Goal: Task Accomplishment & Management: Manage account settings

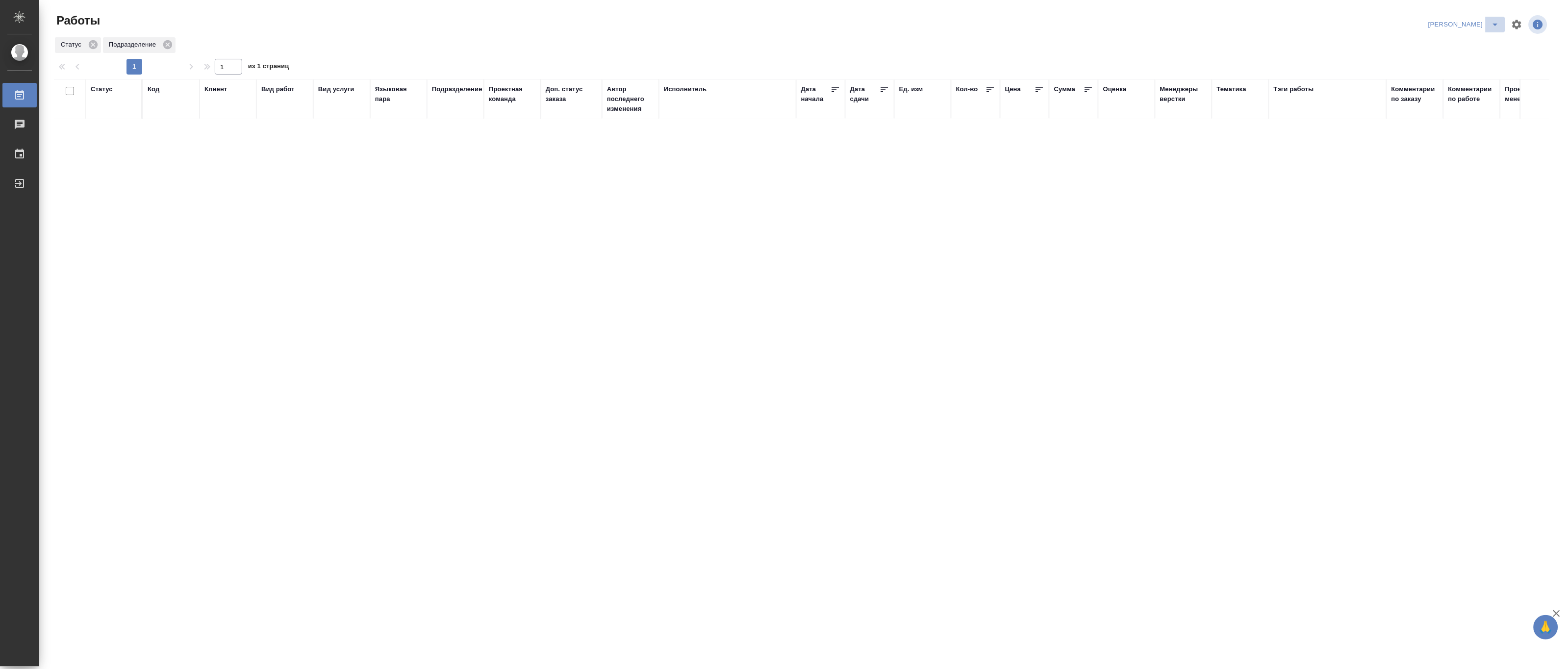
click at [1492, 18] on icon "split button" at bounding box center [1496, 24] width 12 height 12
click at [1479, 41] on li "[PERSON_NAME] работе" at bounding box center [1459, 44] width 94 height 16
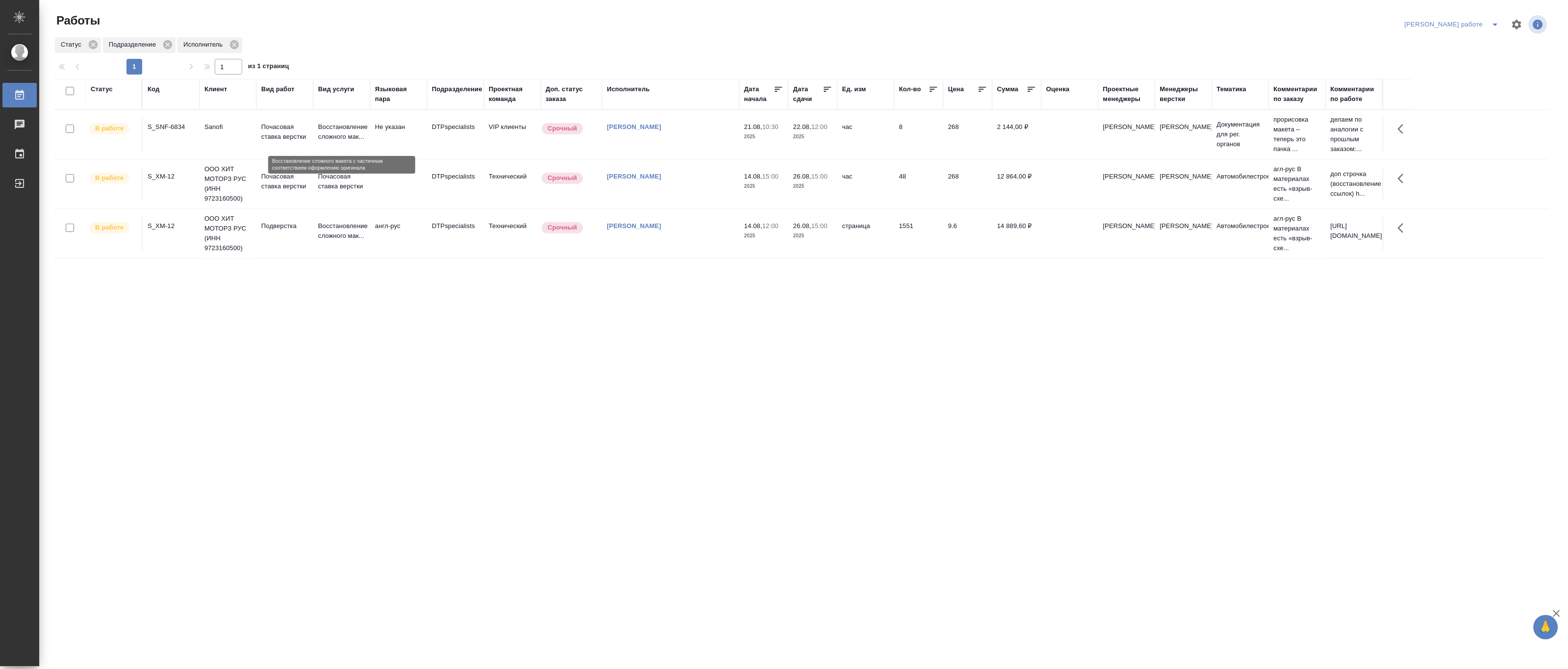
click at [345, 132] on p "Восстановление сложного мак..." at bounding box center [342, 132] width 47 height 19
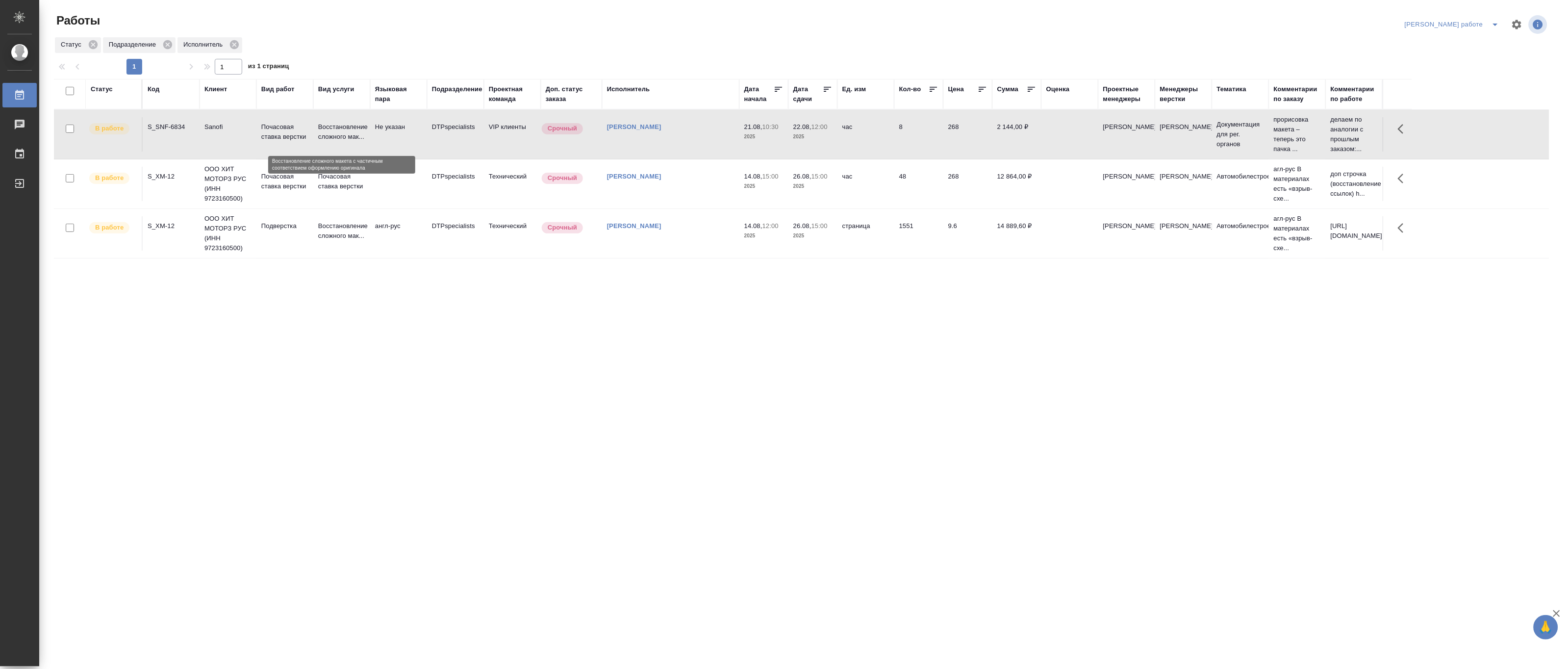
click at [345, 132] on p "Восстановление сложного мак..." at bounding box center [342, 132] width 47 height 19
click at [334, 126] on p "Восстановление сложного мак..." at bounding box center [342, 132] width 47 height 19
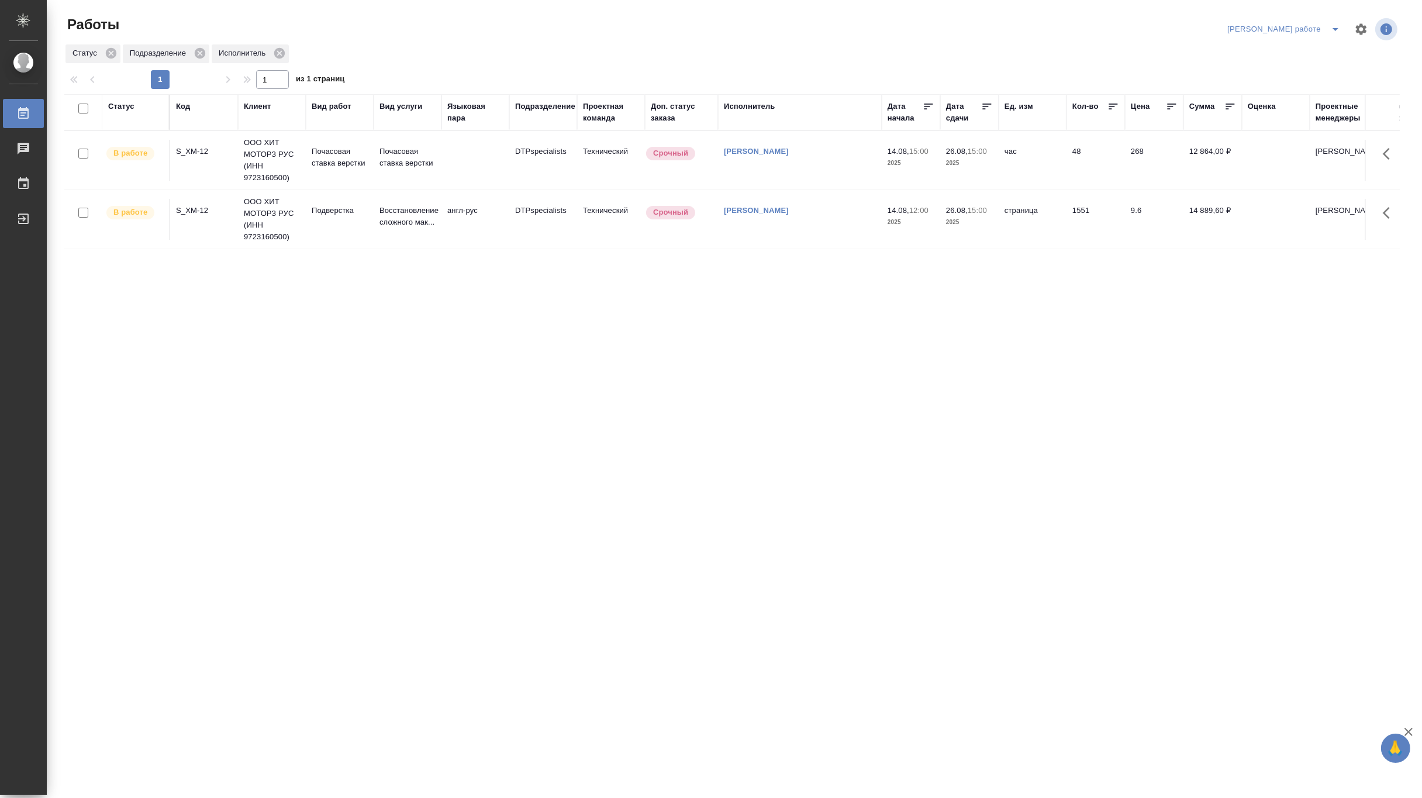
click at [1334, 24] on icon "split button" at bounding box center [1336, 29] width 14 height 14
click at [1323, 64] on li "Матвеева_назначено" at bounding box center [1294, 71] width 106 height 19
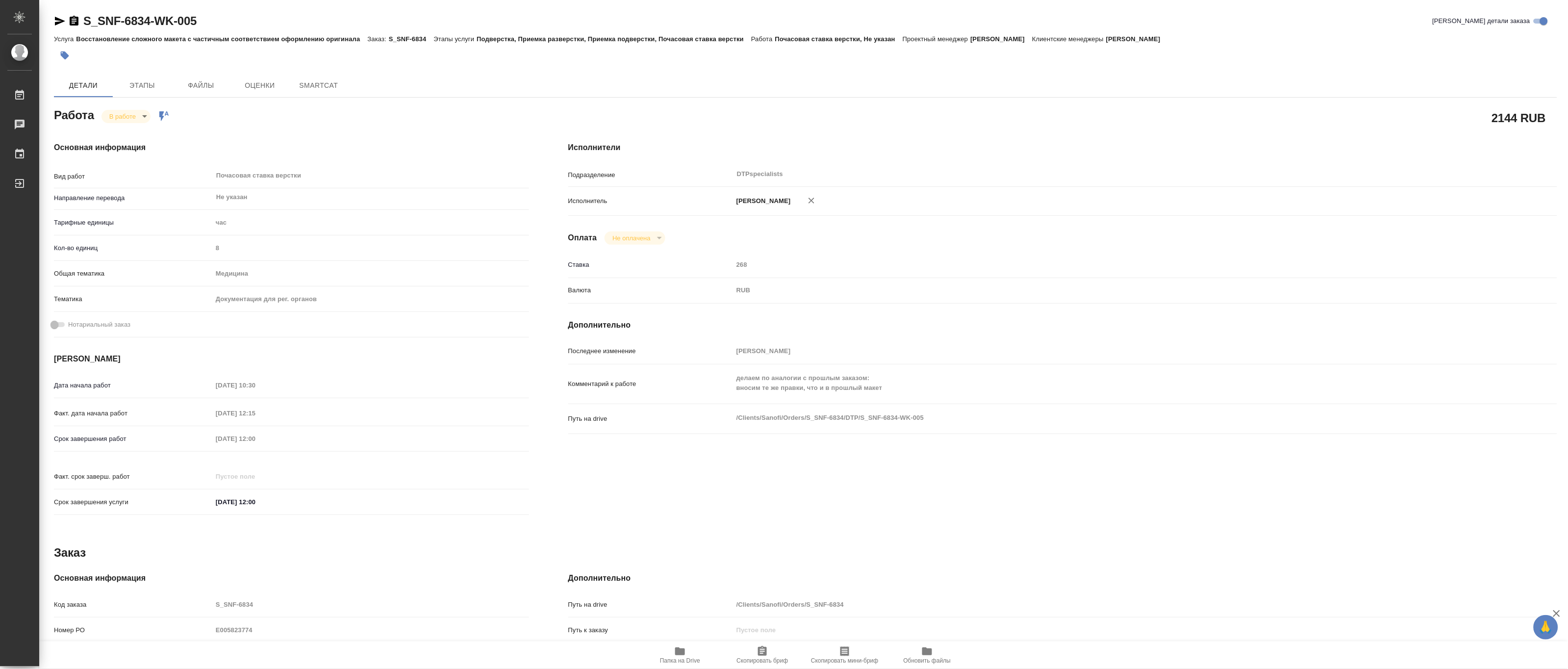
type textarea "x"
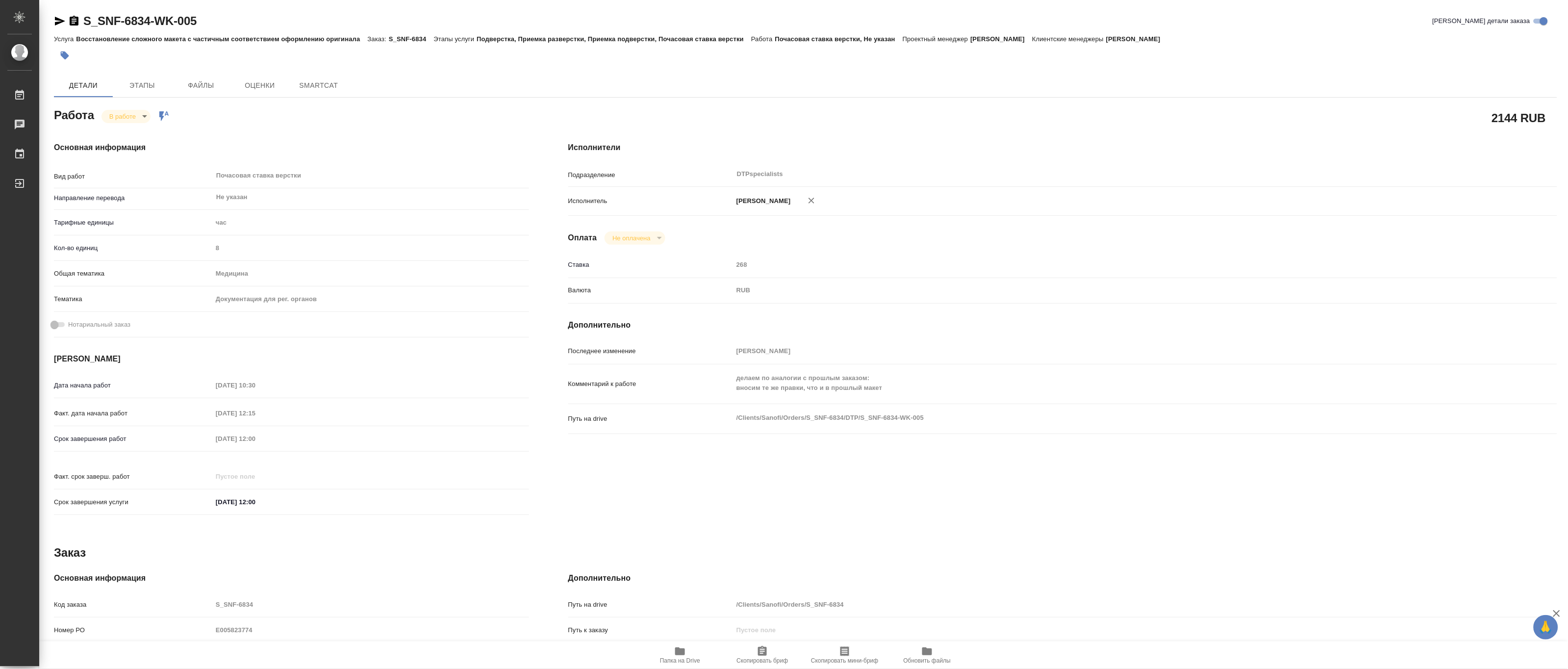
type textarea "x"
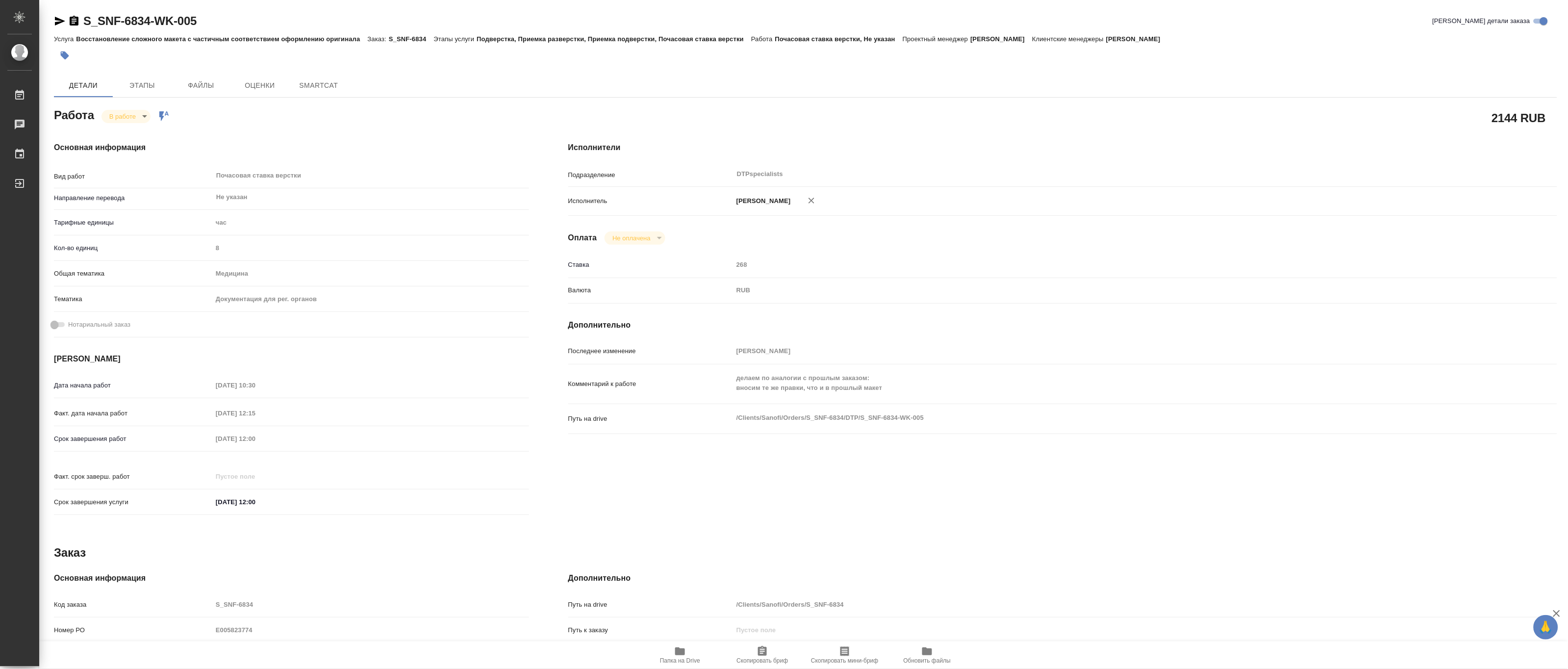
type textarea "x"
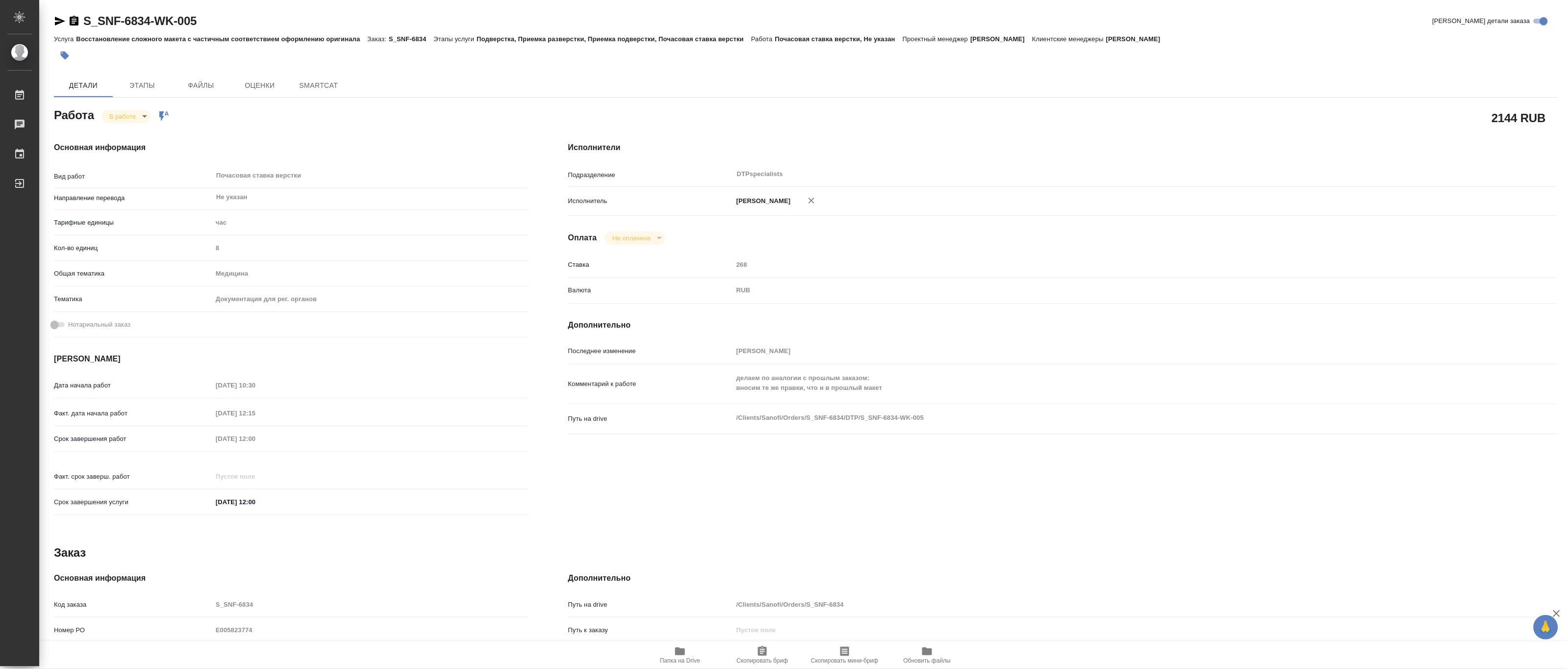
type textarea "x"
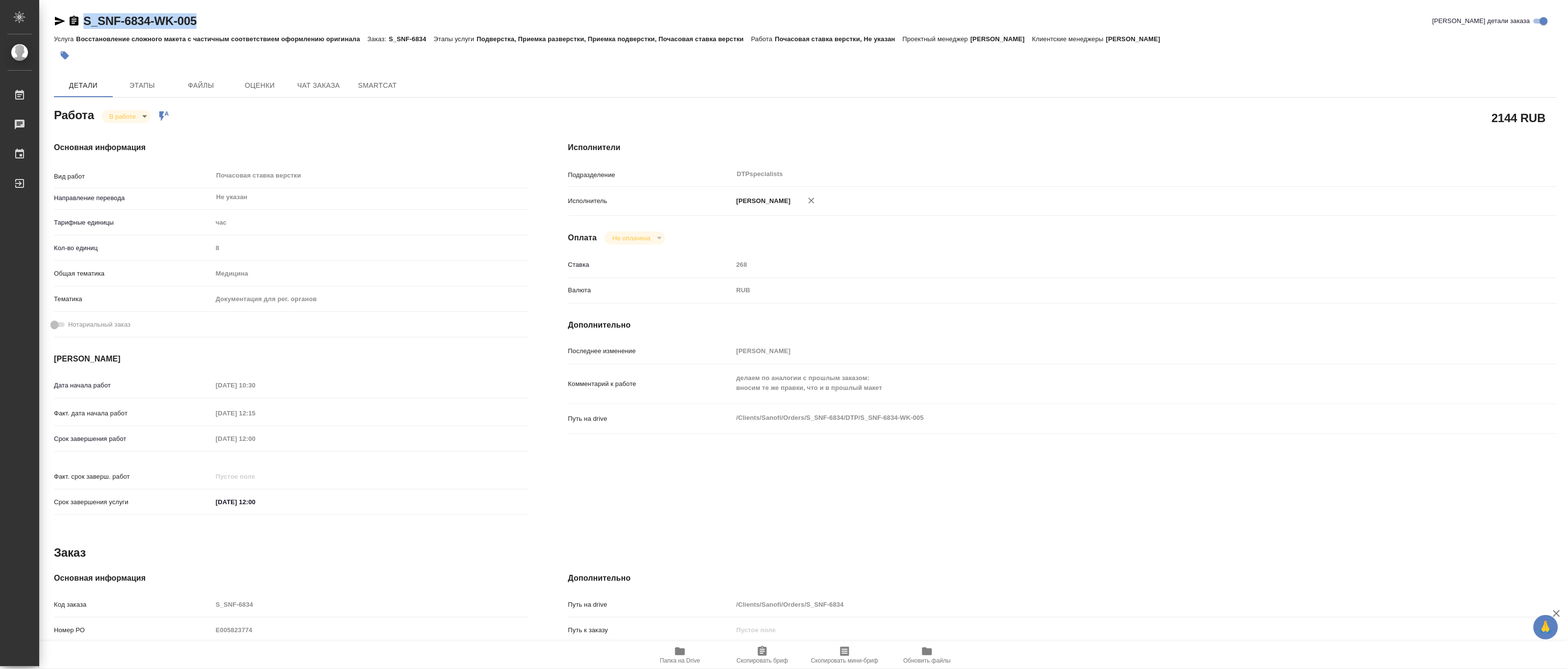
drag, startPoint x: 218, startPoint y: 20, endPoint x: 76, endPoint y: 12, distance: 142.2
click at [76, 12] on div "S_SNF-6834-WK-005 Кратко детали заказа Услуга Восстановление сложного макета с …" at bounding box center [806, 417] width 1514 height 834
copy link "S_SNF-6834-WK-005"
type textarea "x"
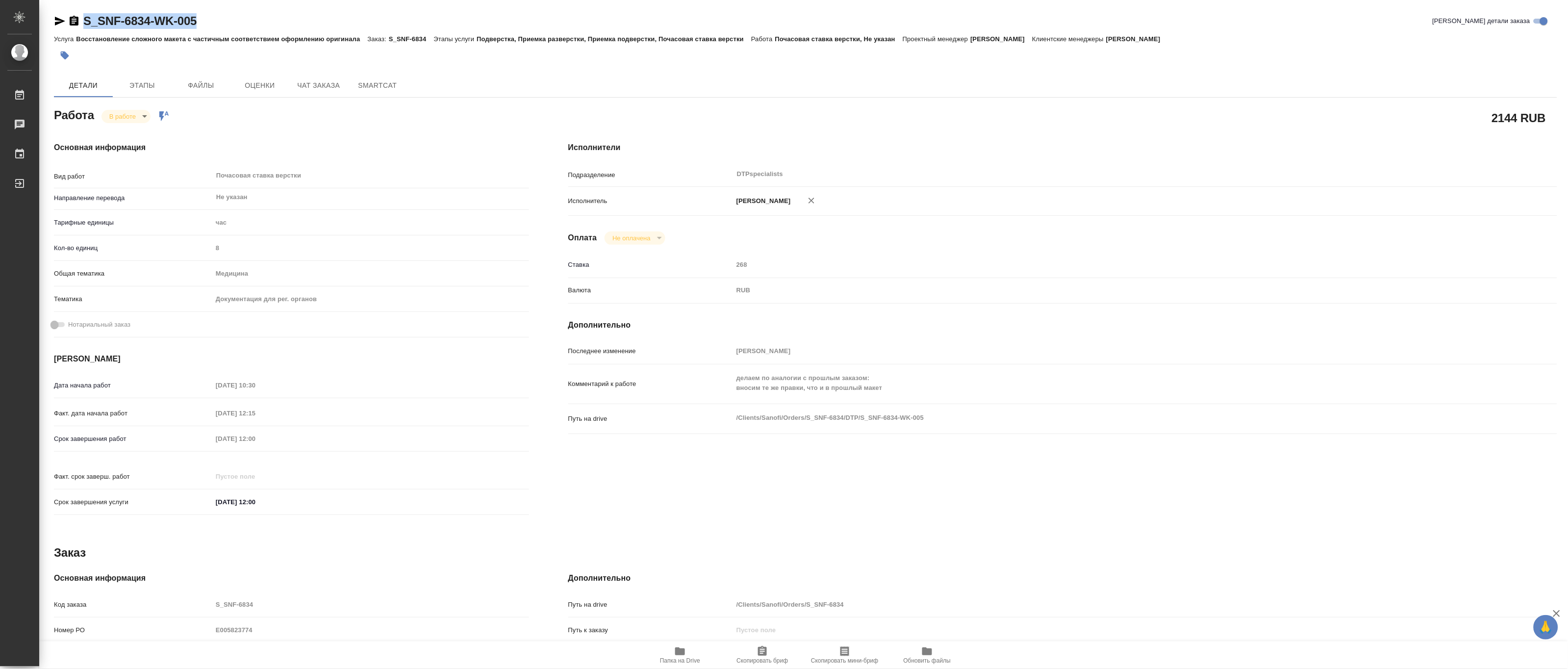
type textarea "x"
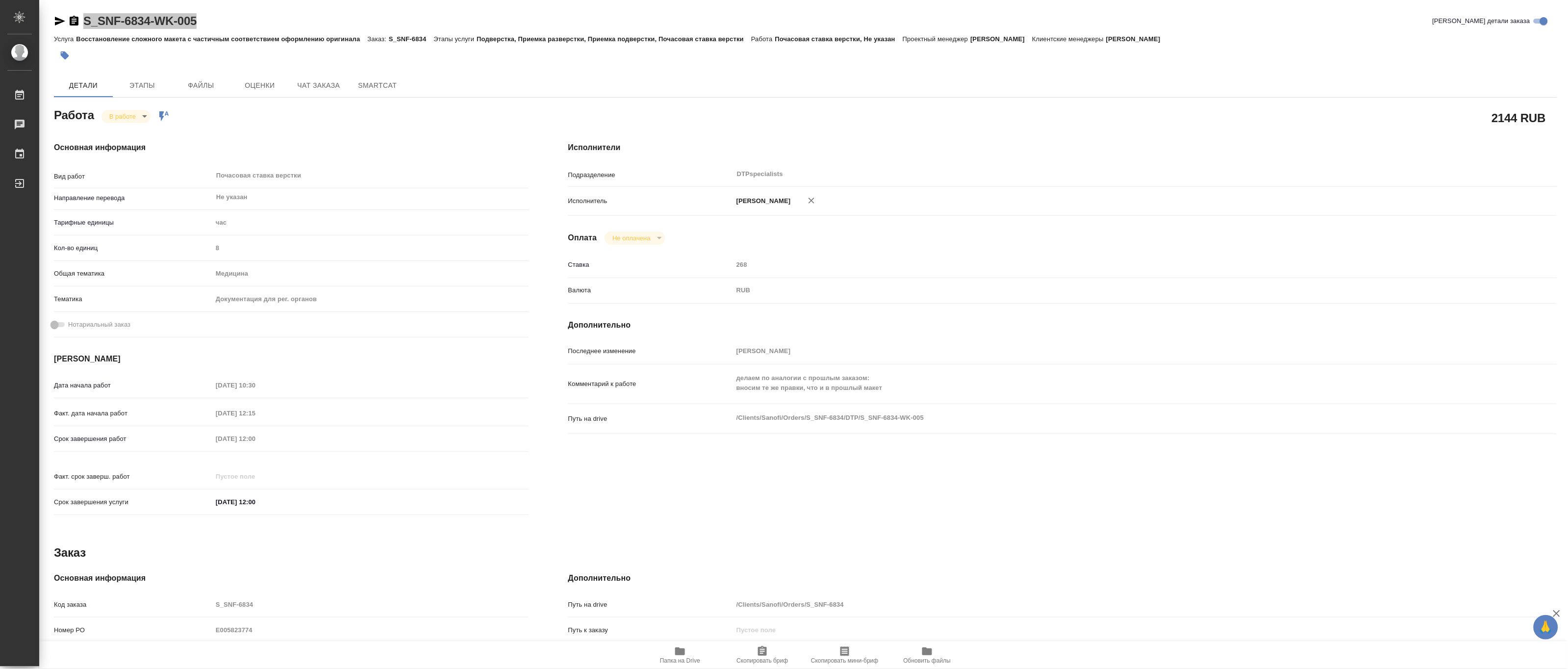
type textarea "x"
click at [671, 659] on span "Папка на Drive" at bounding box center [680, 661] width 40 height 7
type textarea "x"
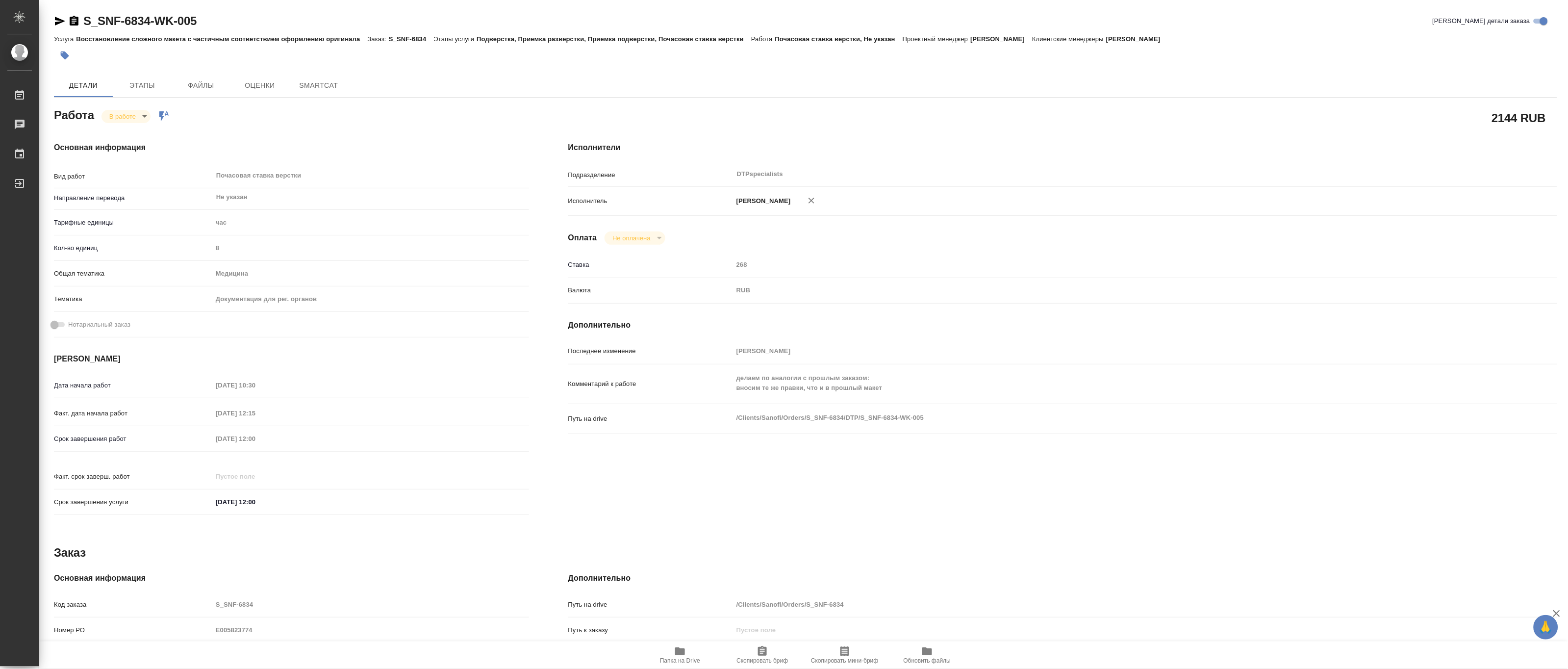
type textarea "x"
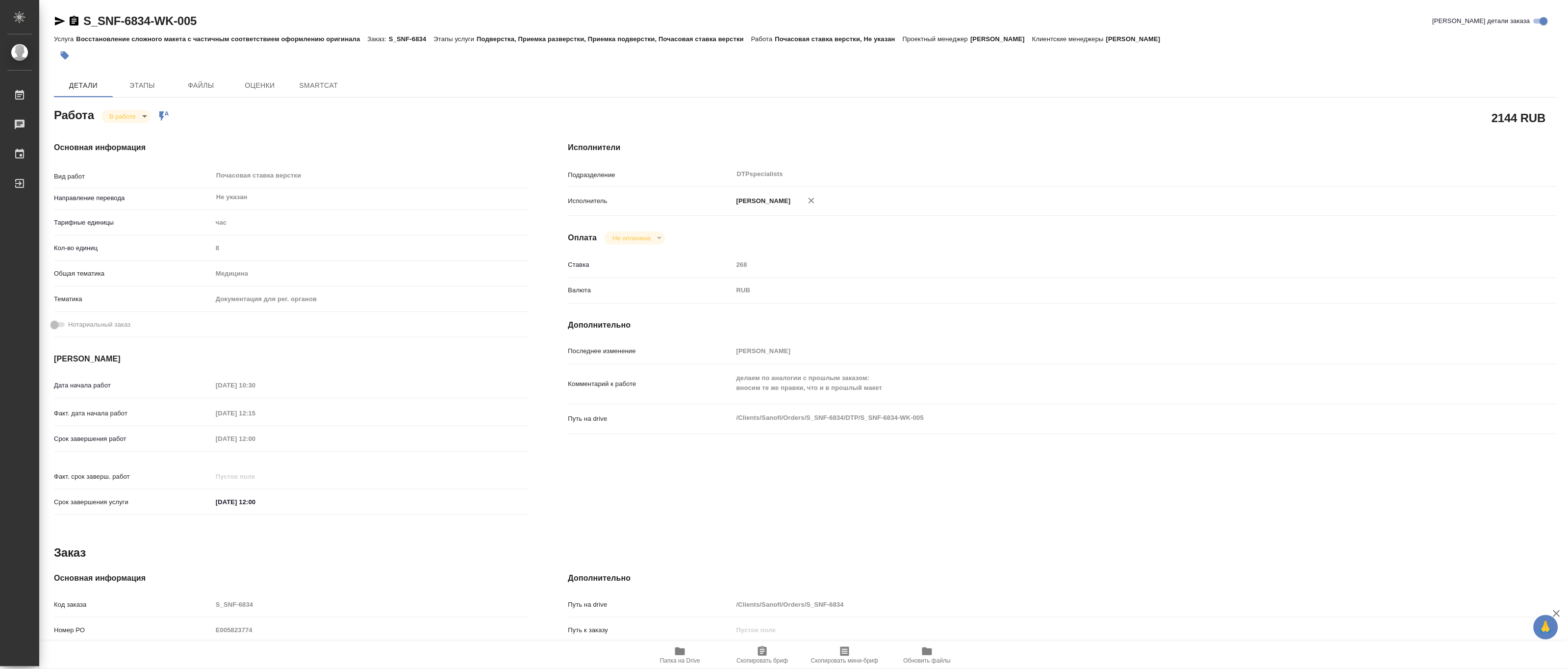
type textarea "x"
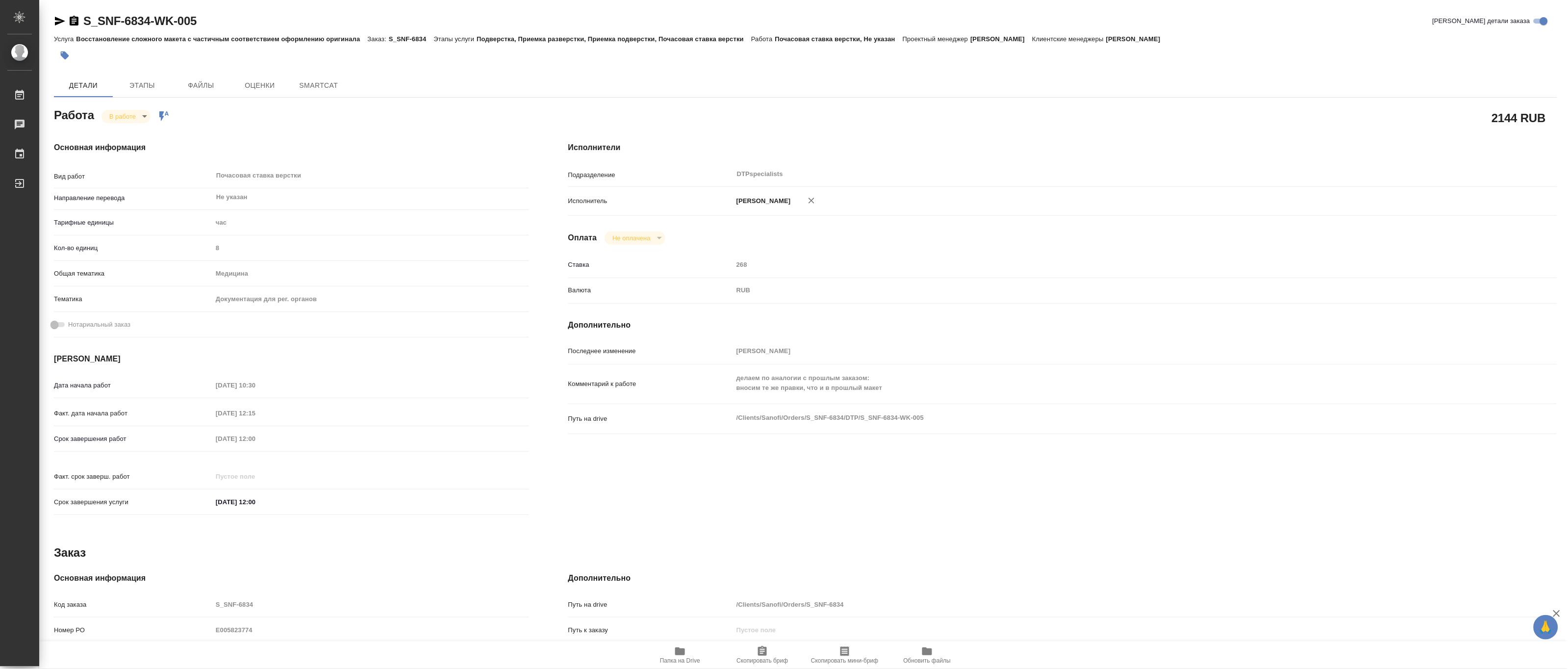
type textarea "x"
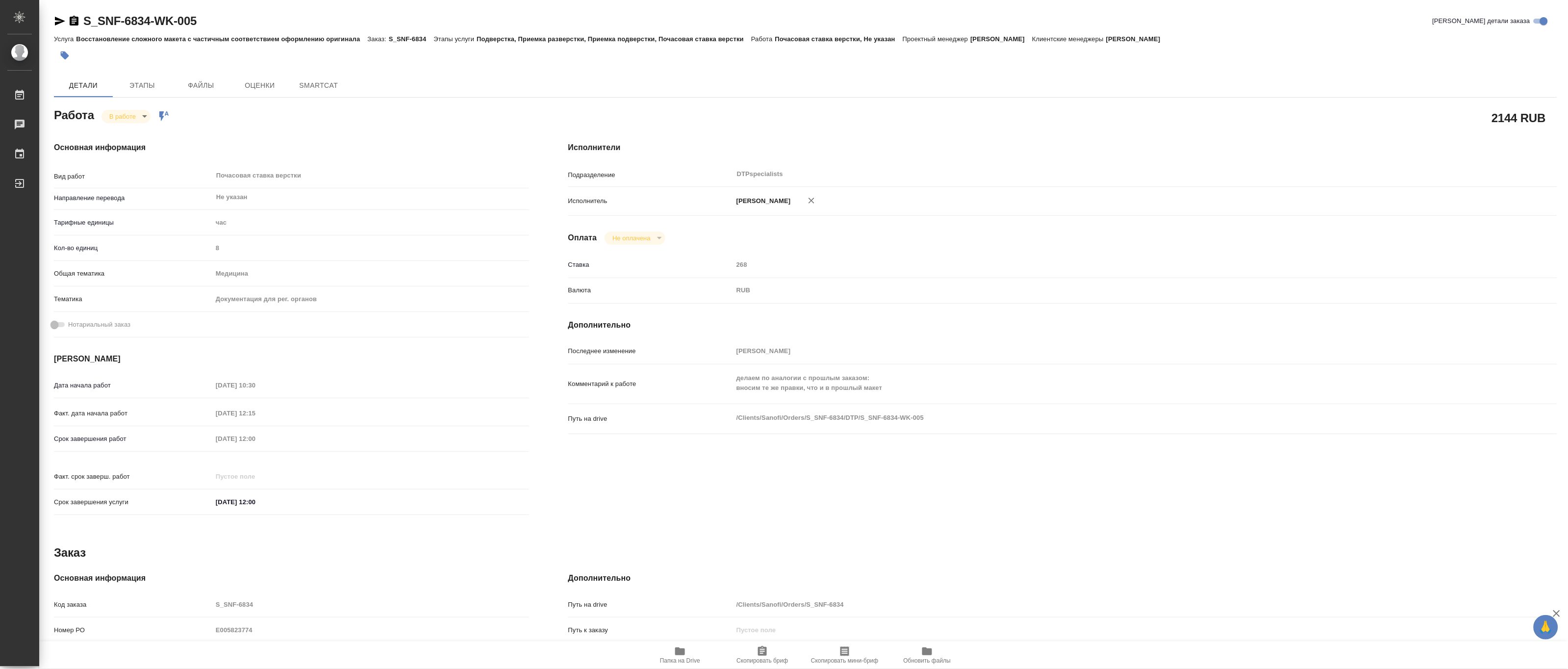
type textarea "x"
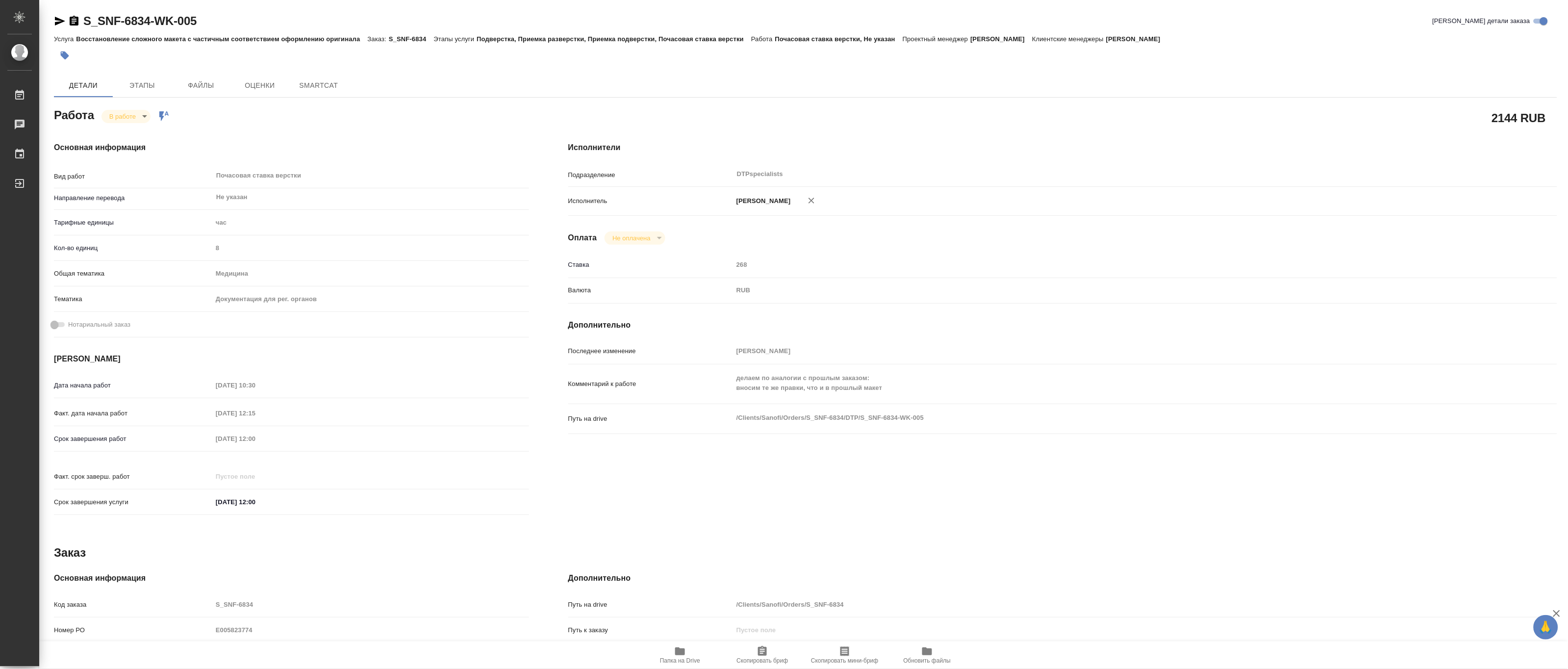
type textarea "x"
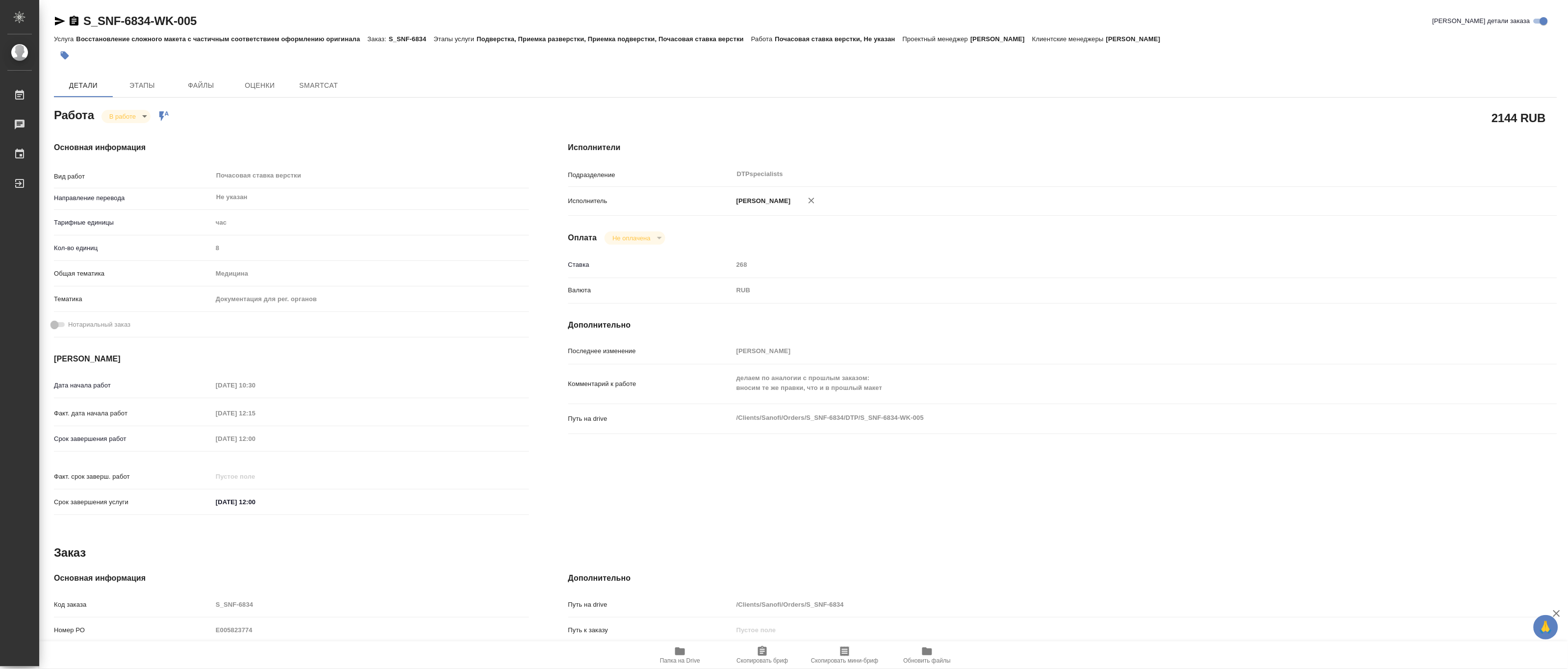
type textarea "x"
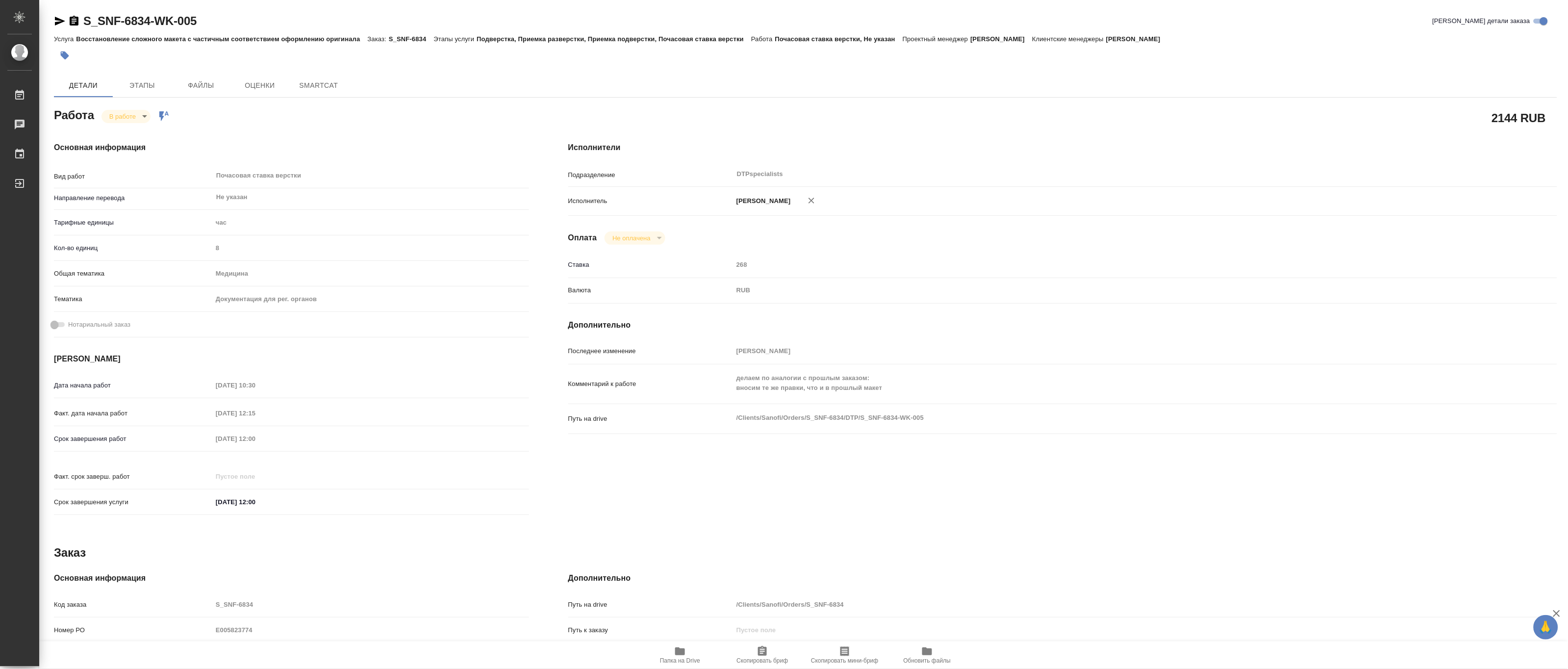
type textarea "x"
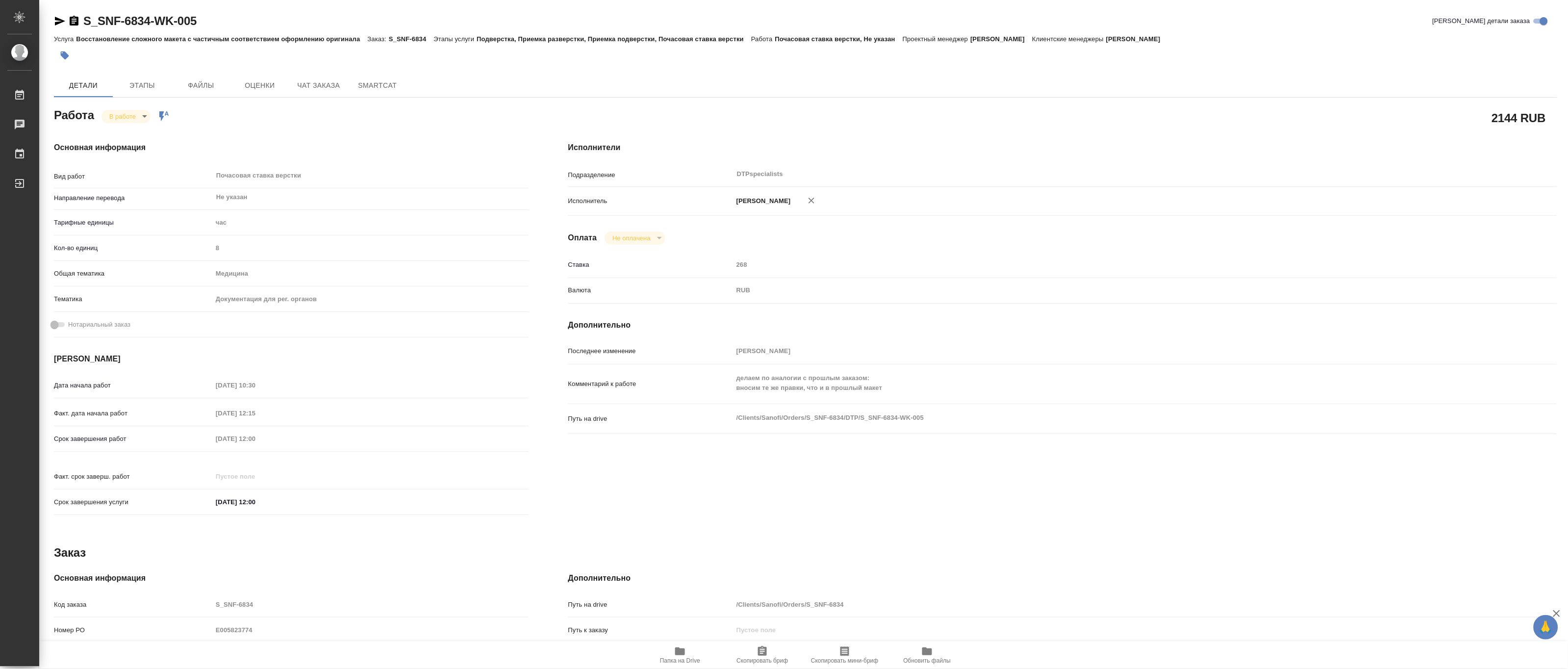
type textarea "x"
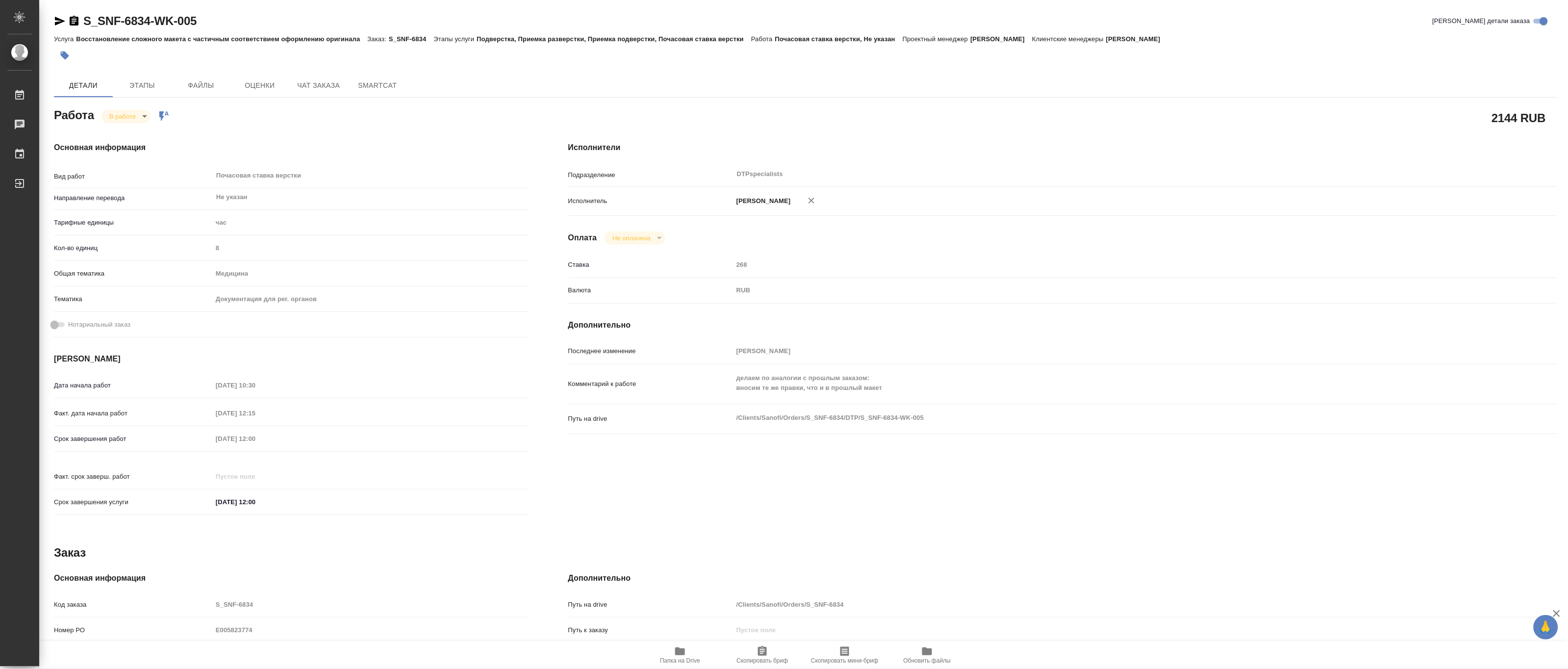
type textarea "x"
click at [689, 656] on span "Папка на Drive" at bounding box center [680, 655] width 70 height 18
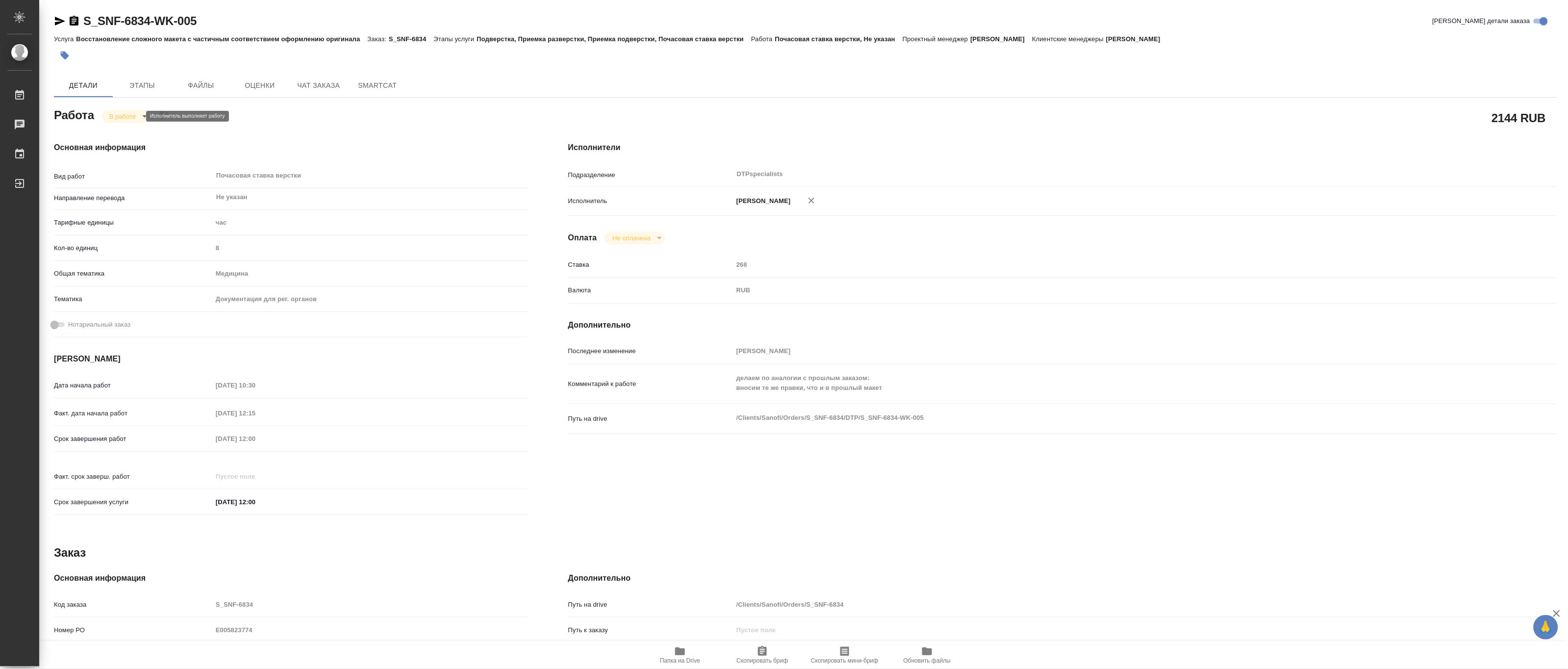
click at [115, 115] on body "🙏 .cls-1 fill:#fff; AWATERA Matveeva Maria Работы 0 Чаты График Выйти S_SNF-683…" at bounding box center [784, 334] width 1568 height 669
click at [115, 131] on button "Выполнен" at bounding box center [127, 132] width 36 height 11
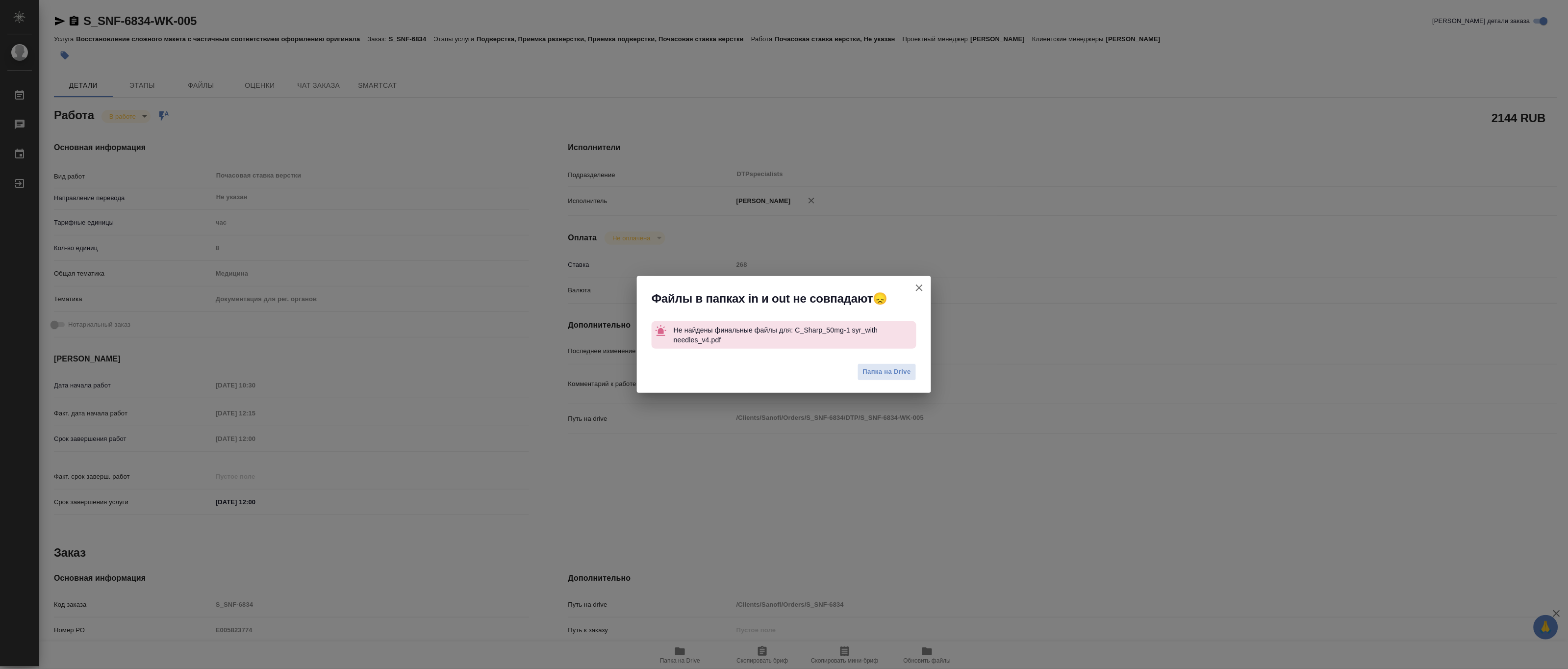
type textarea "x"
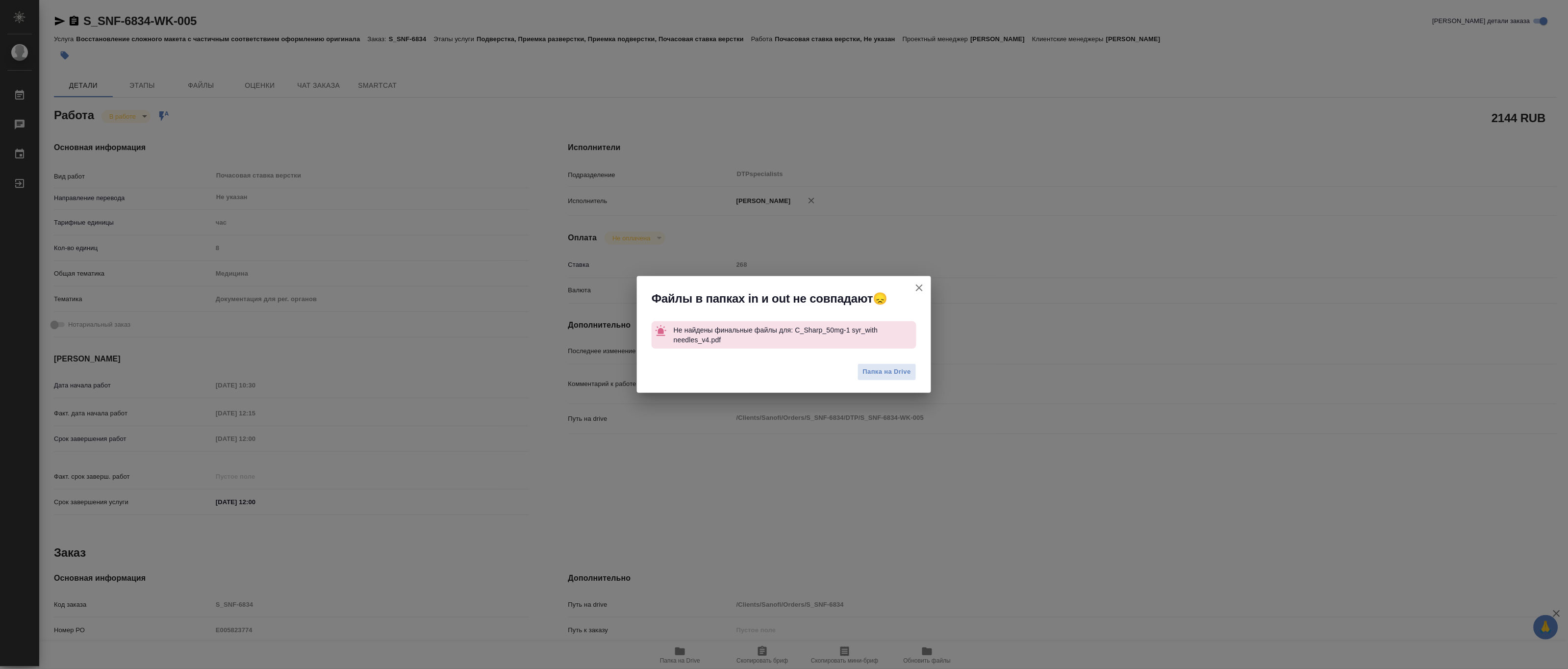
type textarea "x"
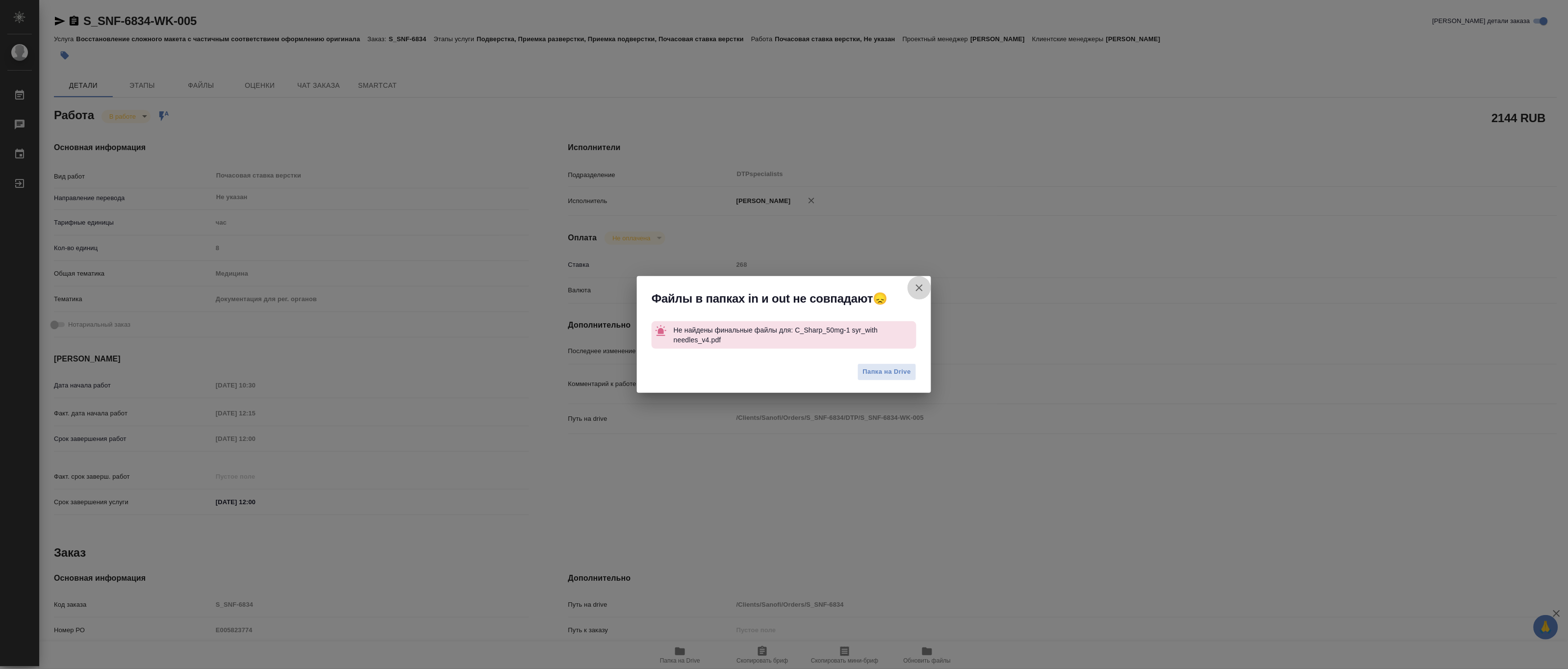
click at [921, 283] on icon "button" at bounding box center [919, 288] width 12 height 12
type textarea "x"
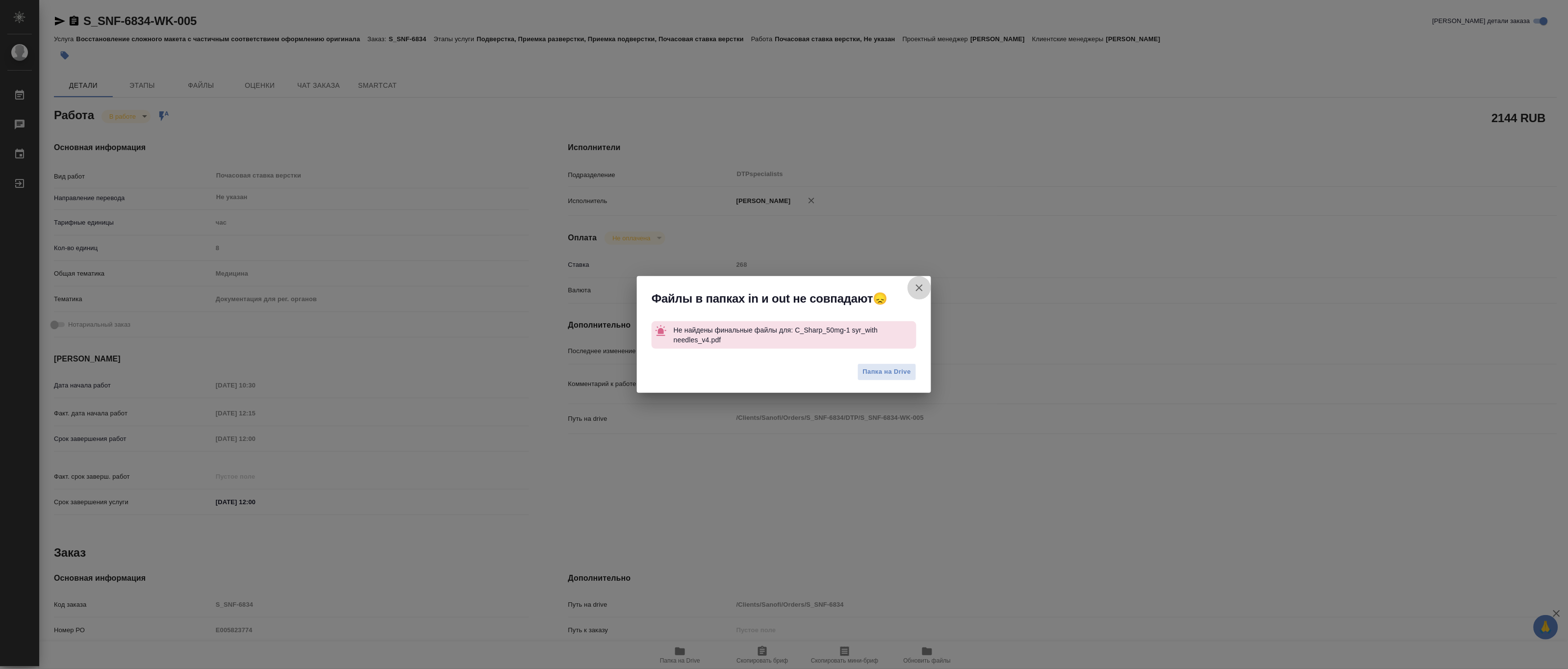
type textarea "x"
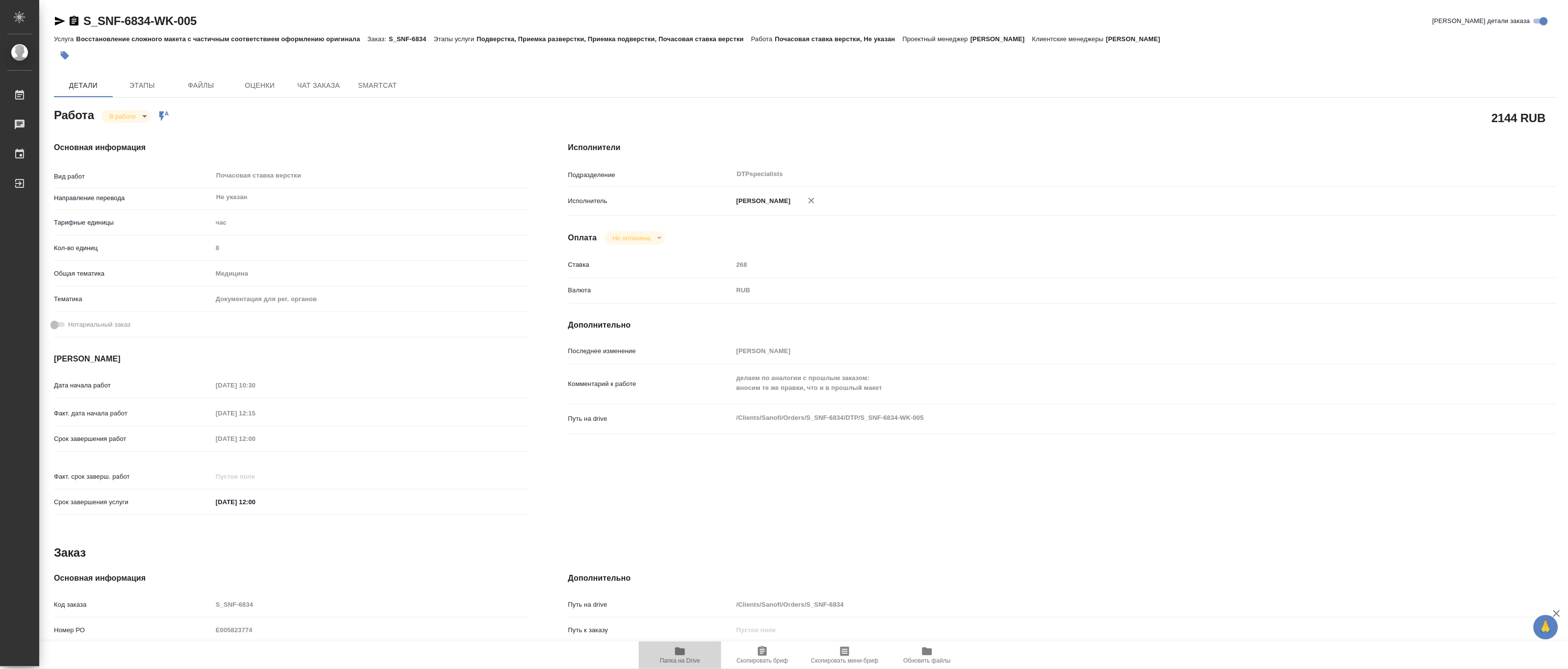
click at [689, 661] on span "Папка на Drive" at bounding box center [680, 661] width 40 height 7
click at [114, 118] on body "🙏 .cls-1 fill:#fff; AWATERA Matveeva Maria Работы 0 Чаты График Выйти S_SNF-683…" at bounding box center [784, 334] width 1568 height 669
click at [113, 130] on button "Выполнен" at bounding box center [127, 132] width 36 height 11
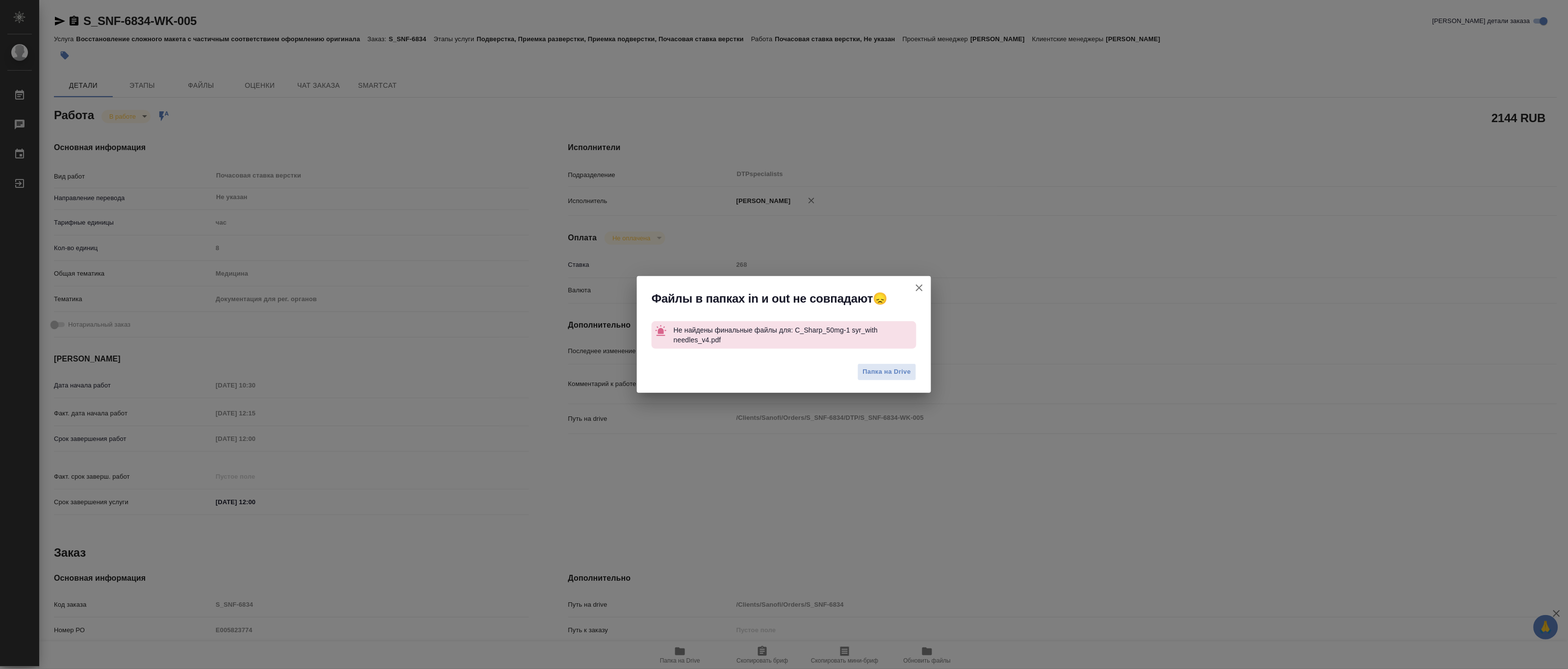
type textarea "x"
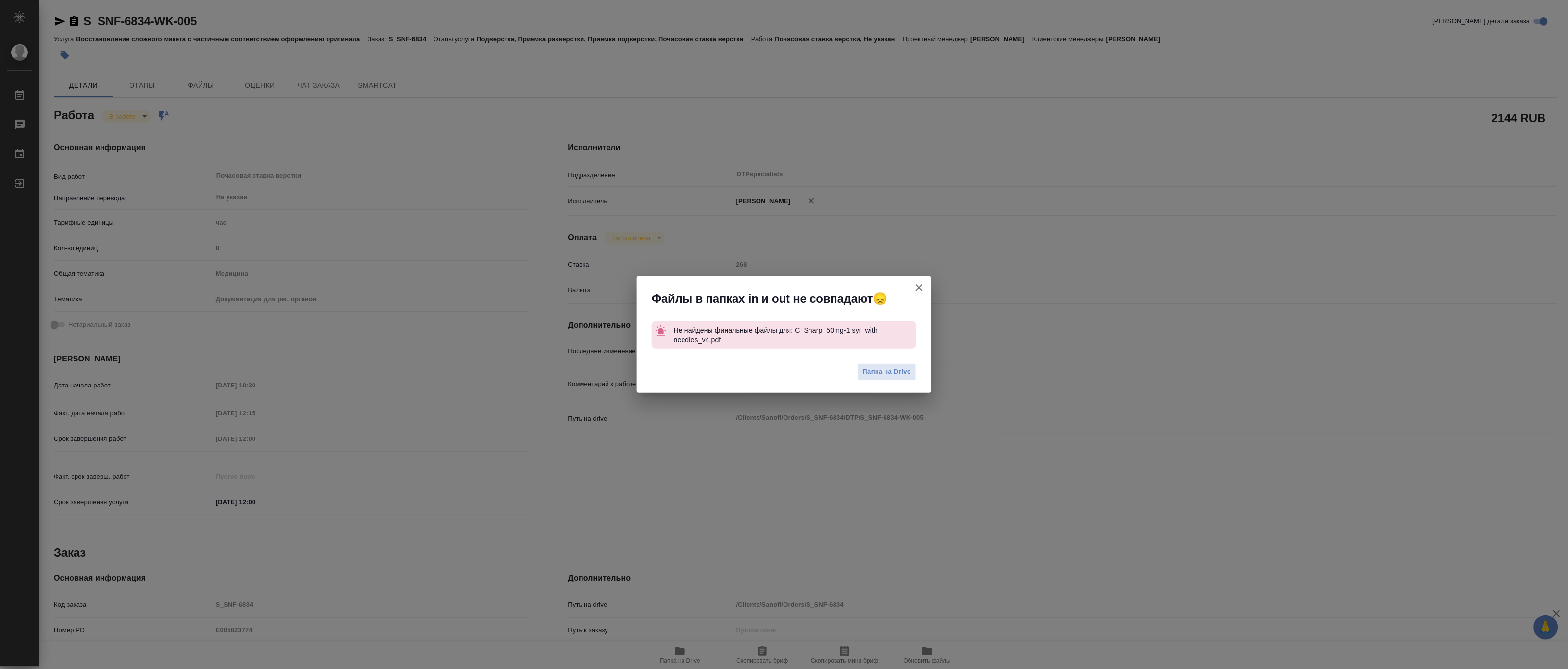
type textarea "x"
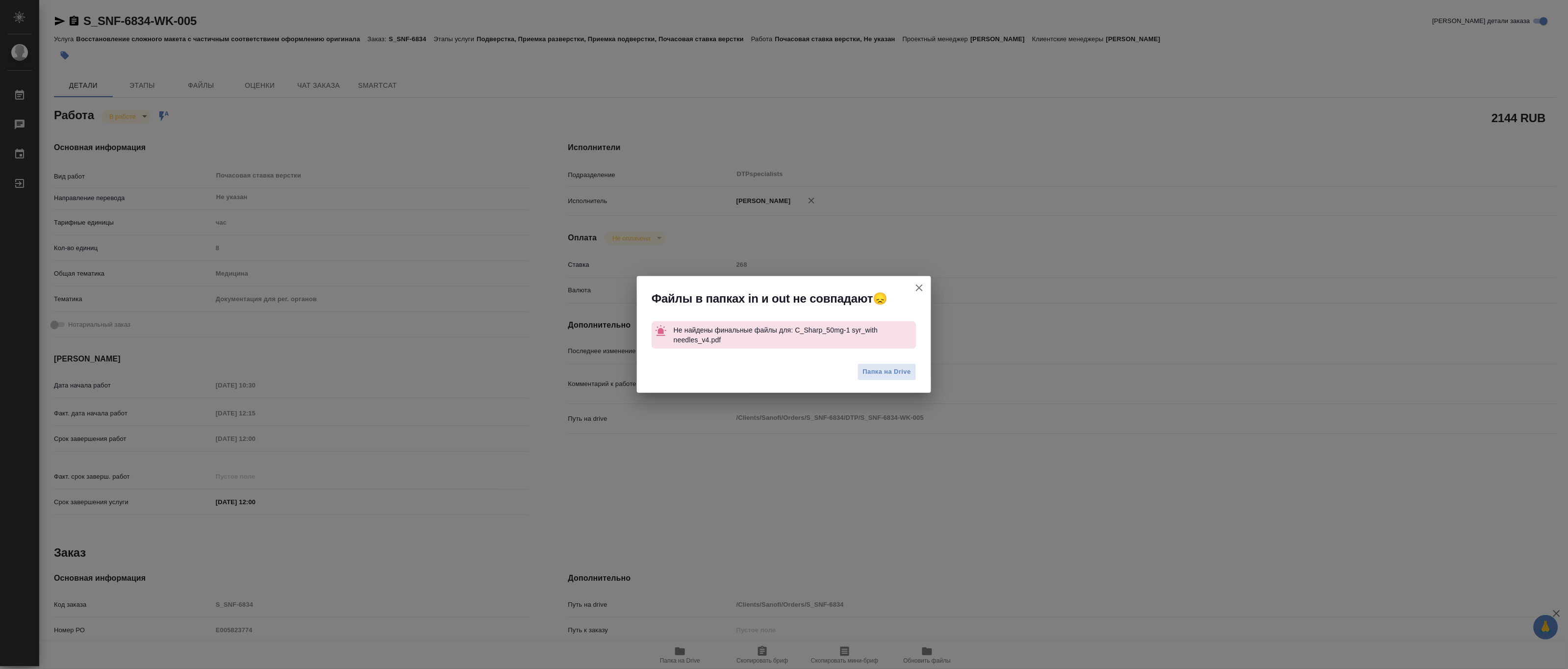
click at [989, 357] on div "Файлы в папках in и out не совпадают😞 Не найдены финальные файлы для: C_Sharp_5…" at bounding box center [784, 334] width 1568 height 669
click at [918, 293] on icon "button" at bounding box center [919, 288] width 12 height 12
type textarea "x"
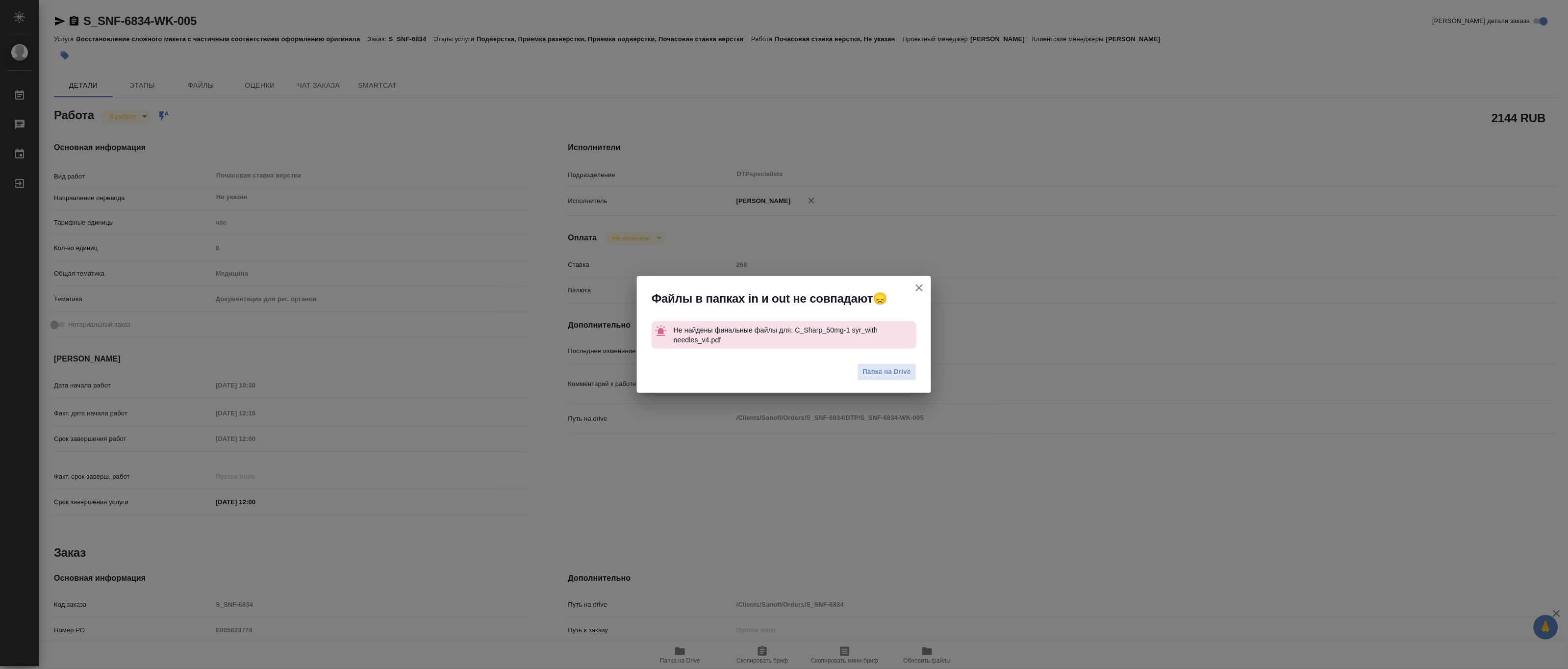
type textarea "x"
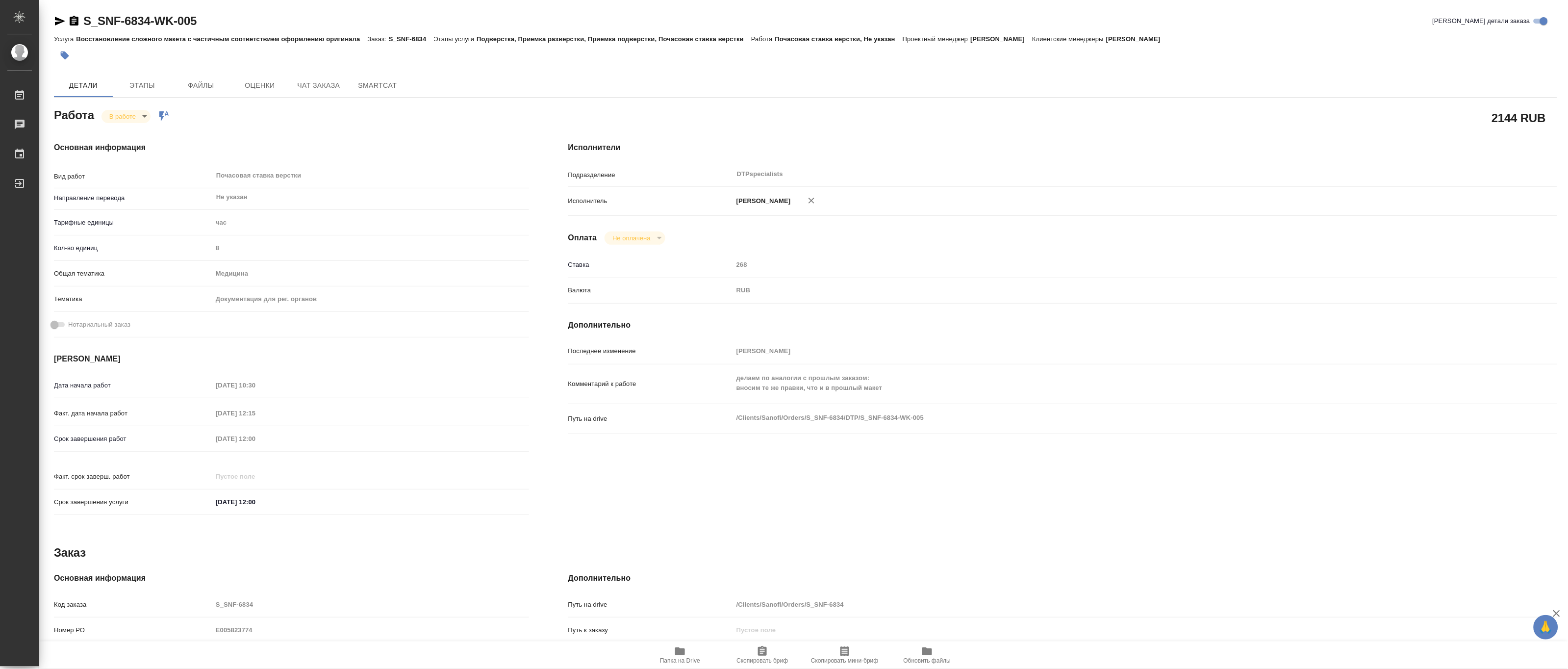
type textarea "x"
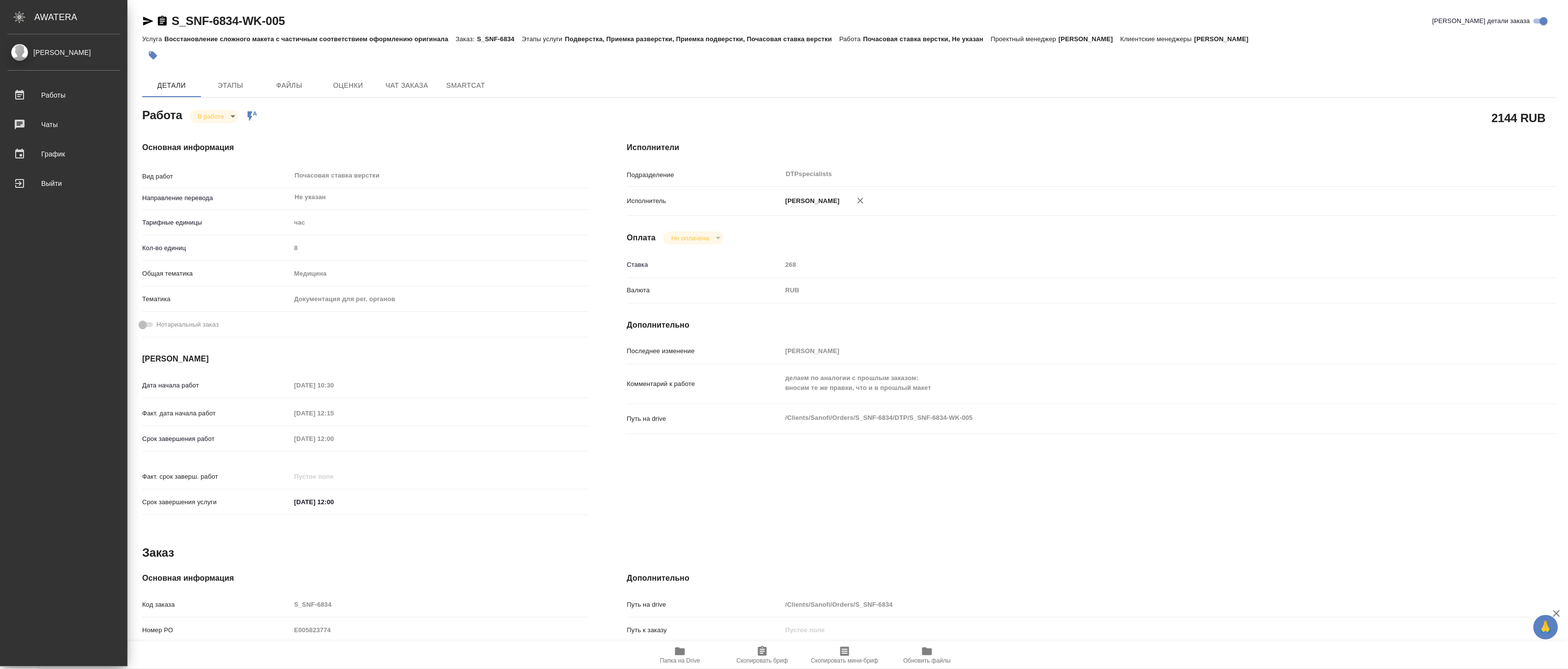
type textarea "x"
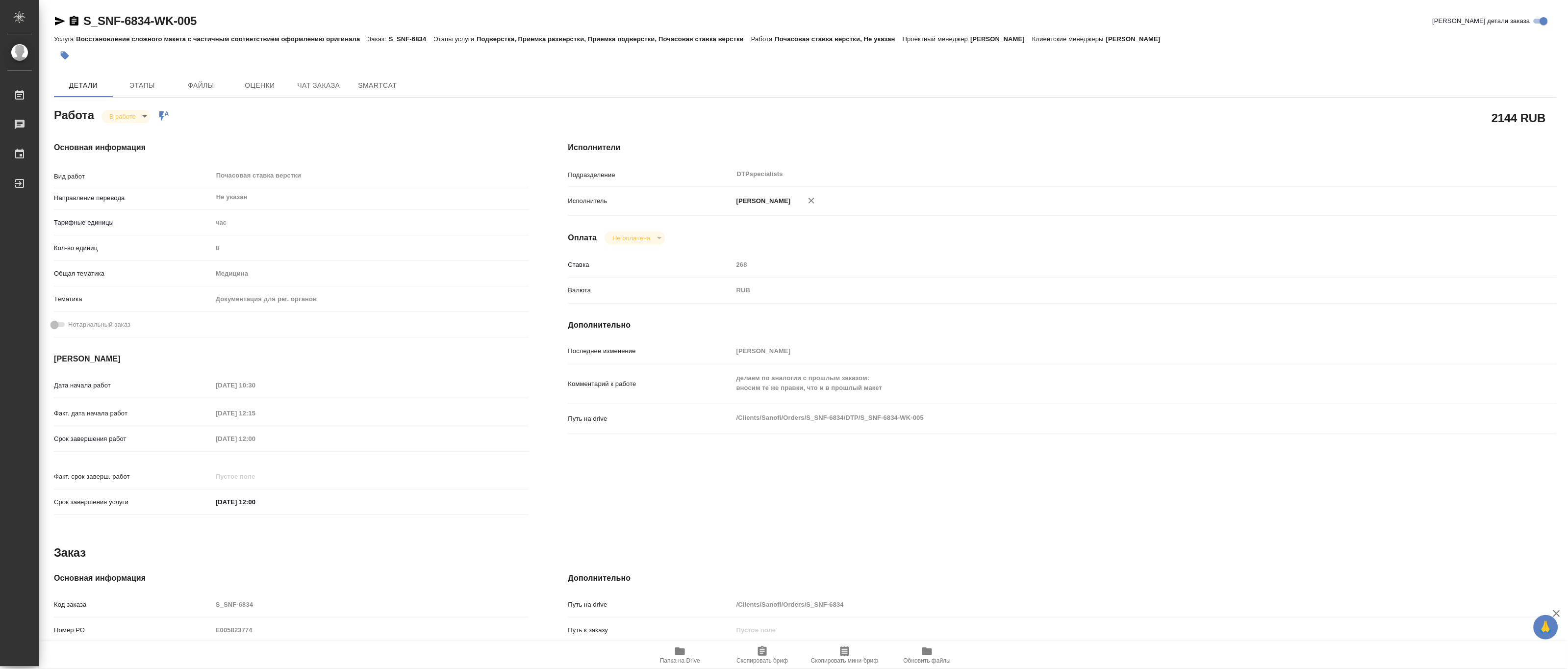
type textarea "x"
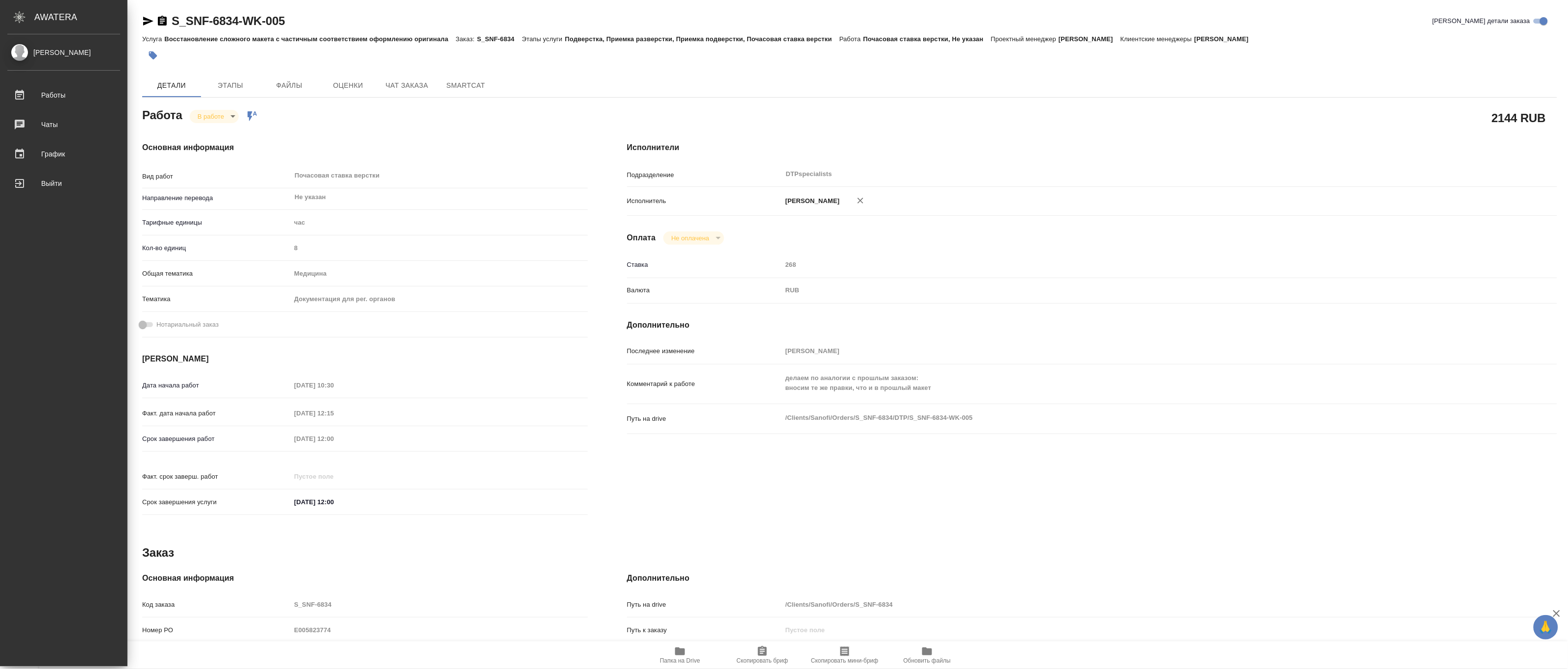
type textarea "x"
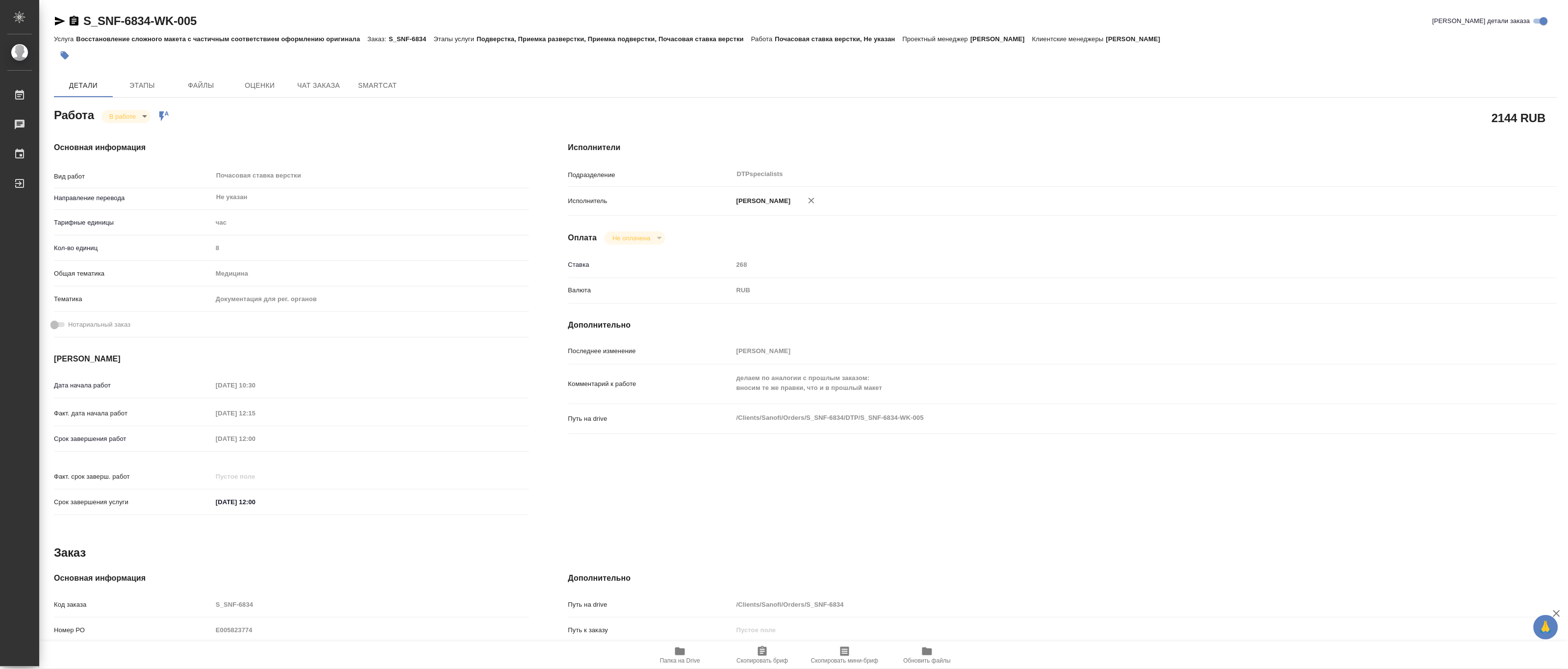
click at [57, 18] on icon "button" at bounding box center [60, 21] width 10 height 9
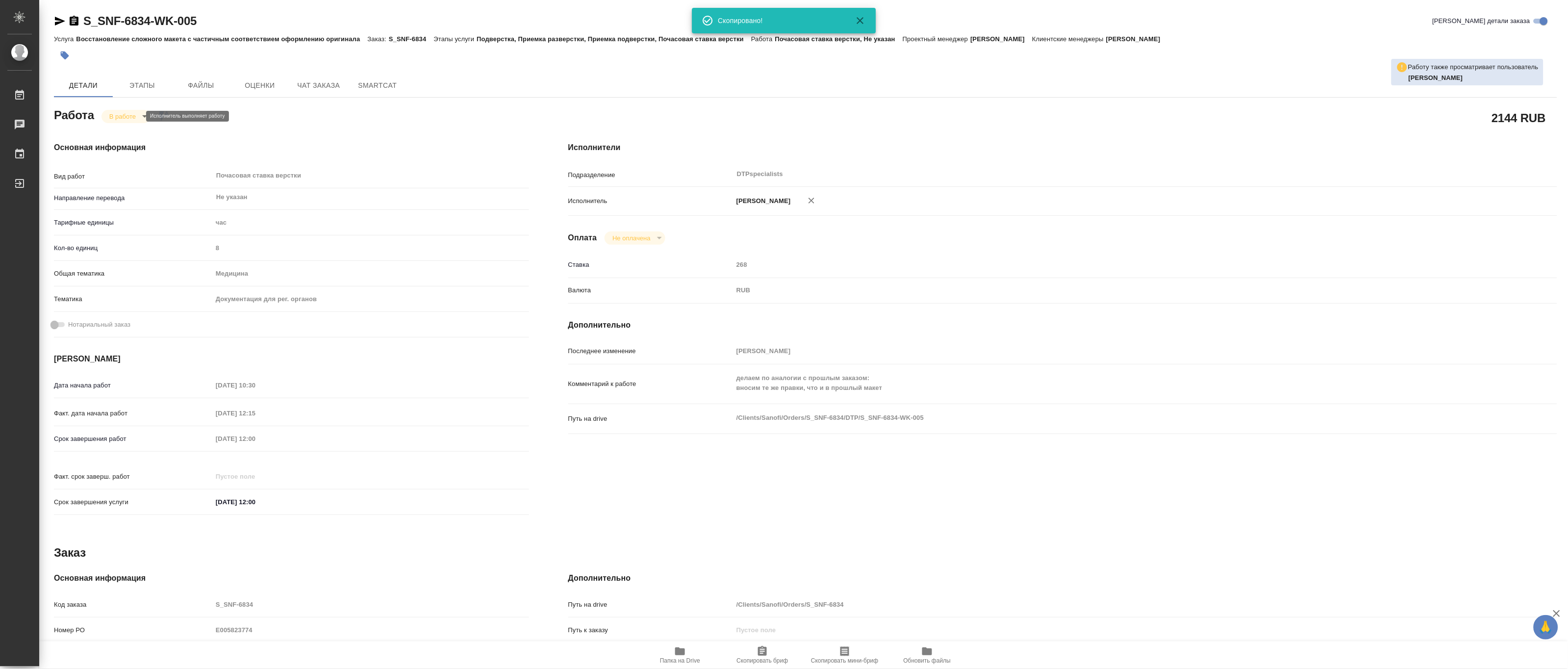
click at [126, 112] on body "🙏 .cls-1 fill:#fff; AWATERA Matveeva Maria Работы 0 Чаты График Выйти S_SNF-683…" at bounding box center [784, 334] width 1568 height 669
click at [126, 127] on button "Выполнен" at bounding box center [127, 132] width 36 height 11
type textarea "x"
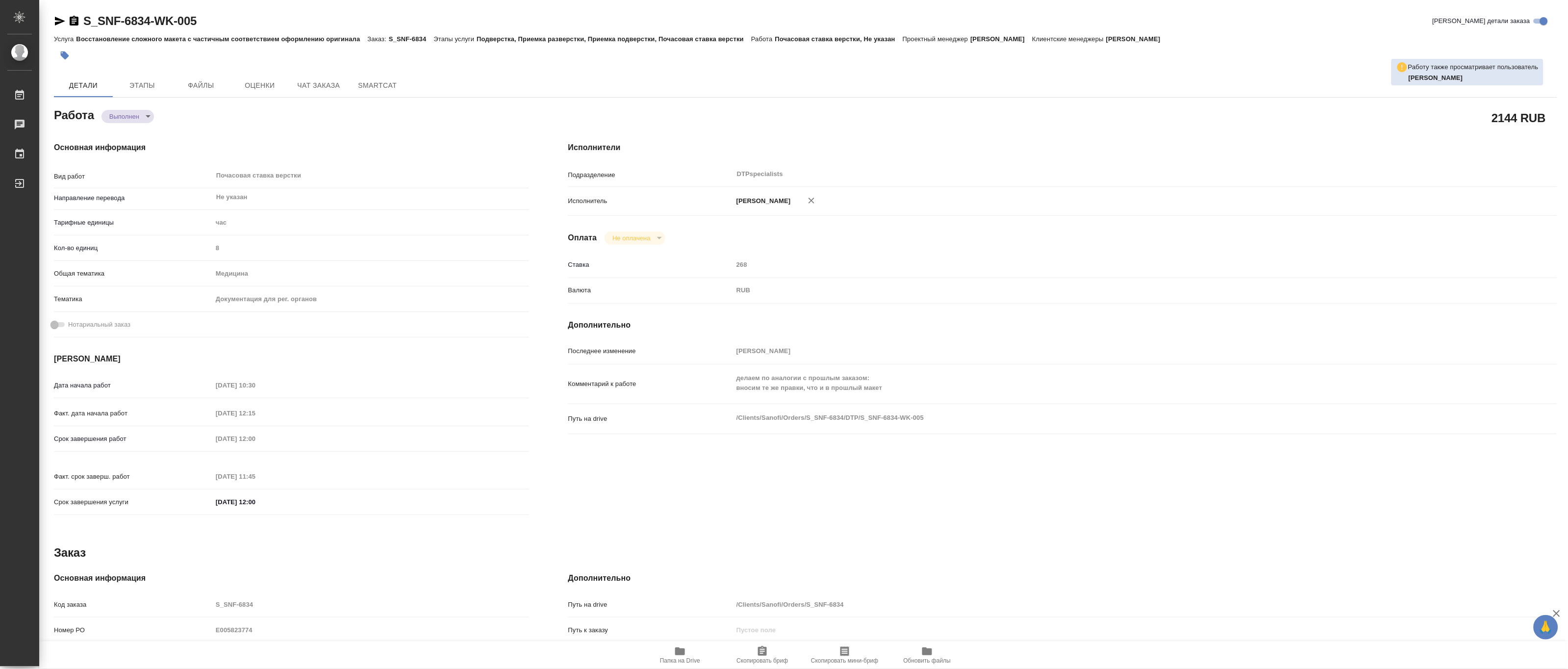
type textarea "x"
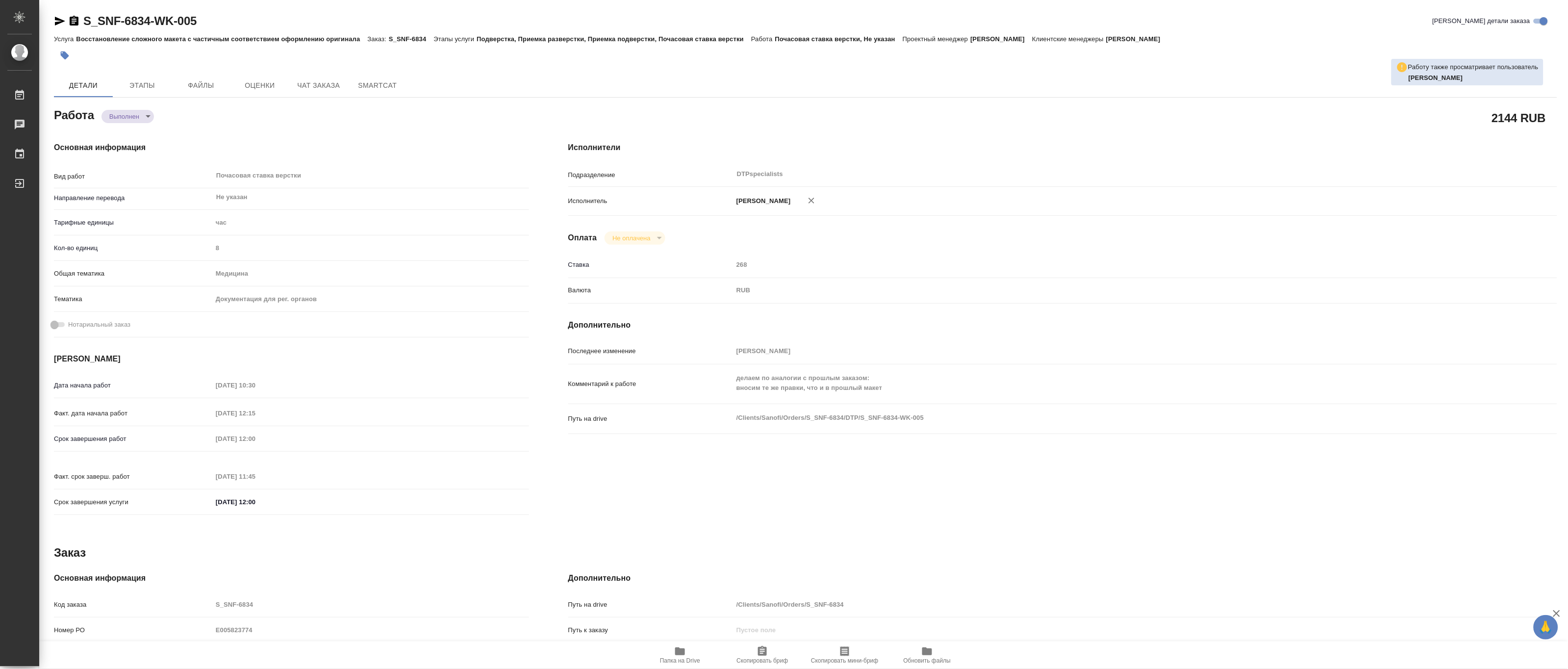
type textarea "x"
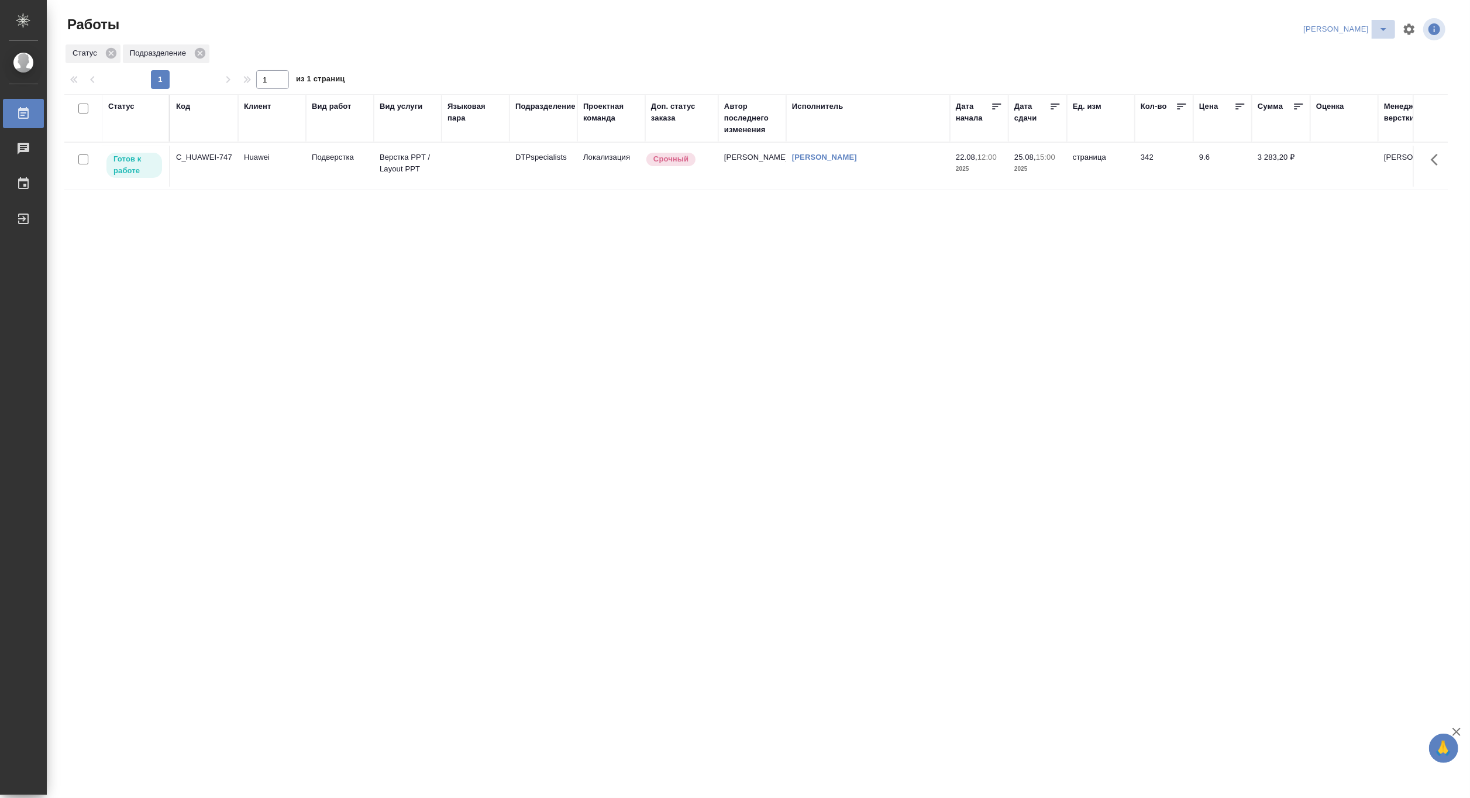
click at [1384, 23] on icon "split button" at bounding box center [1383, 29] width 14 height 14
click at [1319, 89] on li "Ждемс" at bounding box center [1338, 90] width 112 height 19
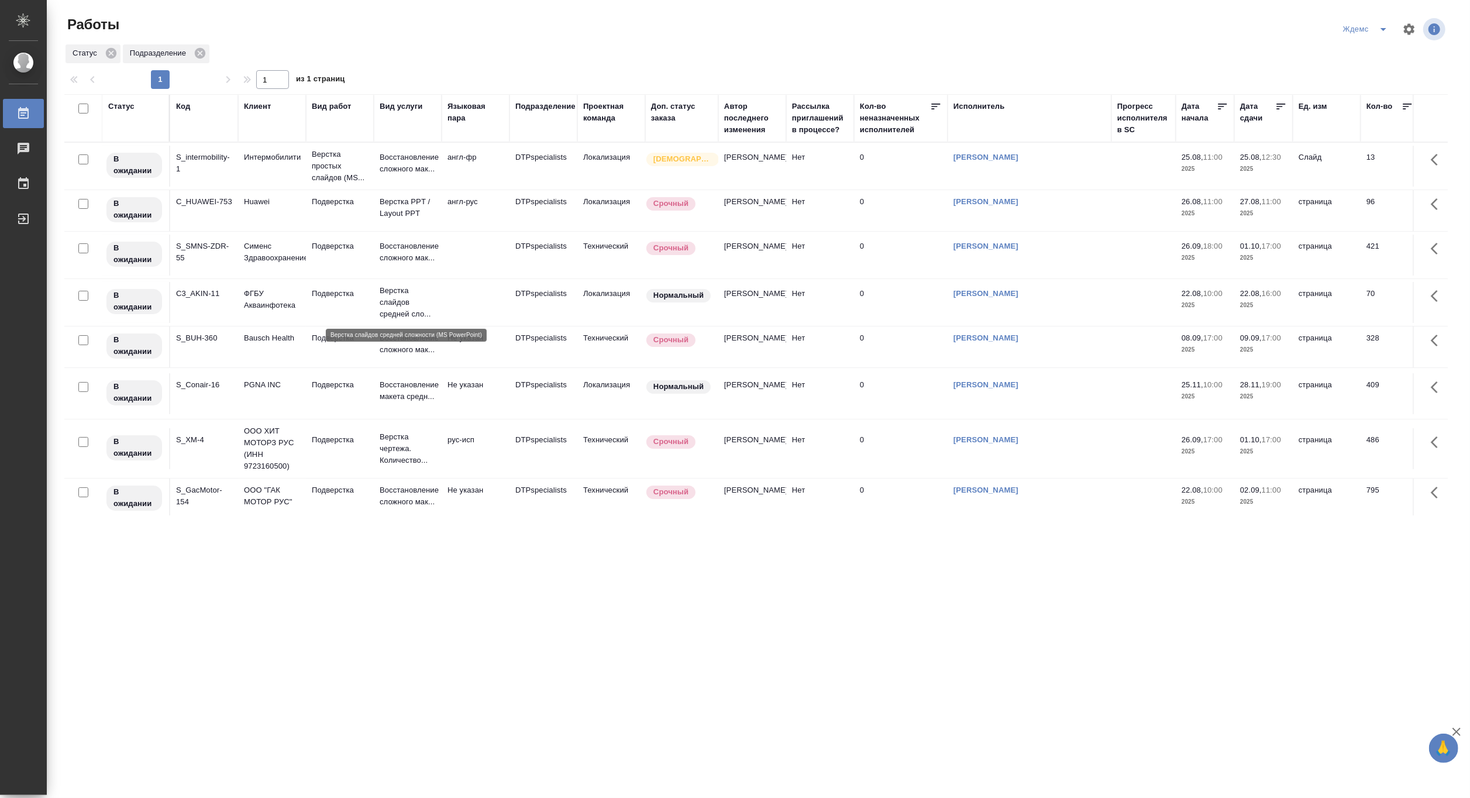
click at [402, 299] on p "Верстка слайдов средней сло..." at bounding box center [408, 302] width 56 height 35
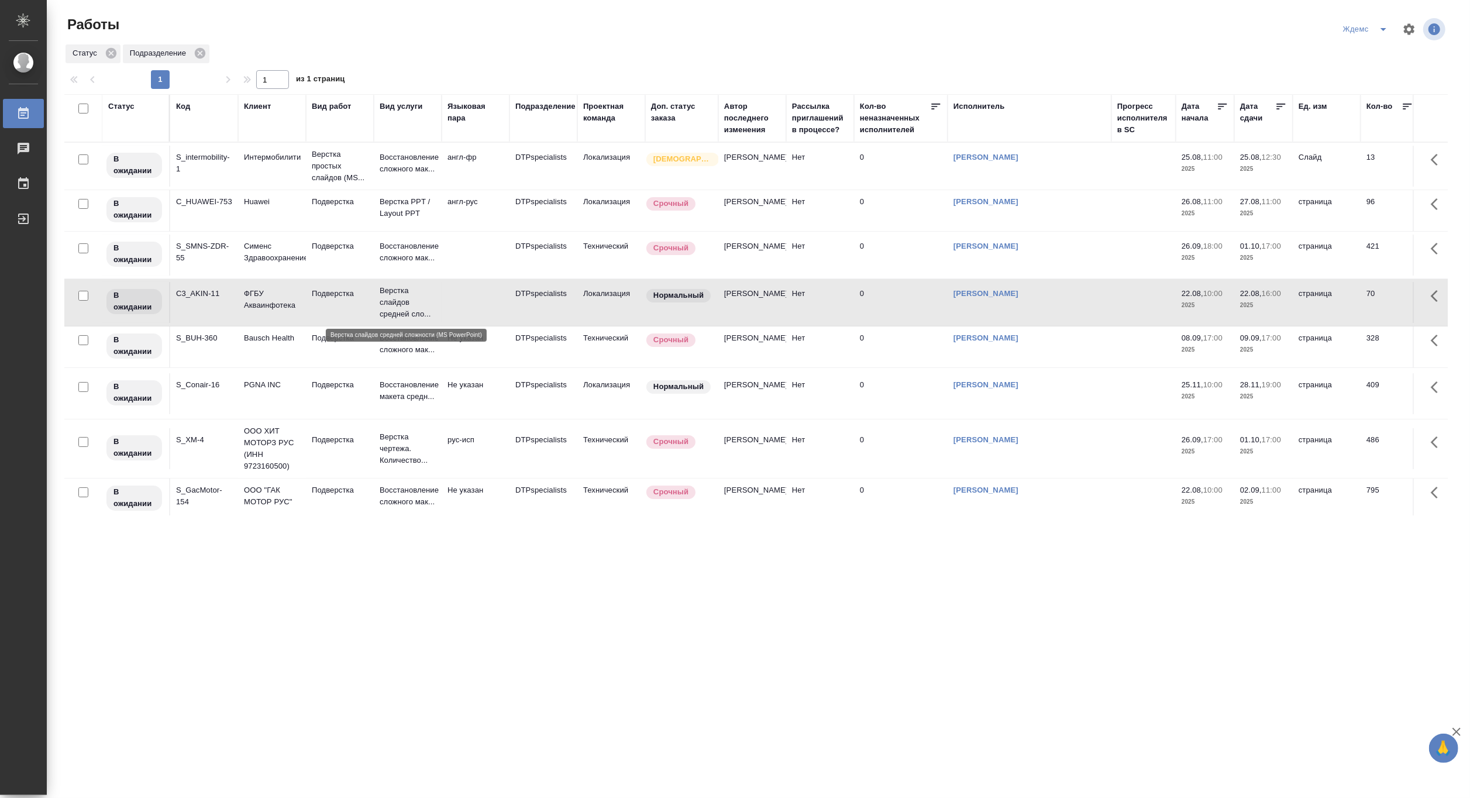
click at [402, 299] on p "Верстка слайдов средней сло..." at bounding box center [408, 302] width 56 height 35
click at [1388, 28] on icon "split button" at bounding box center [1383, 29] width 14 height 14
click at [1369, 89] on li "[PERSON_NAME]" at bounding box center [1372, 90] width 112 height 19
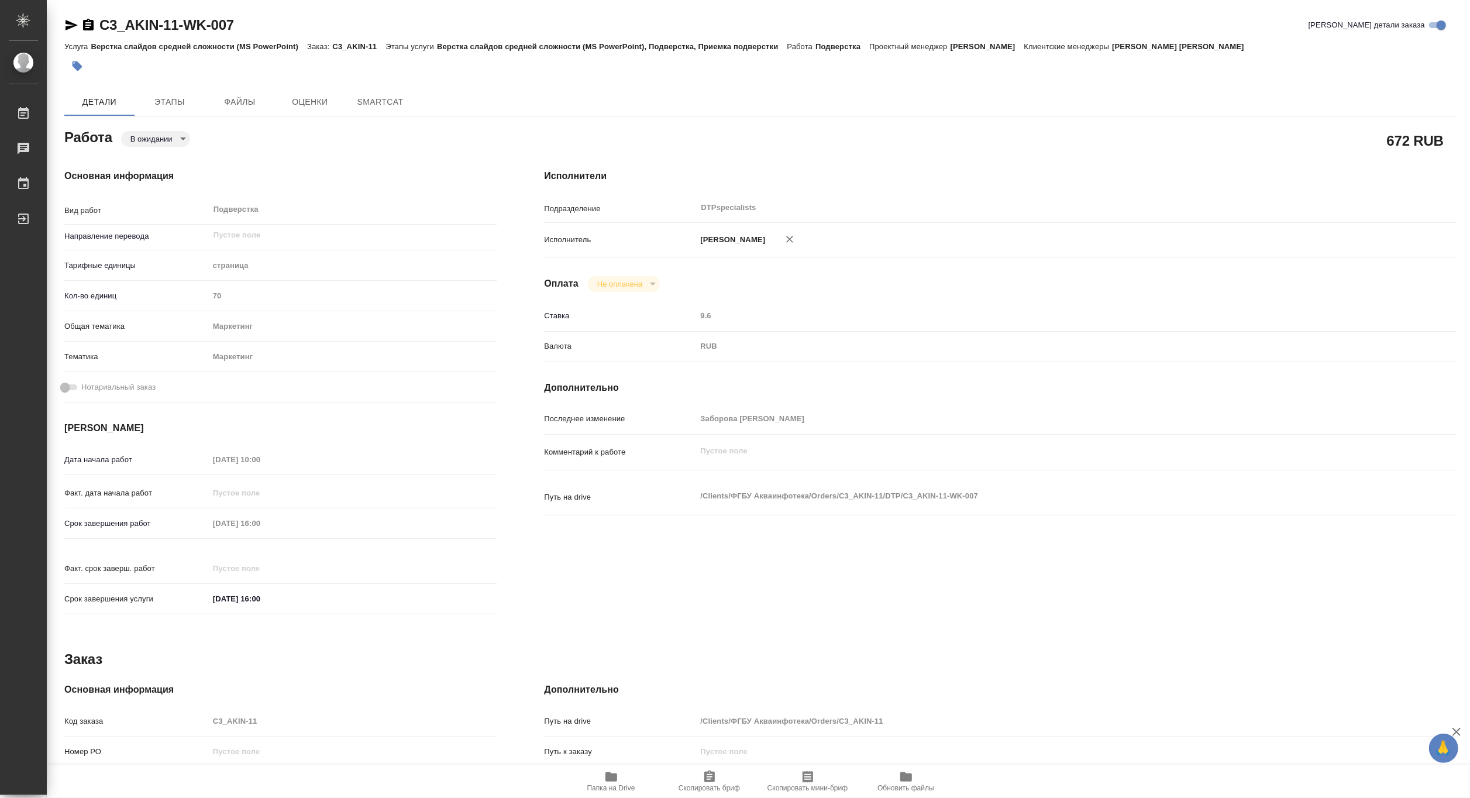
type textarea "x"
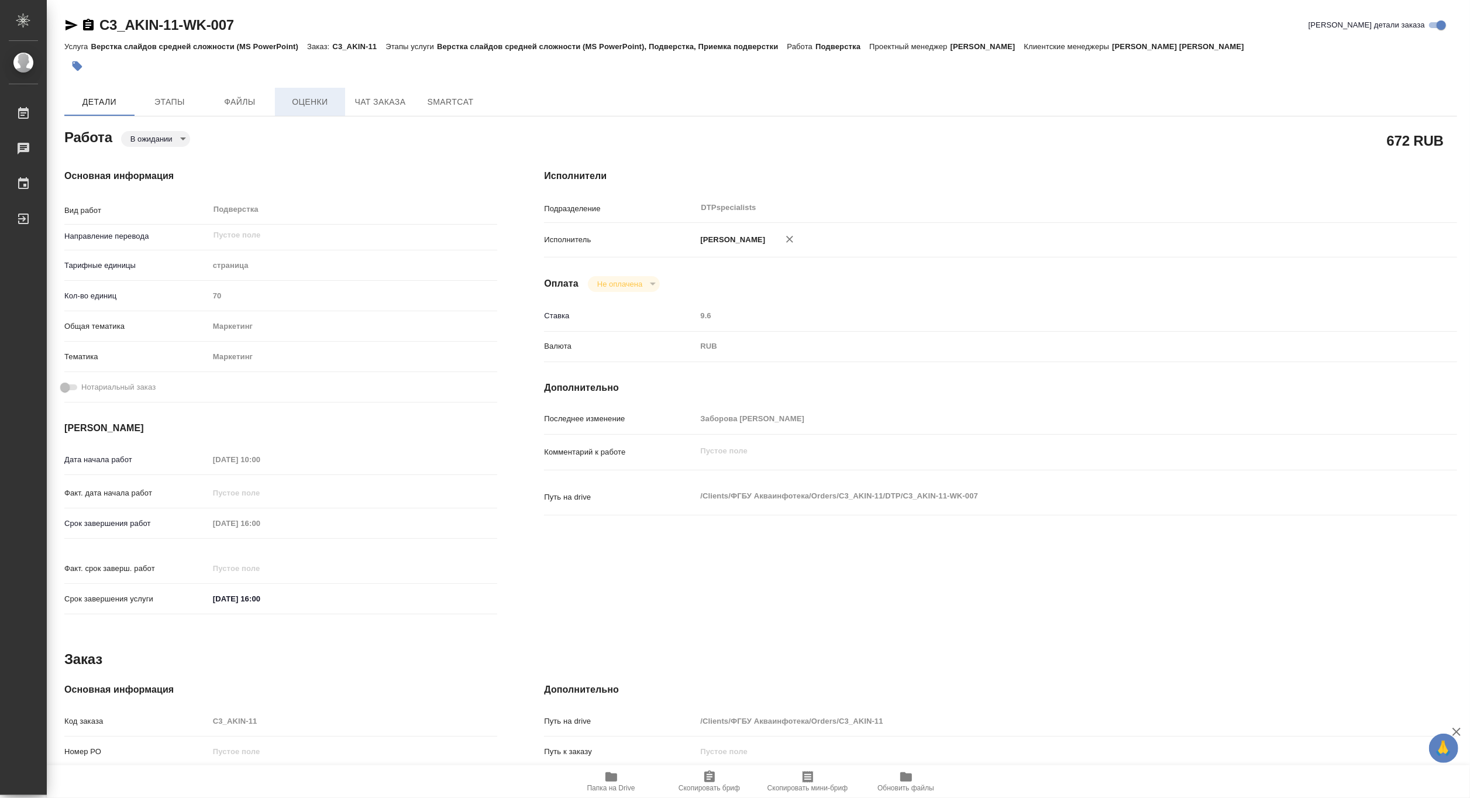
type textarea "x"
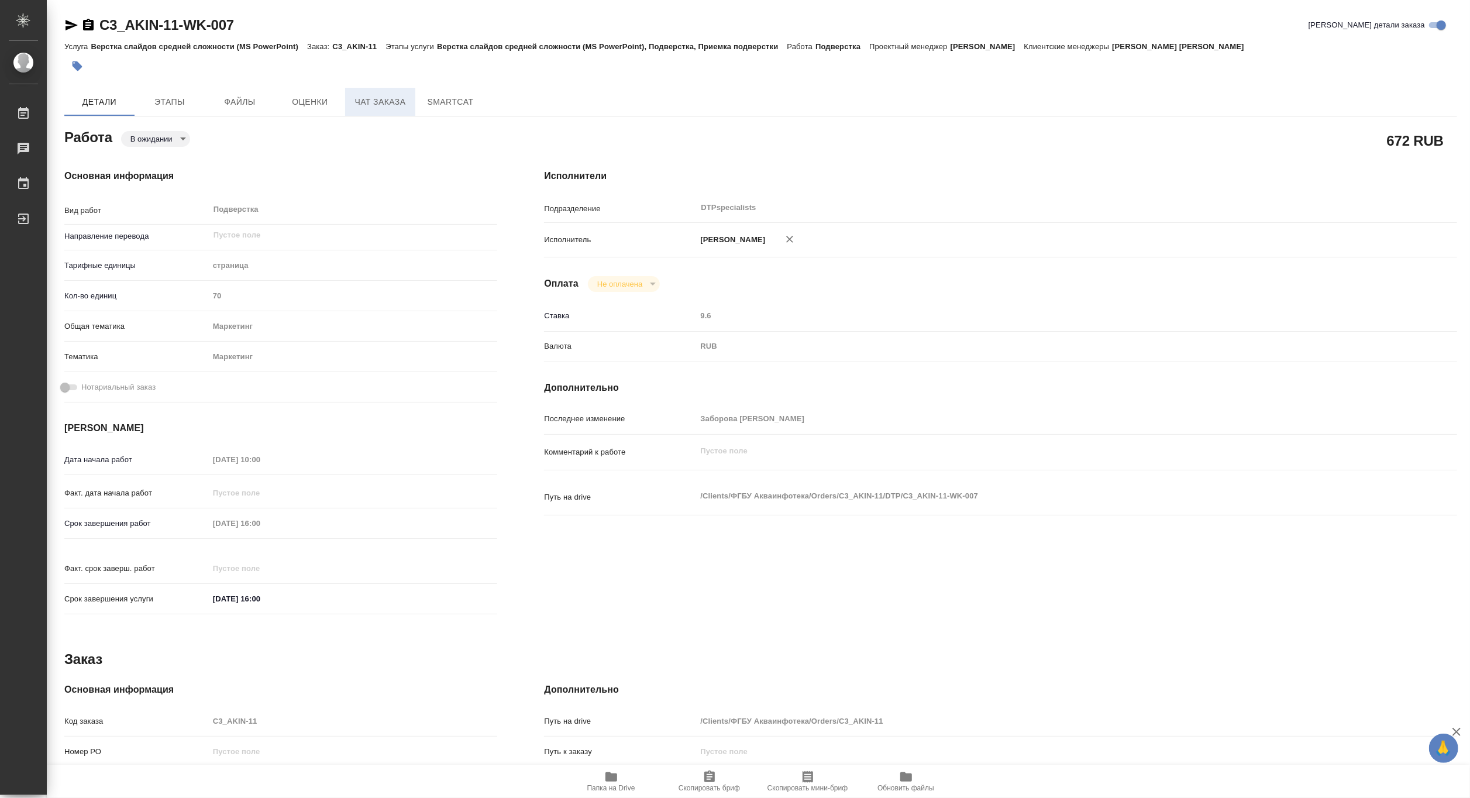
type textarea "x"
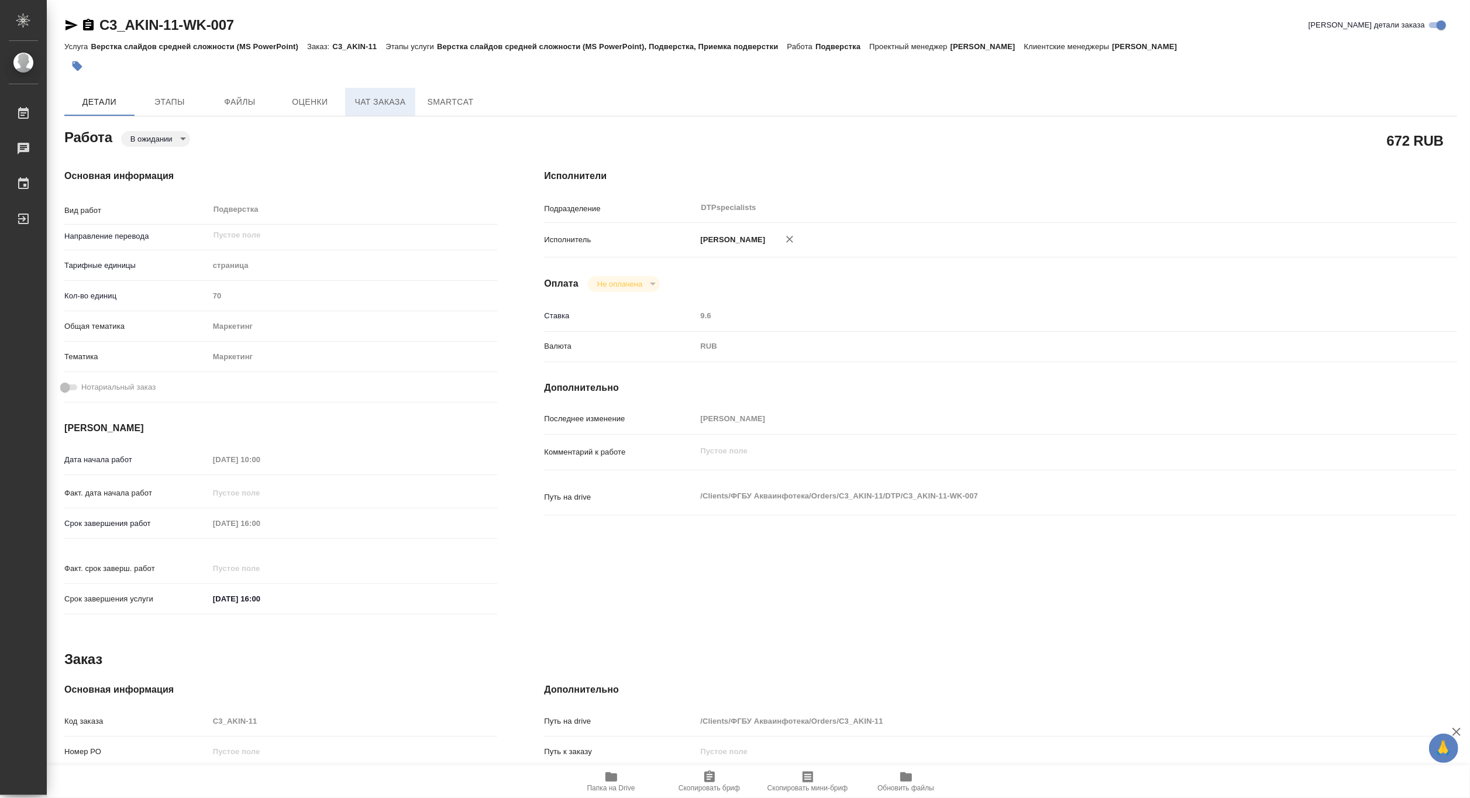
click span "Чат заказа"
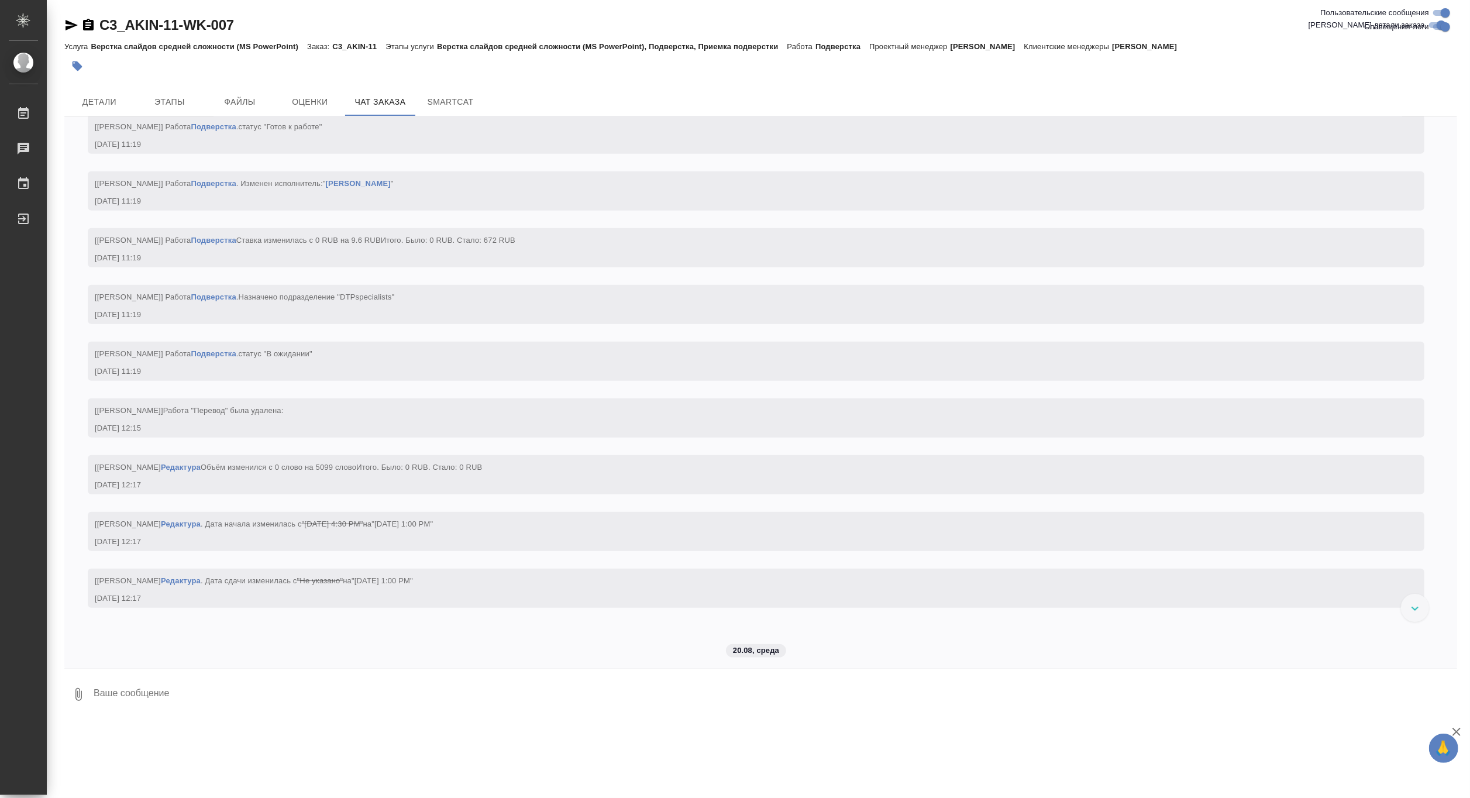
scroll to position [5523, 0]
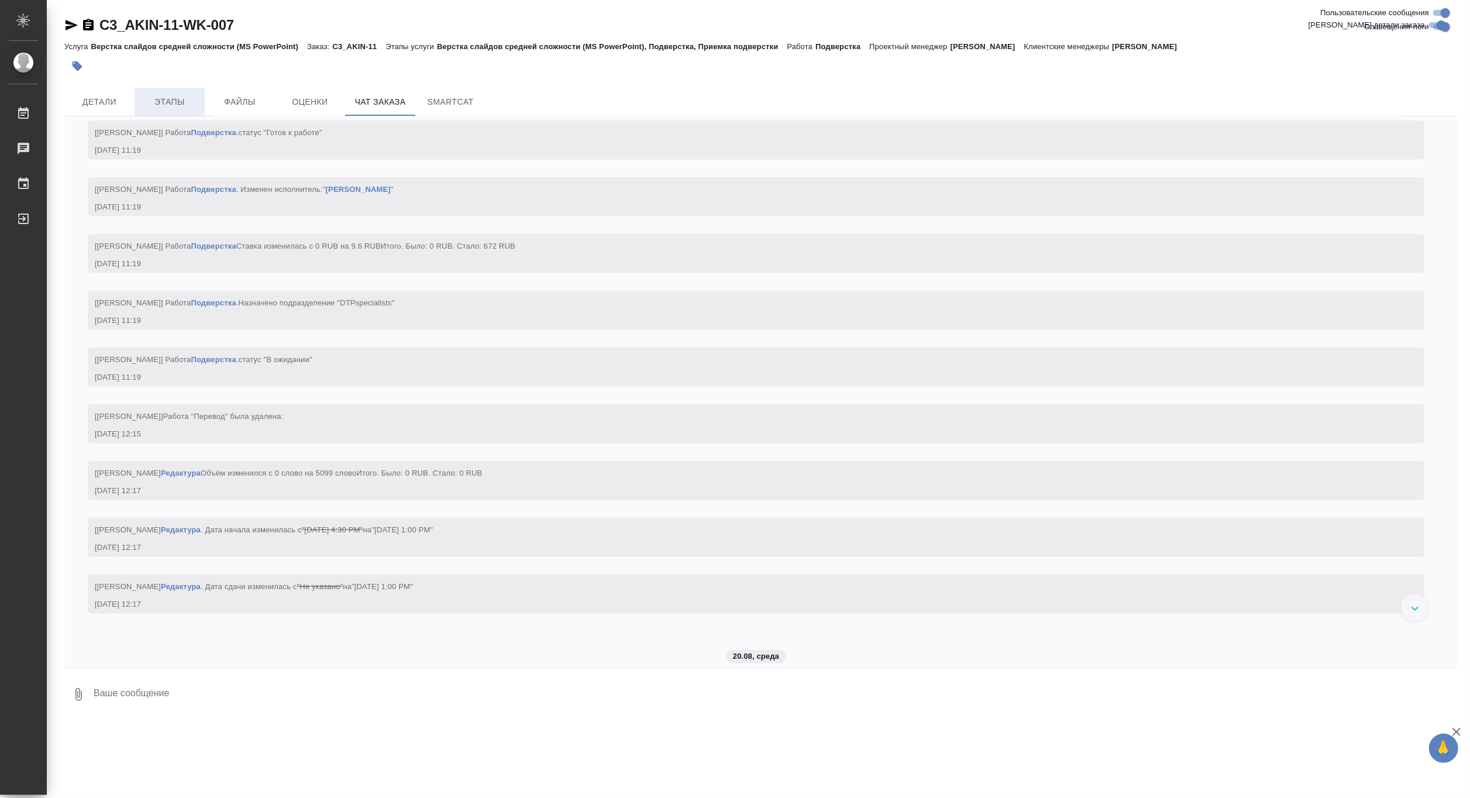
click span "Этапы"
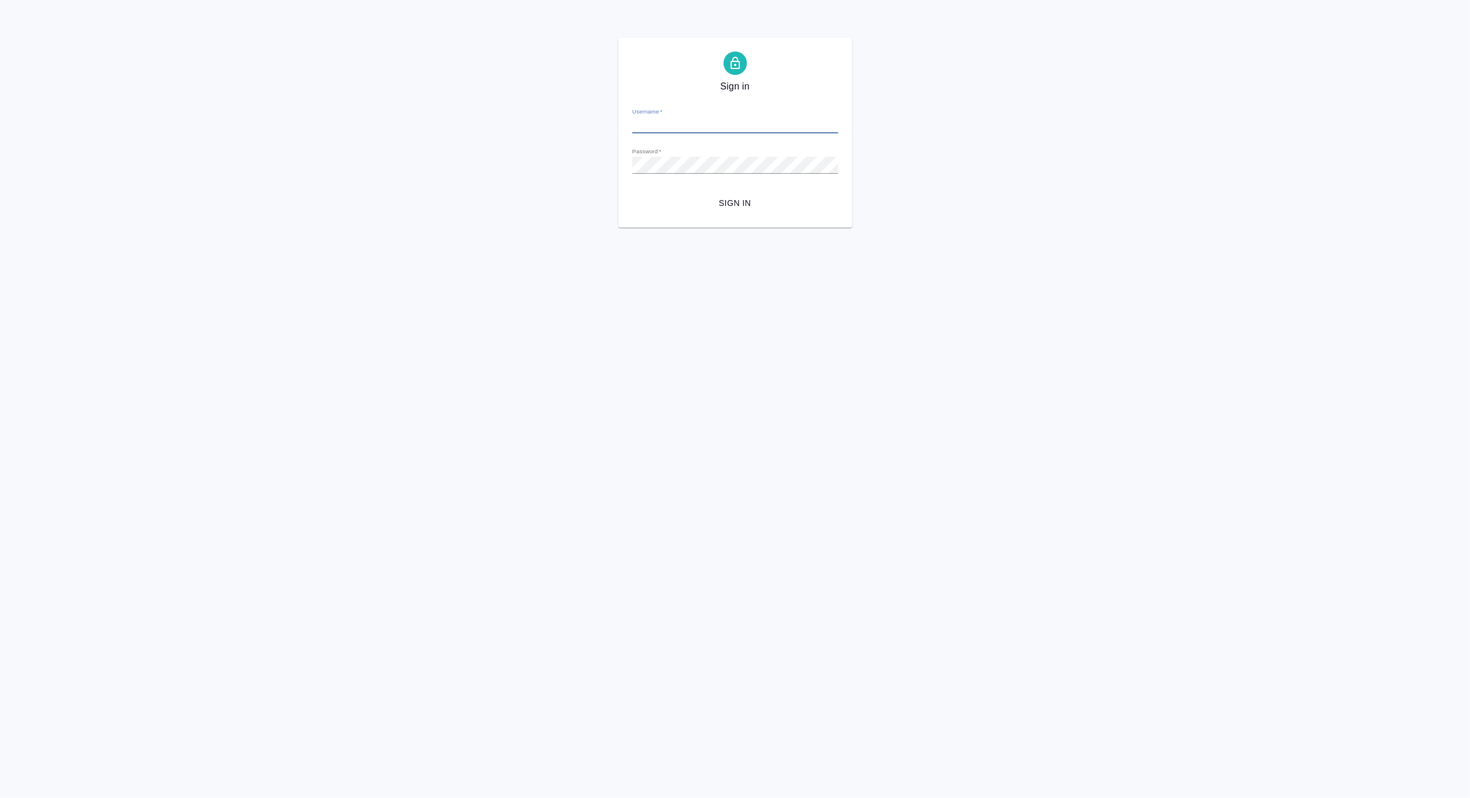
type input "[PERSON_NAME][EMAIL_ADDRESS][DOMAIN_NAME]"
click at [732, 203] on span "Sign in" at bounding box center [734, 203] width 187 height 15
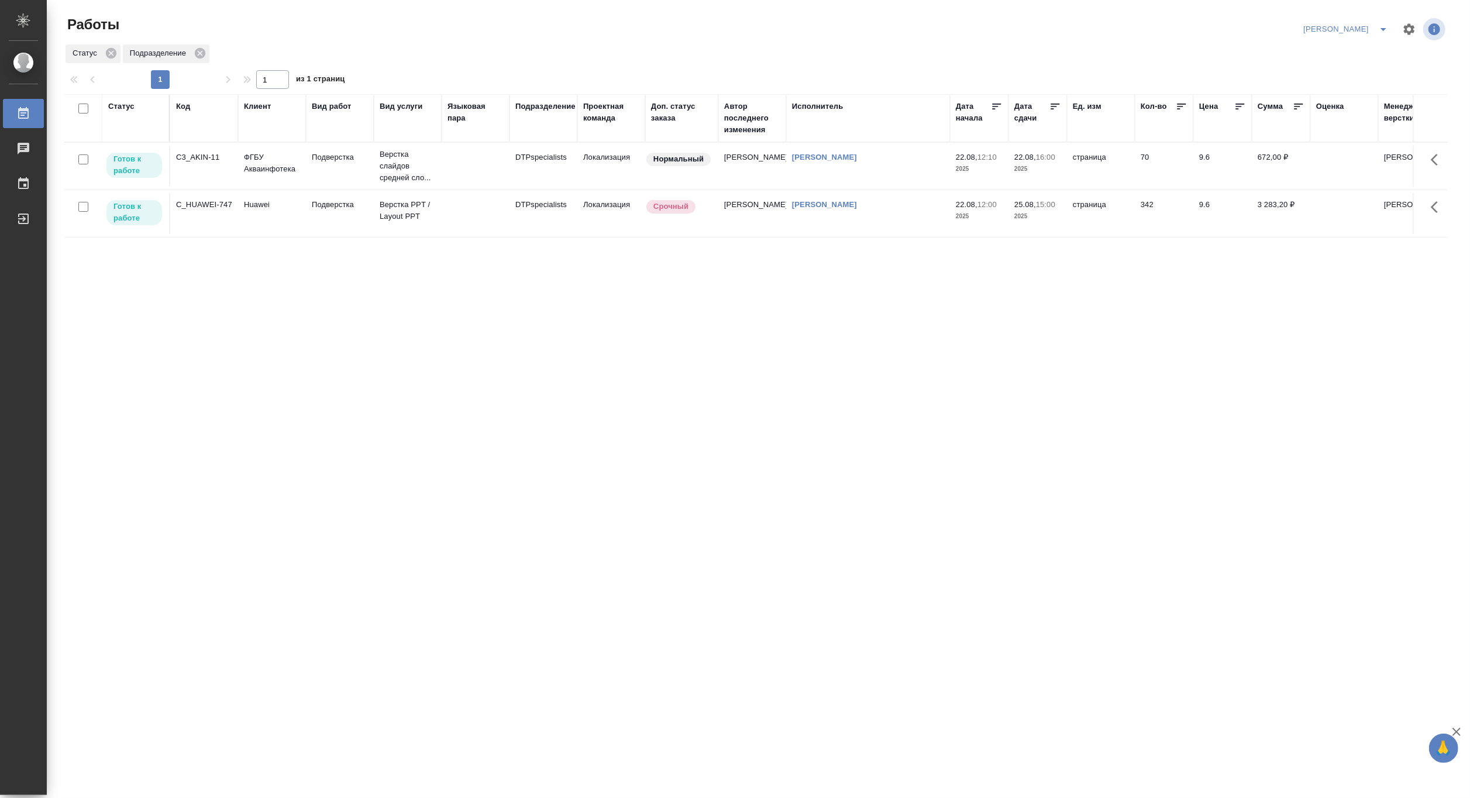
click at [341, 157] on p "Подверстка" at bounding box center [340, 157] width 56 height 12
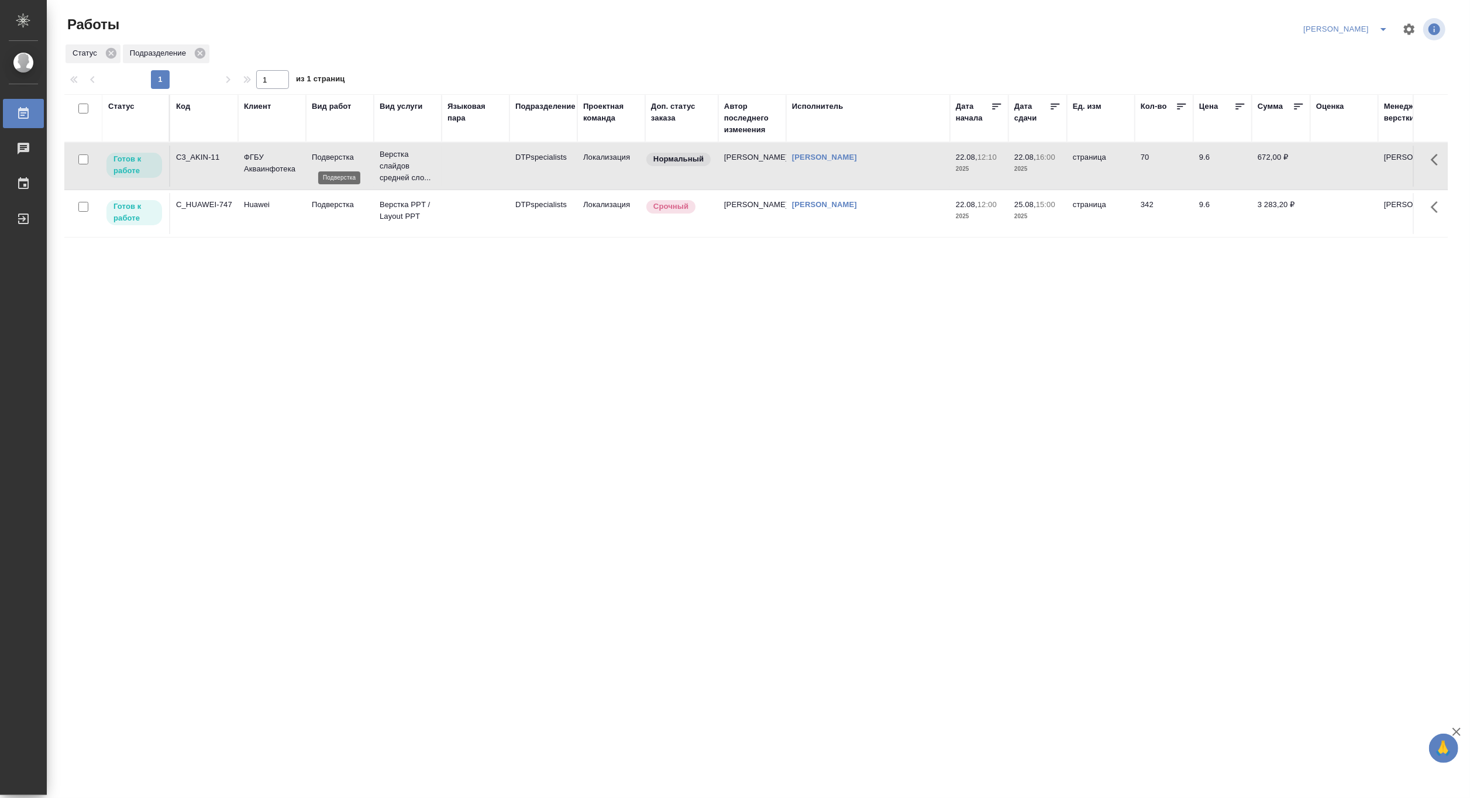
click at [341, 157] on p "Подверстка" at bounding box center [340, 157] width 56 height 12
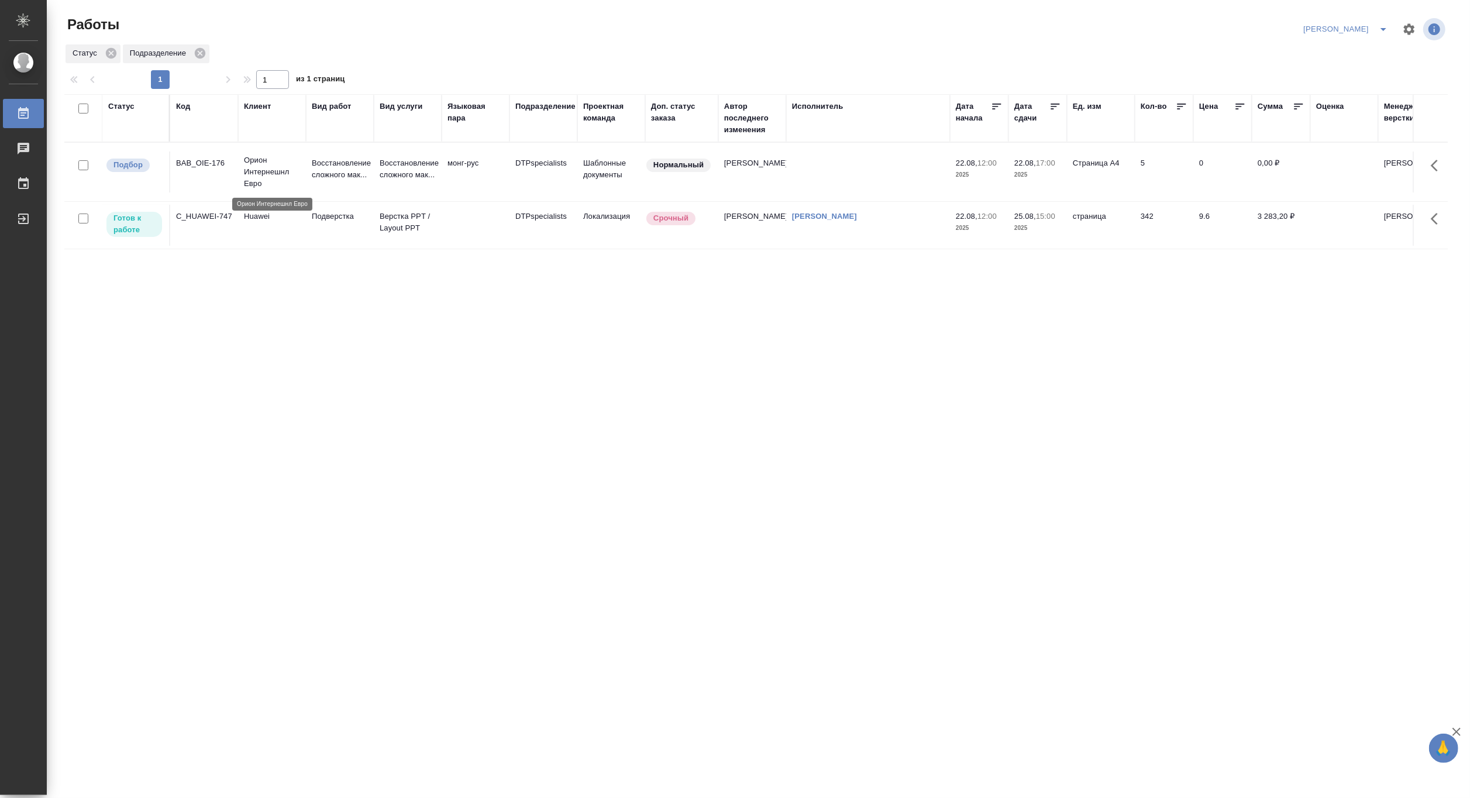
click at [258, 160] on p "Орион Интернешнл Евро" at bounding box center [272, 171] width 56 height 35
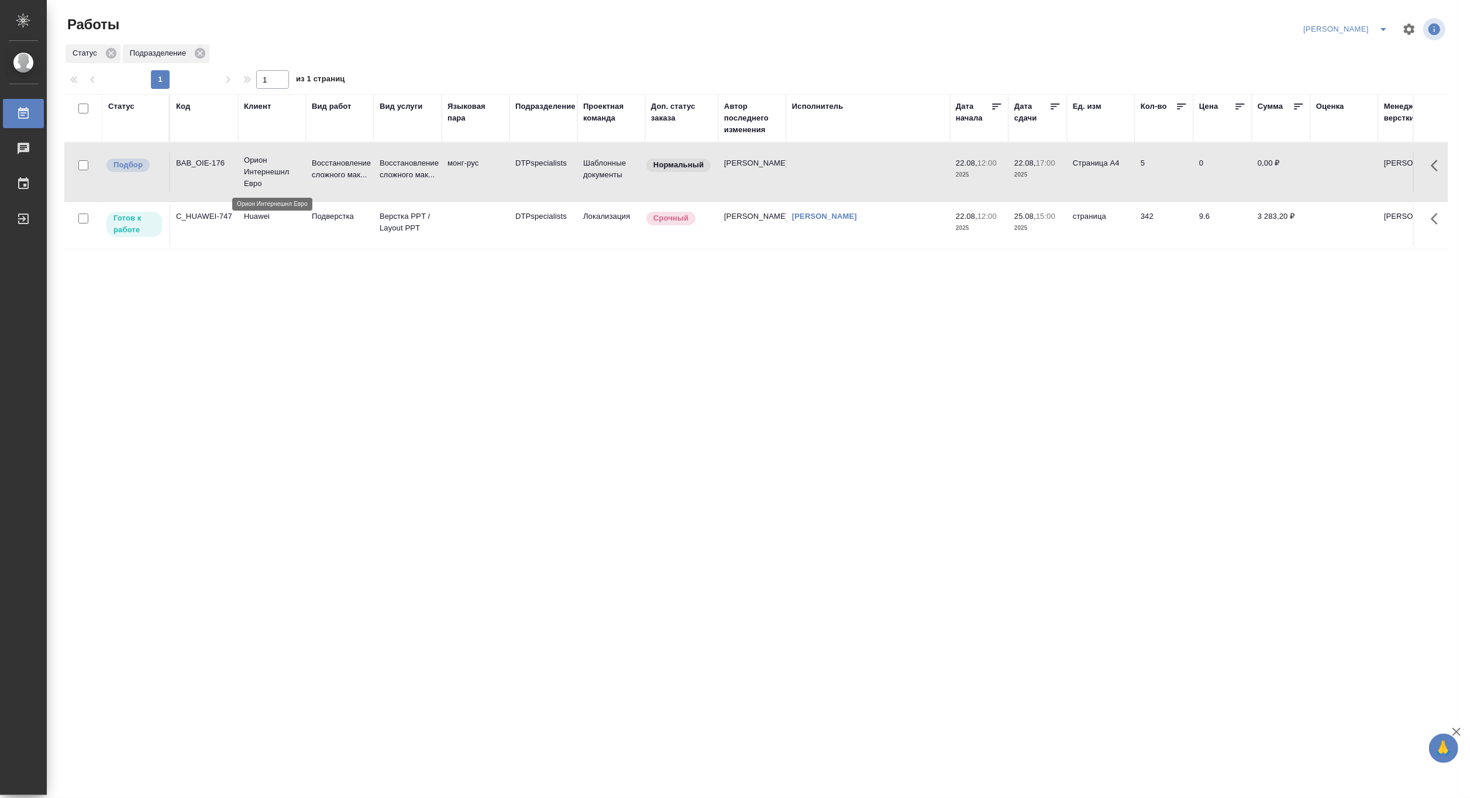
click at [258, 160] on p "Орион Интернешнл Евро" at bounding box center [272, 171] width 56 height 35
click at [1371, 27] on button "split button" at bounding box center [1382, 29] width 23 height 19
click at [1358, 46] on li "Матвеева_В работе" at bounding box center [1338, 52] width 112 height 19
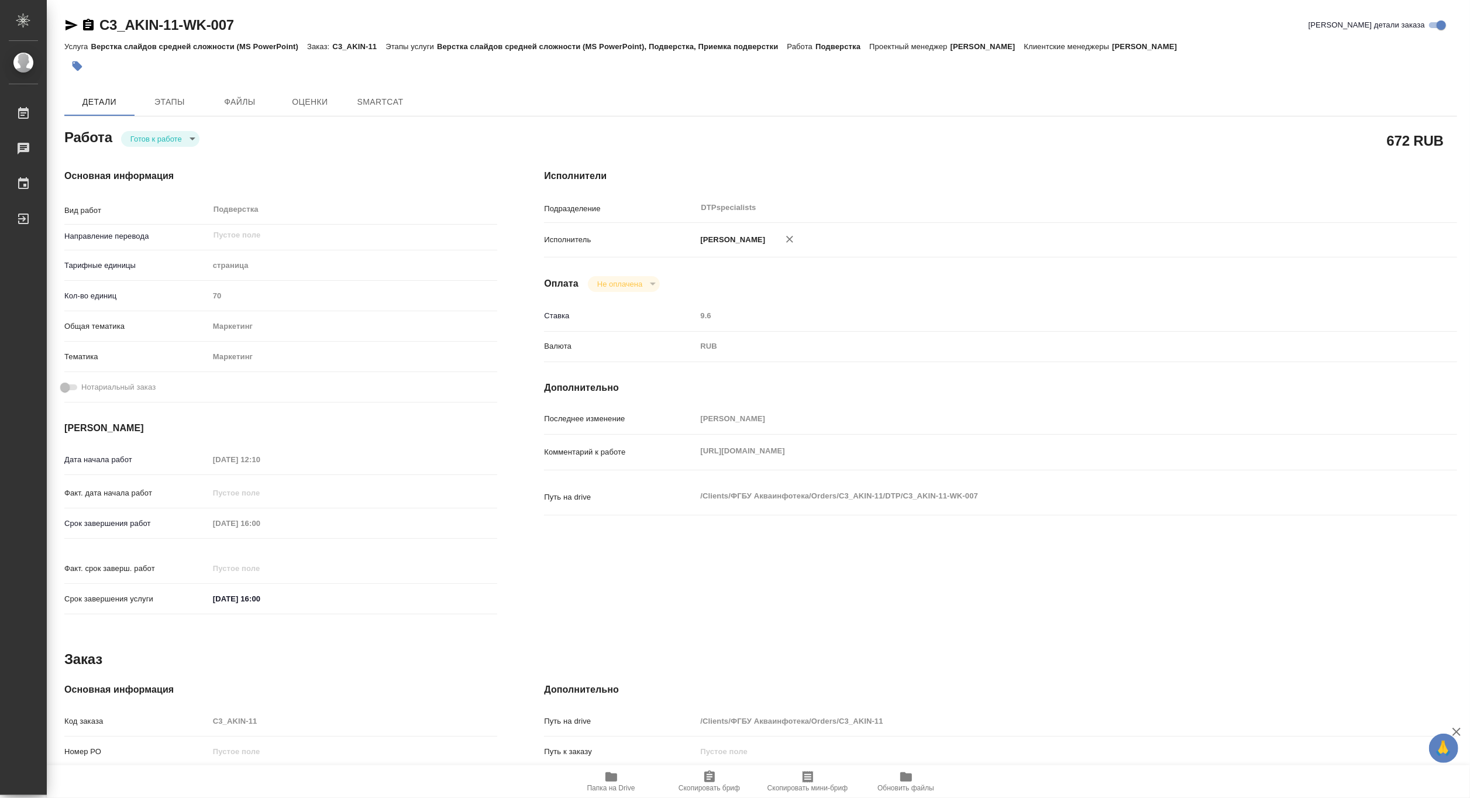
type textarea "x"
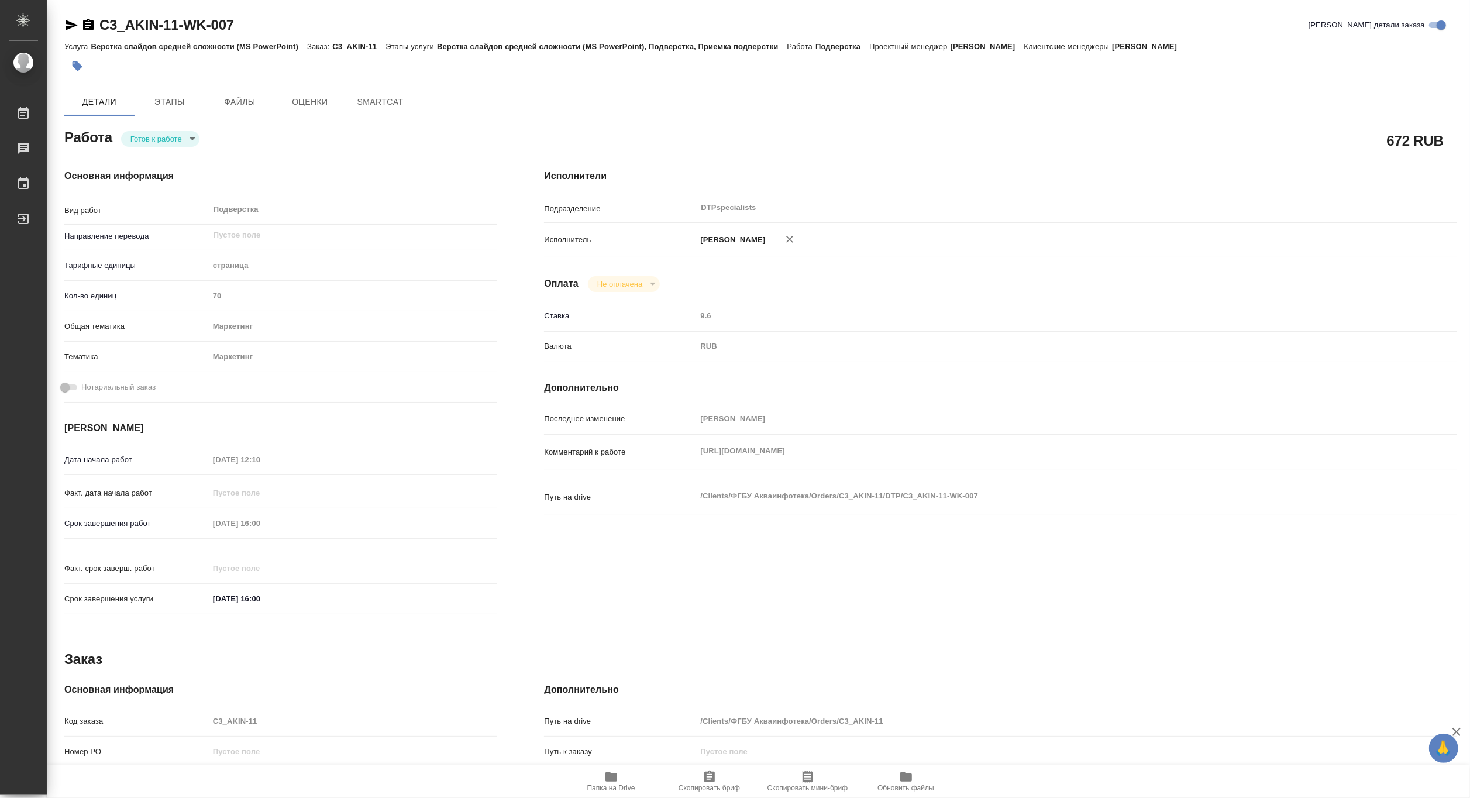
type textarea "x"
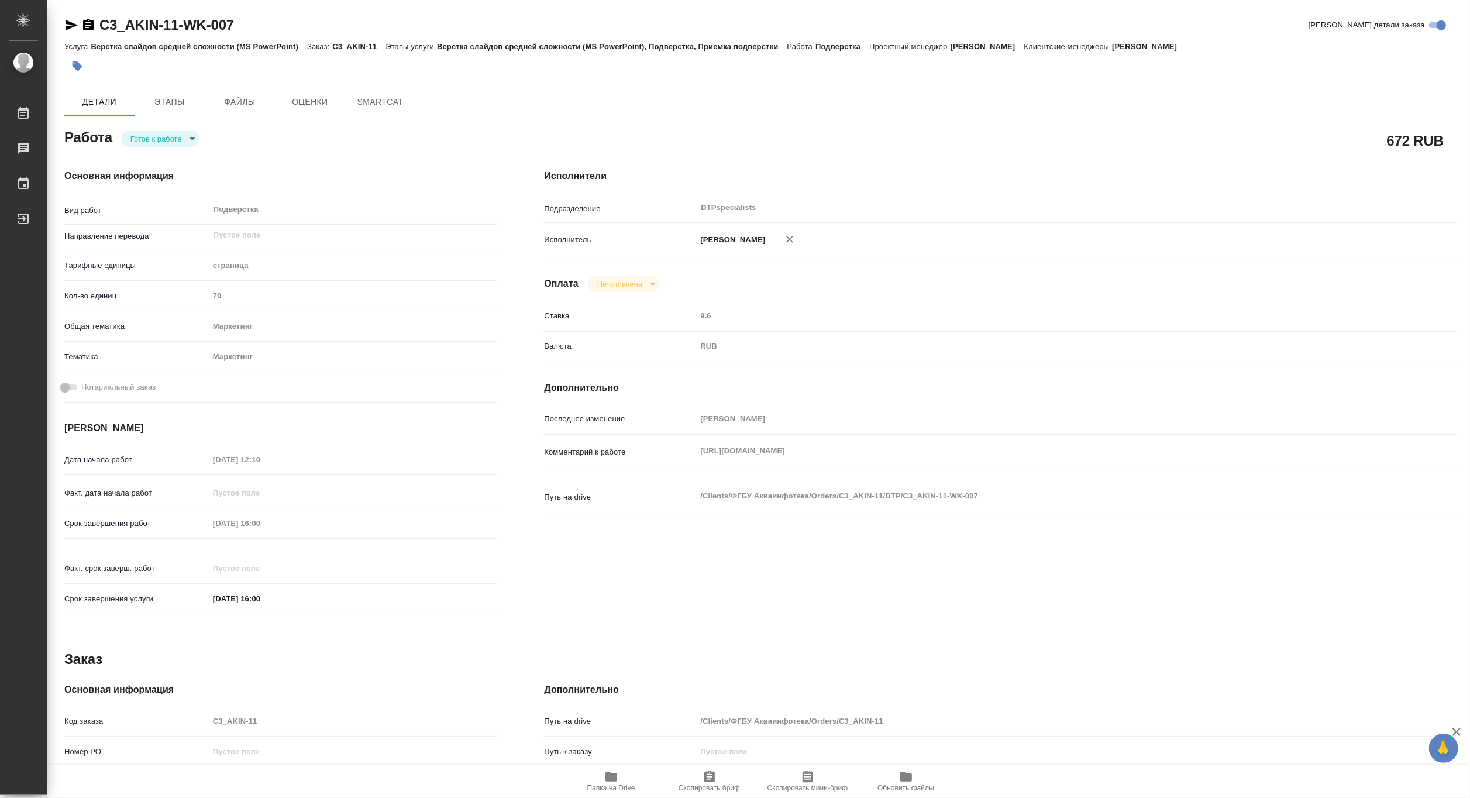
type textarea "x"
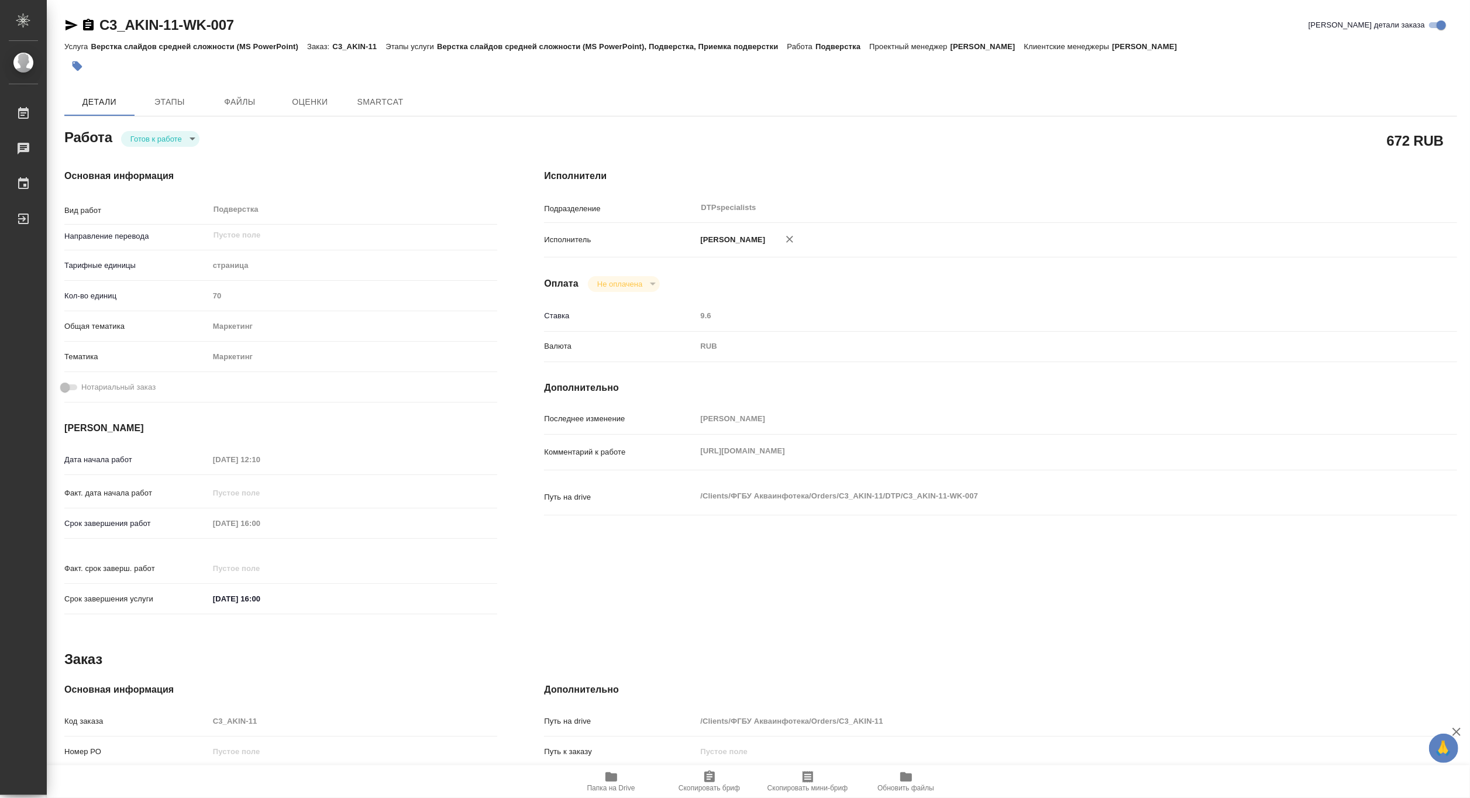
type textarea "x"
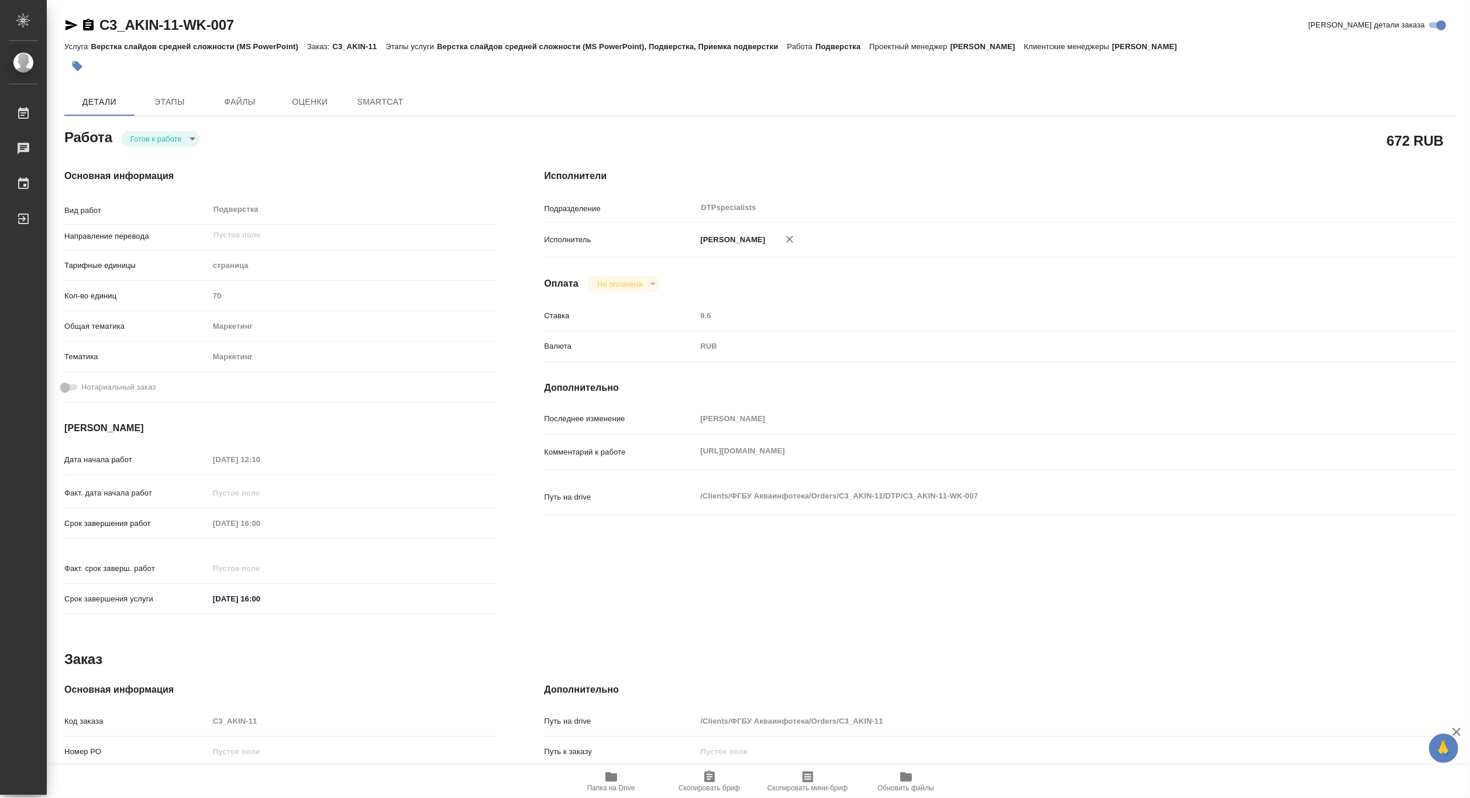
type textarea "x"
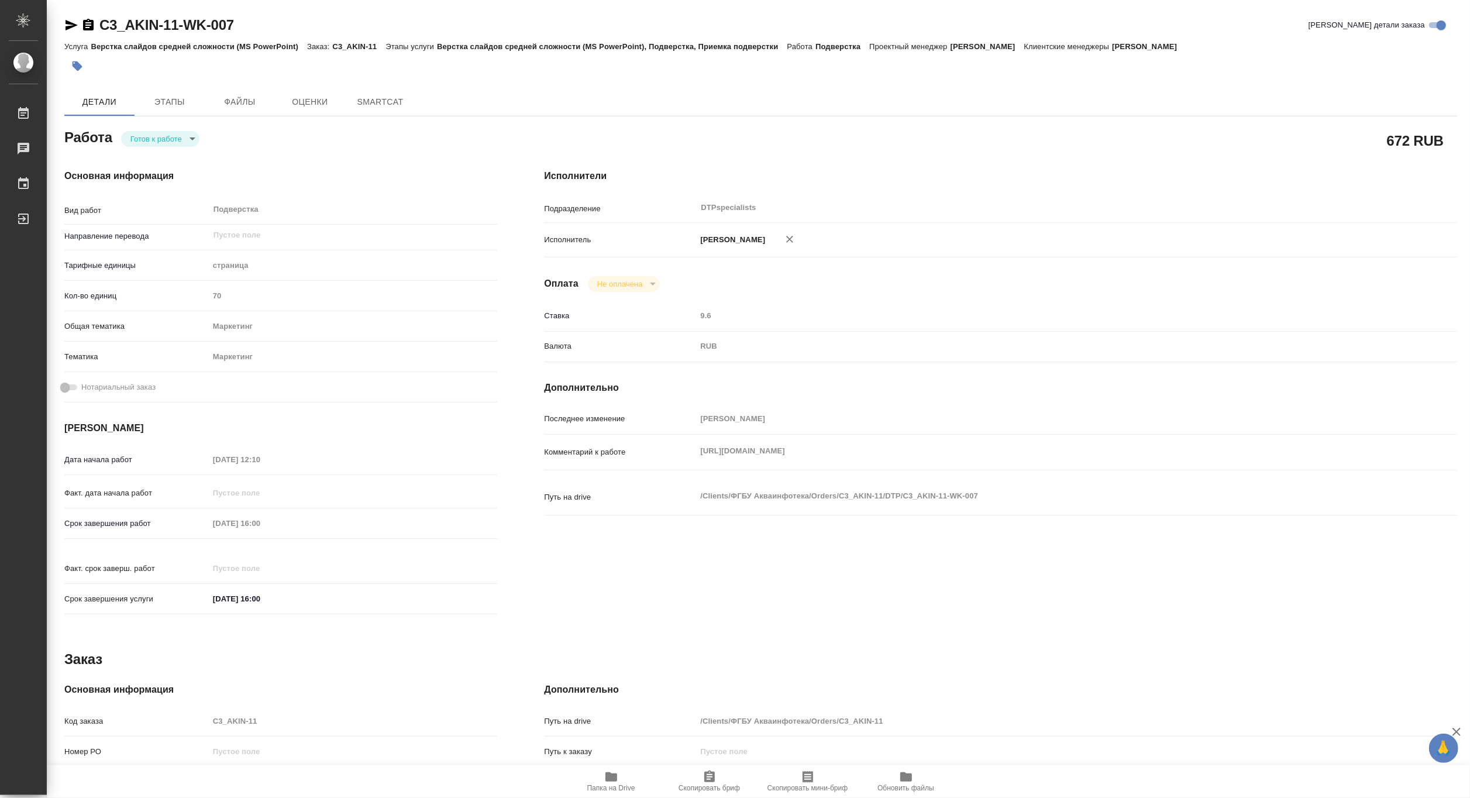
type textarea "x"
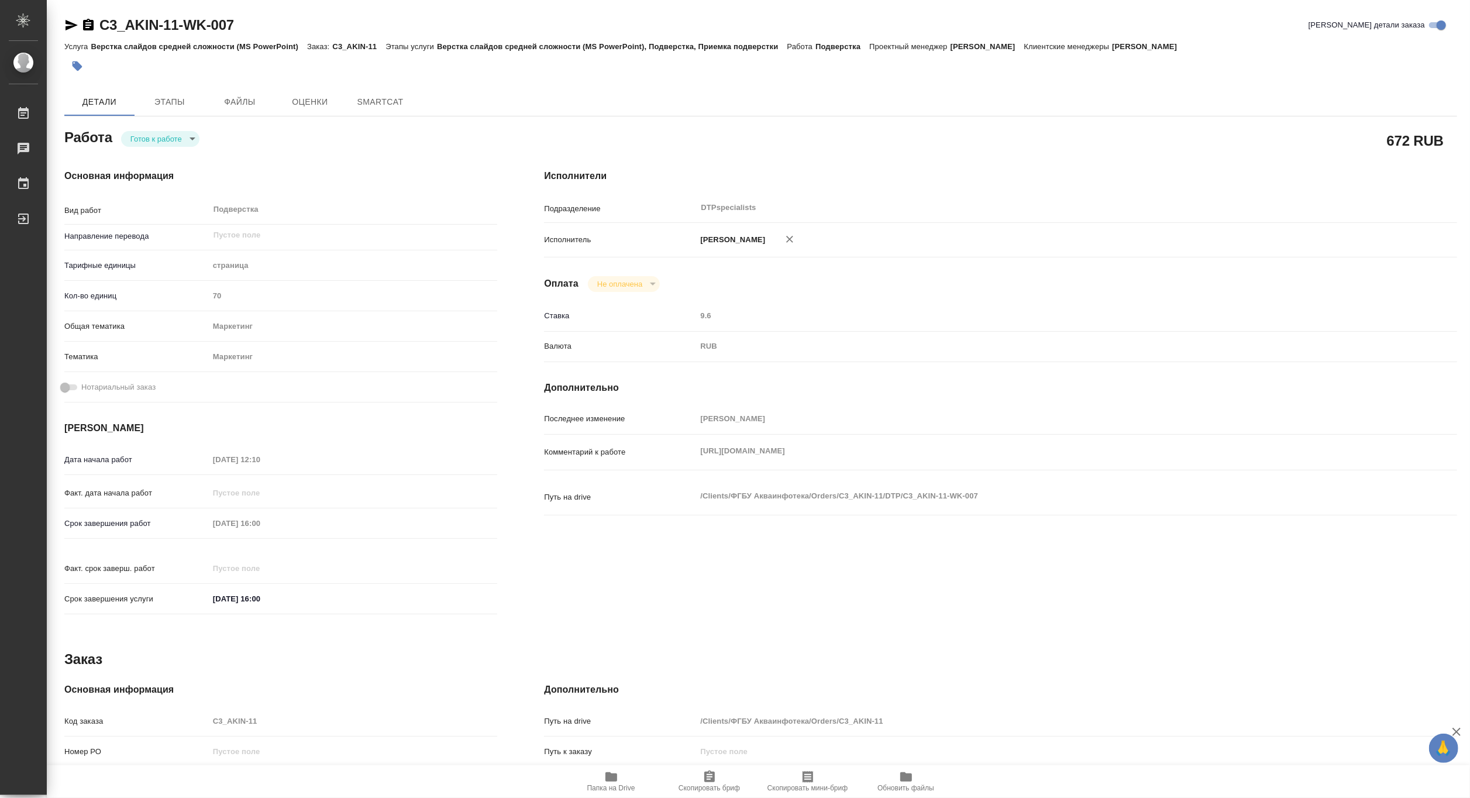
type textarea "x"
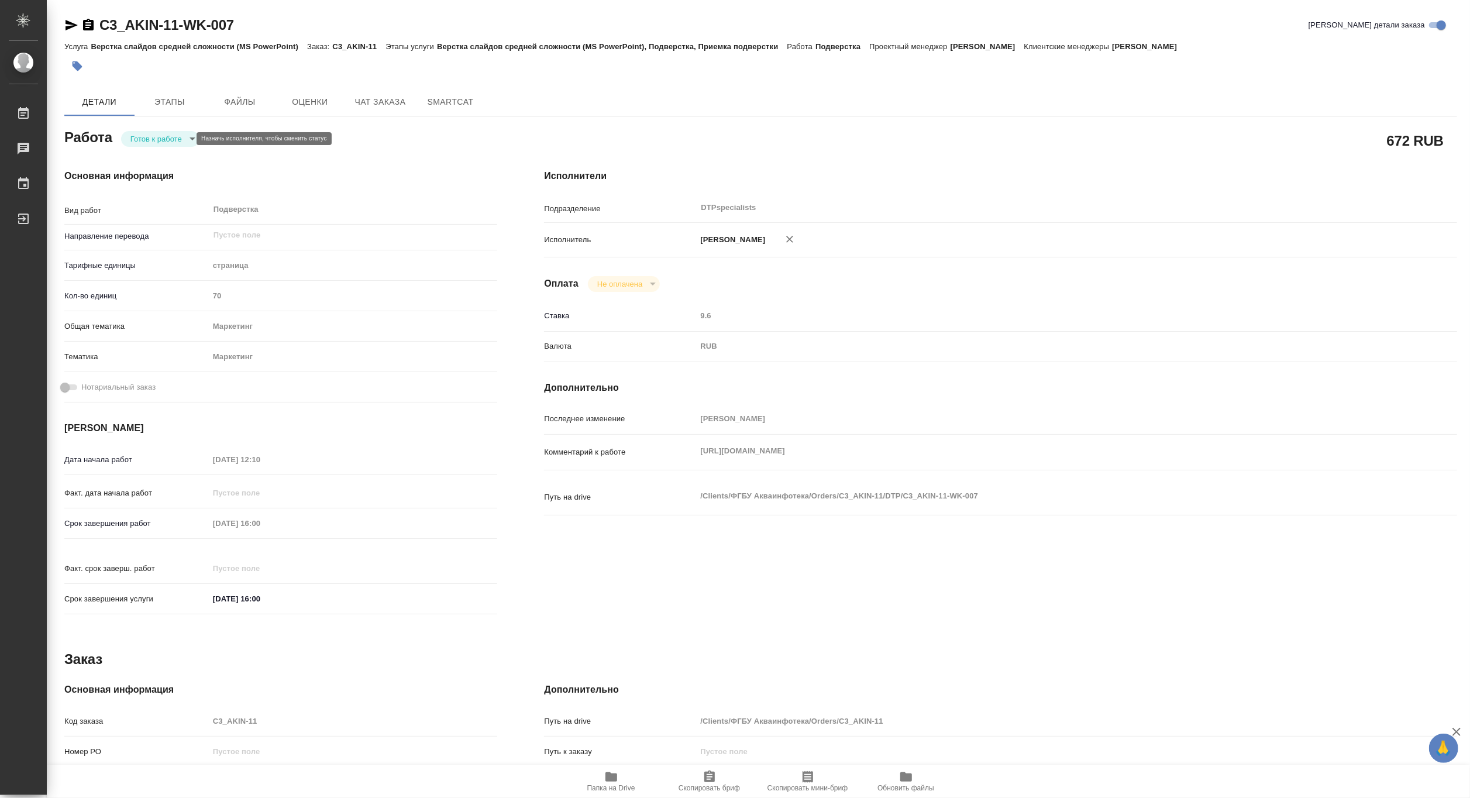
click at [140, 137] on body "🙏 .cls-1 fill:#fff; AWATERA Matveeva Maria Работы Чаты График Выйти C3_AKIN-11-…" at bounding box center [735, 399] width 1470 height 798
click at [140, 137] on button "В работе" at bounding box center [149, 138] width 39 height 13
type textarea "x"
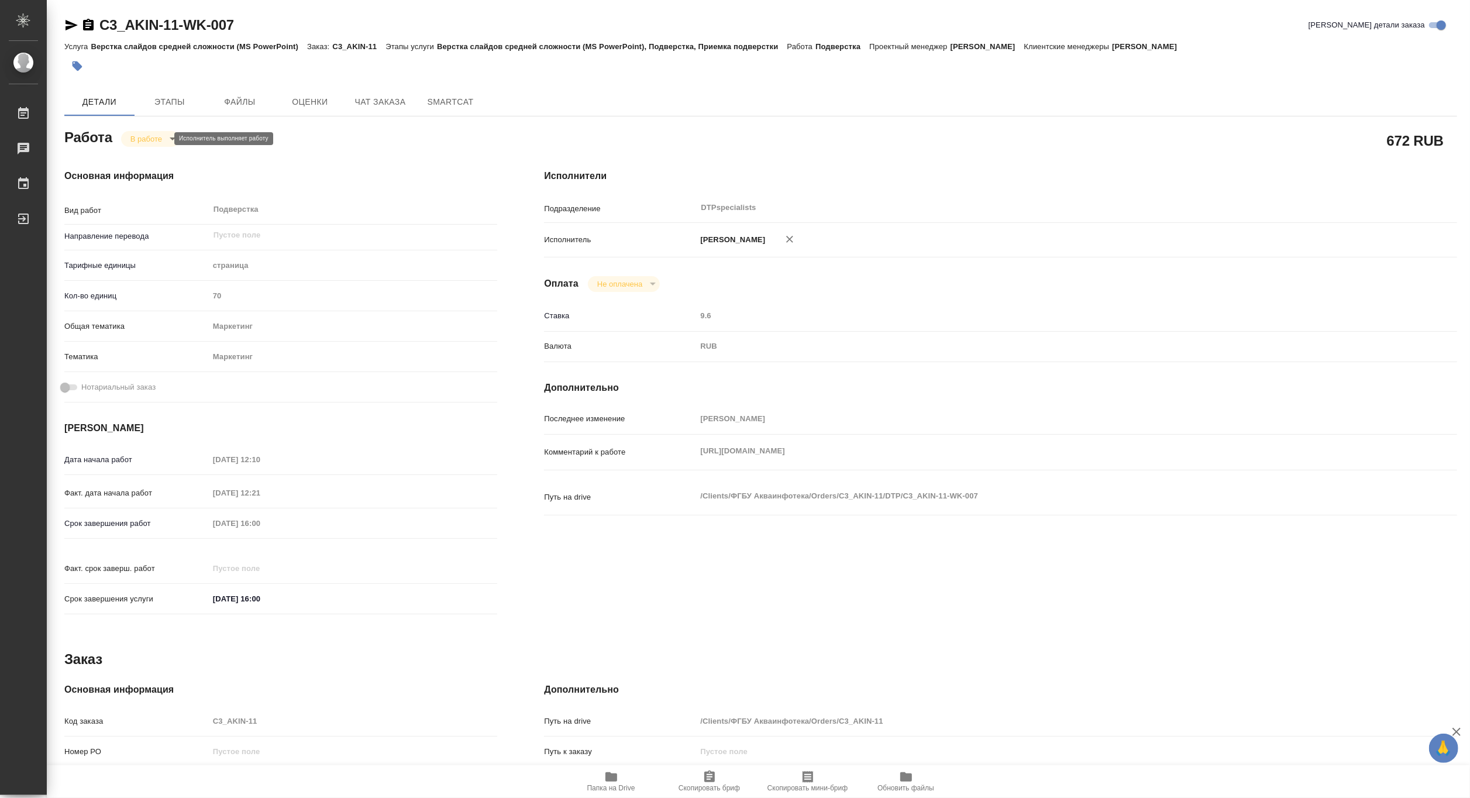
type textarea "x"
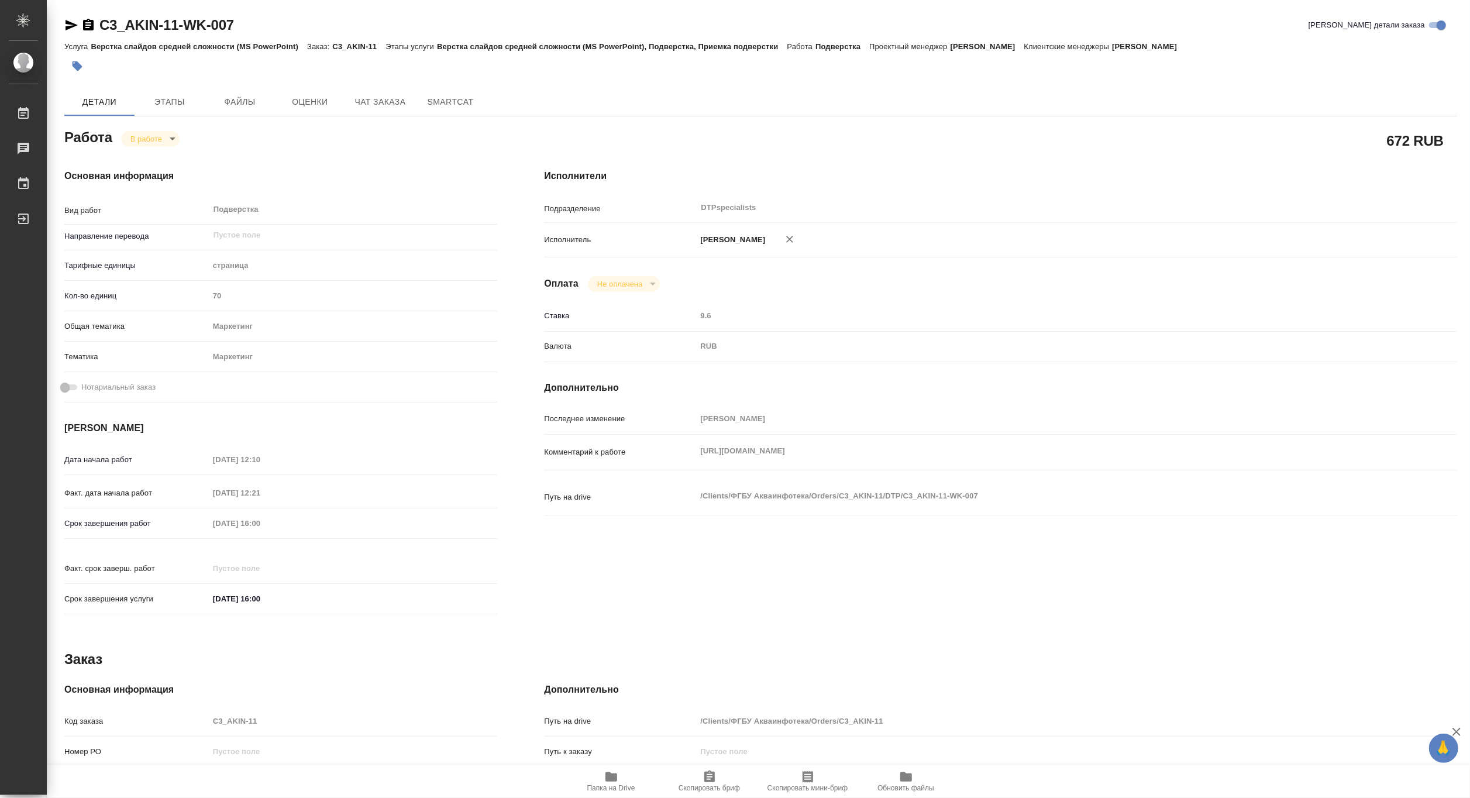
type textarea "x"
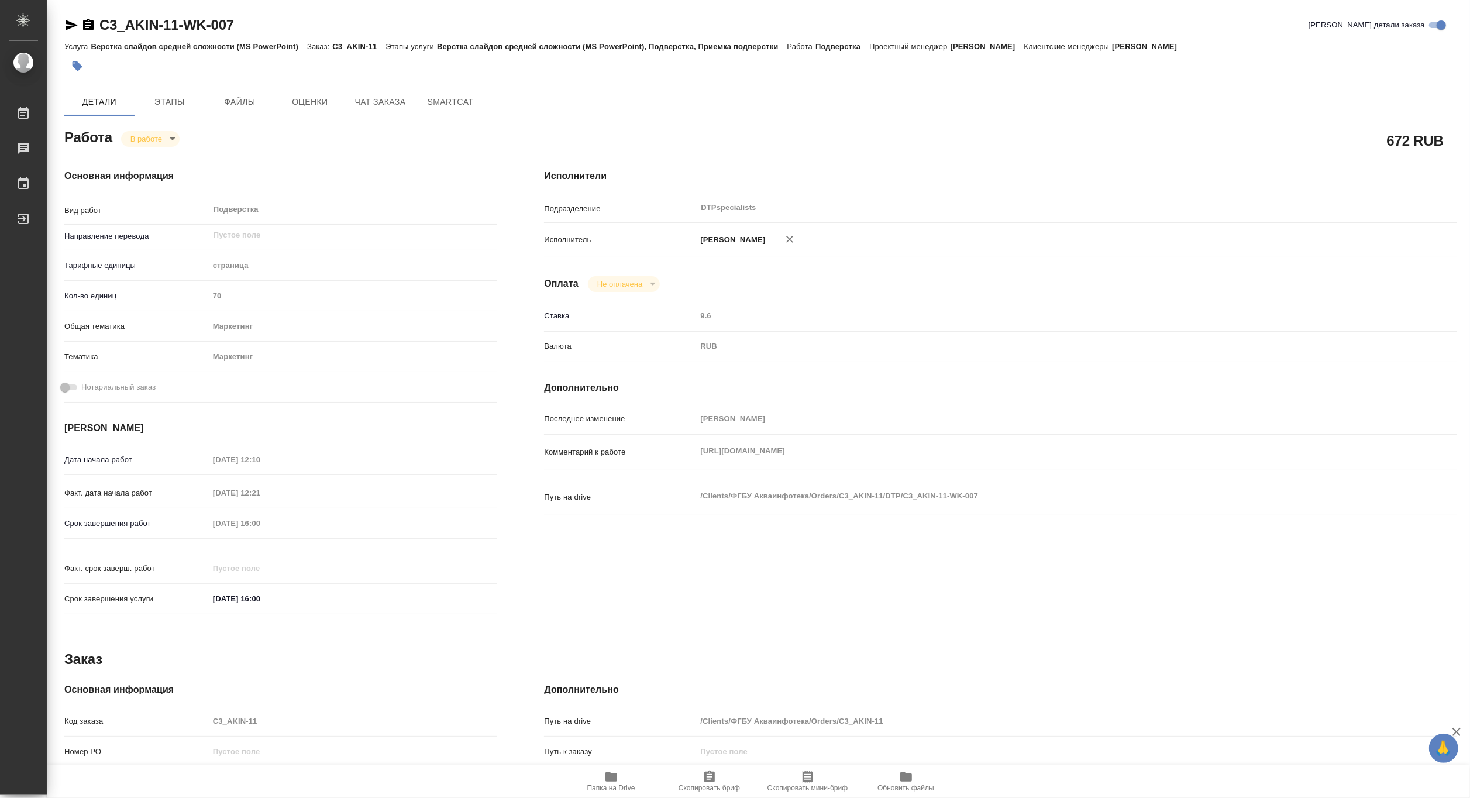
type textarea "x"
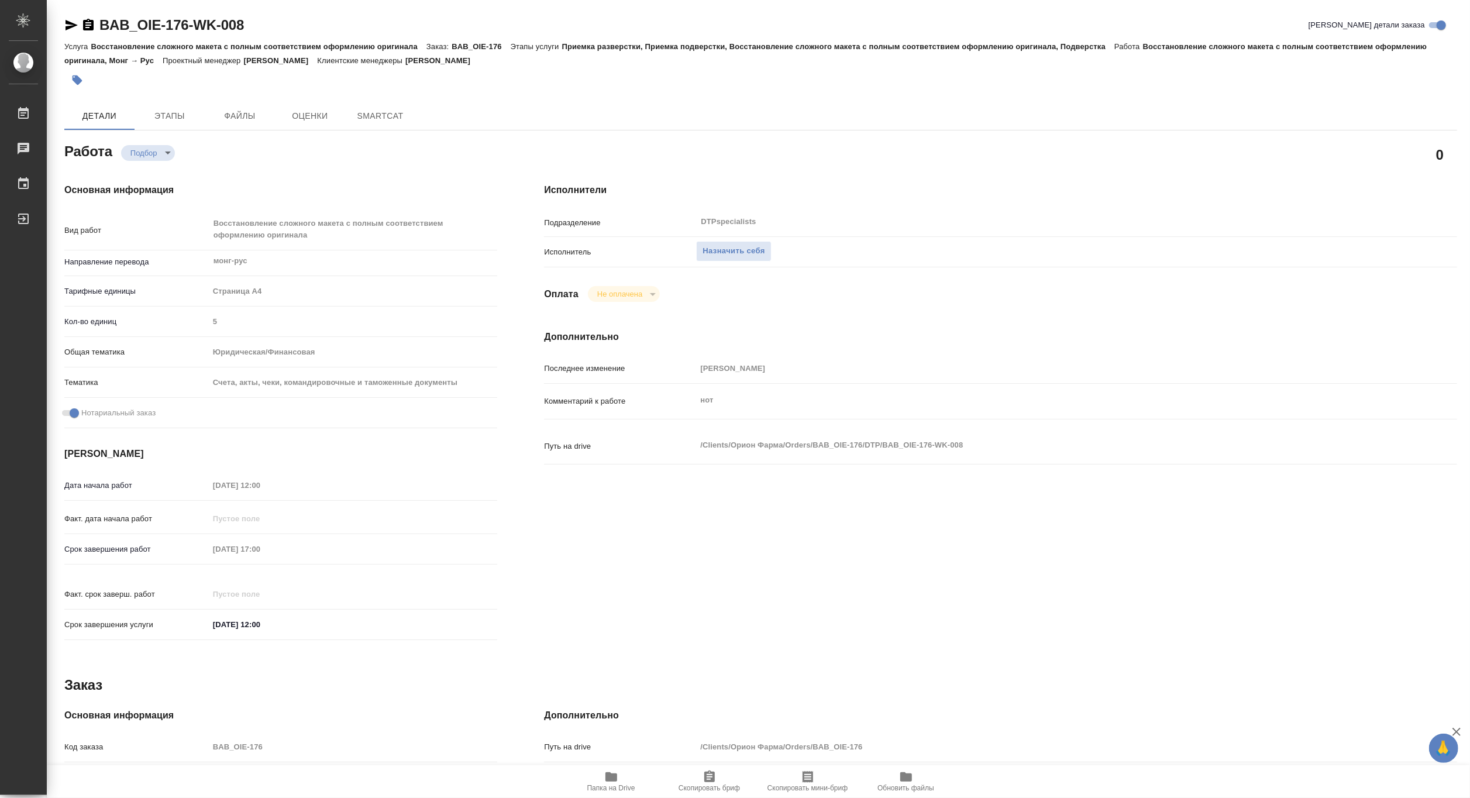
type textarea "x"
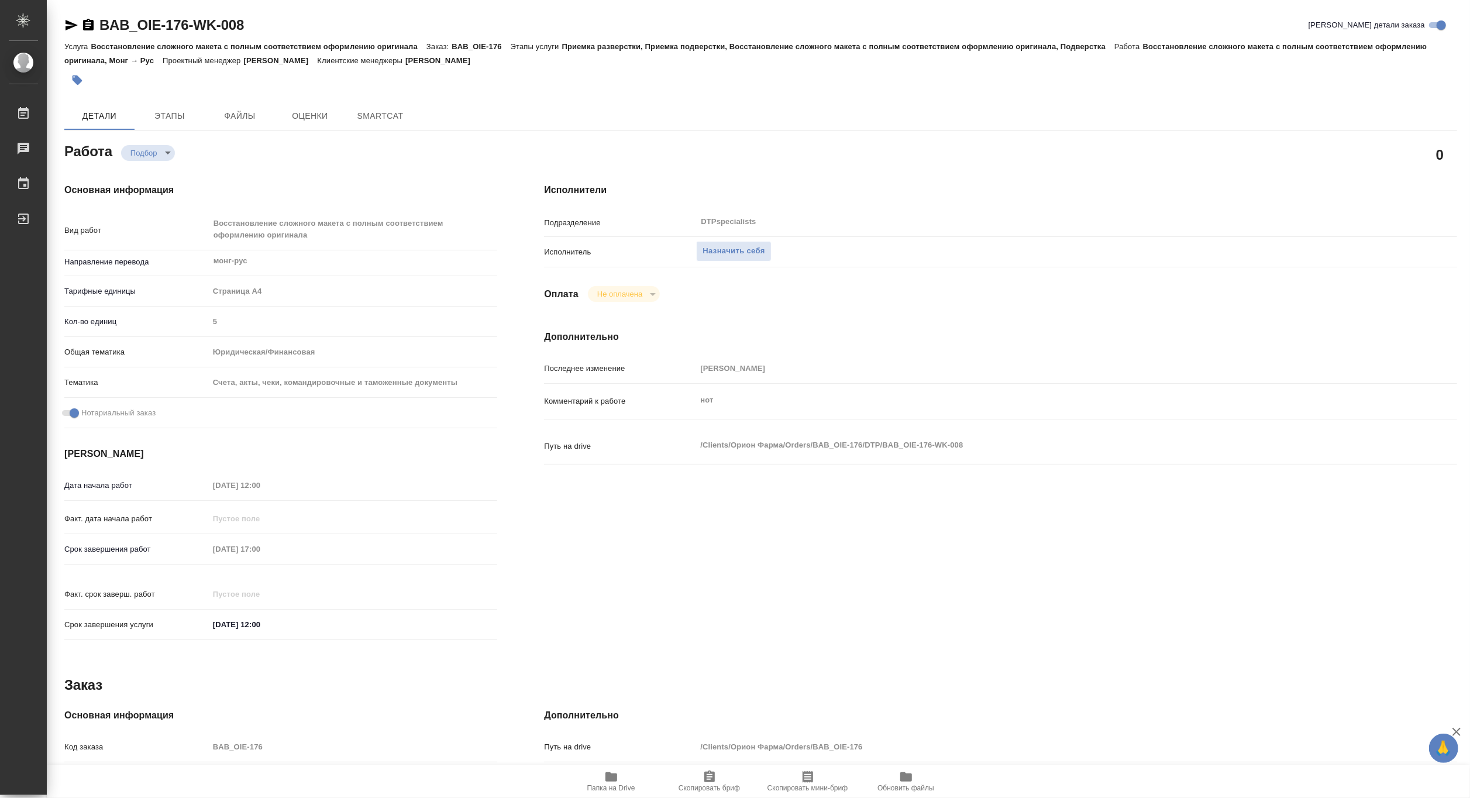
type textarea "x"
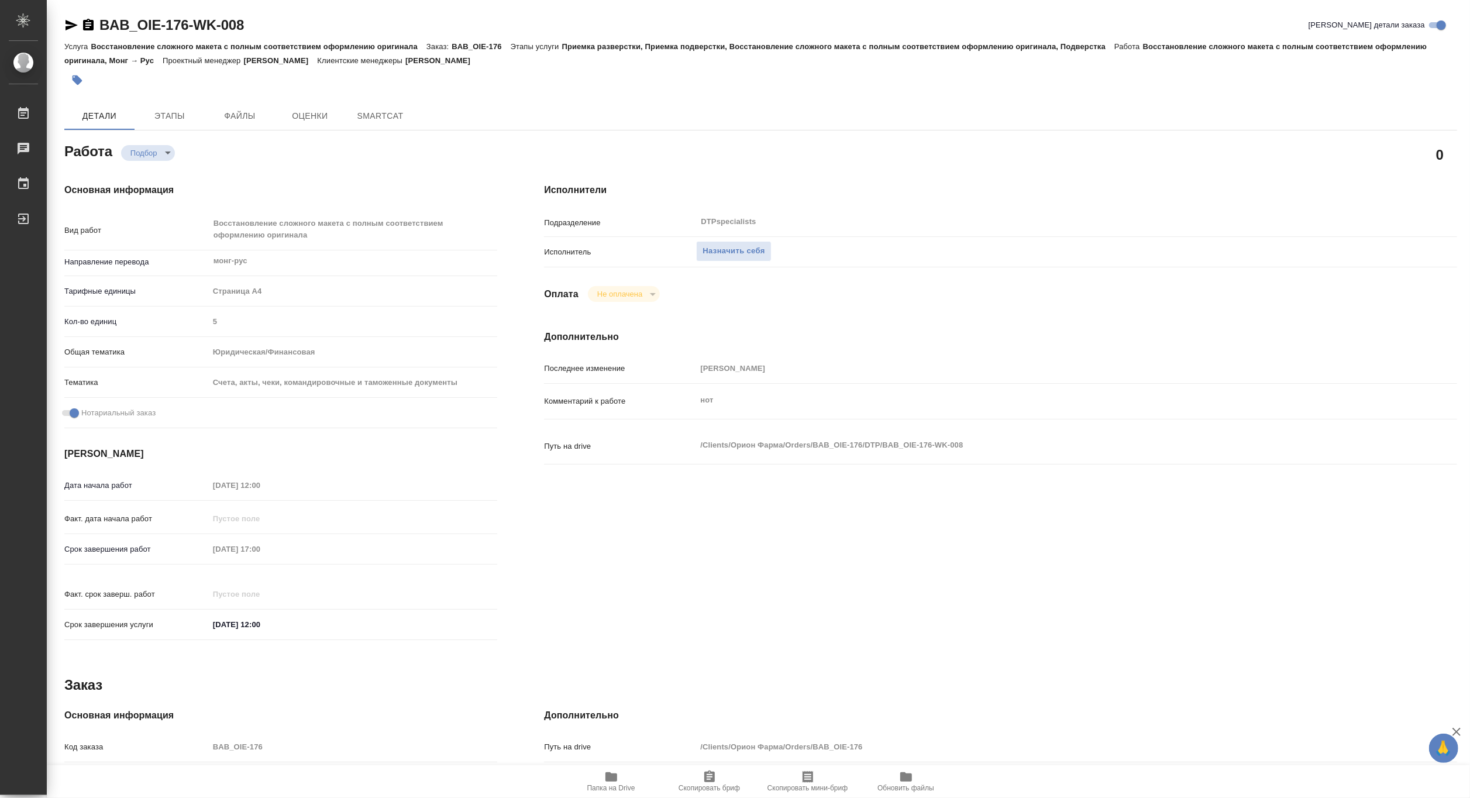
type textarea "x"
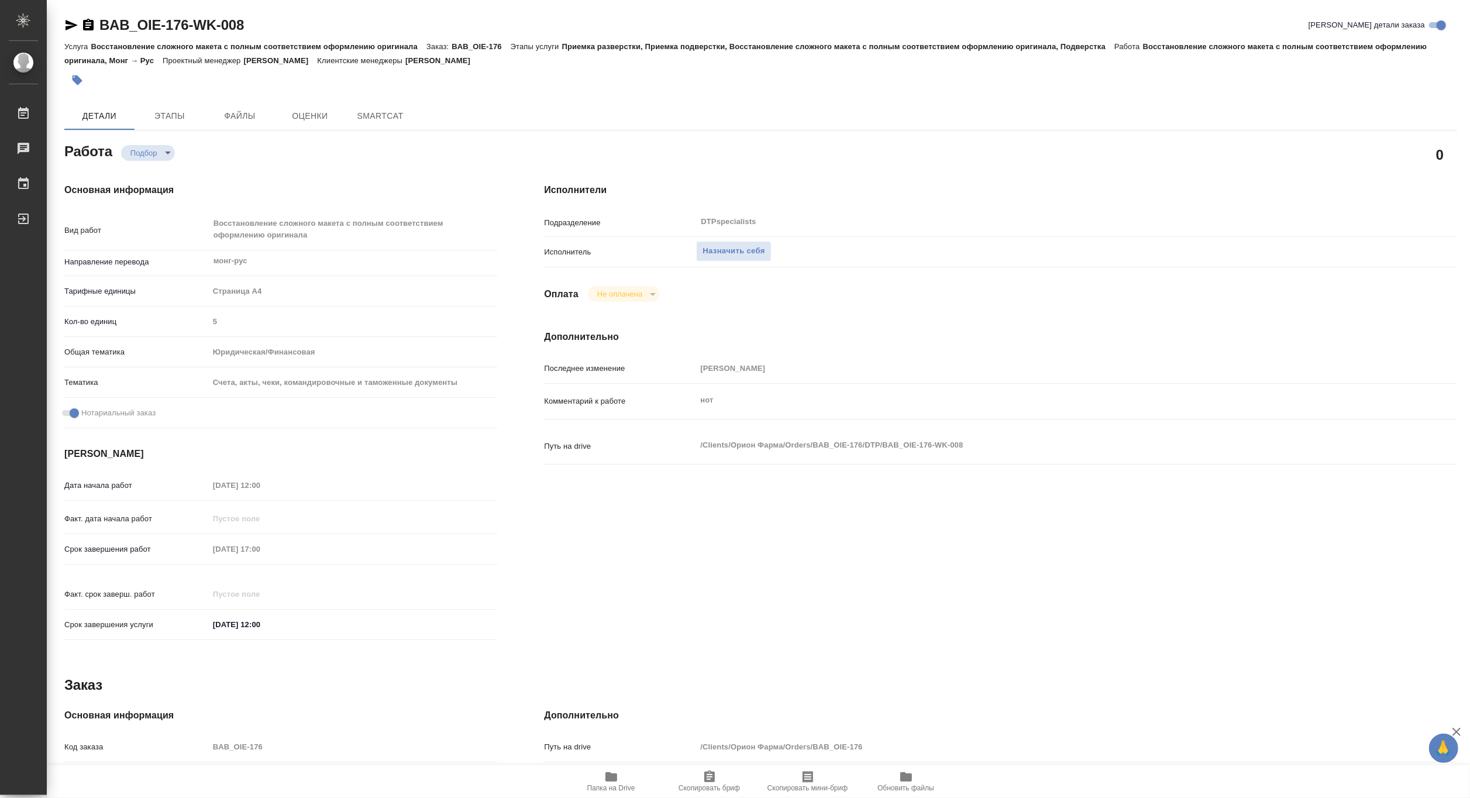
type textarea "x"
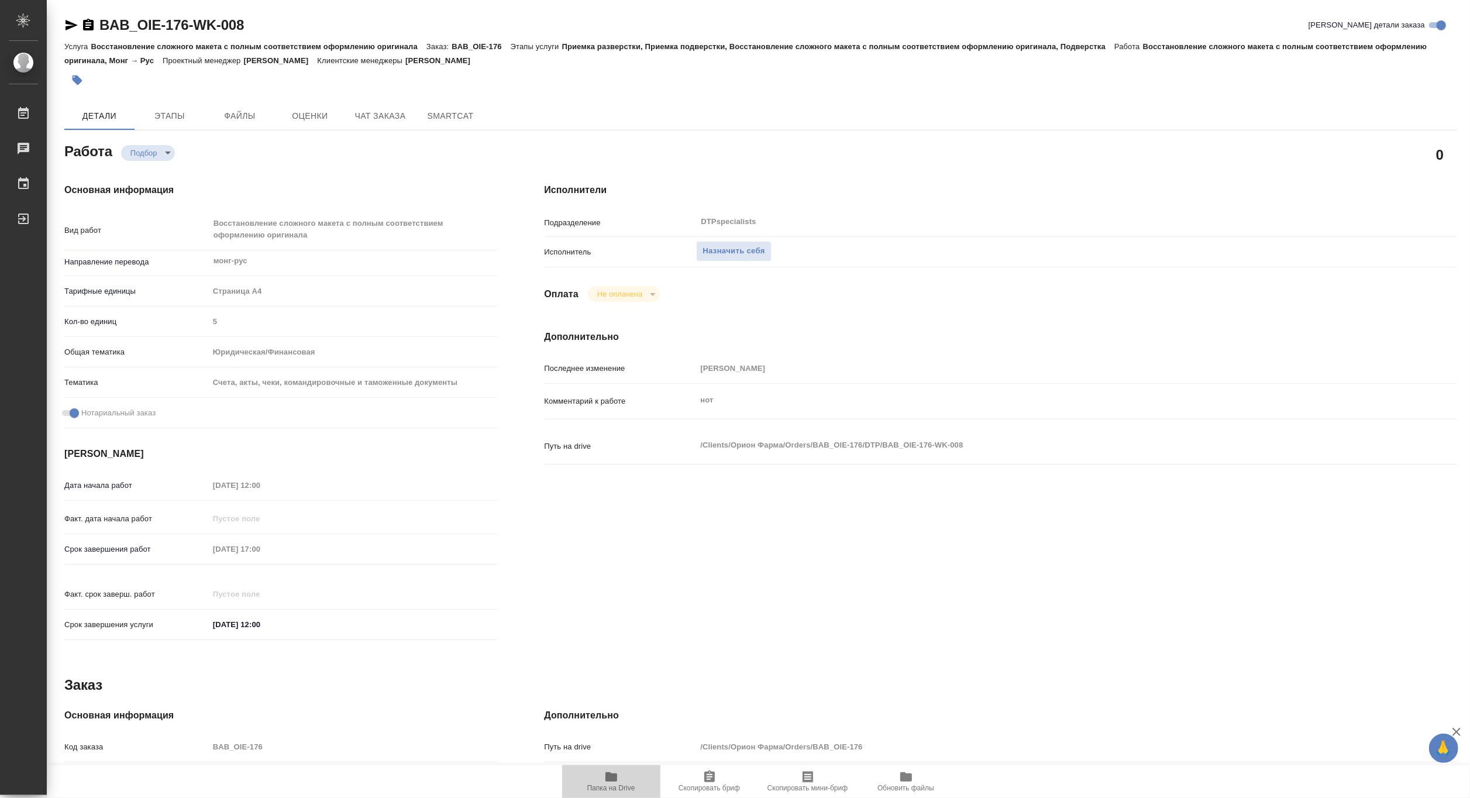
type textarea "x"
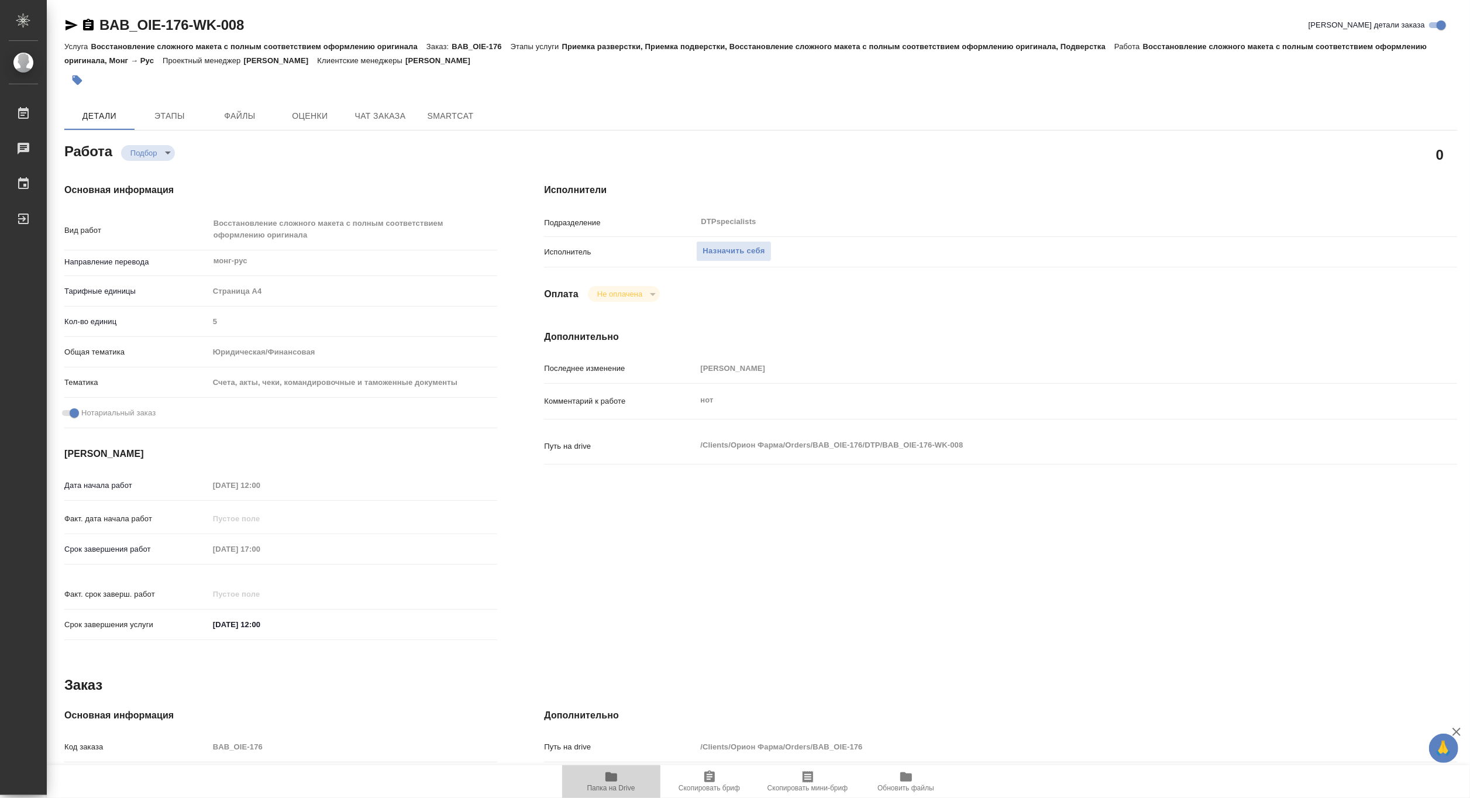
click at [610, 784] on span "Папка на Drive" at bounding box center [611, 788] width 48 height 8
type textarea "x"
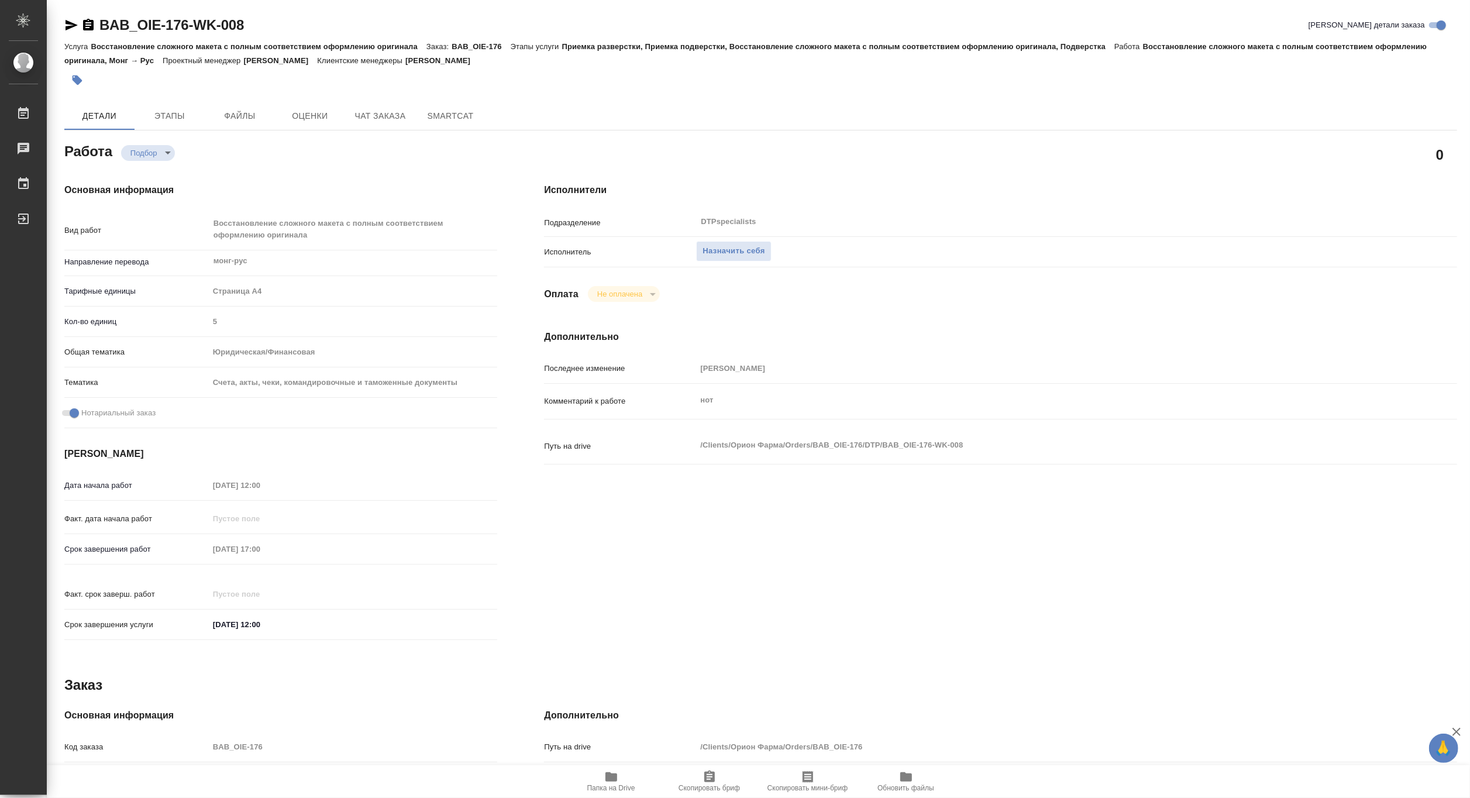
type textarea "x"
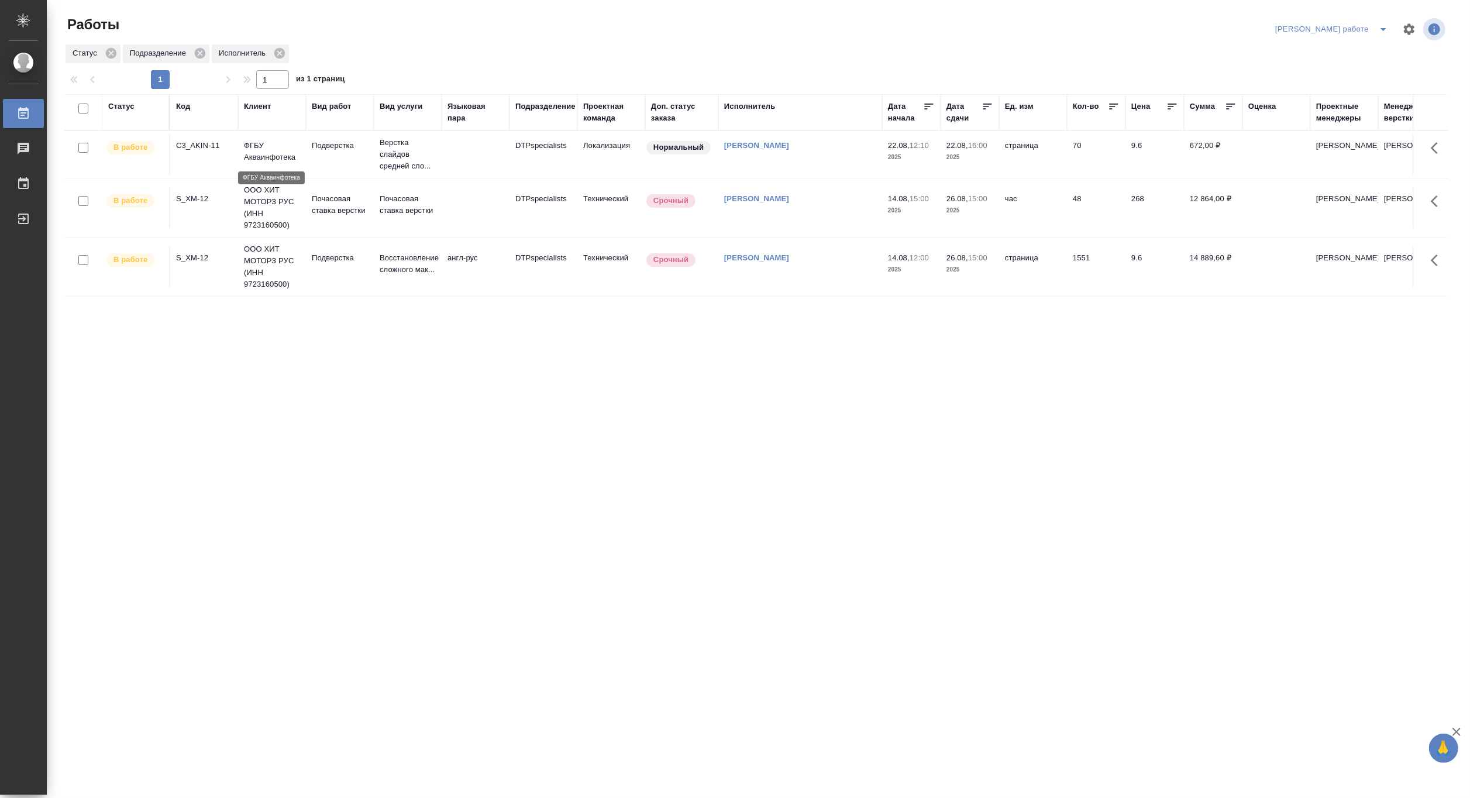
click at [288, 162] on p "ФГБУ Акваинфотека" at bounding box center [272, 151] width 56 height 23
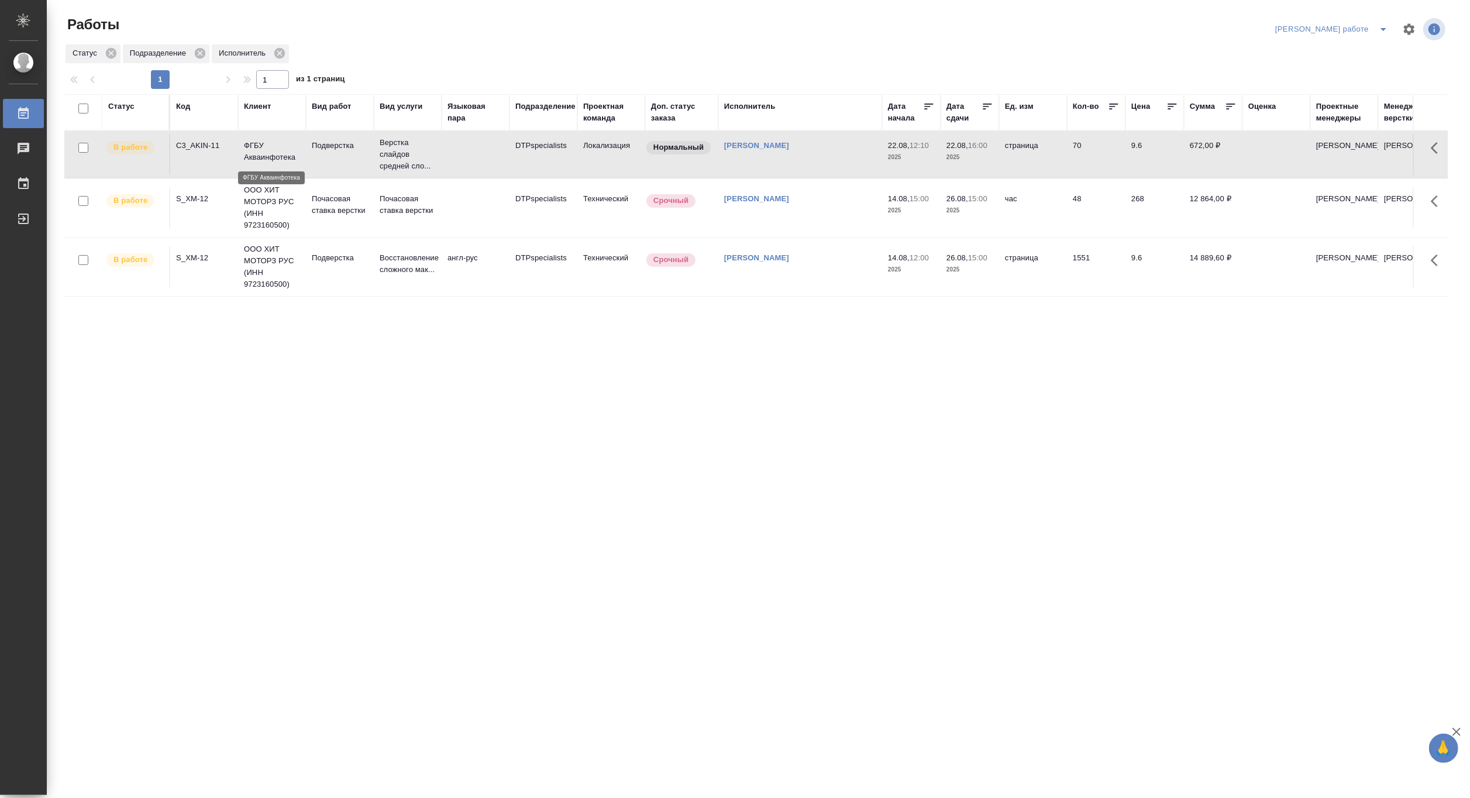
click at [288, 162] on p "ФГБУ Акваинфотека" at bounding box center [272, 151] width 56 height 23
click at [1383, 22] on icon "split button" at bounding box center [1383, 29] width 14 height 14
click at [1364, 103] on li "Верстка и Дизайн" at bounding box center [1341, 108] width 106 height 19
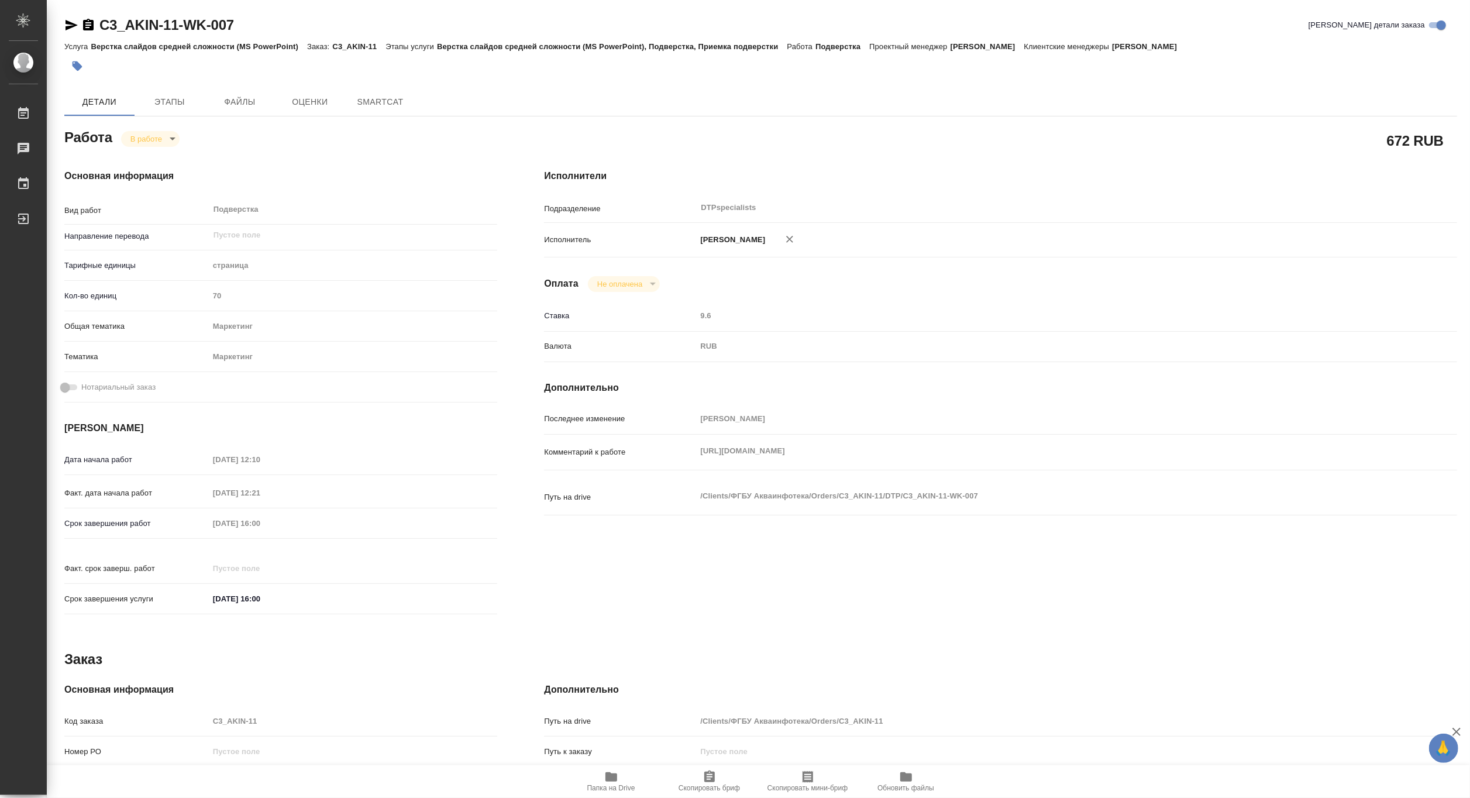
type textarea "x"
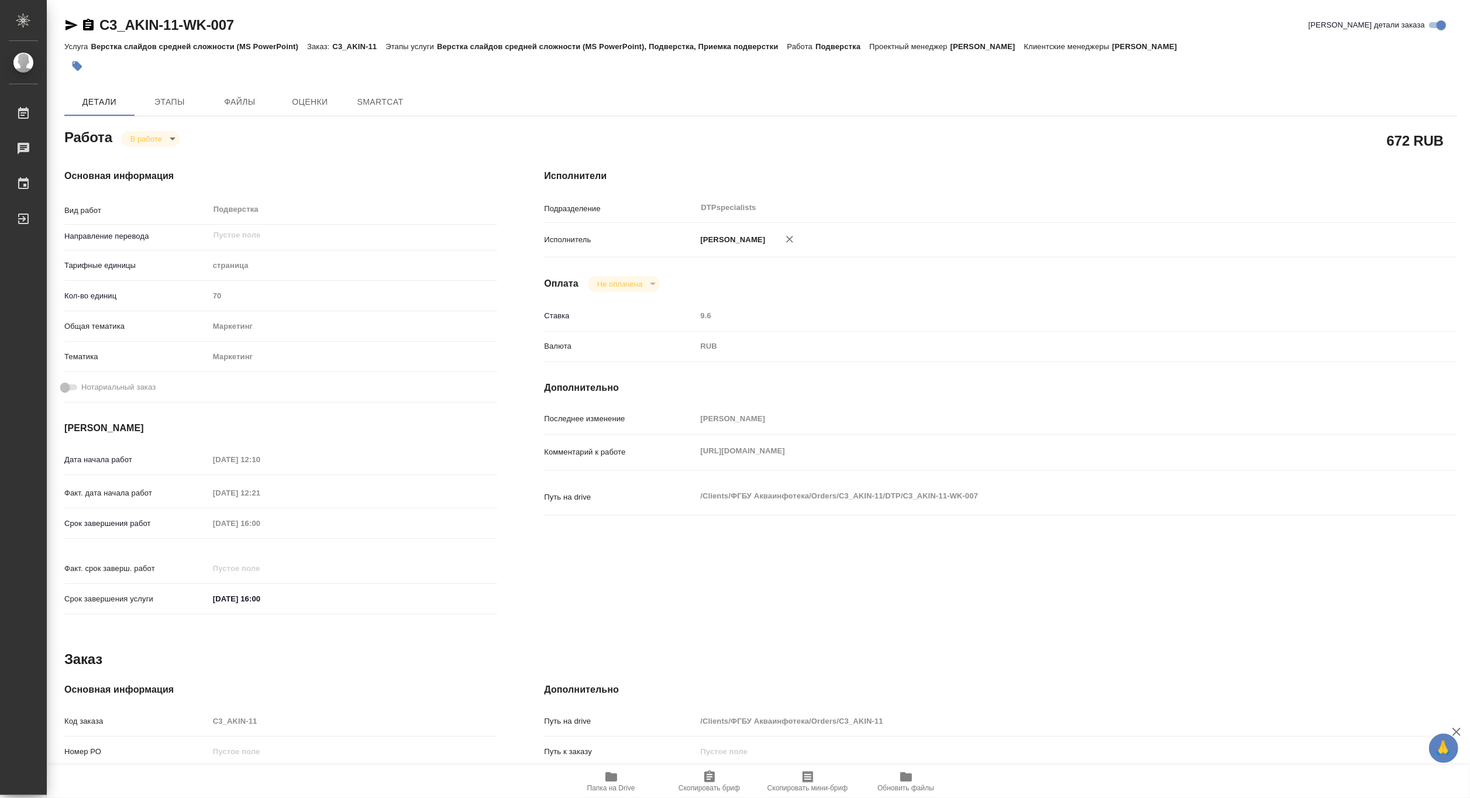
type textarea "x"
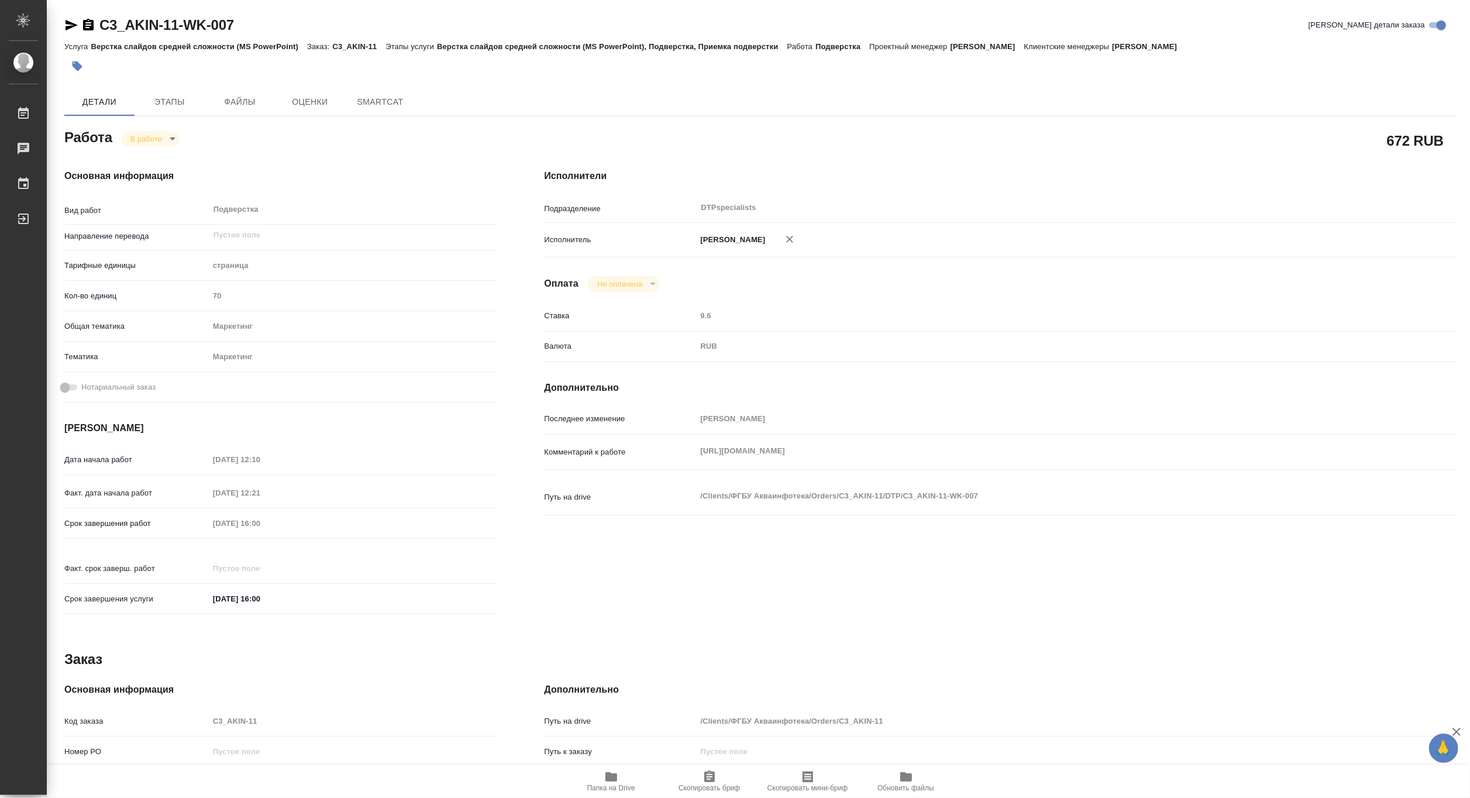
type textarea "x"
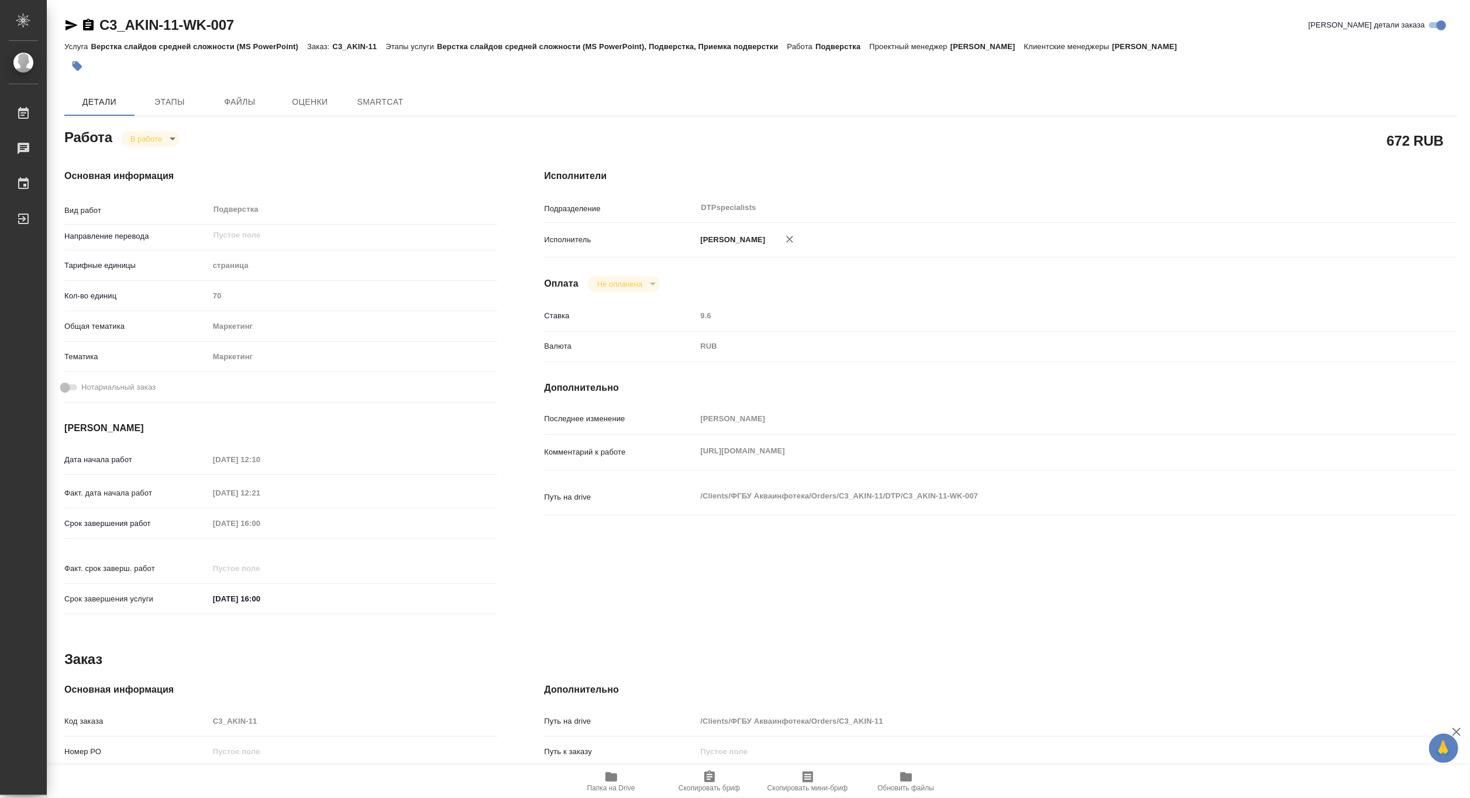
type textarea "x"
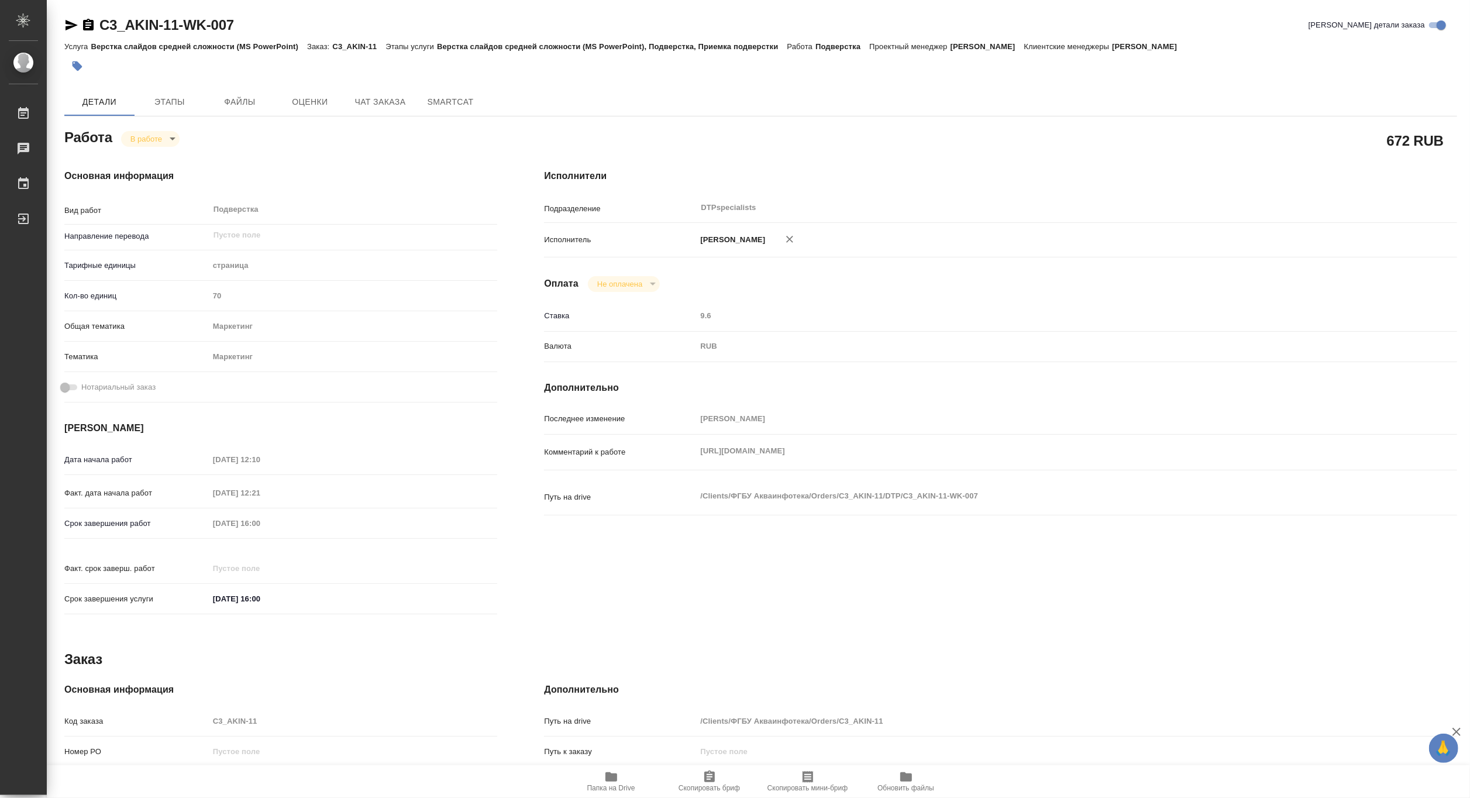
type textarea "x"
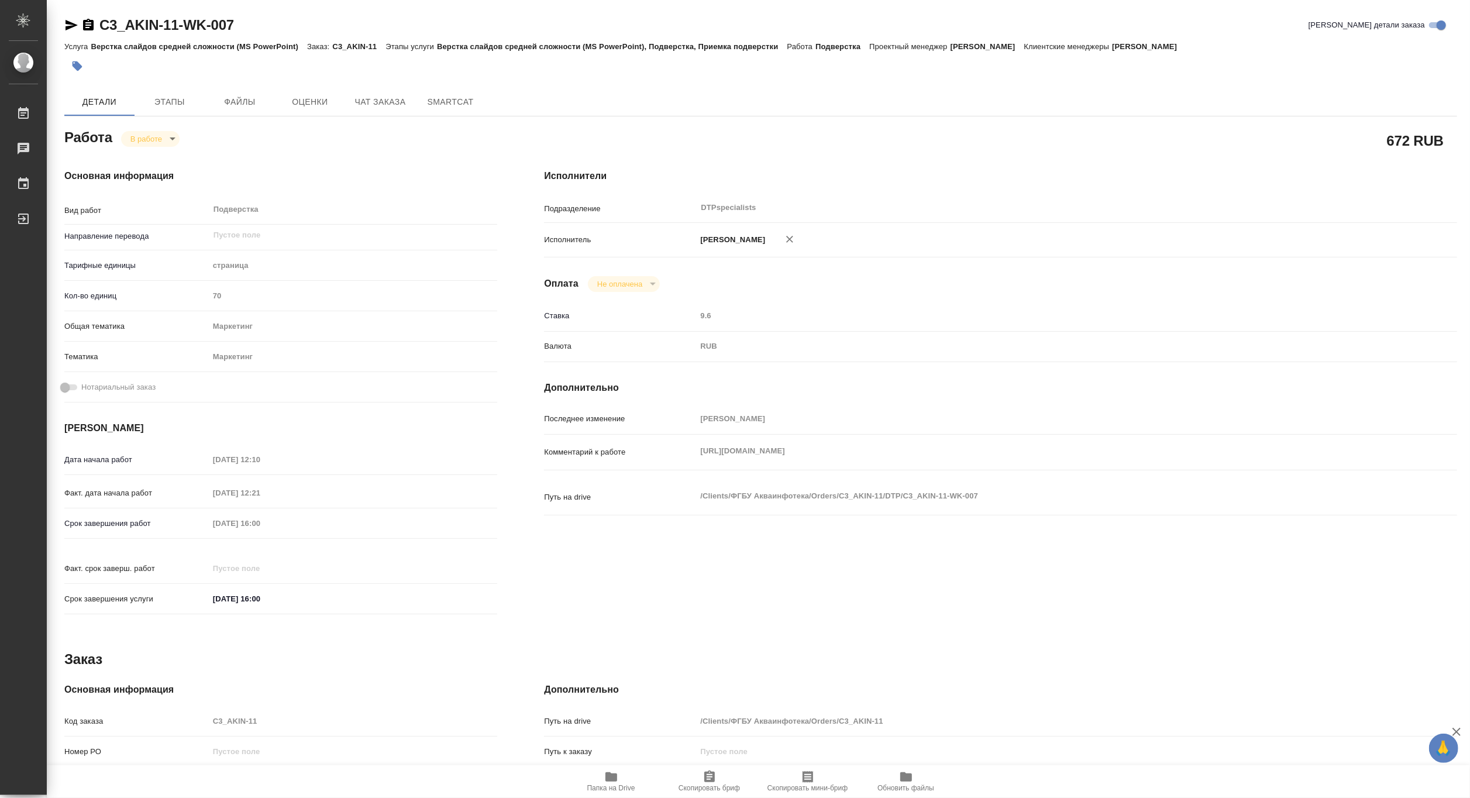
click at [693, 465] on div "Комментарий к работе [URL][DOMAIN_NAME] x" at bounding box center [1000, 452] width 913 height 26
type textarea "x"
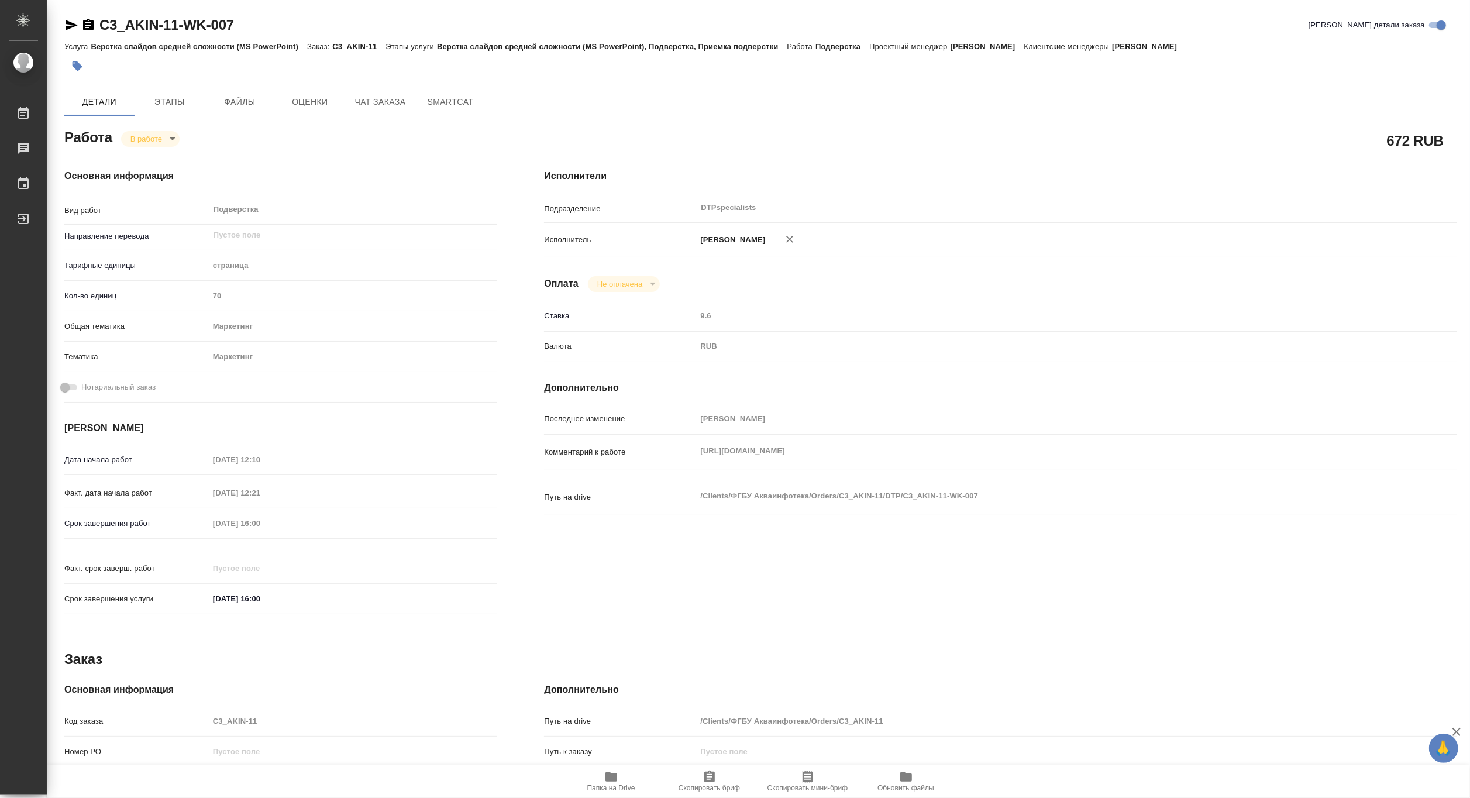
type textarea "x"
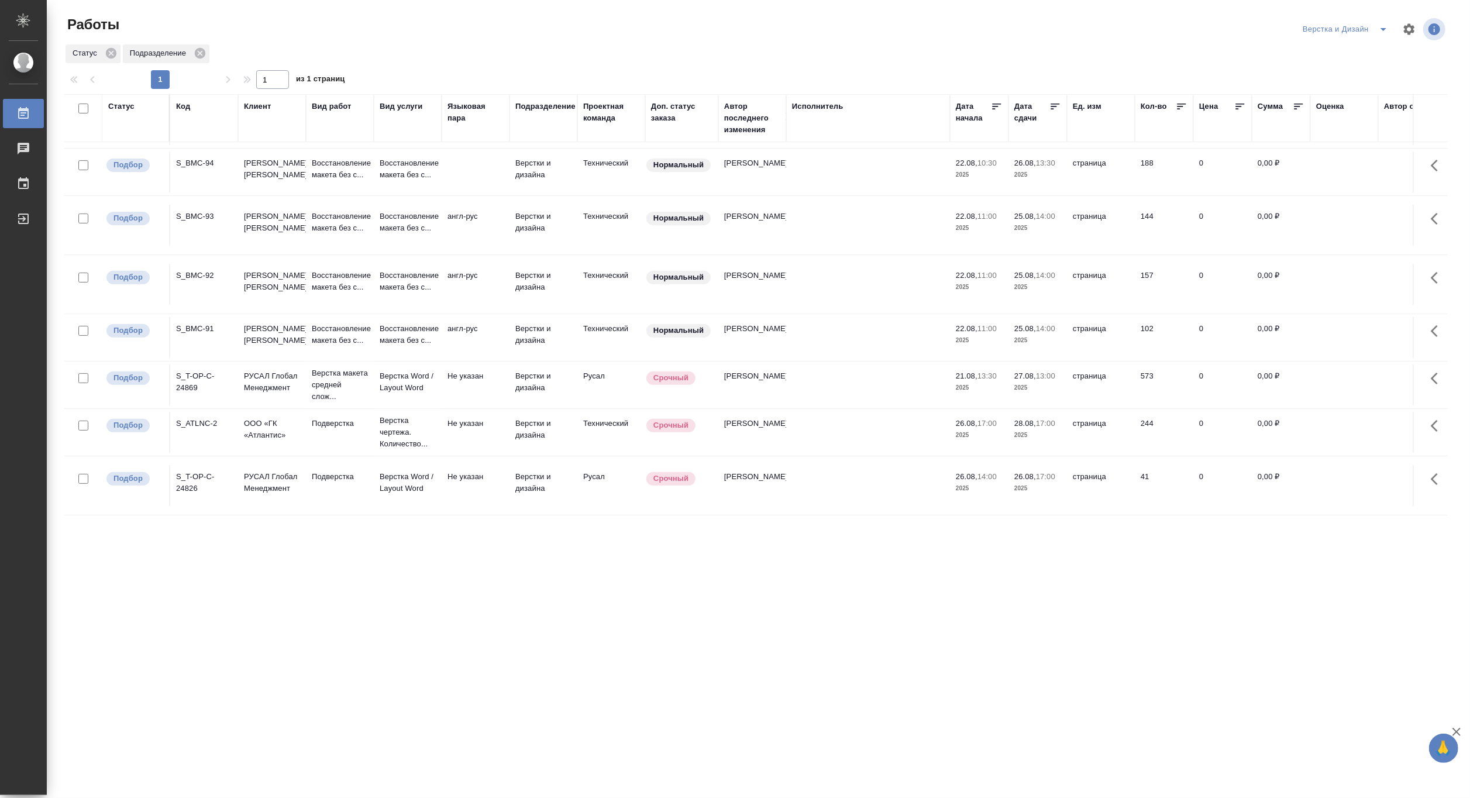
scroll to position [454, 0]
click at [1277, 579] on div ".cls-1 fill:#fff; AWATERA Matveeva Maria Работы 0 Чаты График Выйти Работы Верс…" at bounding box center [735, 399] width 1470 height 798
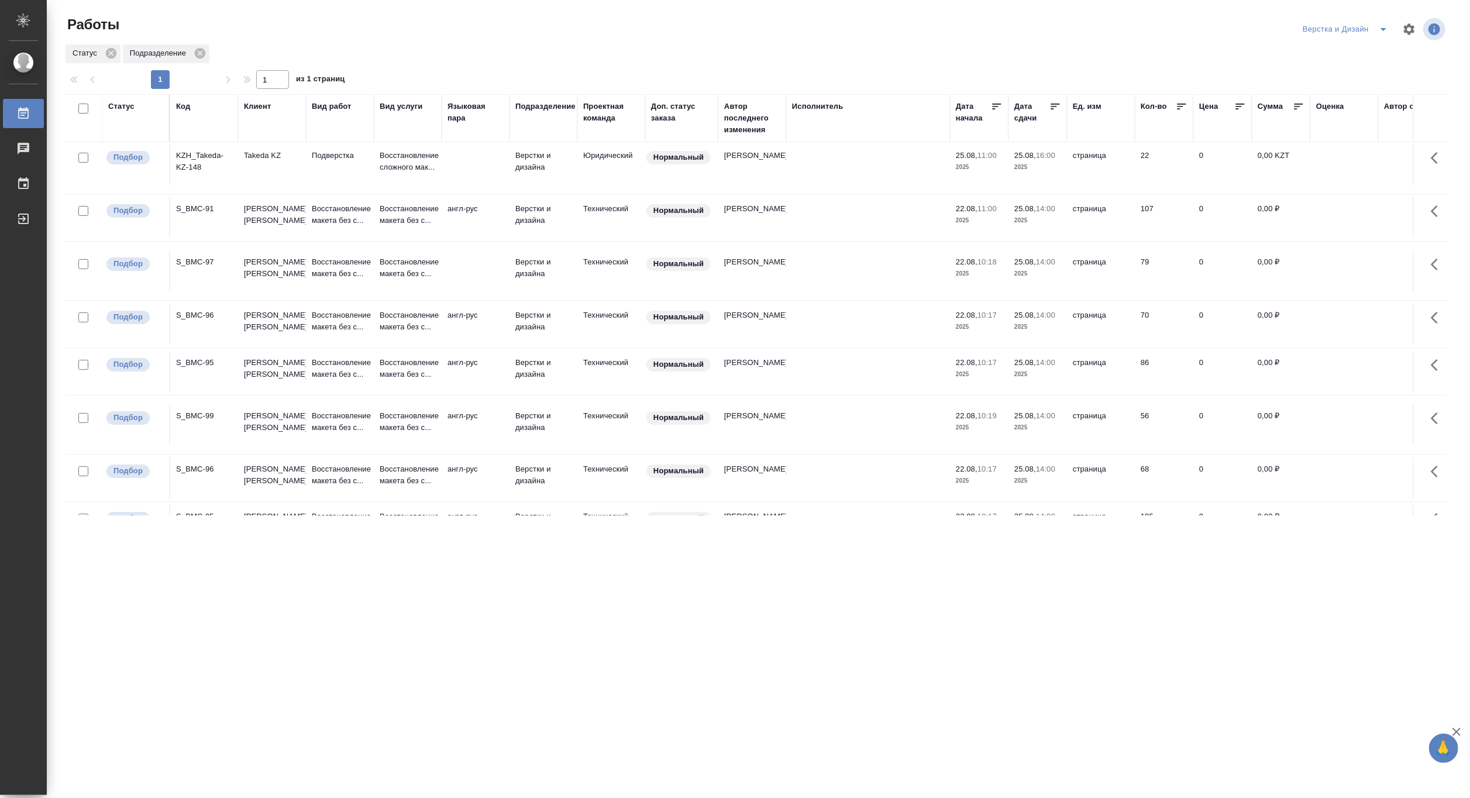
scroll to position [0, 0]
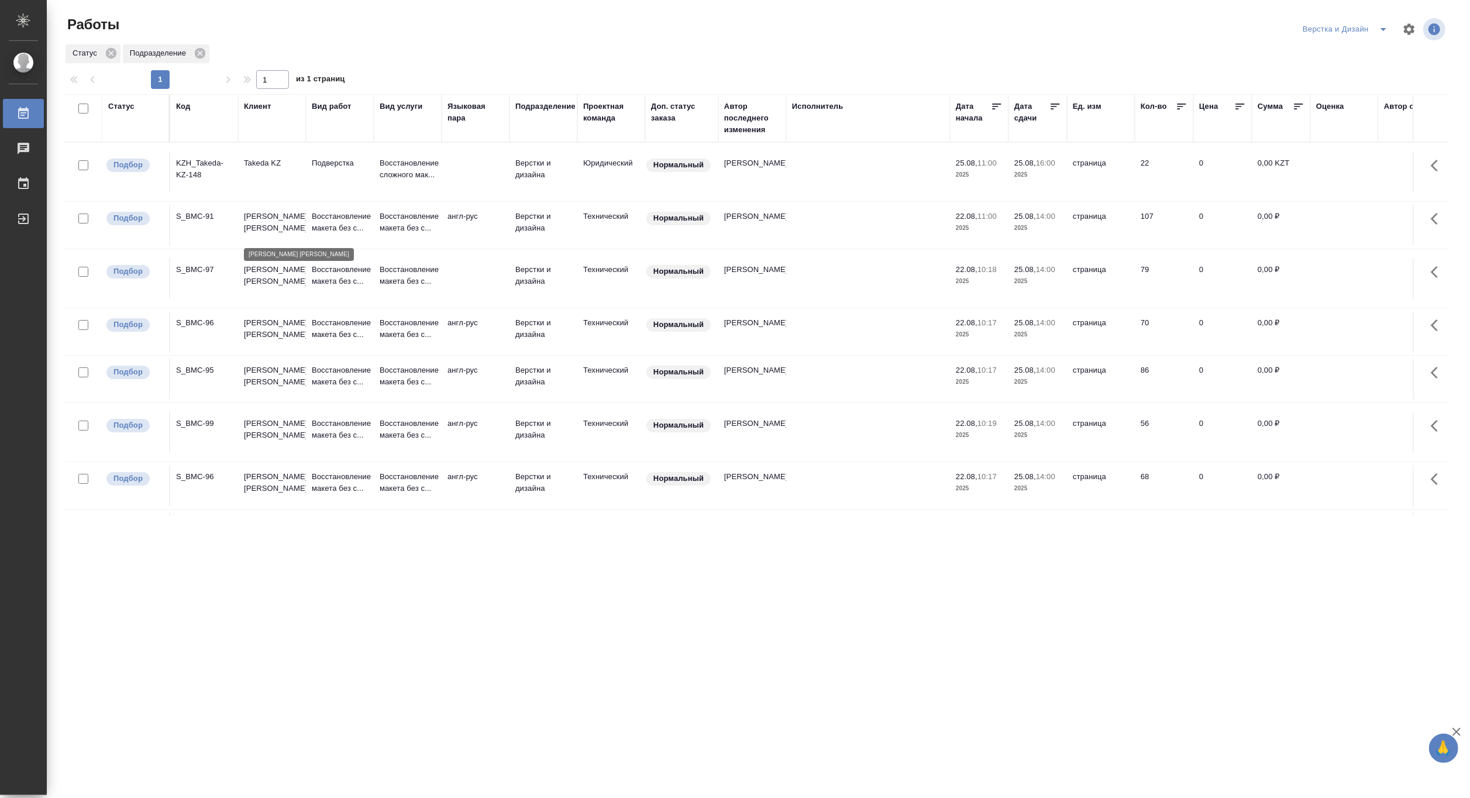
click at [270, 224] on p "Beckman Coulter" at bounding box center [272, 222] width 56 height 23
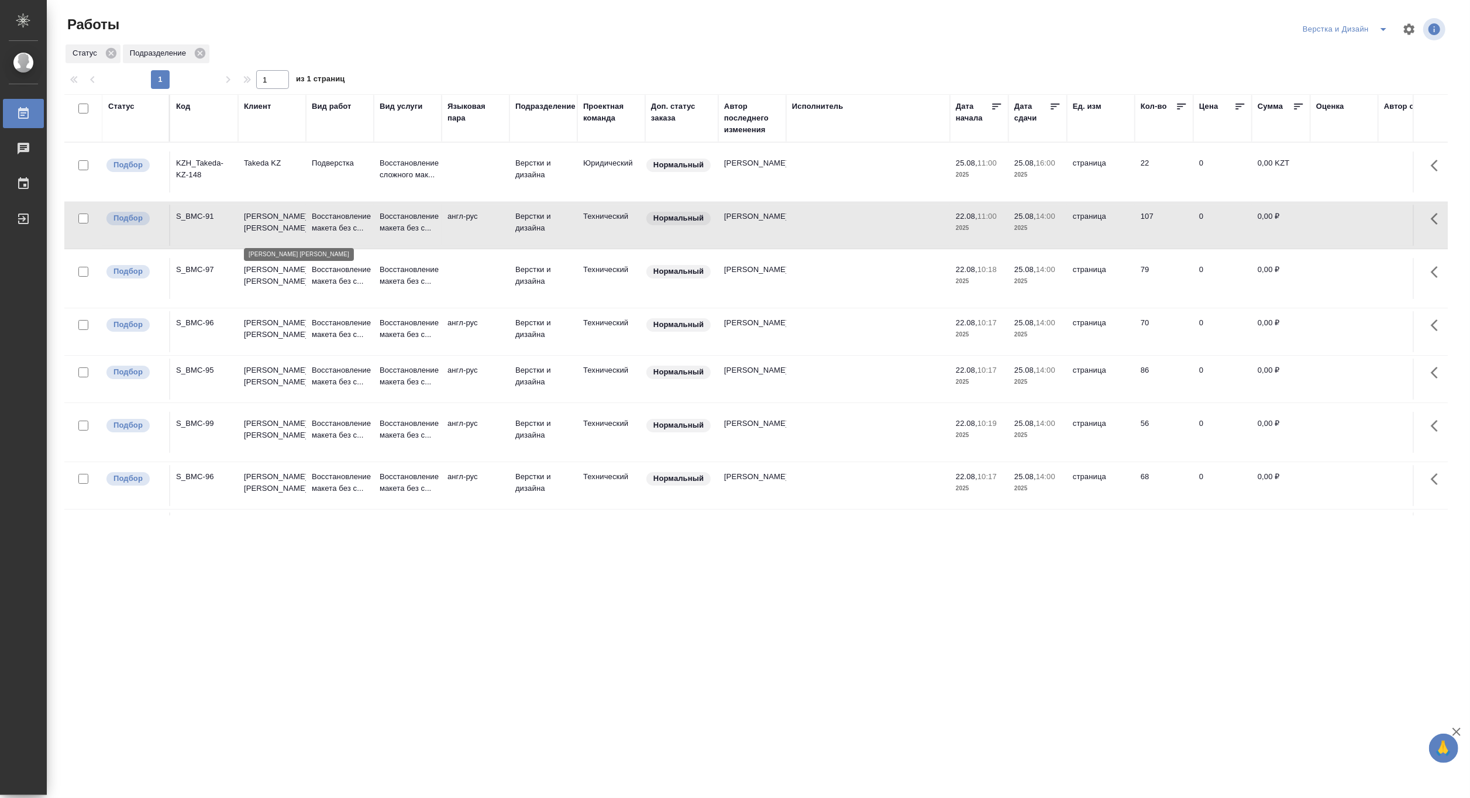
click at [270, 224] on p "Beckman Coulter" at bounding box center [272, 222] width 56 height 23
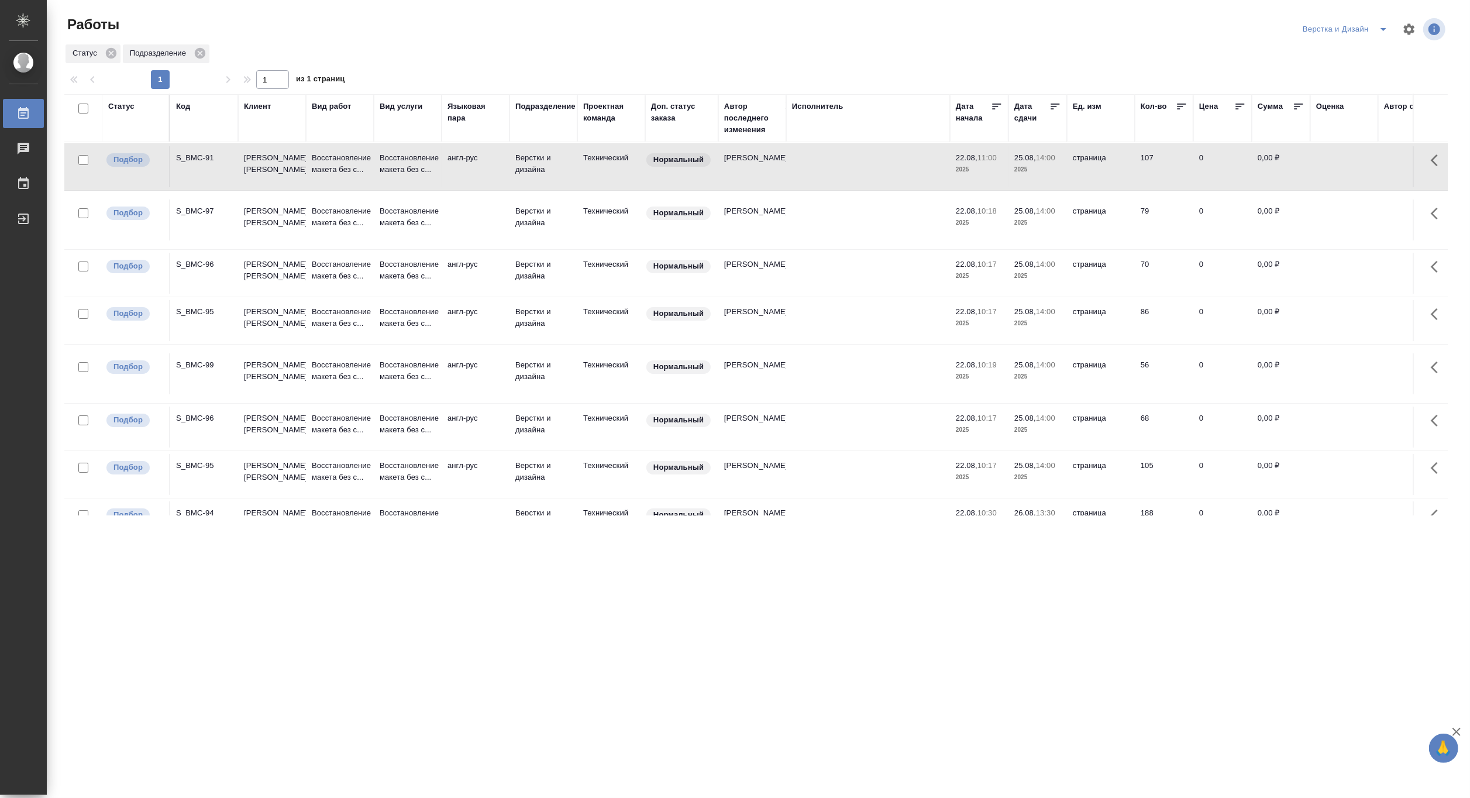
scroll to position [65, 0]
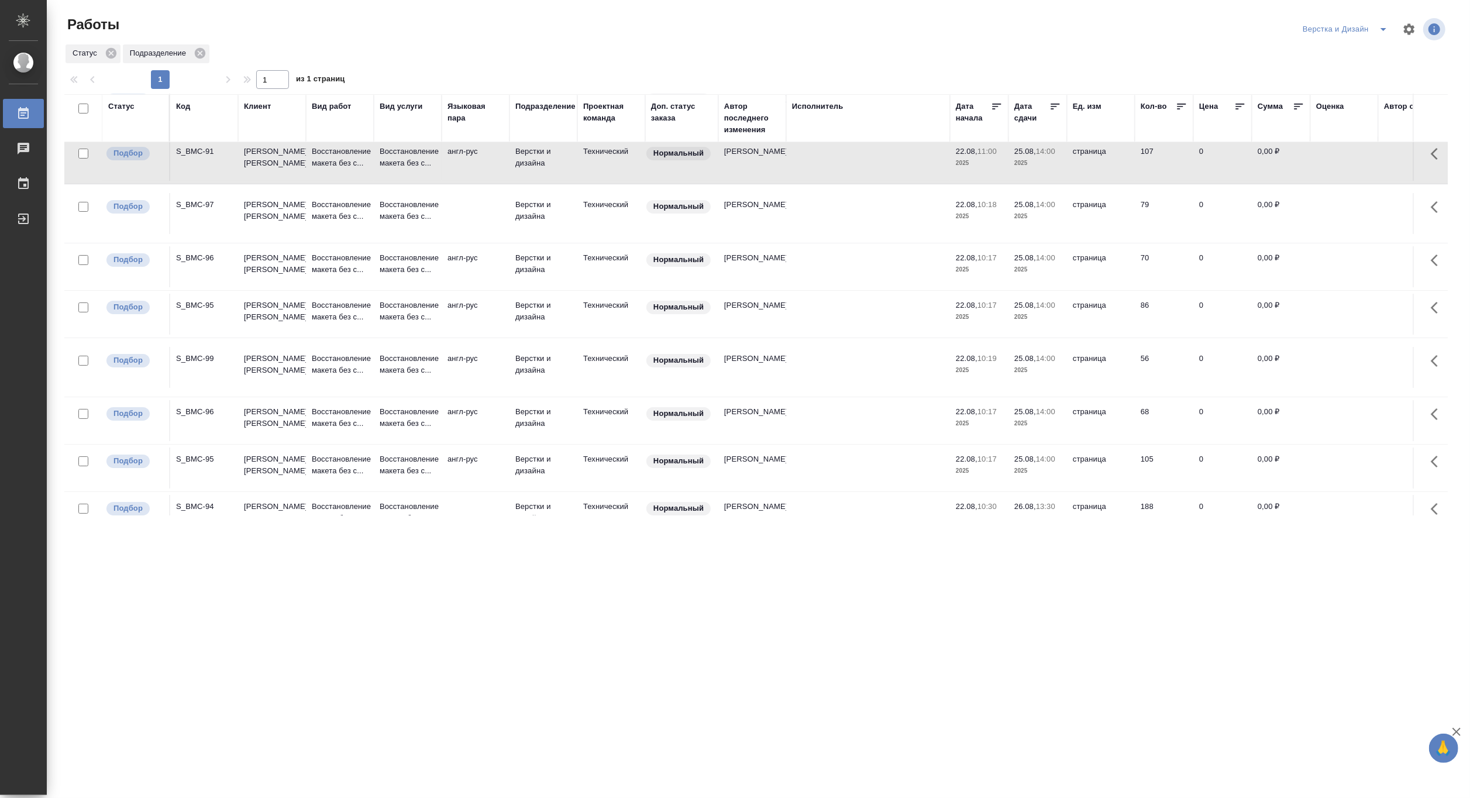
click at [1386, 25] on icon "split button" at bounding box center [1383, 29] width 14 height 14
click at [1350, 85] on li "[PERSON_NAME]" at bounding box center [1351, 90] width 112 height 19
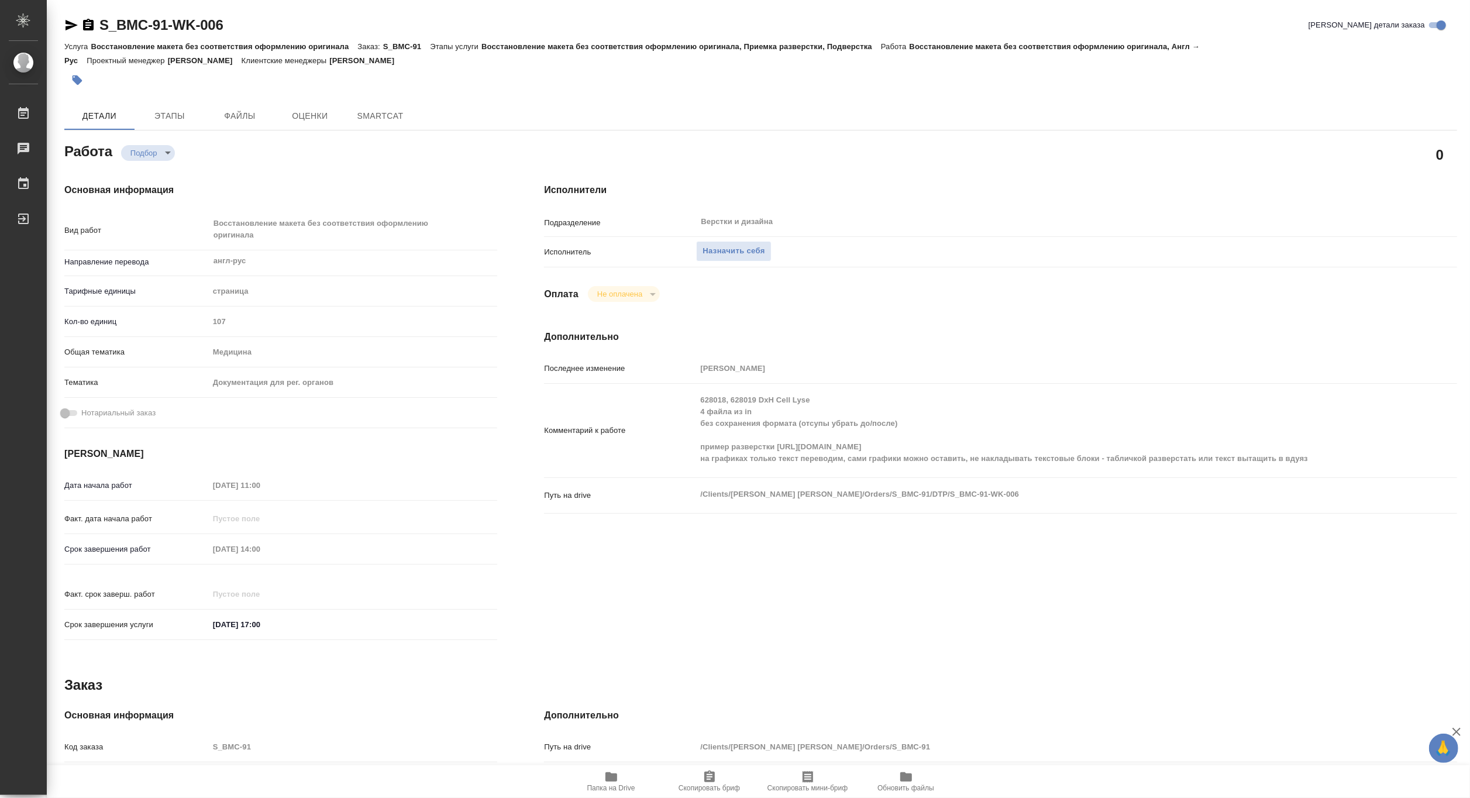
type textarea "x"
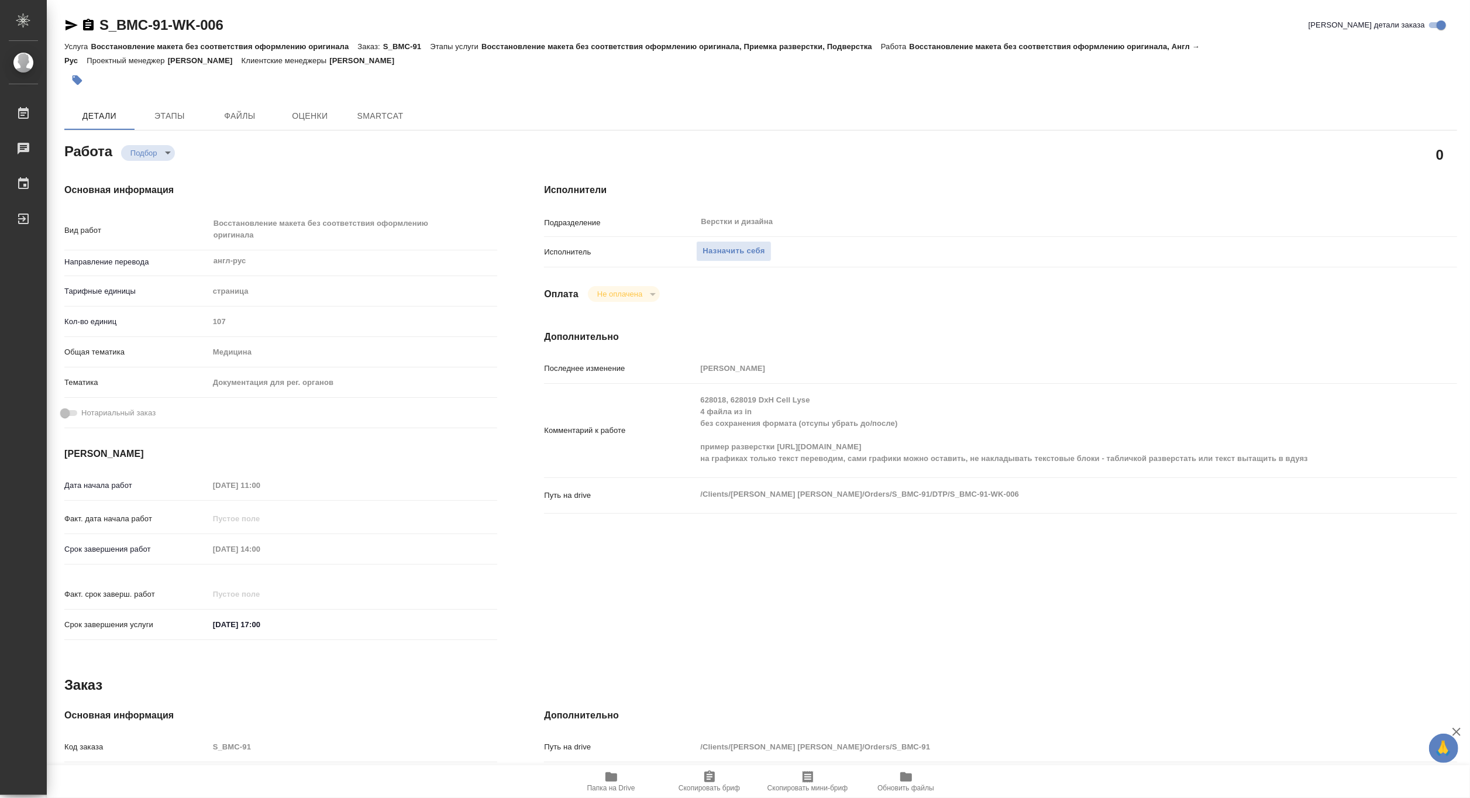
type textarea "x"
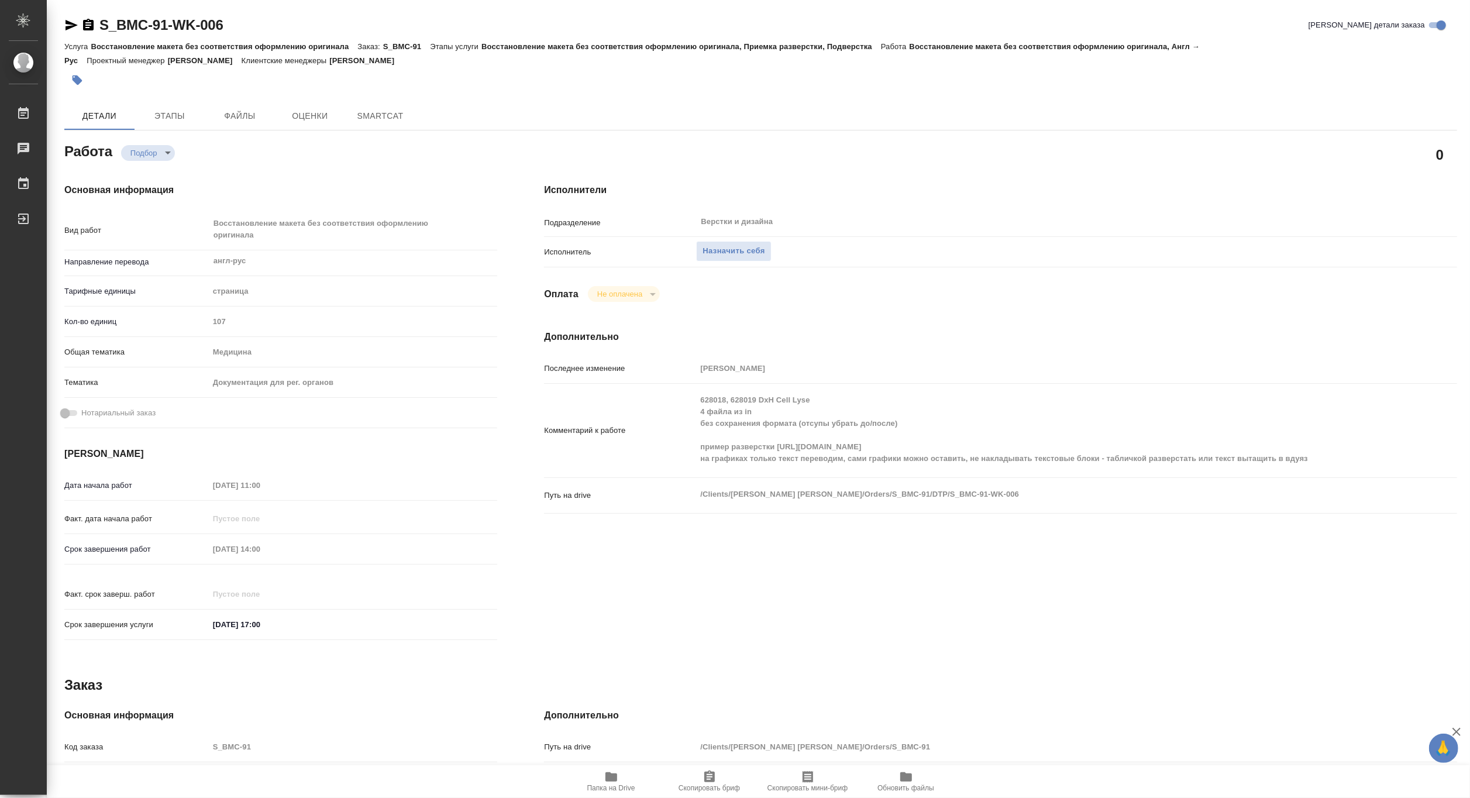
type textarea "x"
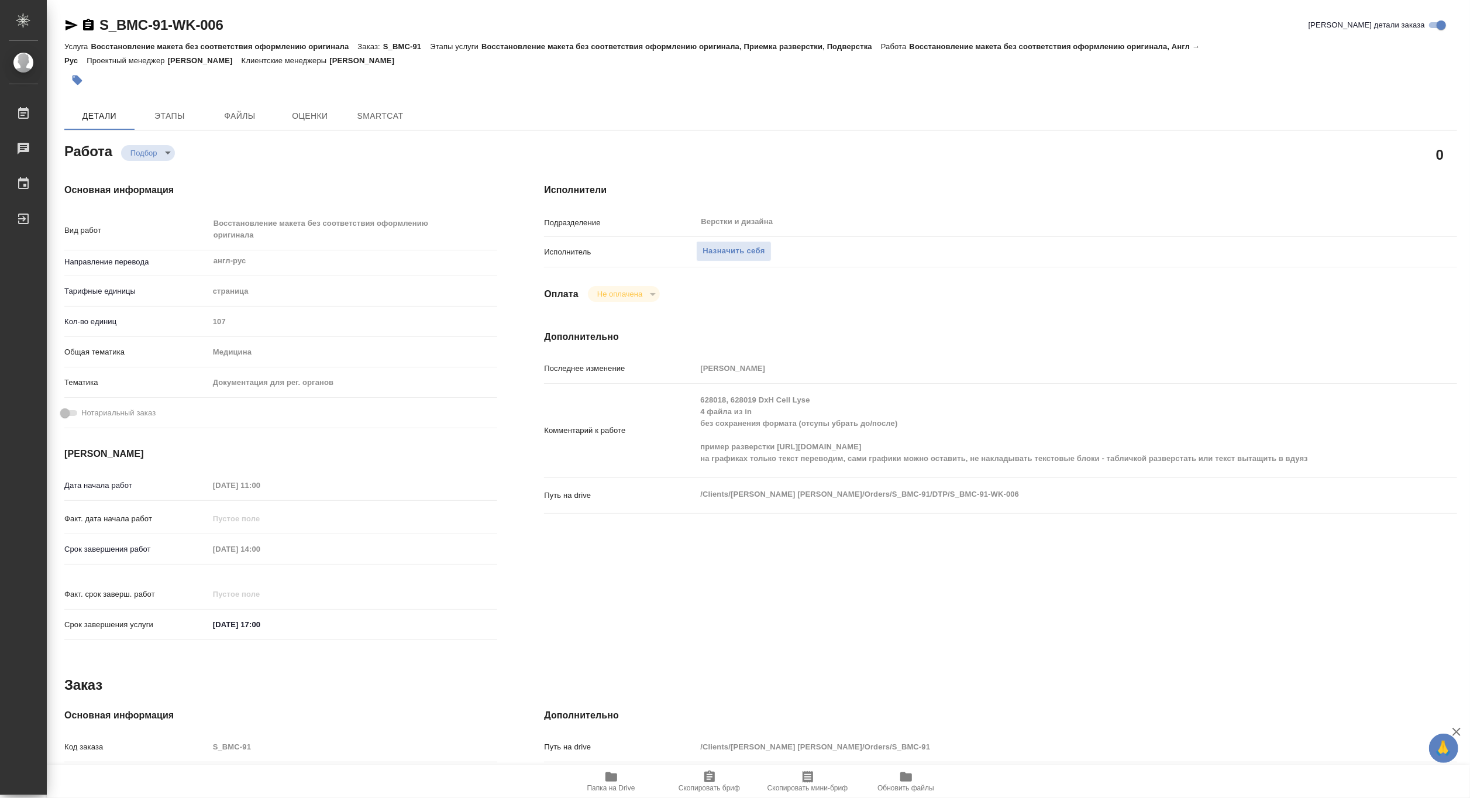
type textarea "x"
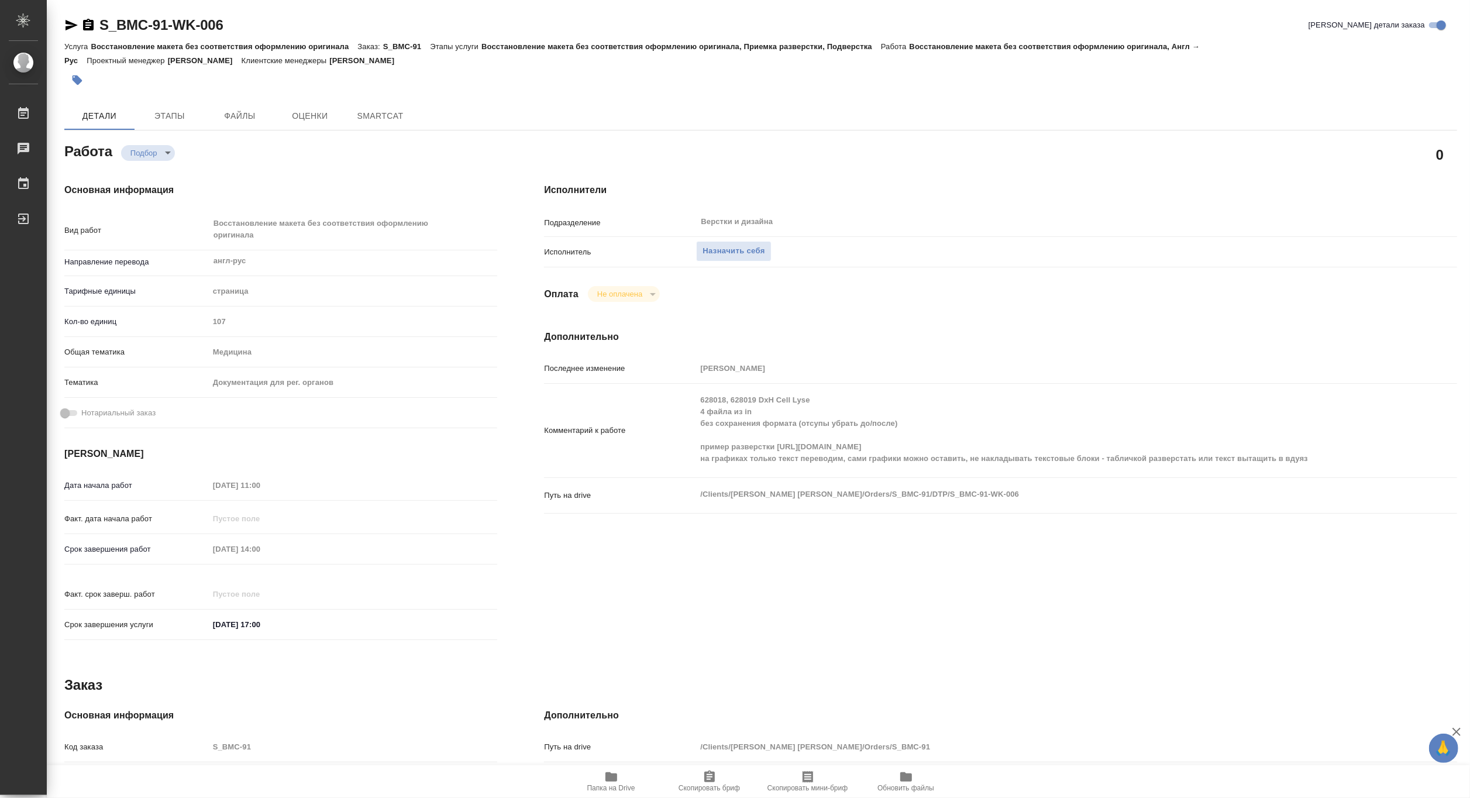
type textarea "x"
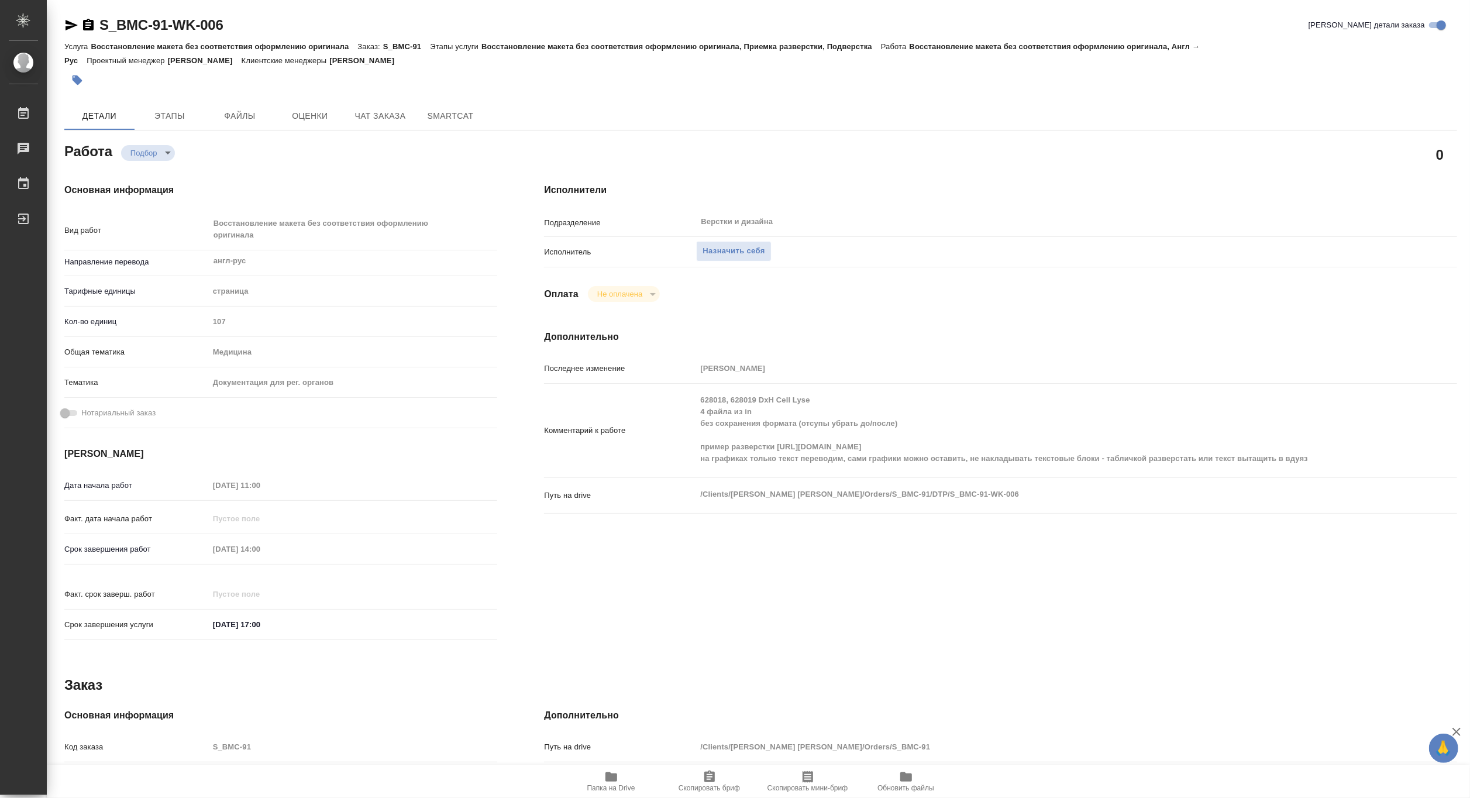
type textarea "x"
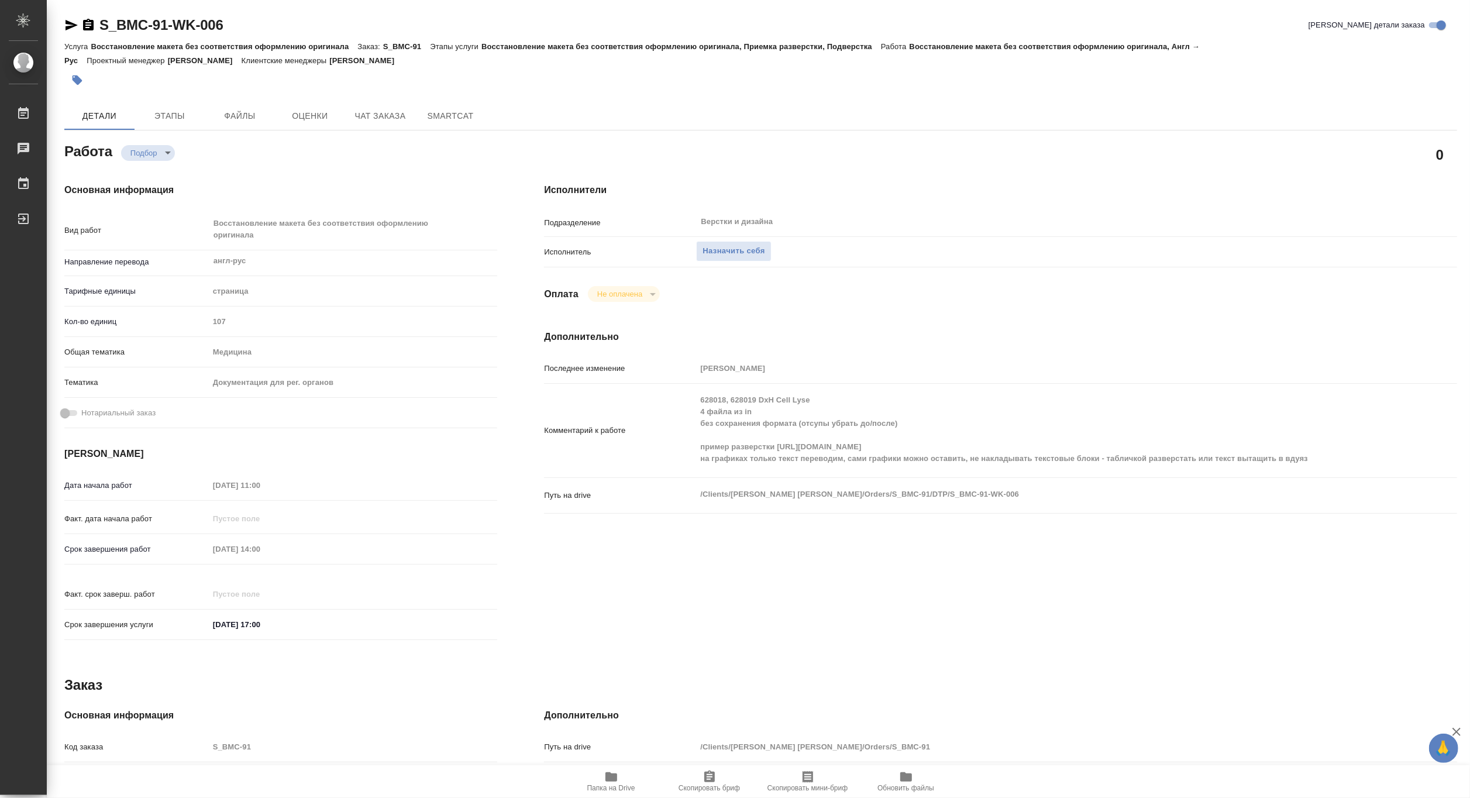
type textarea "x"
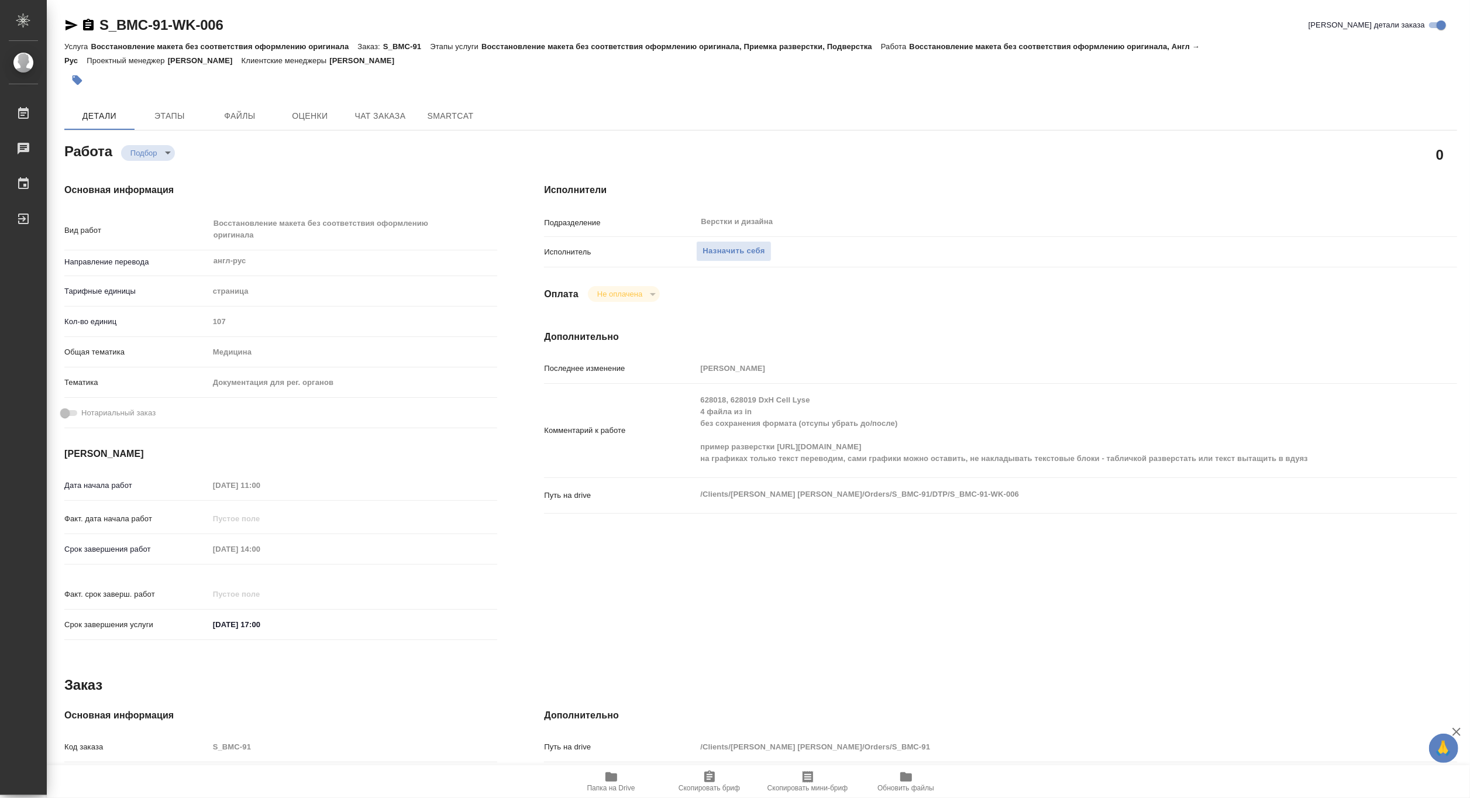
click at [610, 775] on icon "button" at bounding box center [611, 776] width 12 height 9
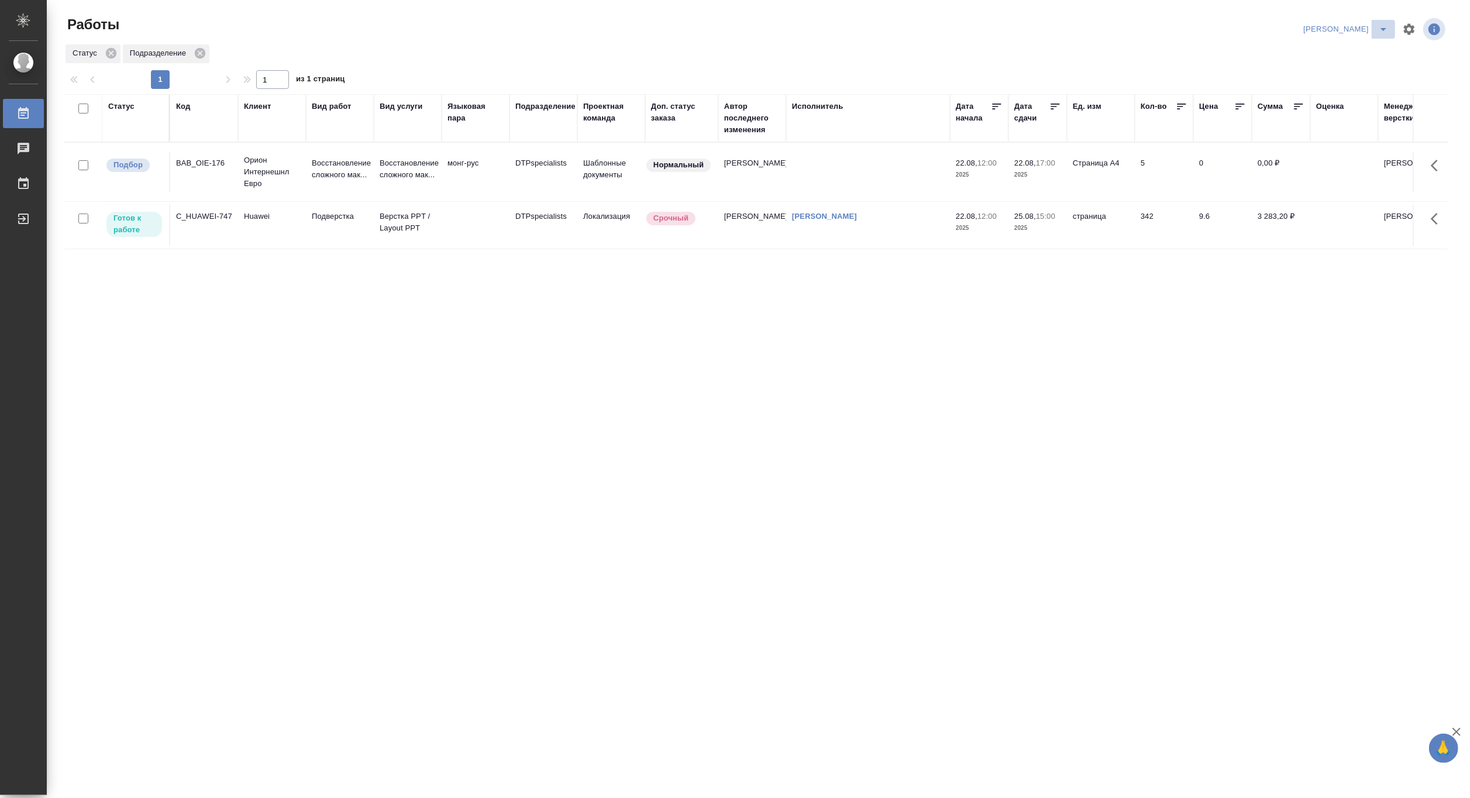
click at [1388, 24] on icon "split button" at bounding box center [1383, 29] width 14 height 14
click at [1345, 49] on li "[PERSON_NAME] работе" at bounding box center [1338, 52] width 112 height 19
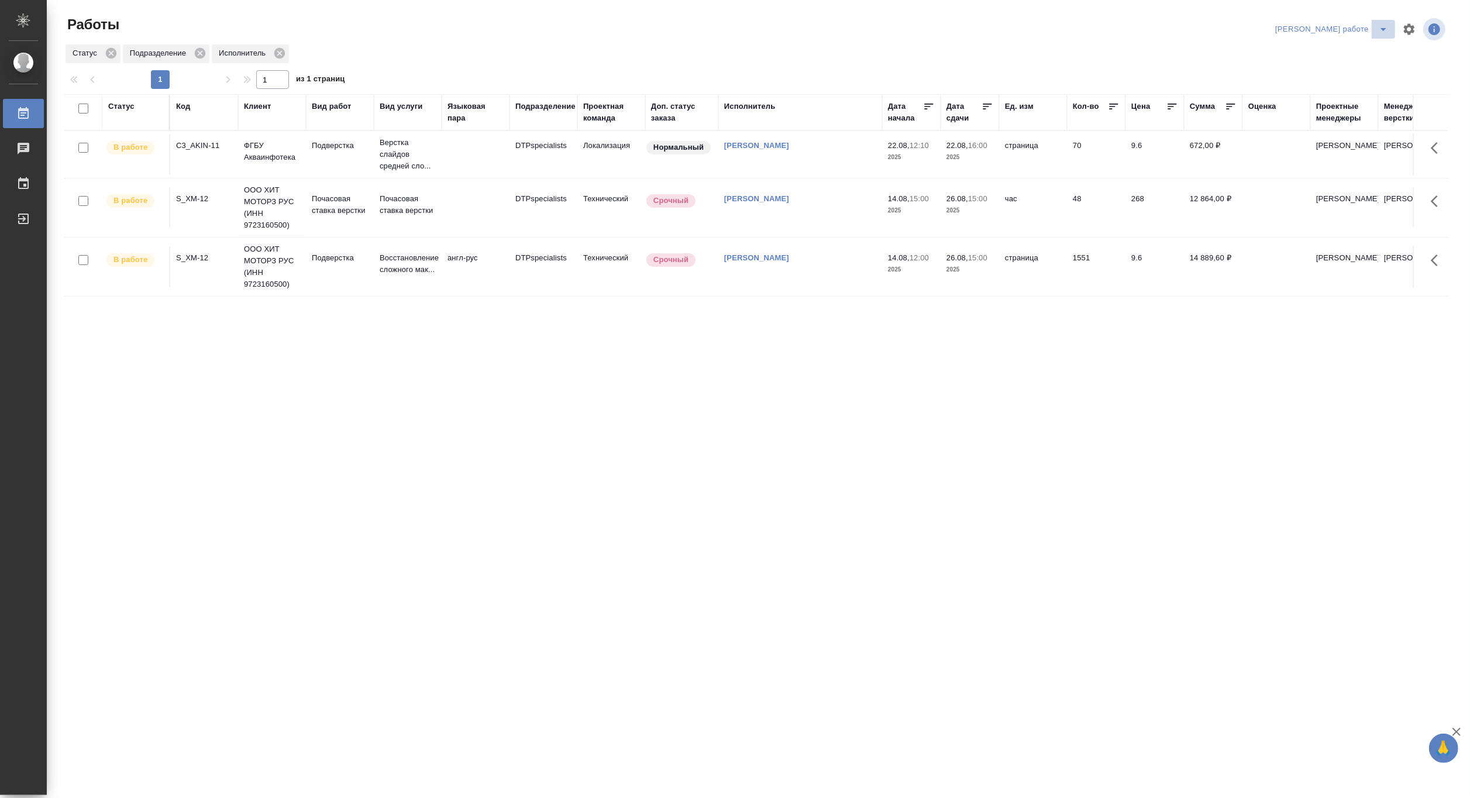
click at [1384, 29] on icon "split button" at bounding box center [1383, 29] width 6 height 3
click at [1372, 72] on li "[PERSON_NAME]" at bounding box center [1341, 71] width 106 height 19
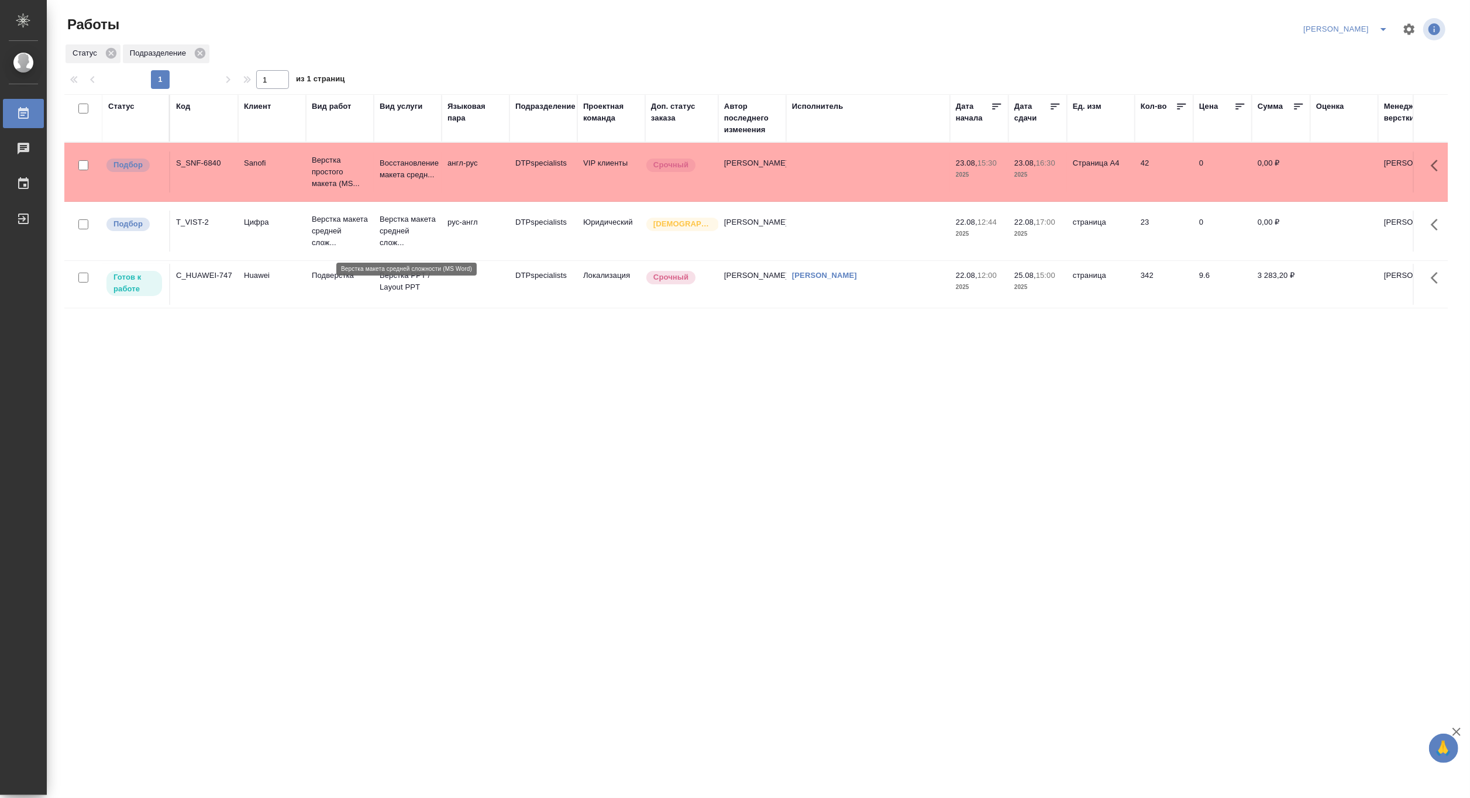
click at [382, 227] on p "Верстка макета средней слож..." at bounding box center [408, 230] width 56 height 35
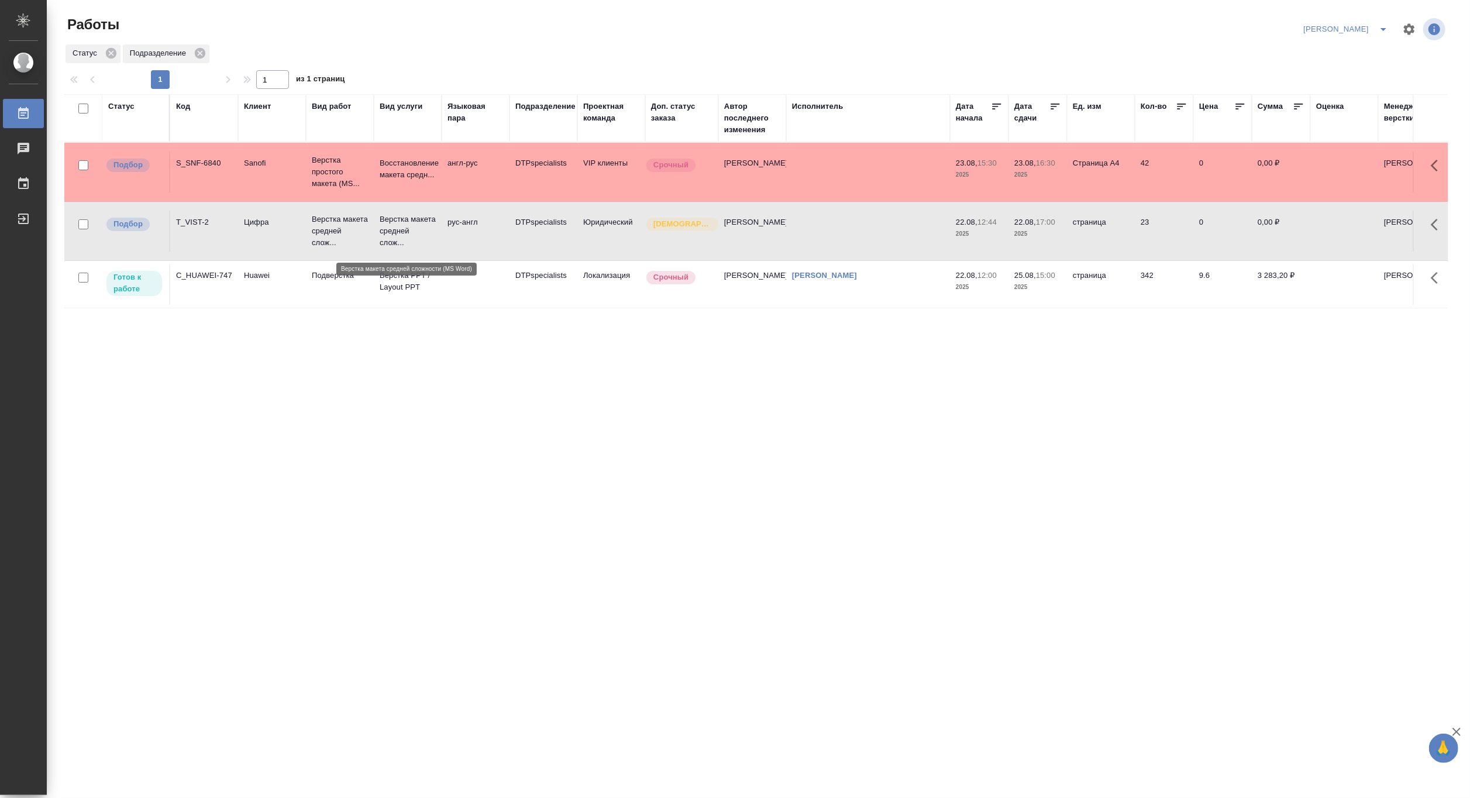
click at [382, 227] on p "Верстка макета средней слож..." at bounding box center [408, 230] width 56 height 35
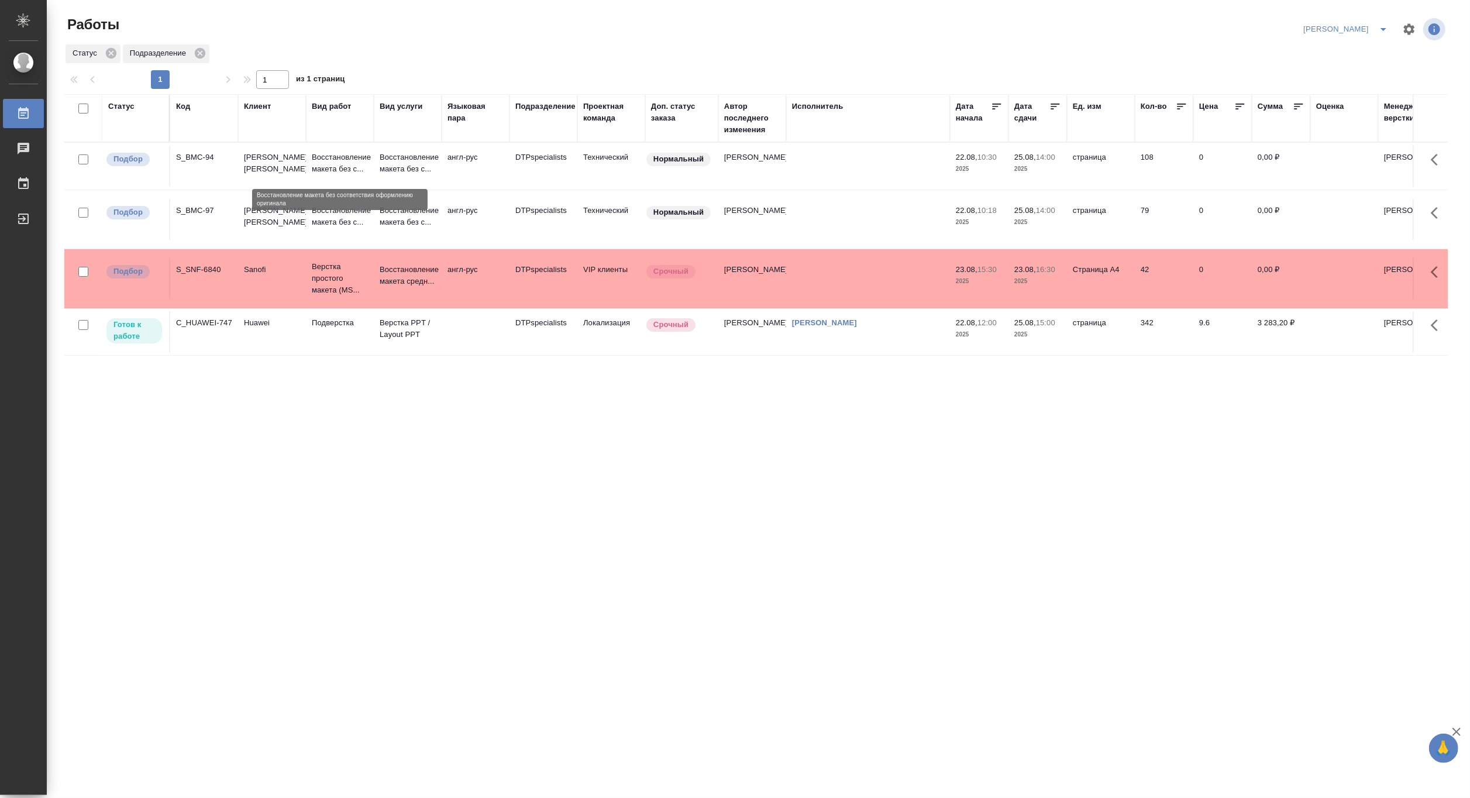
click at [326, 172] on p "Восстановление макета без с..." at bounding box center [340, 162] width 56 height 23
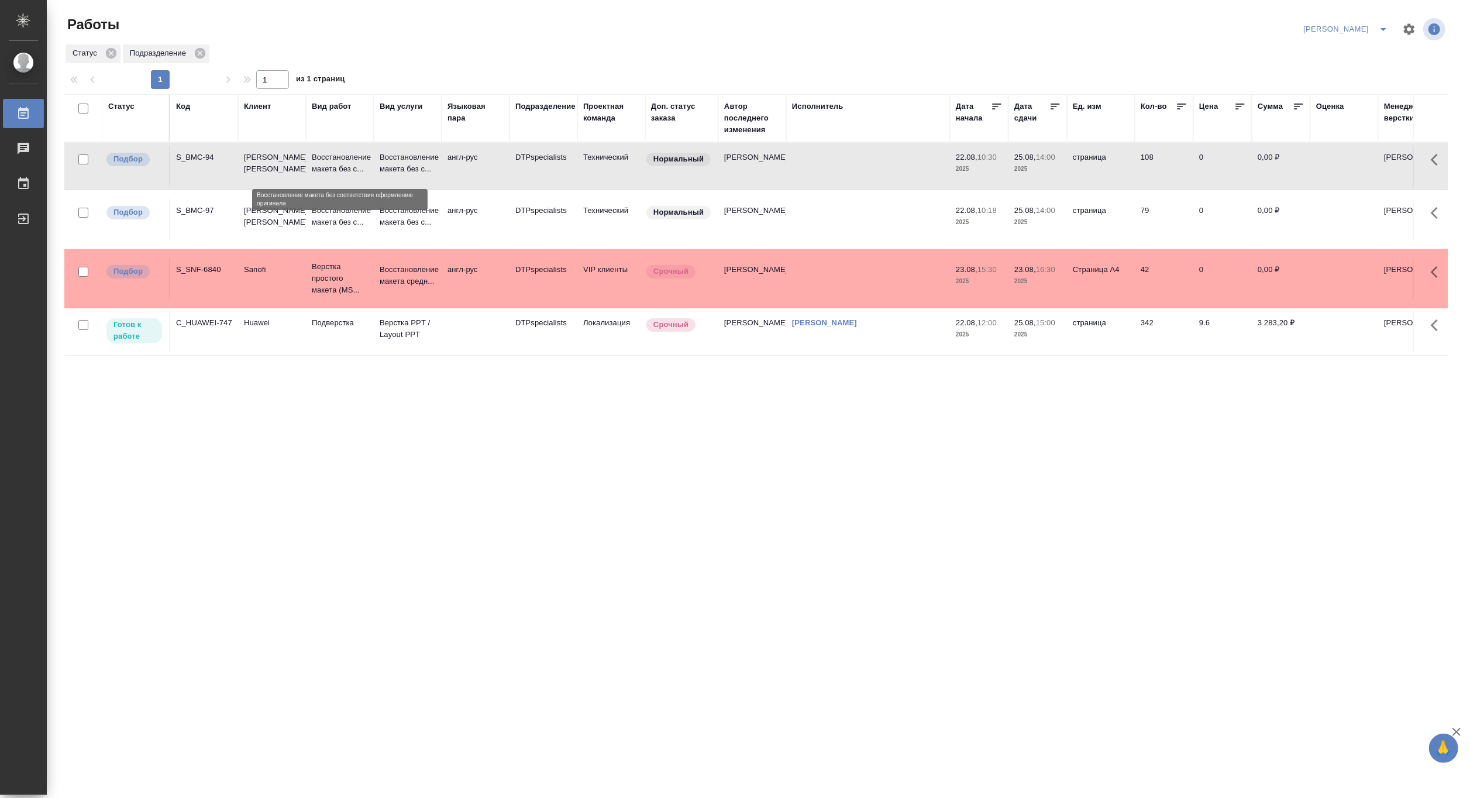
click at [326, 172] on p "Восстановление макета без с..." at bounding box center [340, 162] width 56 height 23
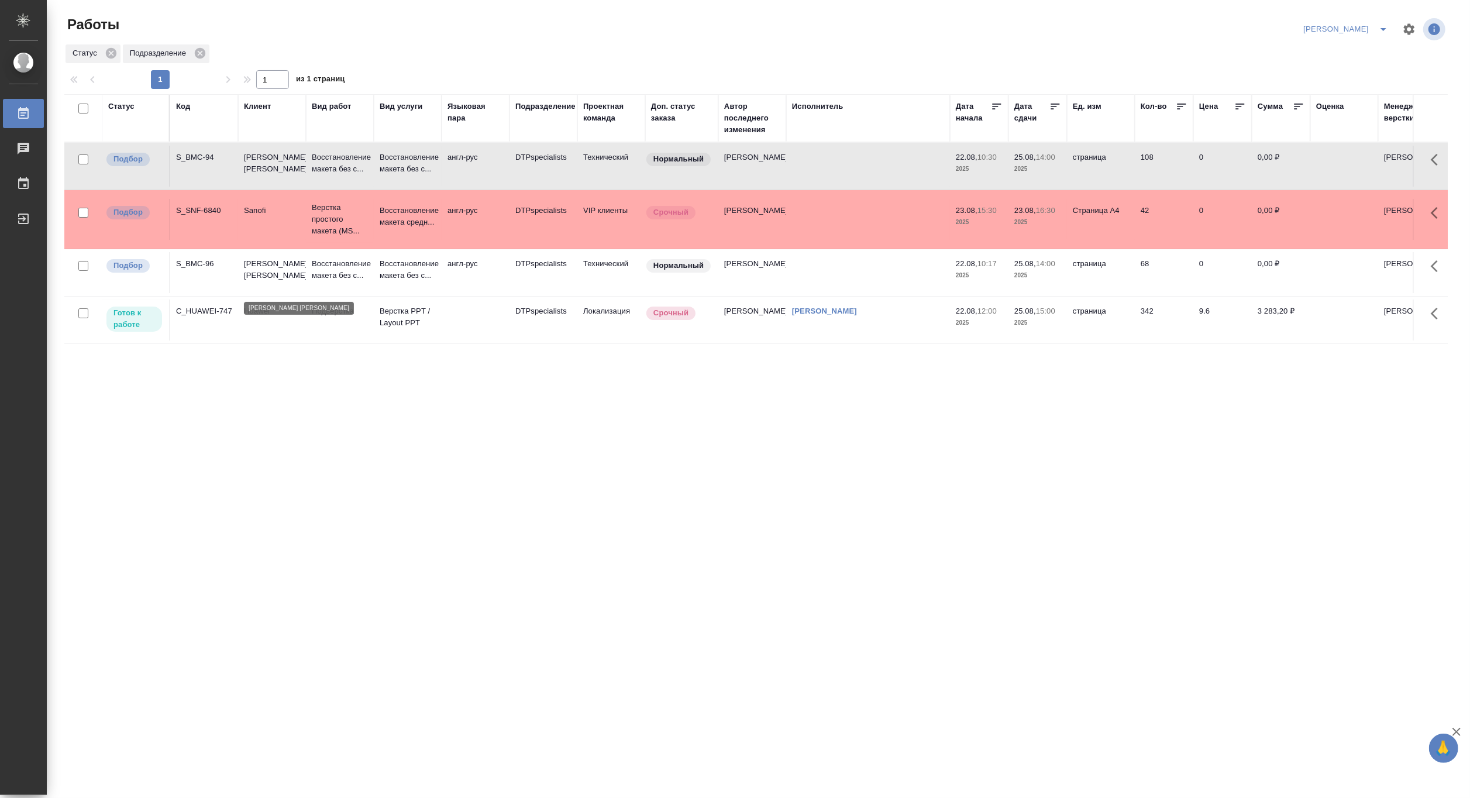
click at [264, 279] on p "[PERSON_NAME] [PERSON_NAME]" at bounding box center [272, 269] width 56 height 23
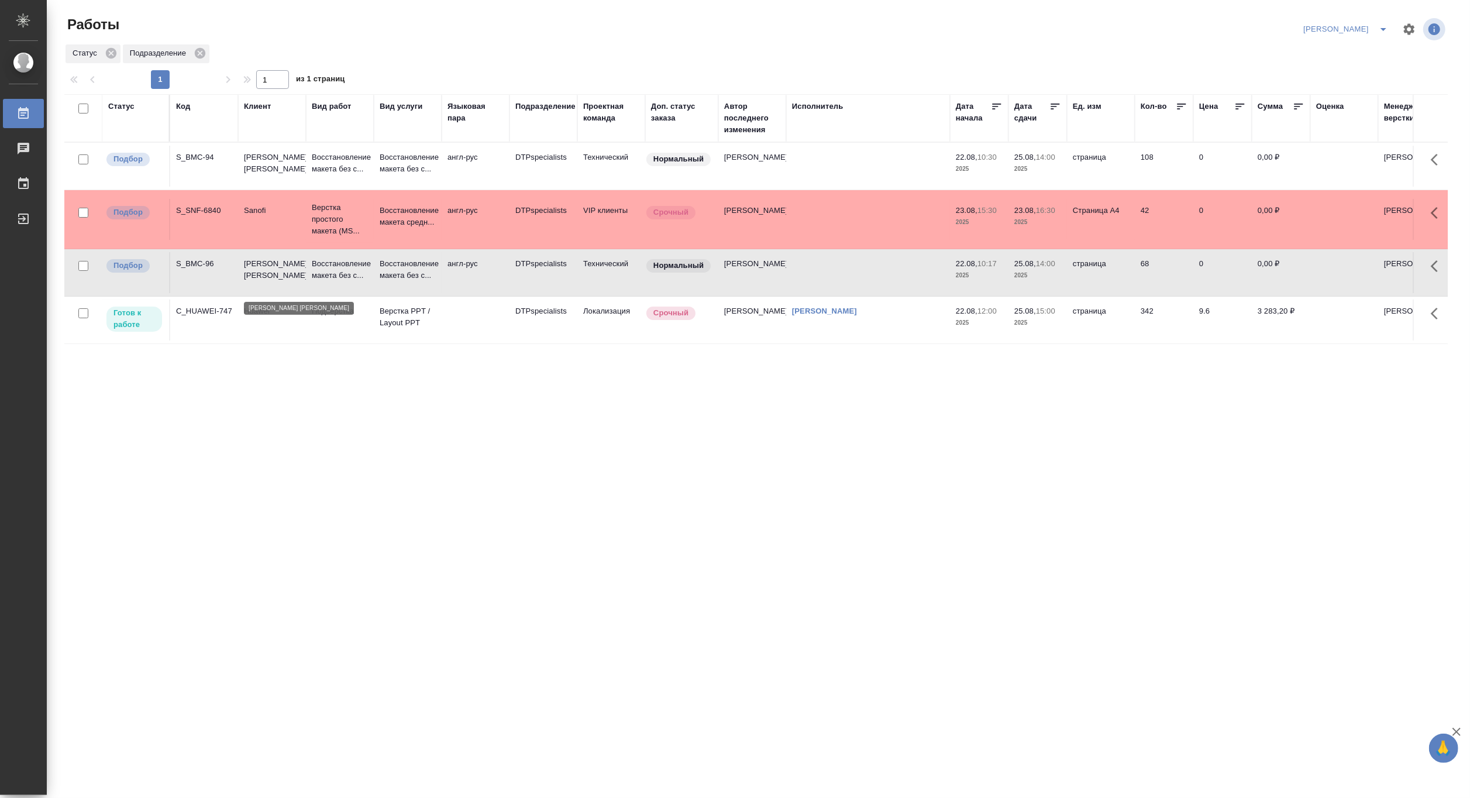
click at [264, 279] on p "[PERSON_NAME] [PERSON_NAME]" at bounding box center [272, 269] width 56 height 23
click at [342, 281] on p "Восстановление макета без с..." at bounding box center [340, 269] width 56 height 23
click at [380, 166] on p "Восстановление макета без с..." at bounding box center [408, 162] width 56 height 23
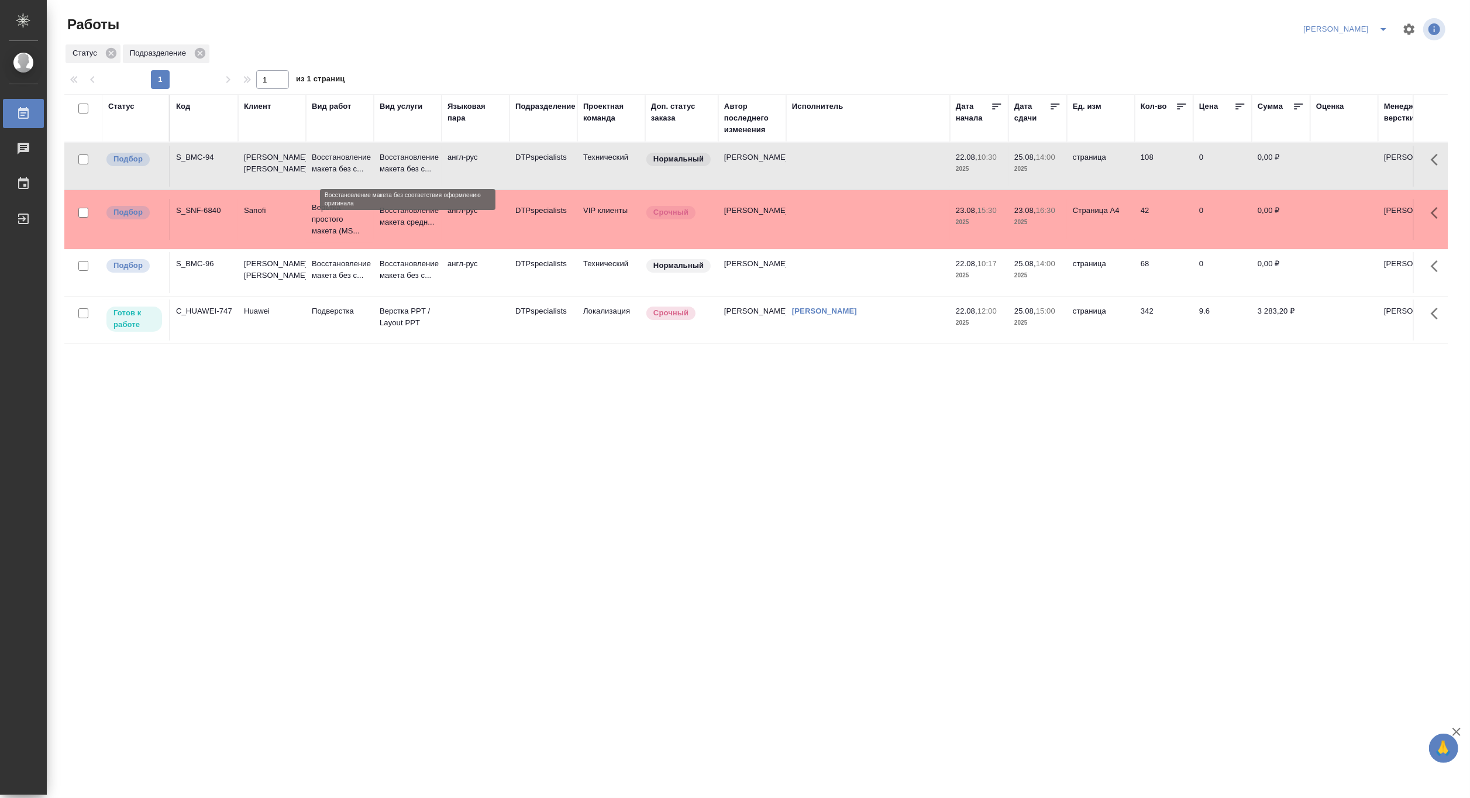
click at [380, 166] on p "Восстановление макета без с..." at bounding box center [408, 162] width 56 height 23
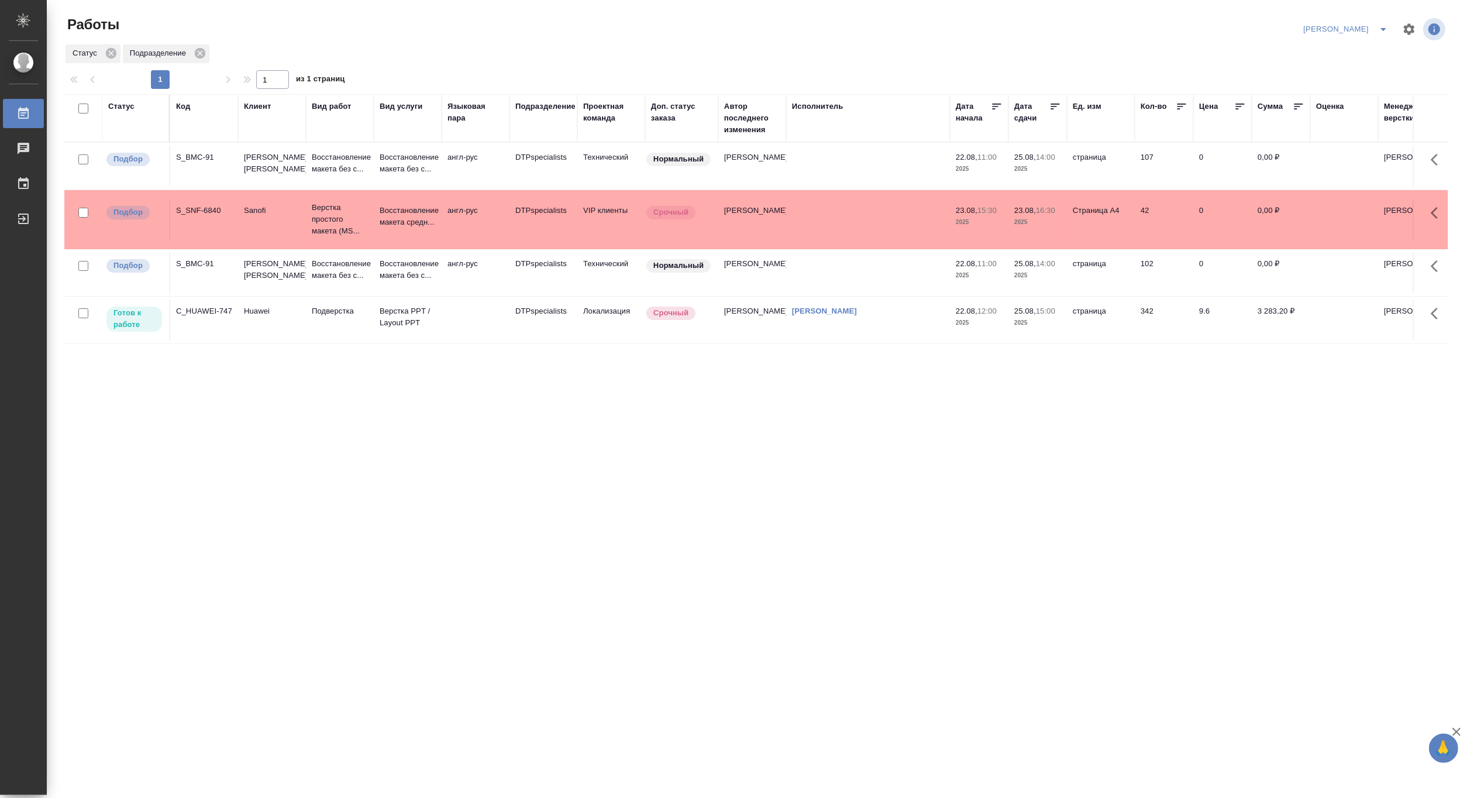
click at [1248, 436] on div "Статус Код Клиент Вид работ Вид услуги Языковая пара Подразделение Проектная ко…" at bounding box center [755, 304] width 1383 height 421
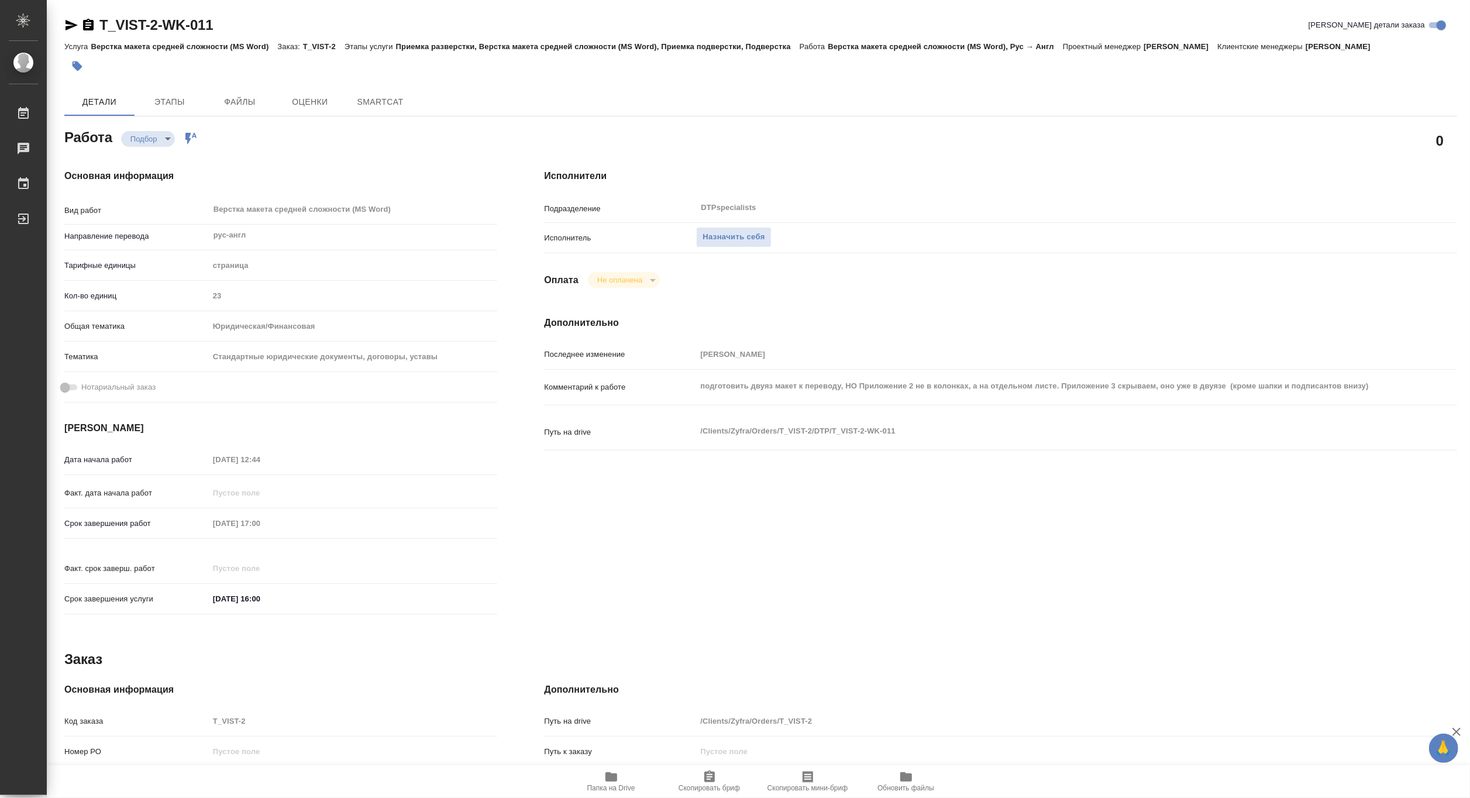
type textarea "x"
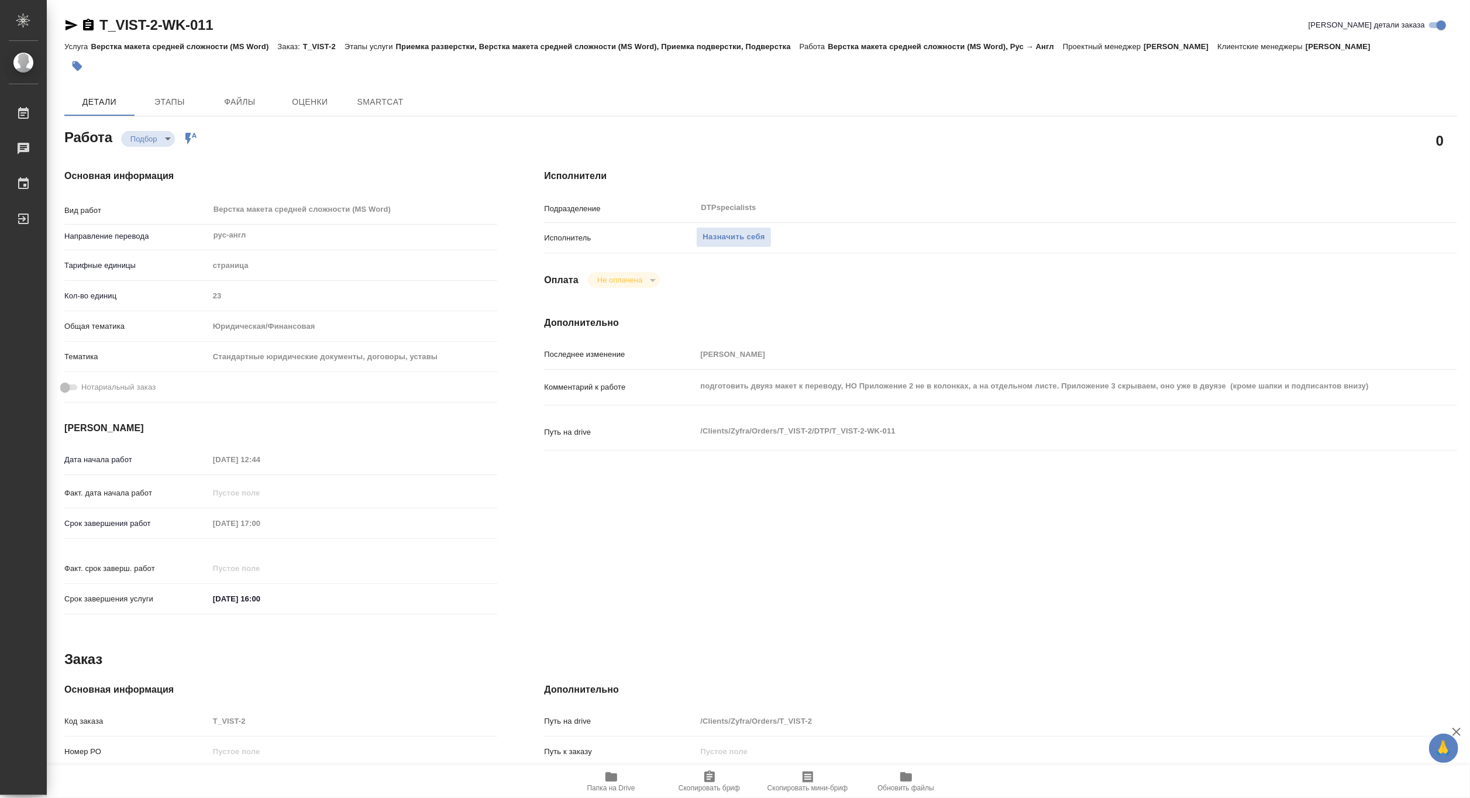
type textarea "x"
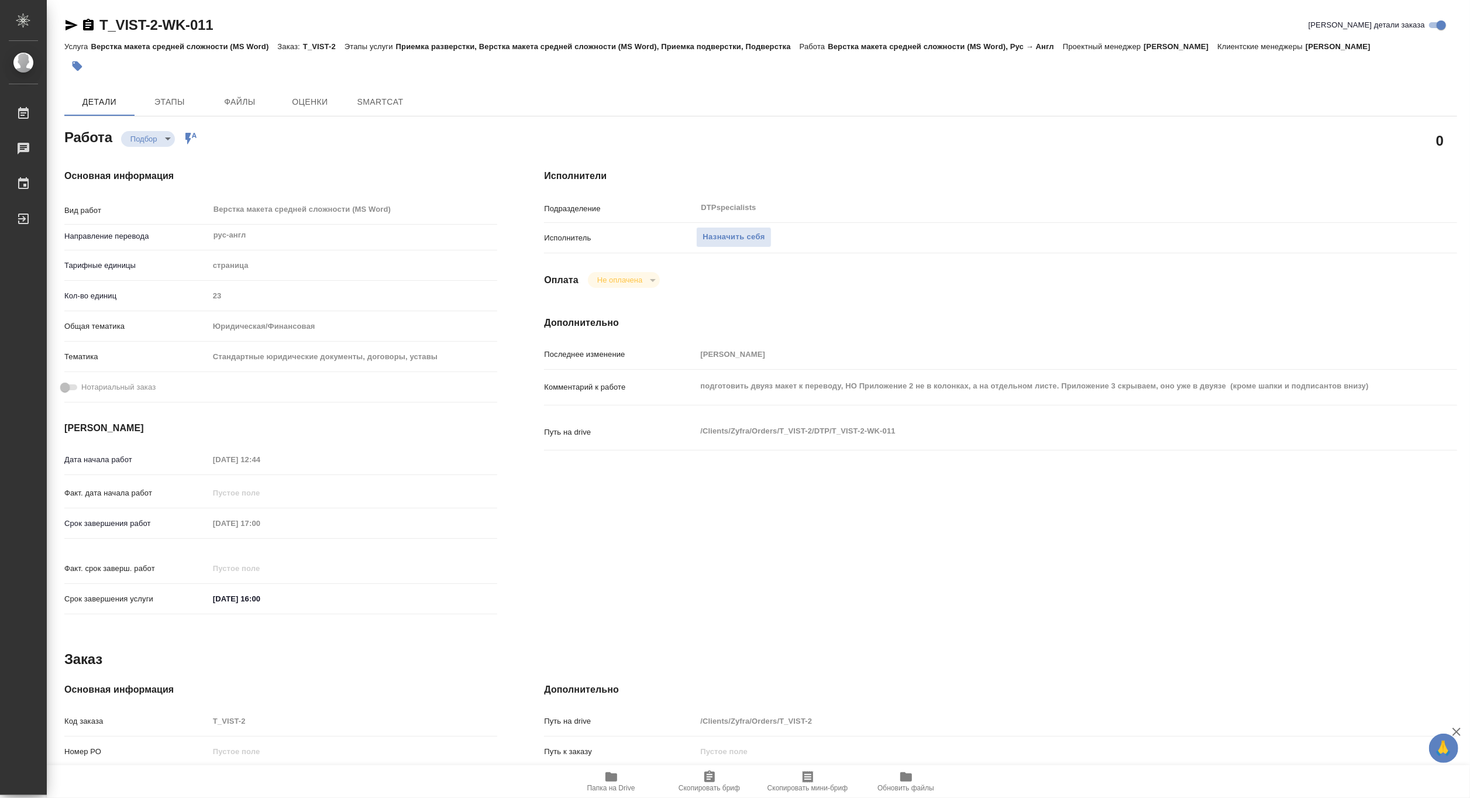
type textarea "x"
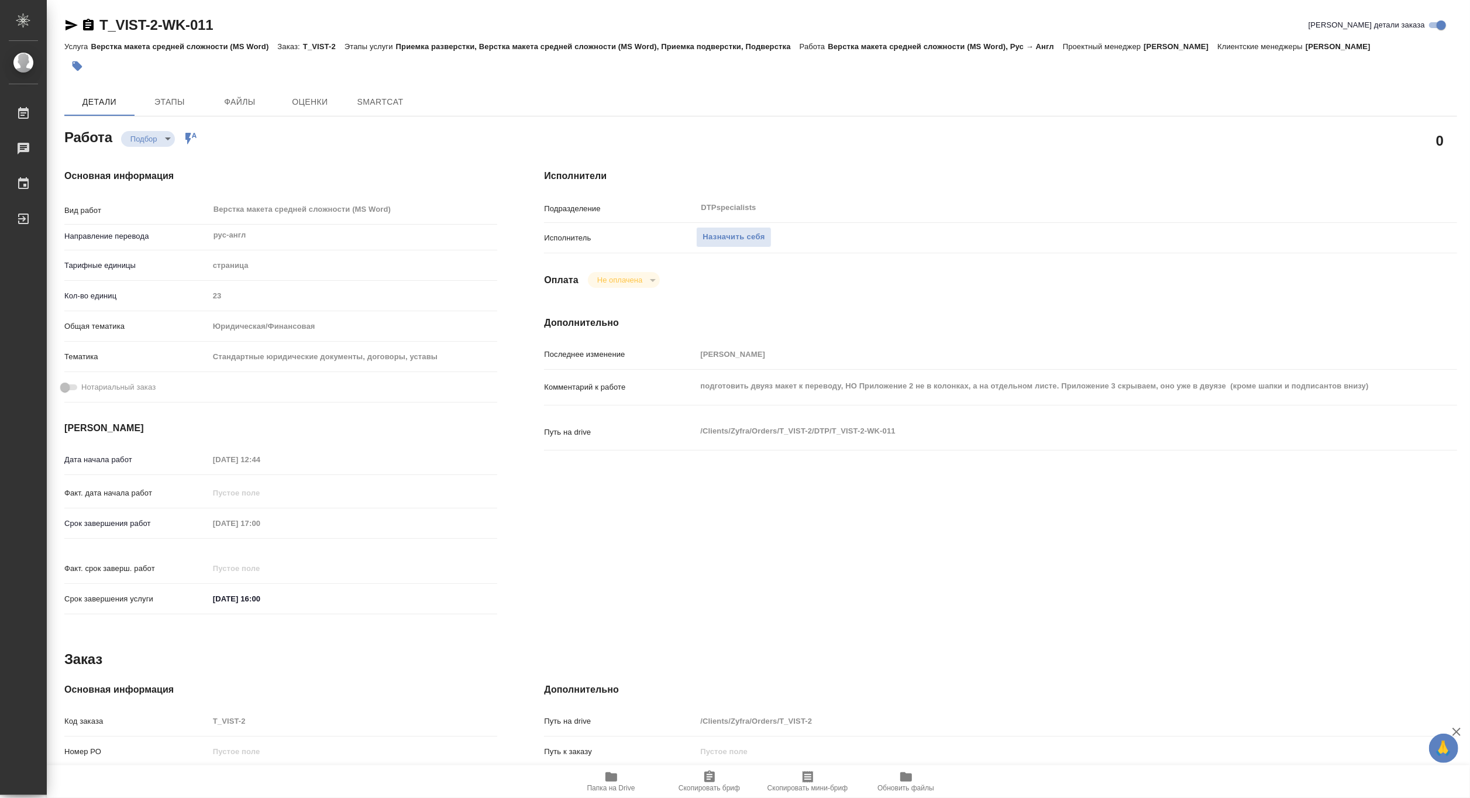
type textarea "x"
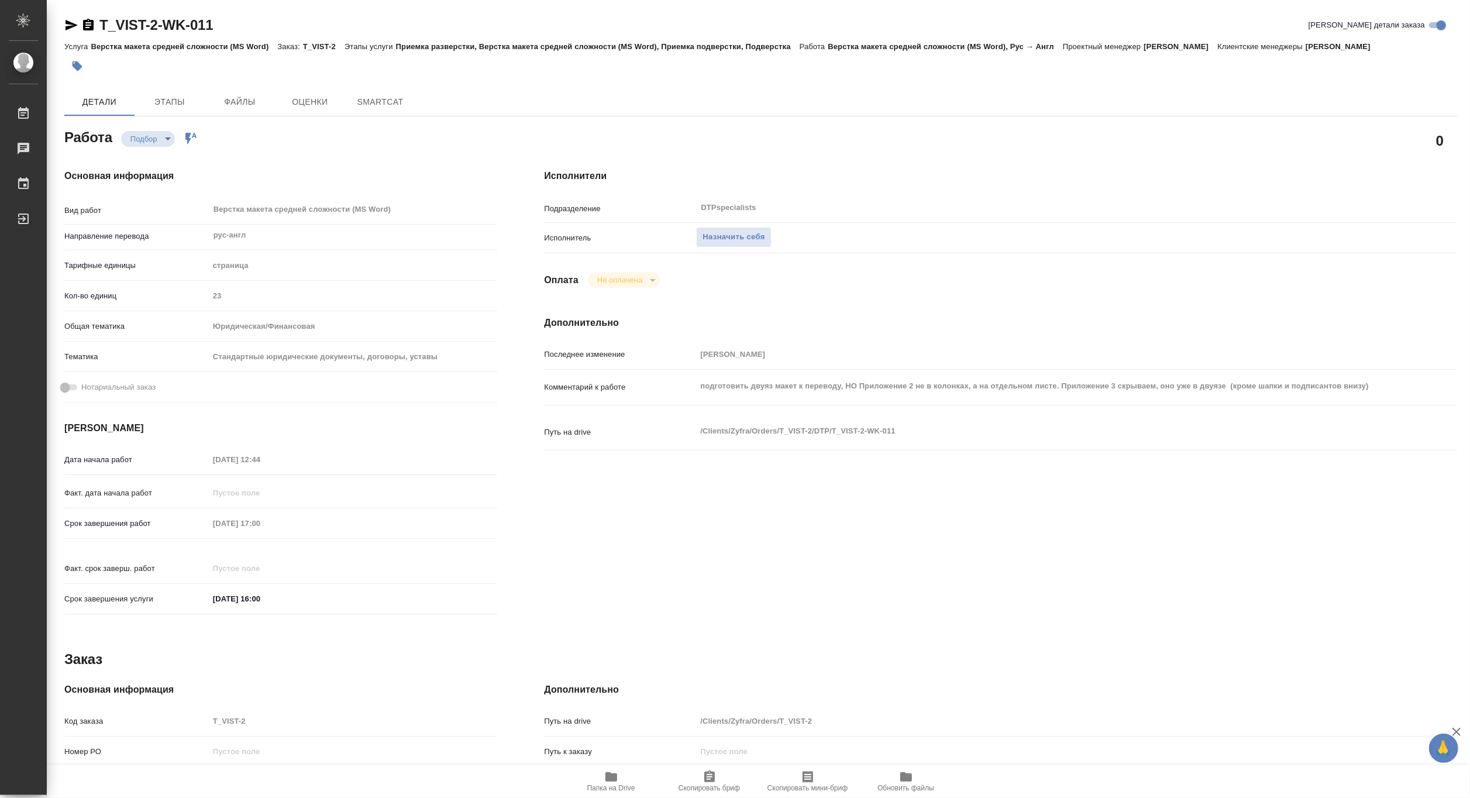
type textarea "x"
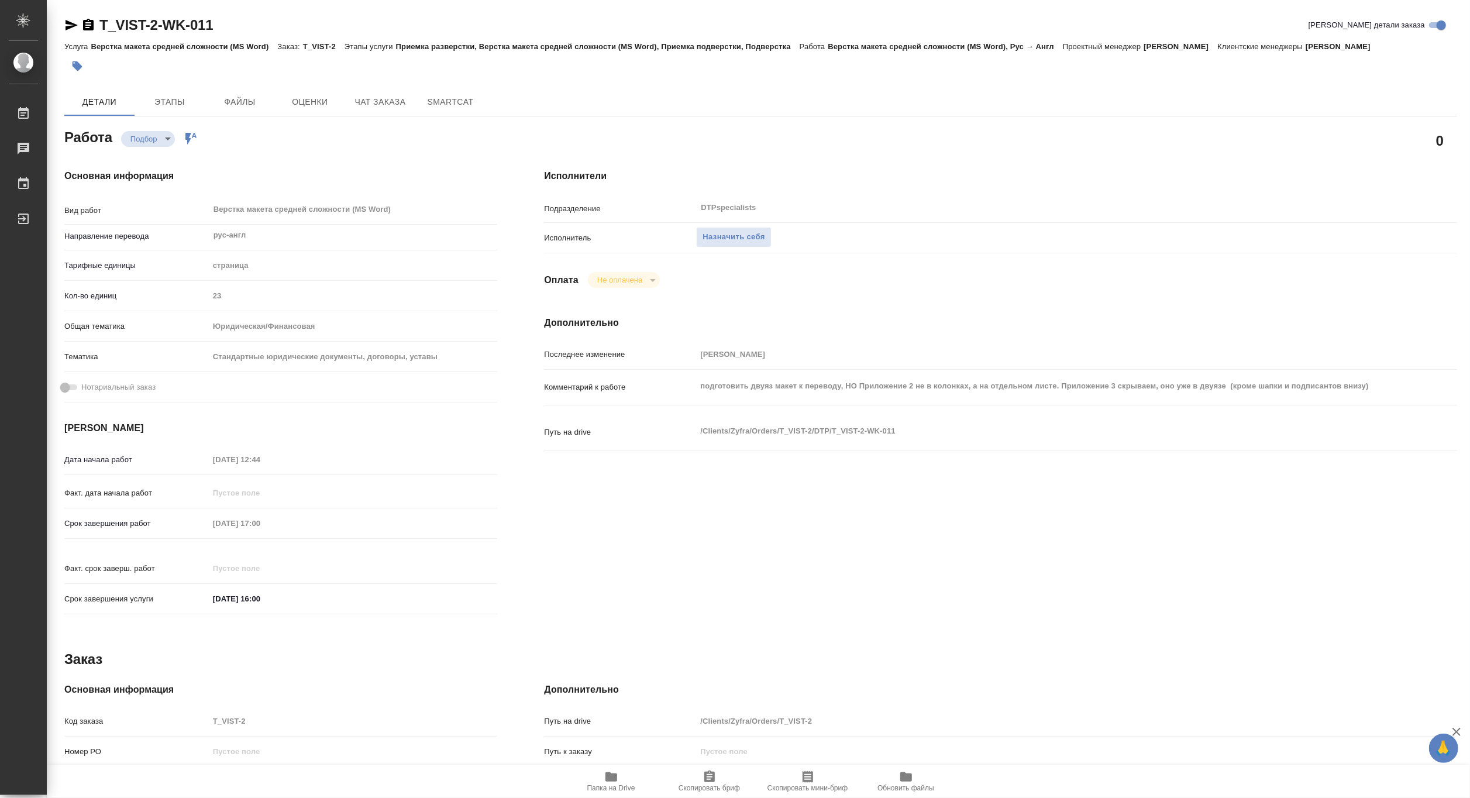
type textarea "x"
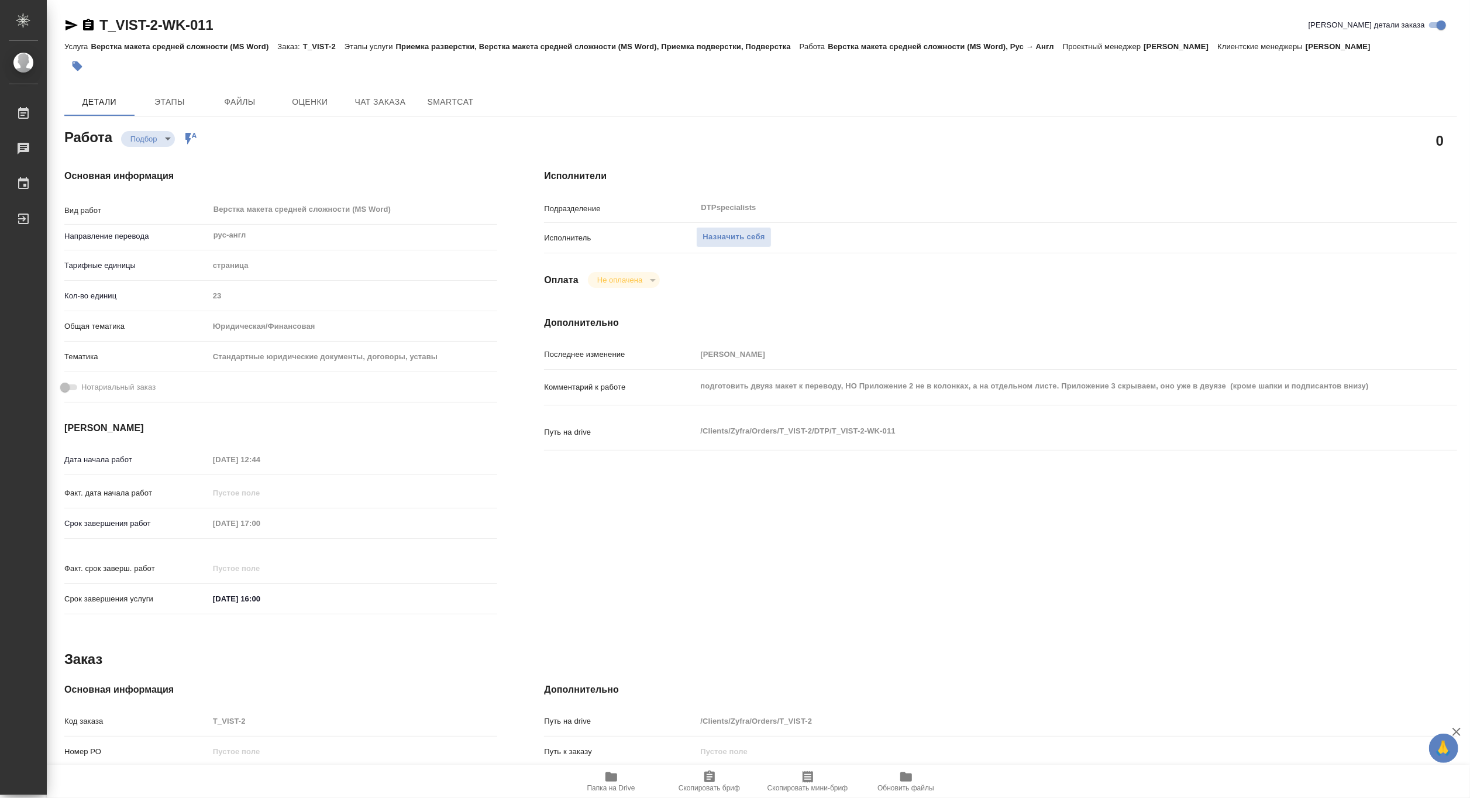
type textarea "x"
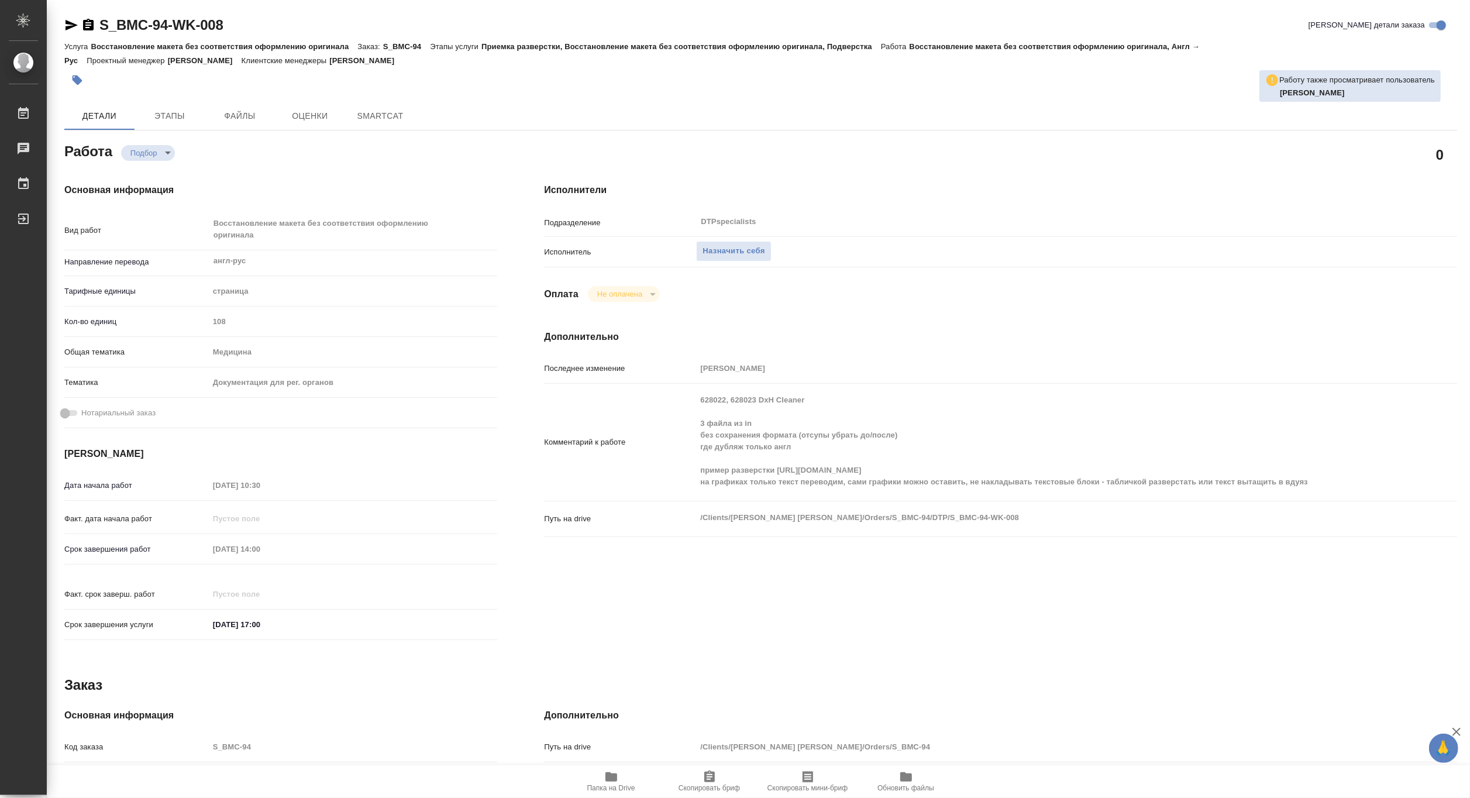
type textarea "x"
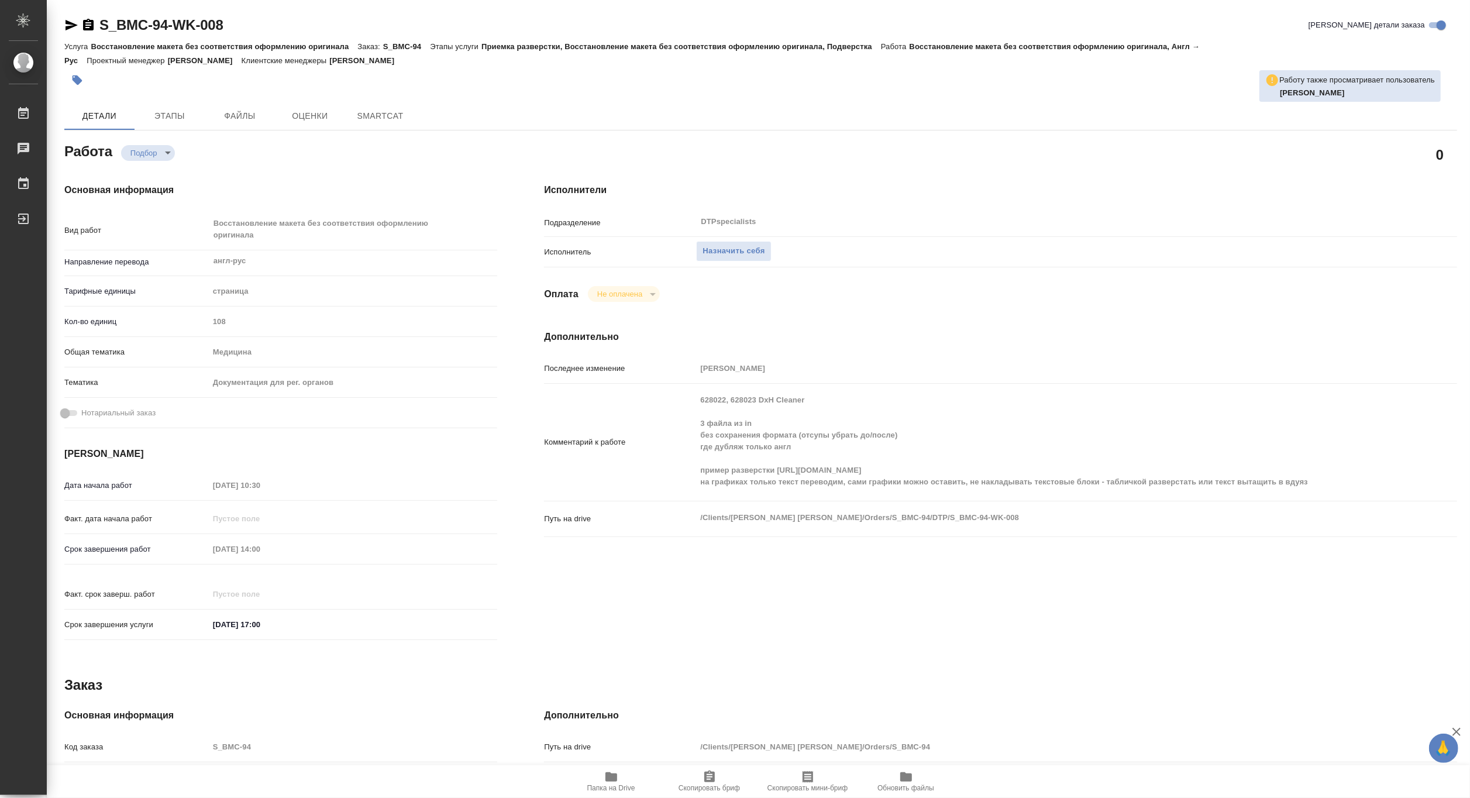
type textarea "x"
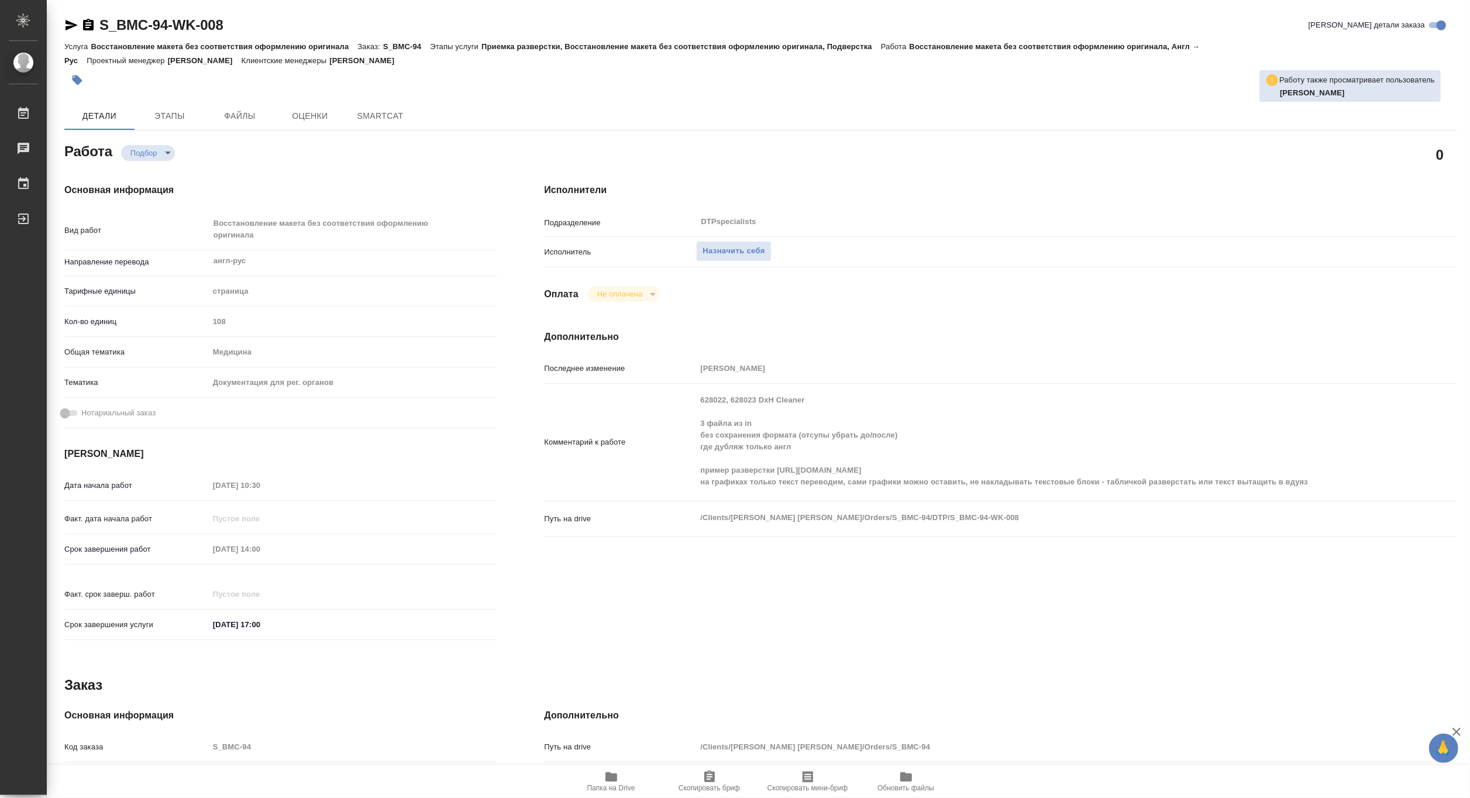
type textarea "x"
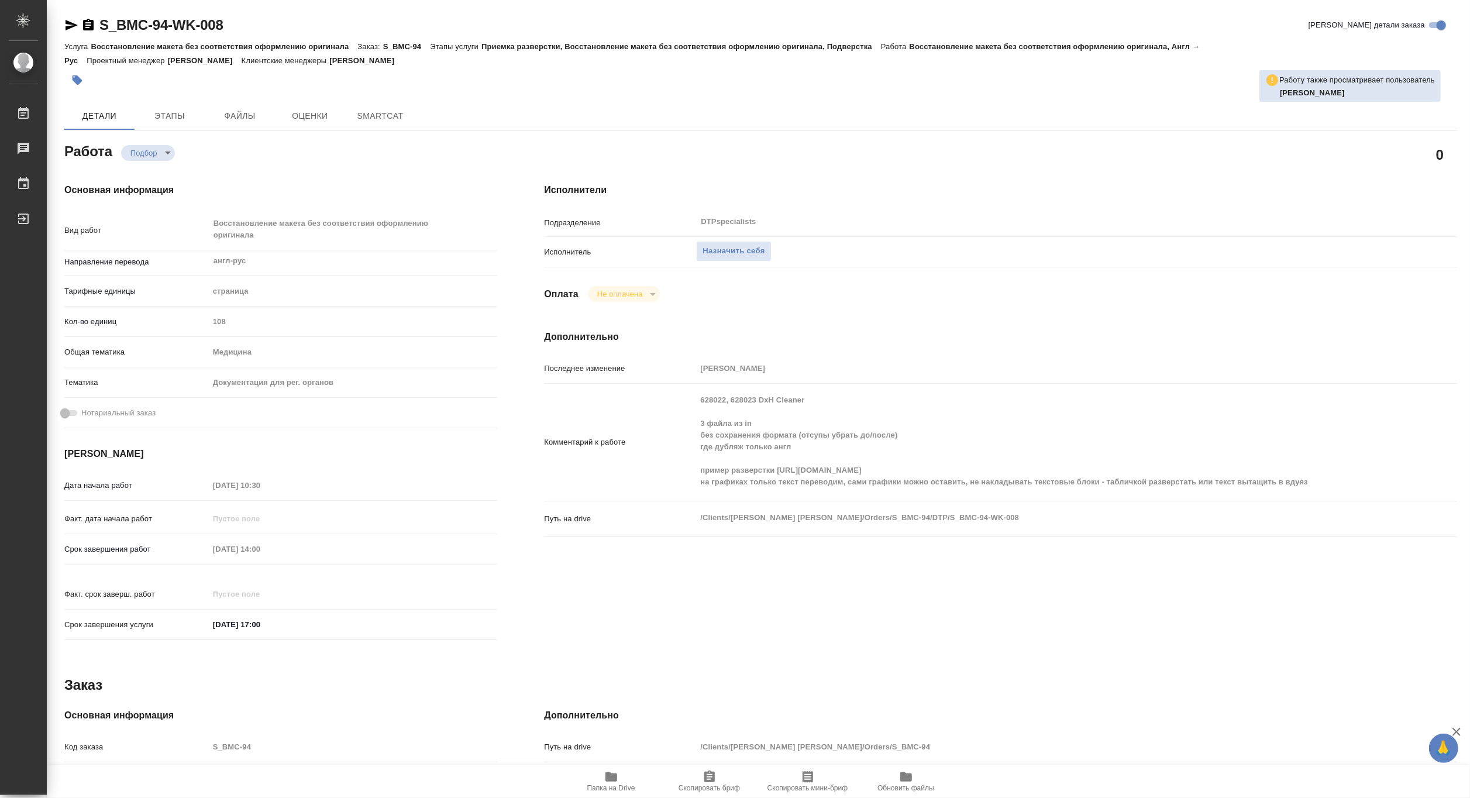
type textarea "x"
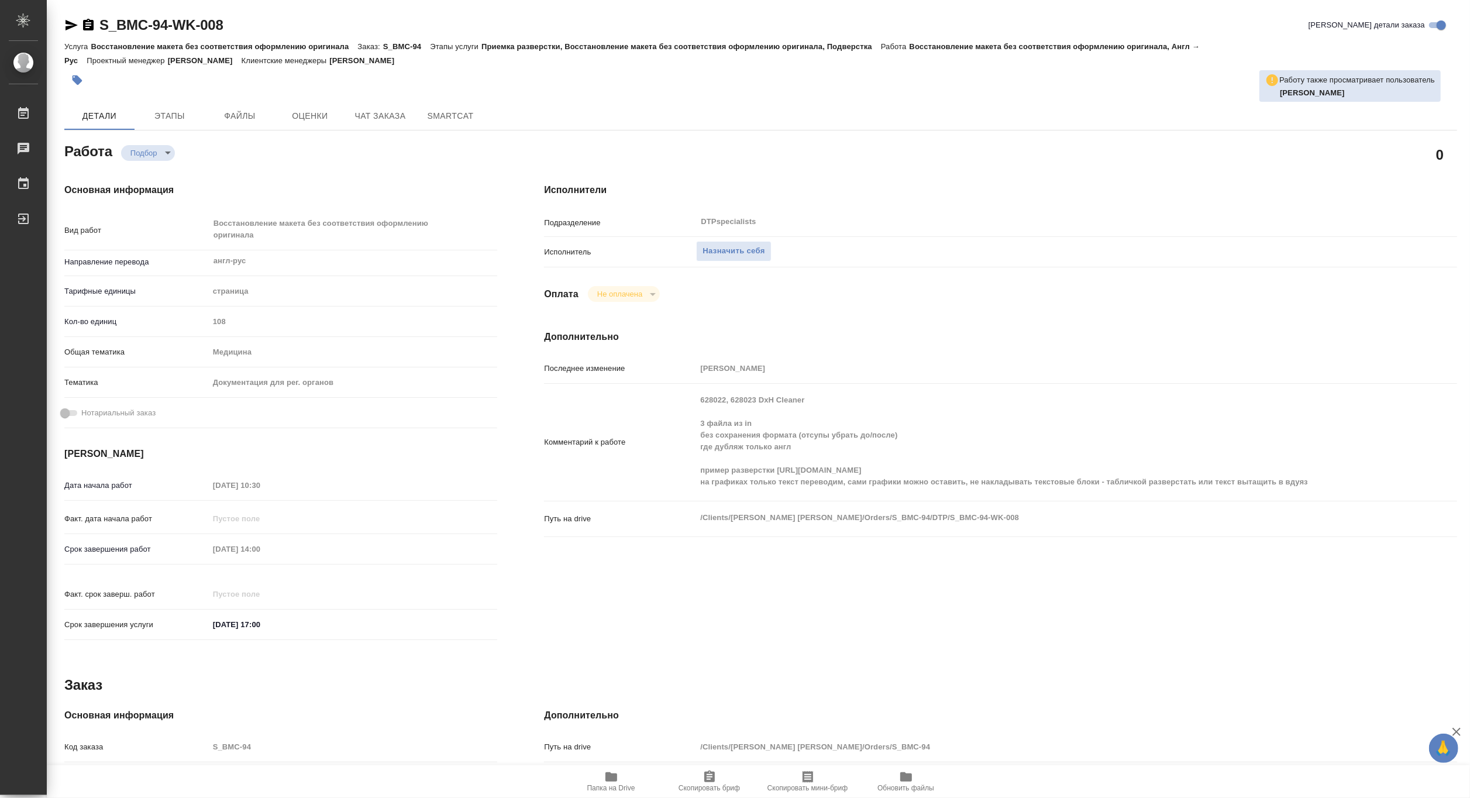
type textarea "x"
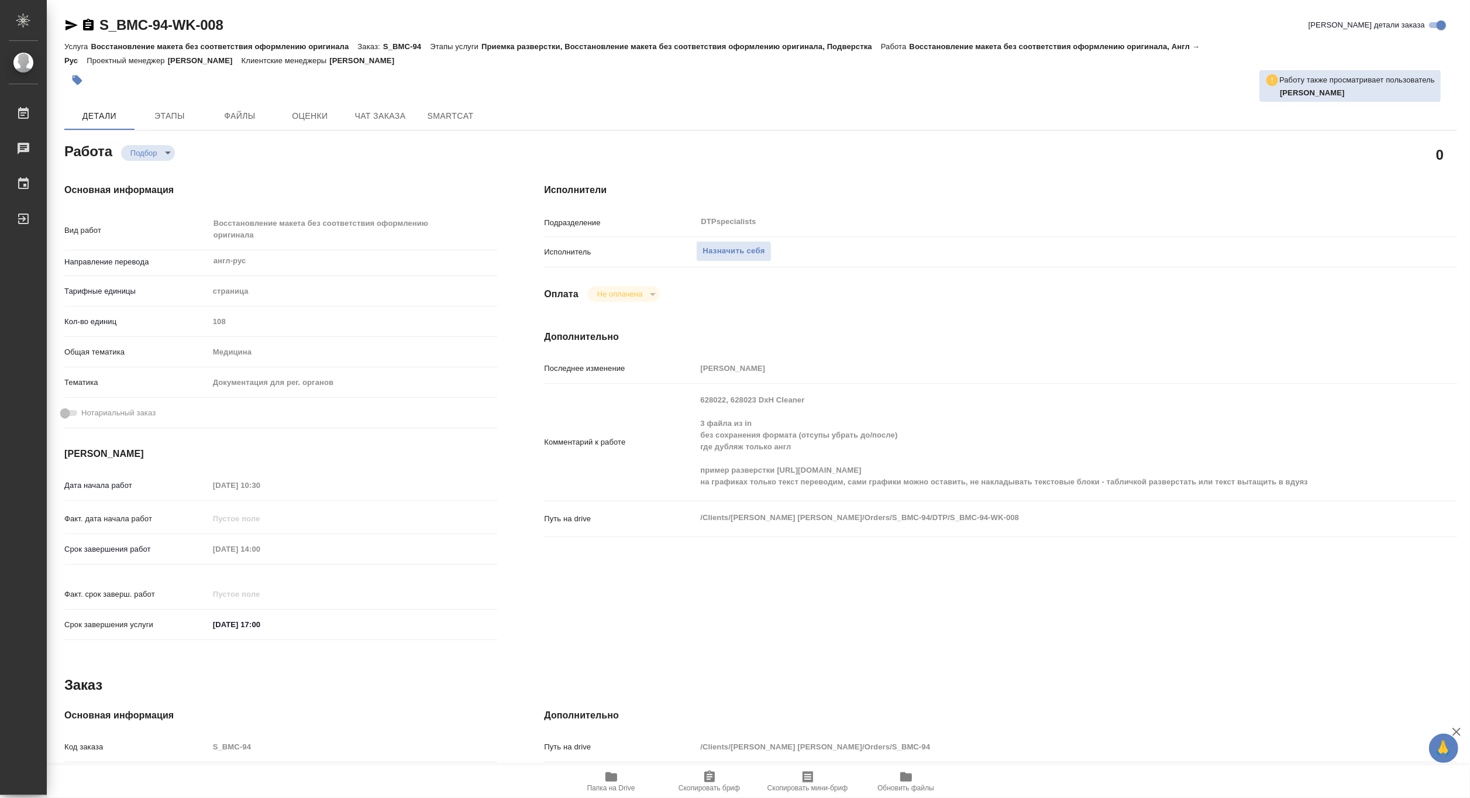
type textarea "x"
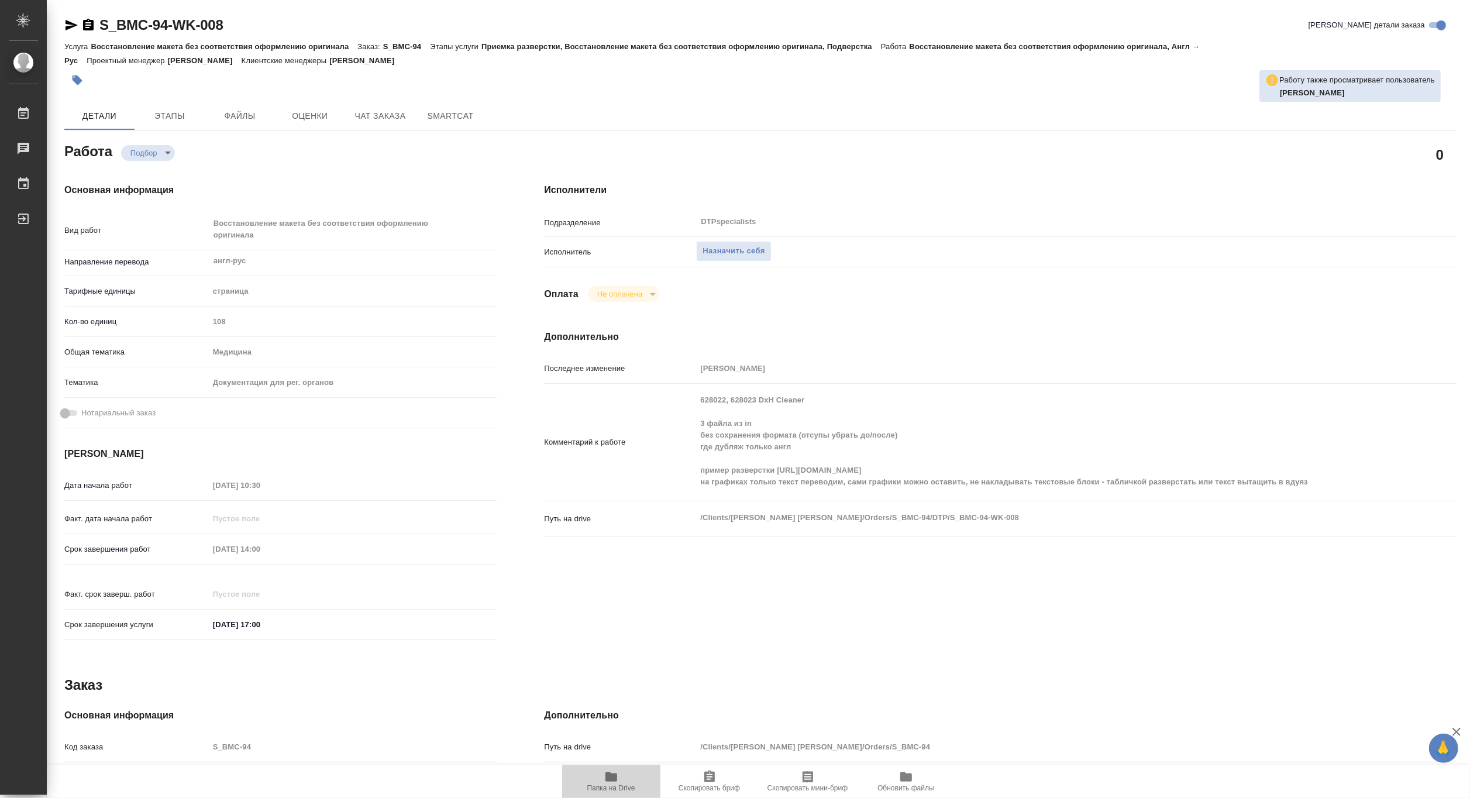
click at [599, 781] on span "Папка на Drive" at bounding box center [611, 781] width 84 height 22
click at [65, 21] on icon "button" at bounding box center [71, 25] width 14 height 14
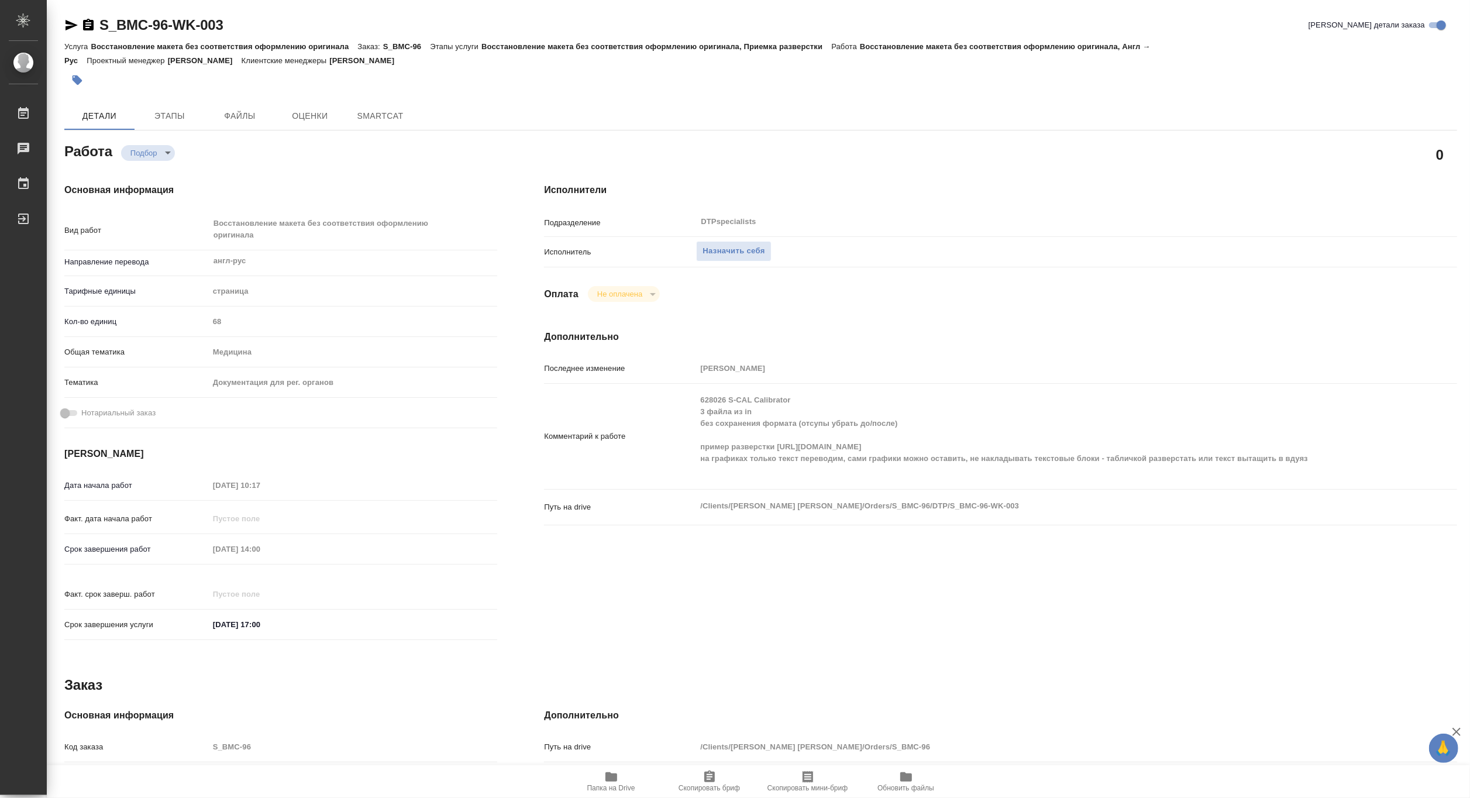
type textarea "x"
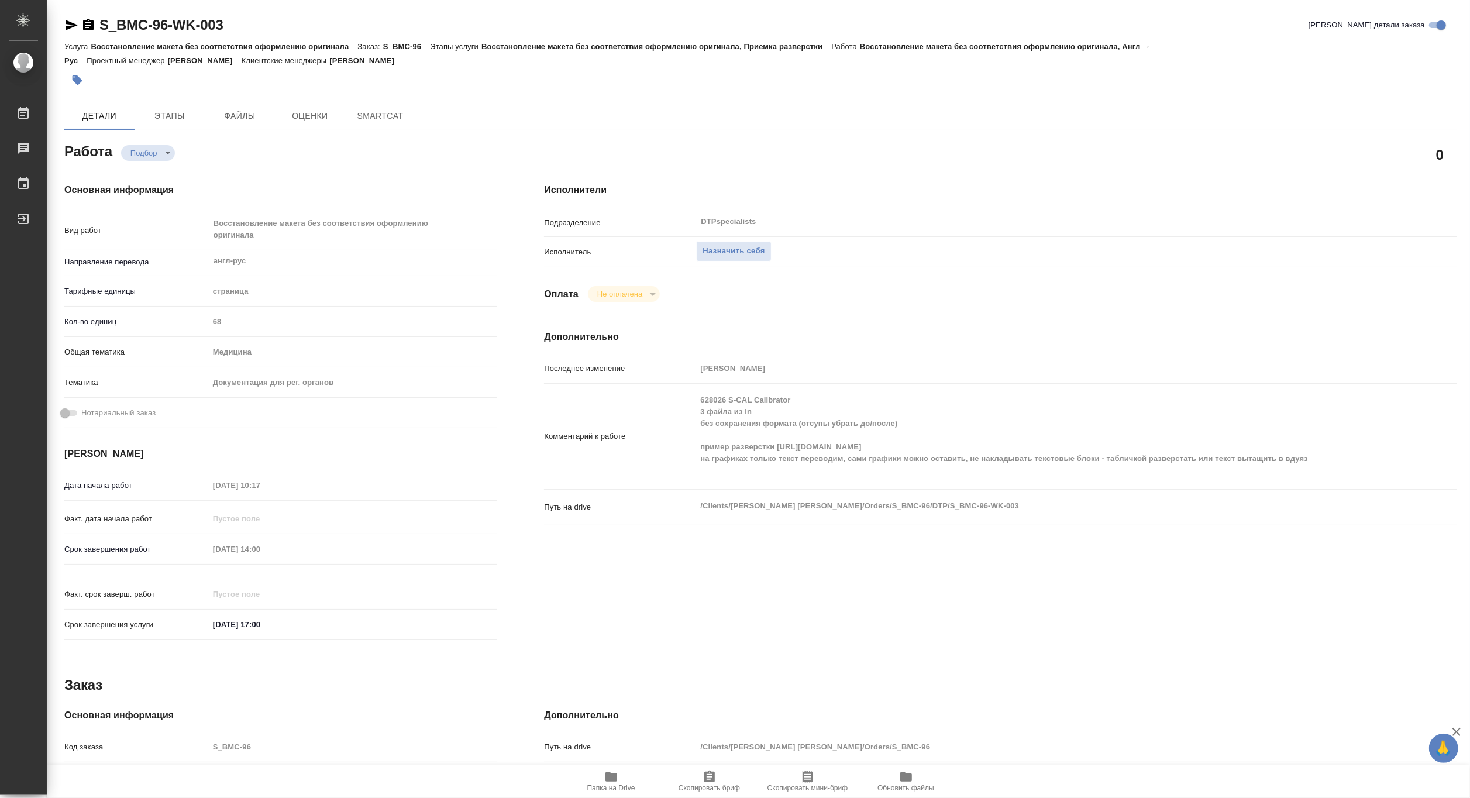
type textarea "x"
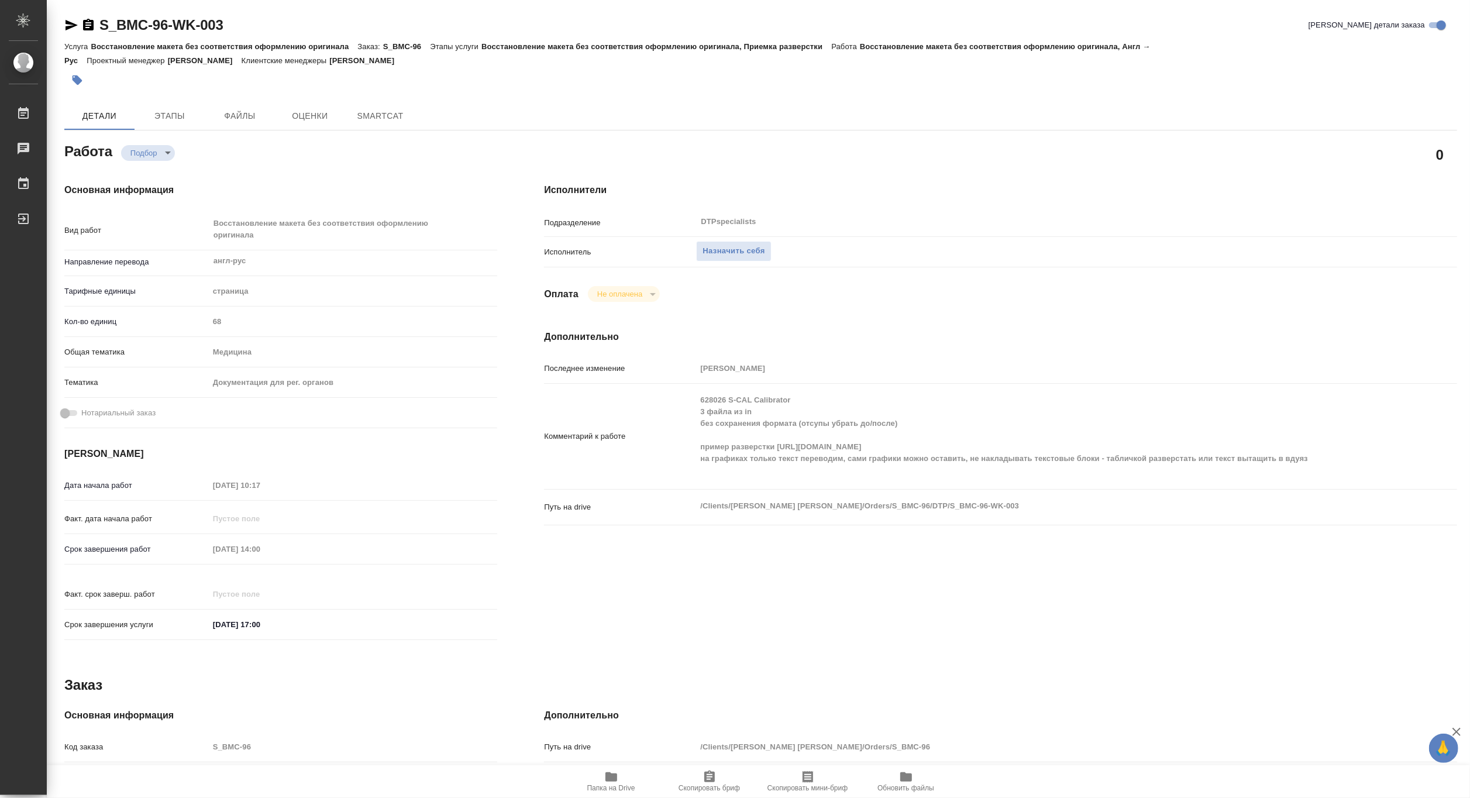
type textarea "x"
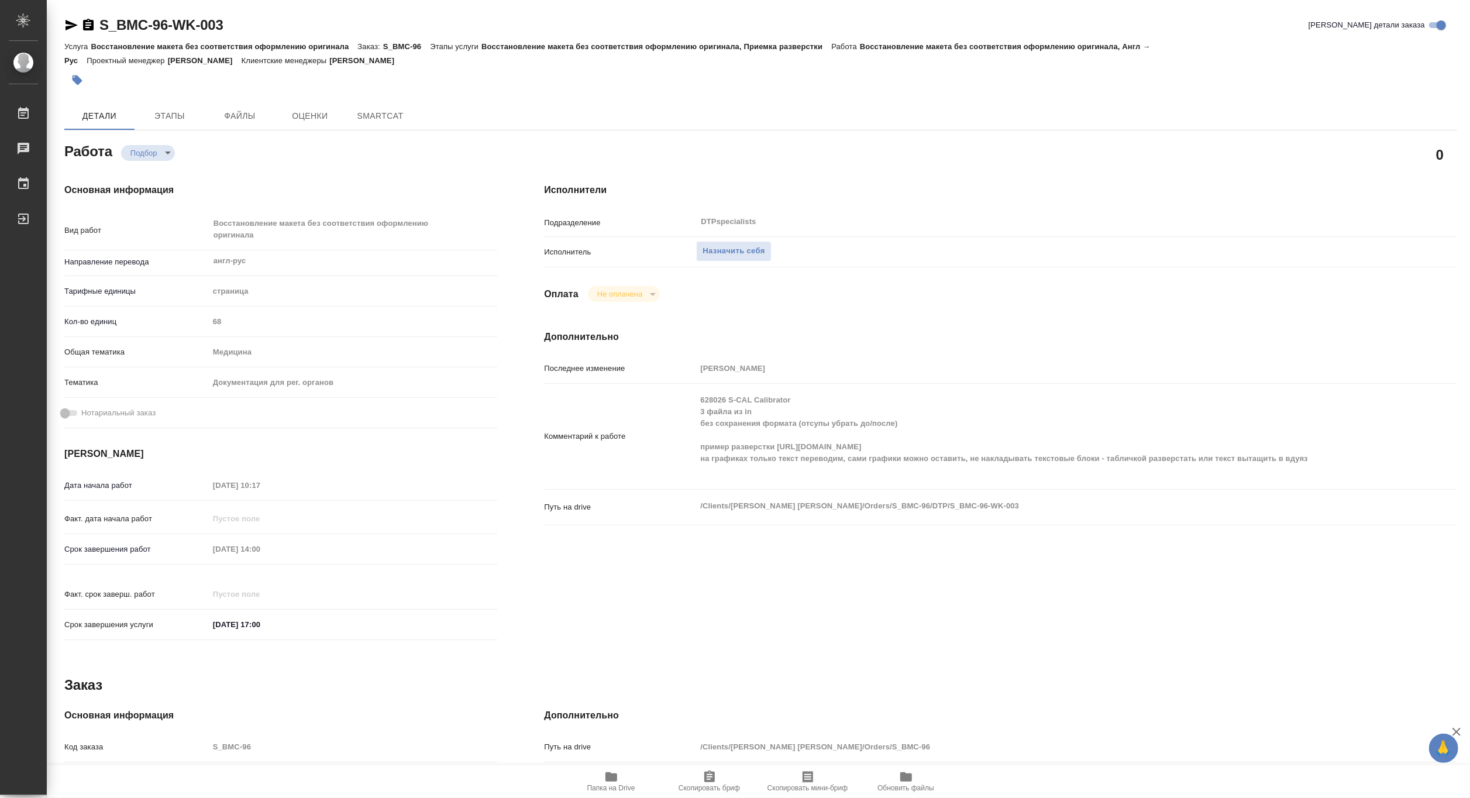
type textarea "x"
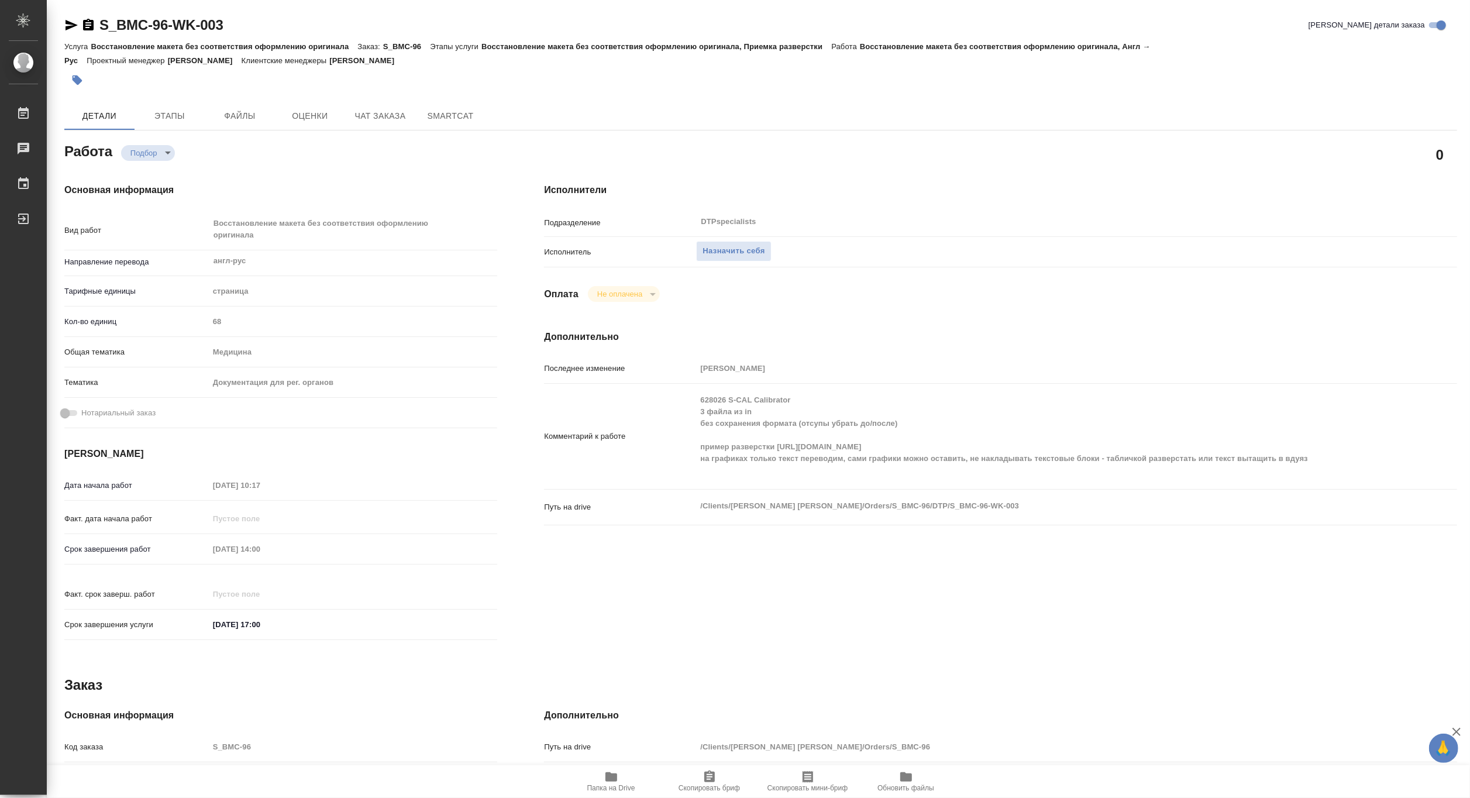
type textarea "x"
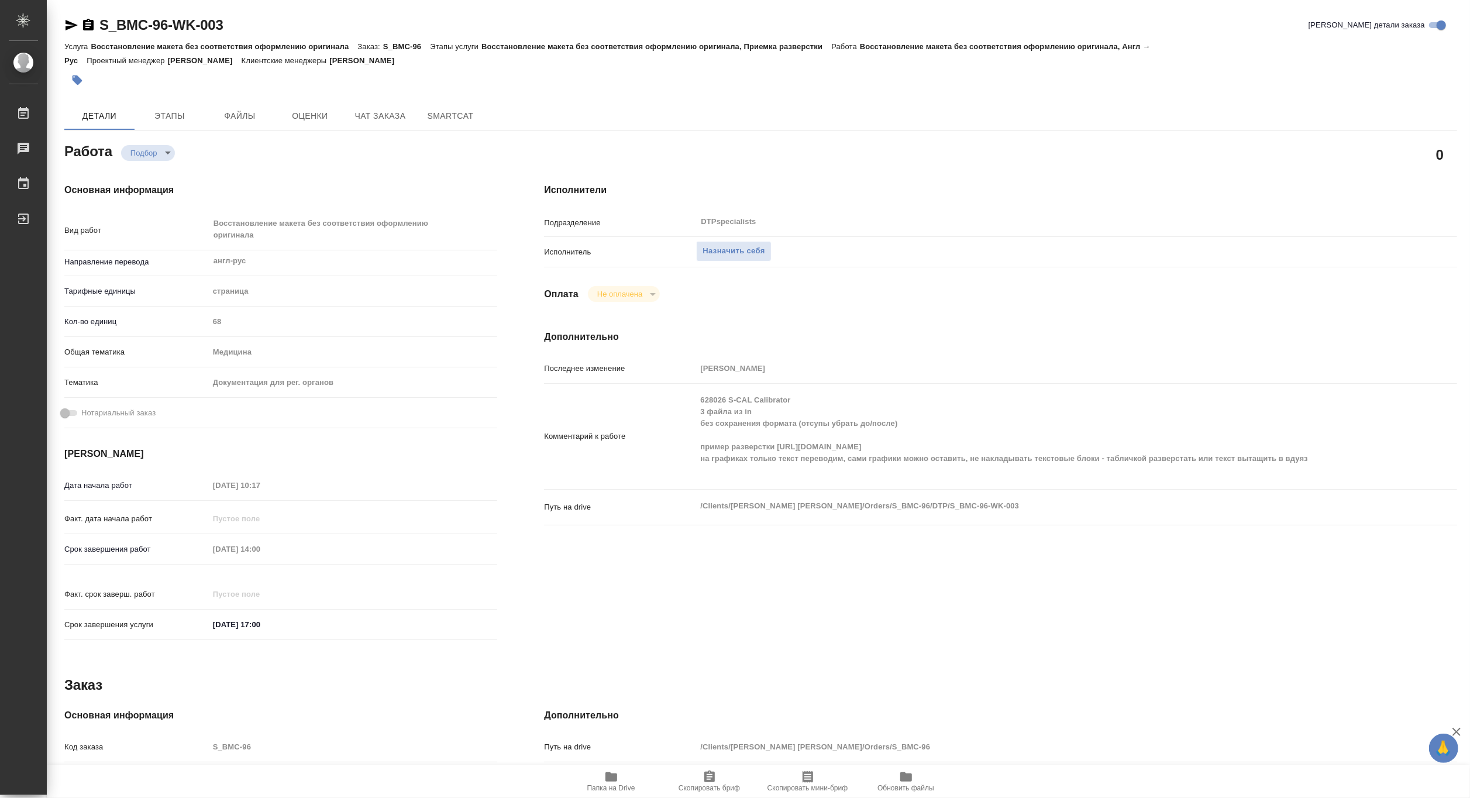
type textarea "x"
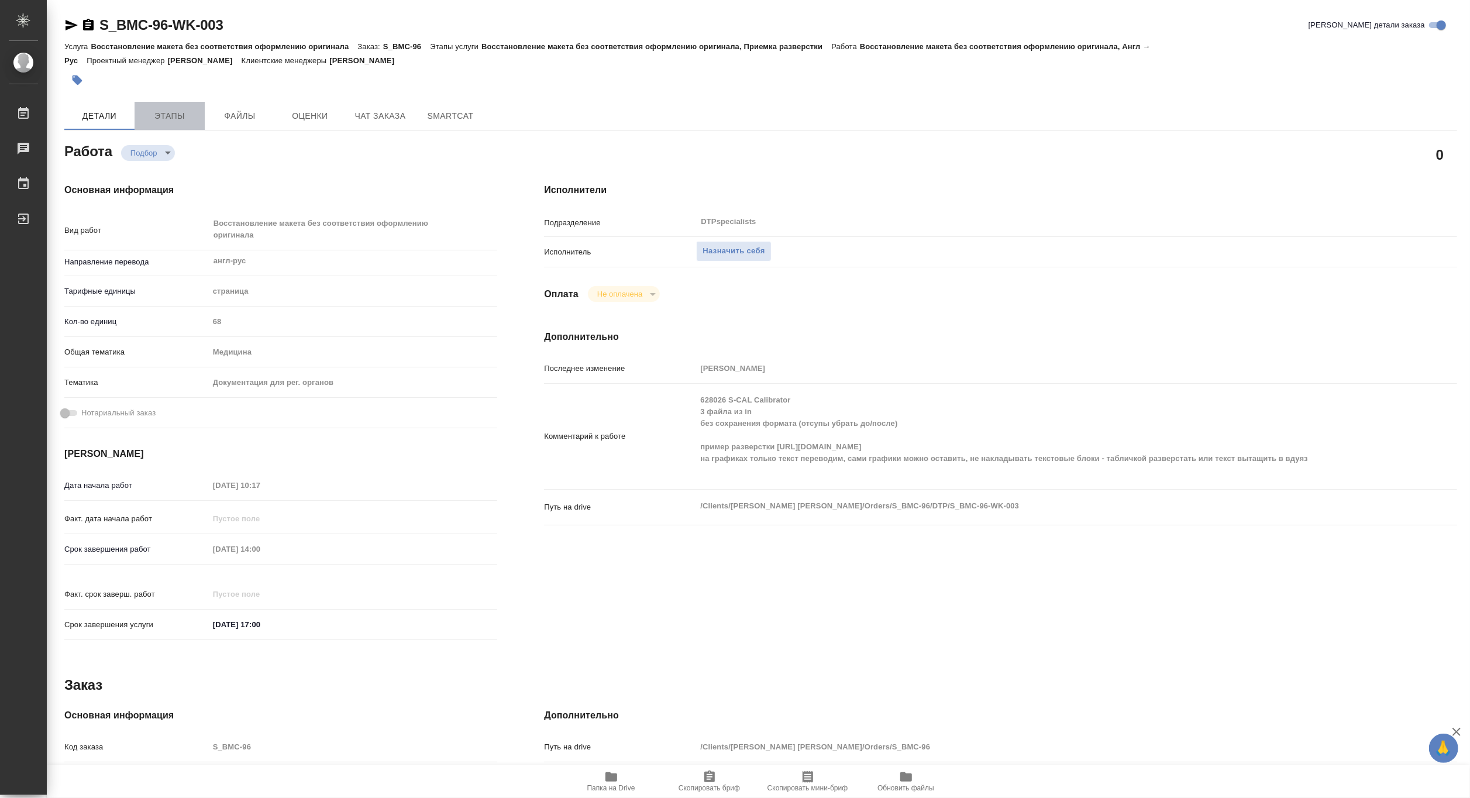
click at [162, 117] on span "Этапы" at bounding box center [170, 116] width 56 height 15
type textarea "x"
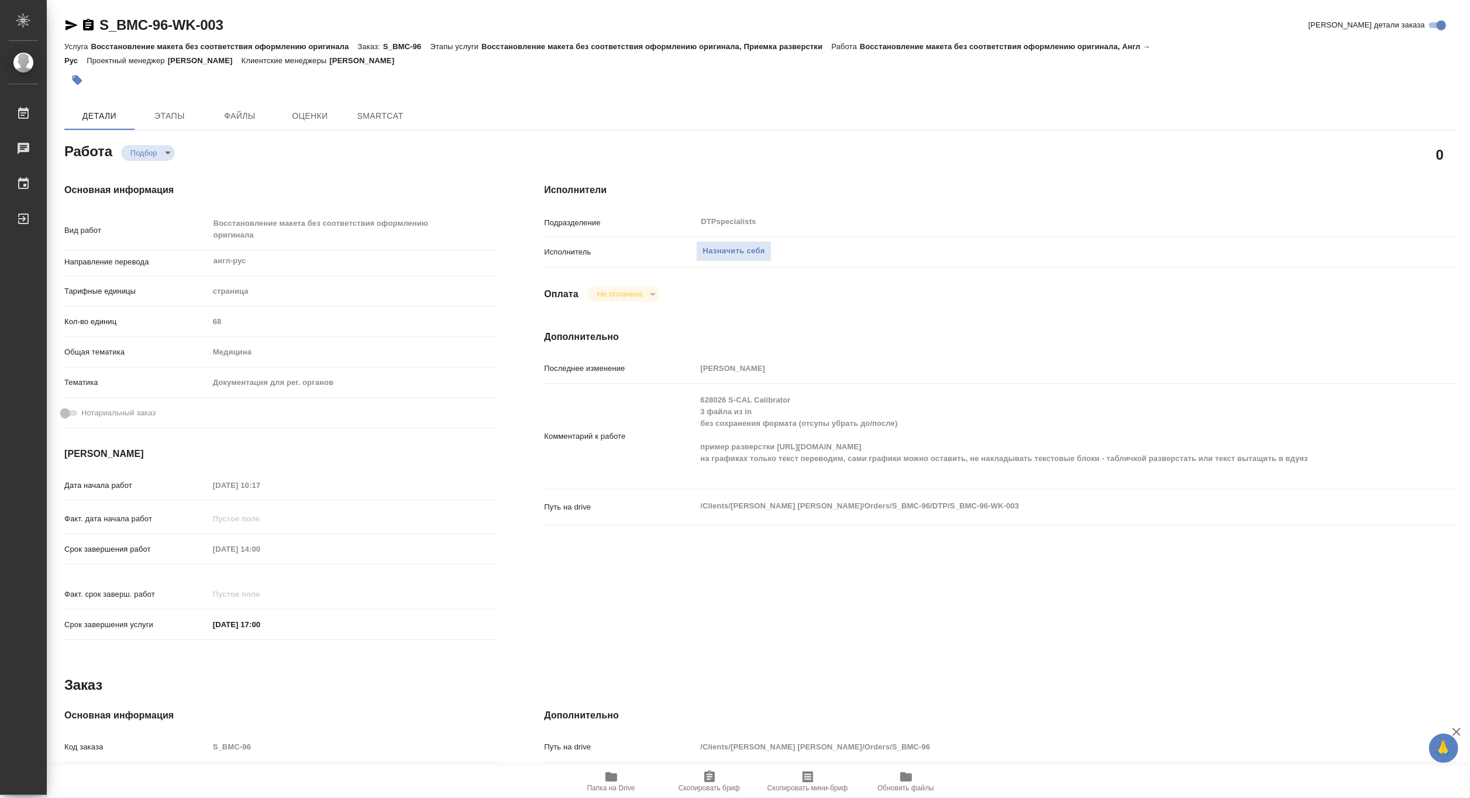
type textarea "x"
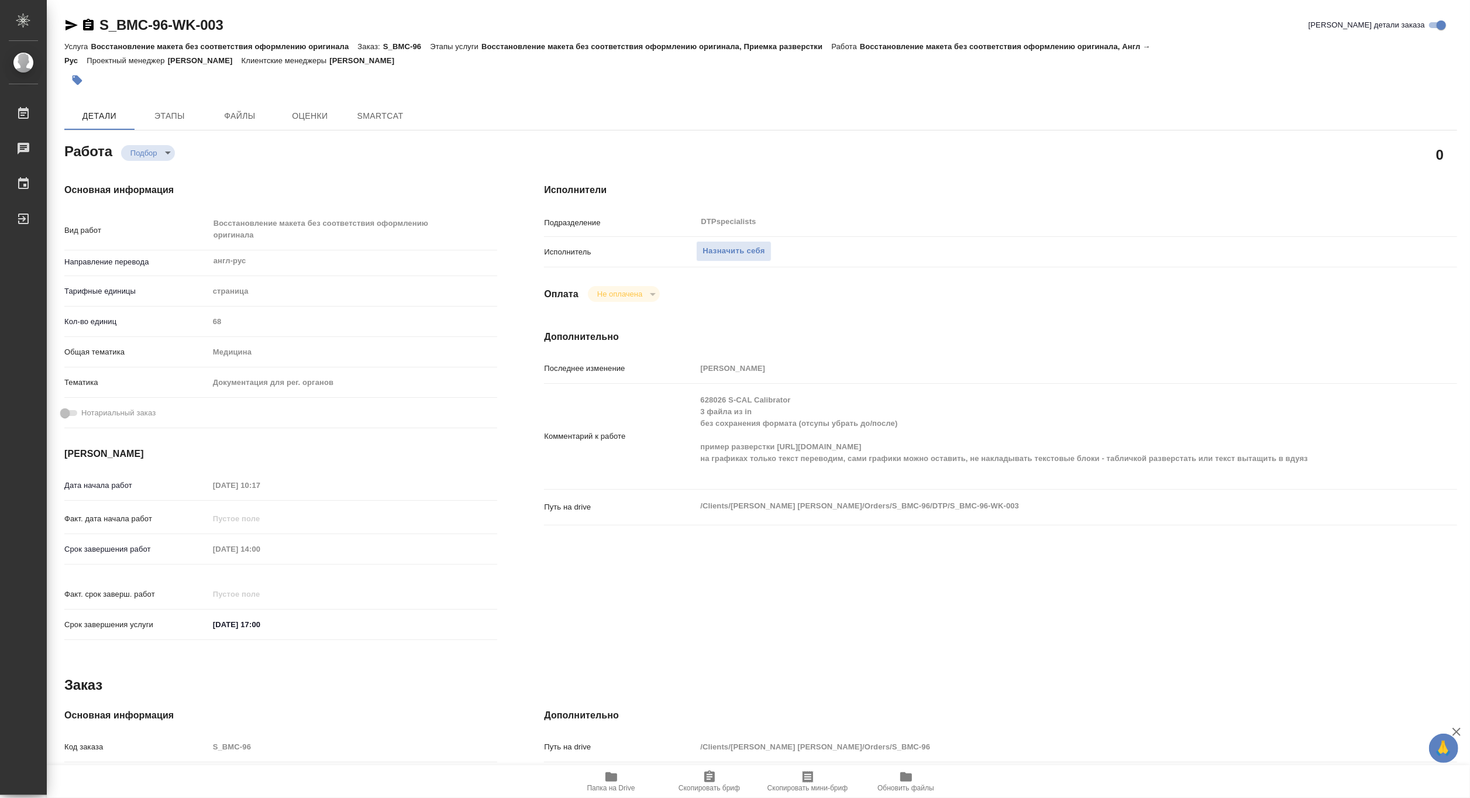
type textarea "x"
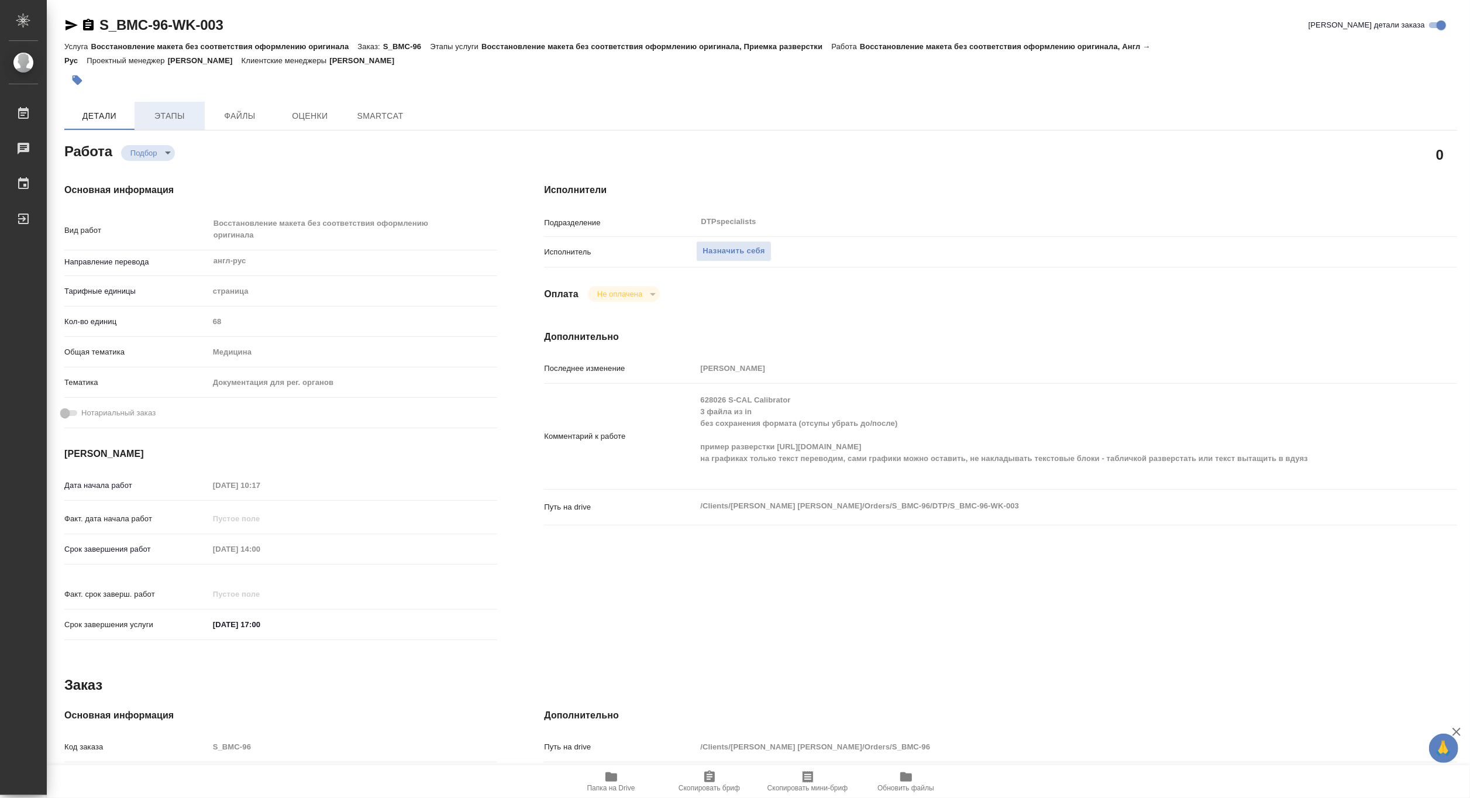
type textarea "x"
click at [165, 118] on span "Этапы" at bounding box center [170, 116] width 56 height 15
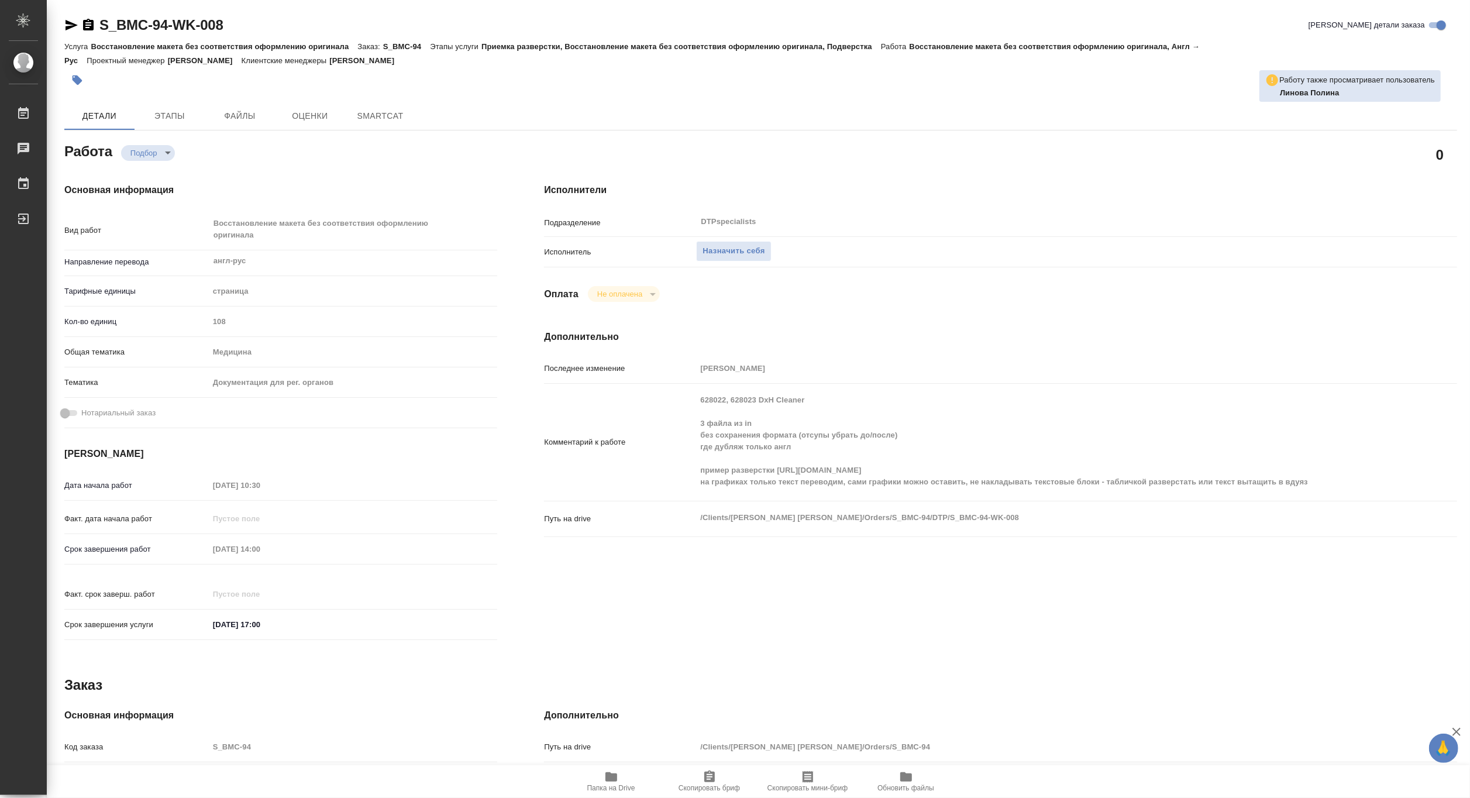
type textarea "x"
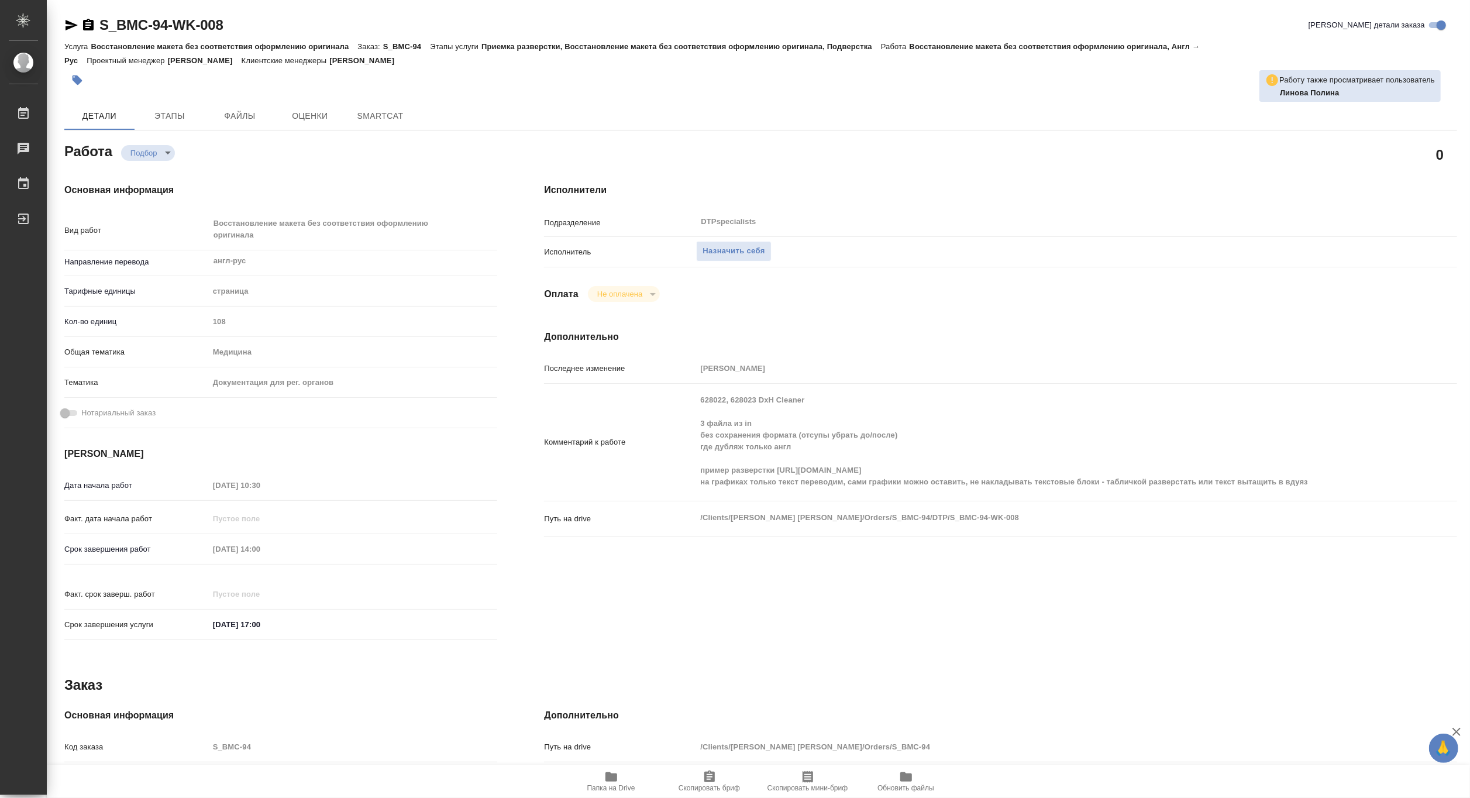
type textarea "x"
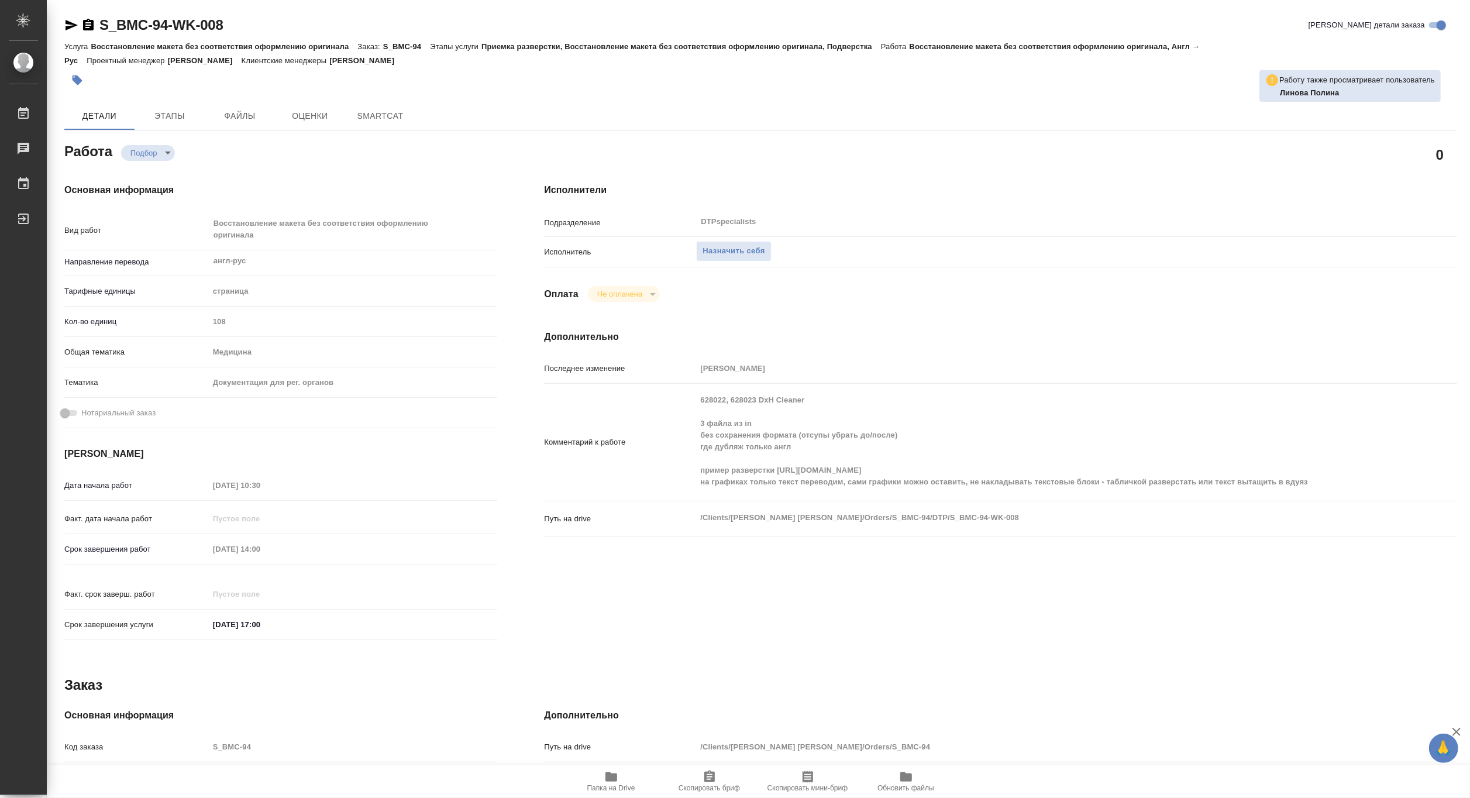
type textarea "x"
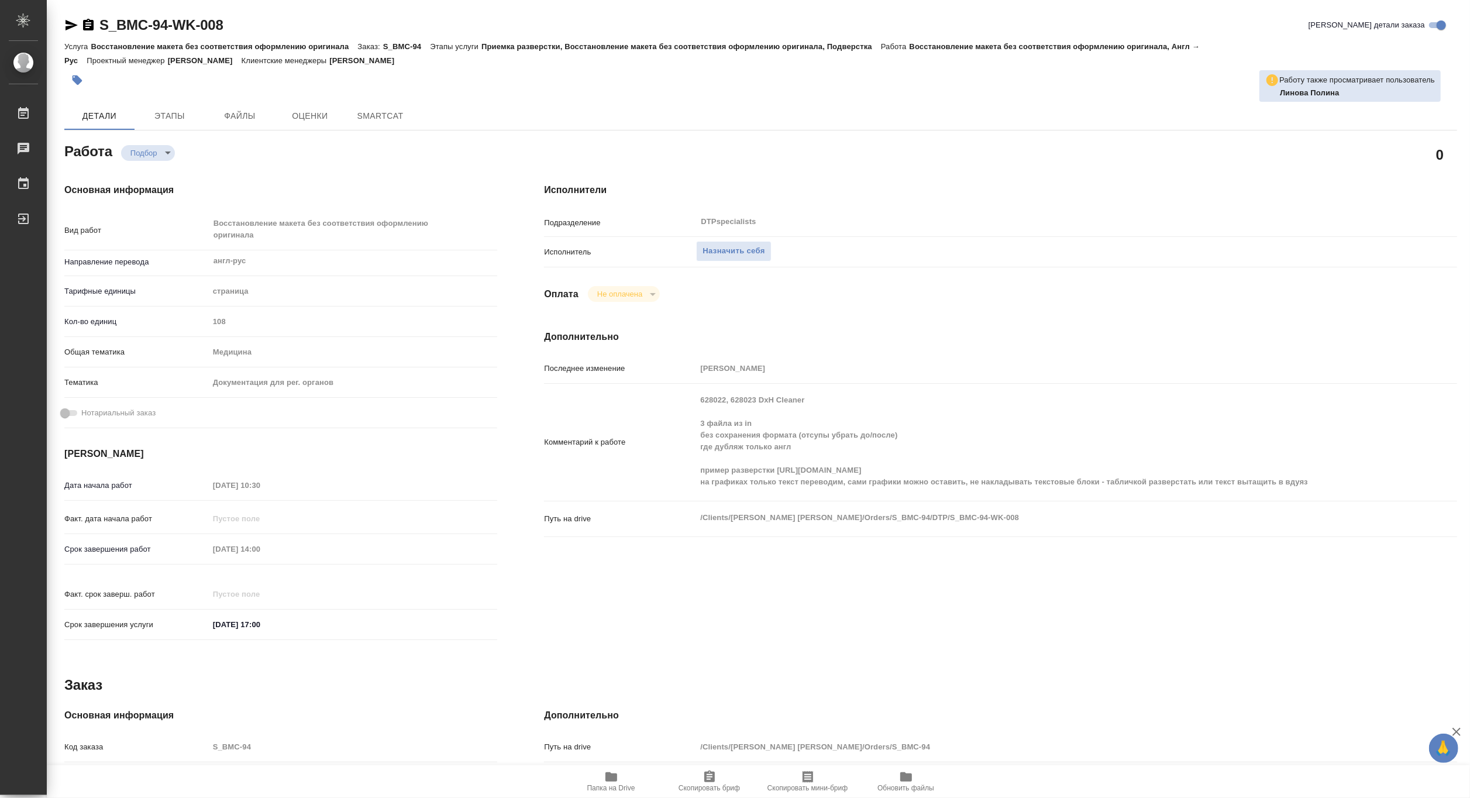
type textarea "x"
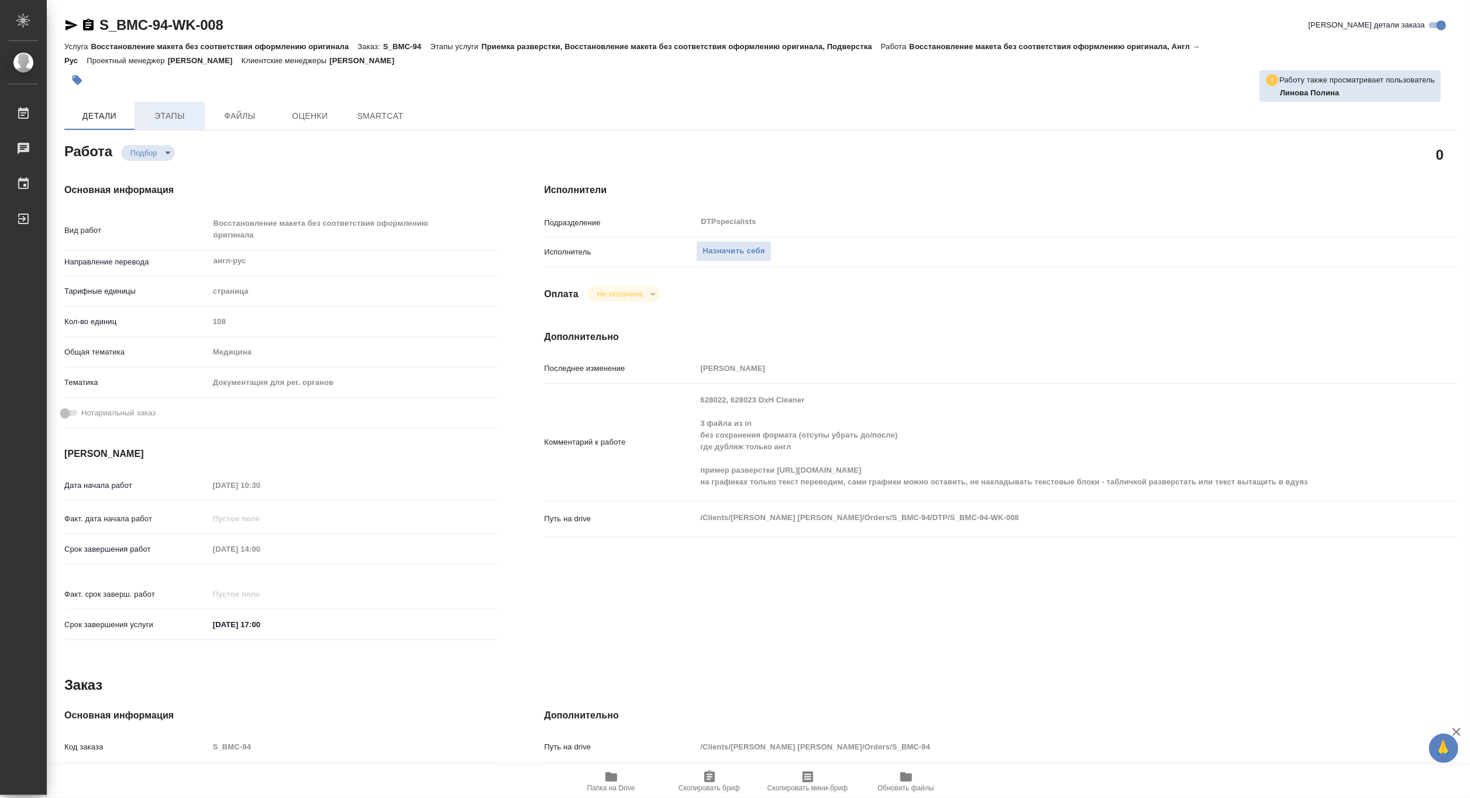
type textarea "x"
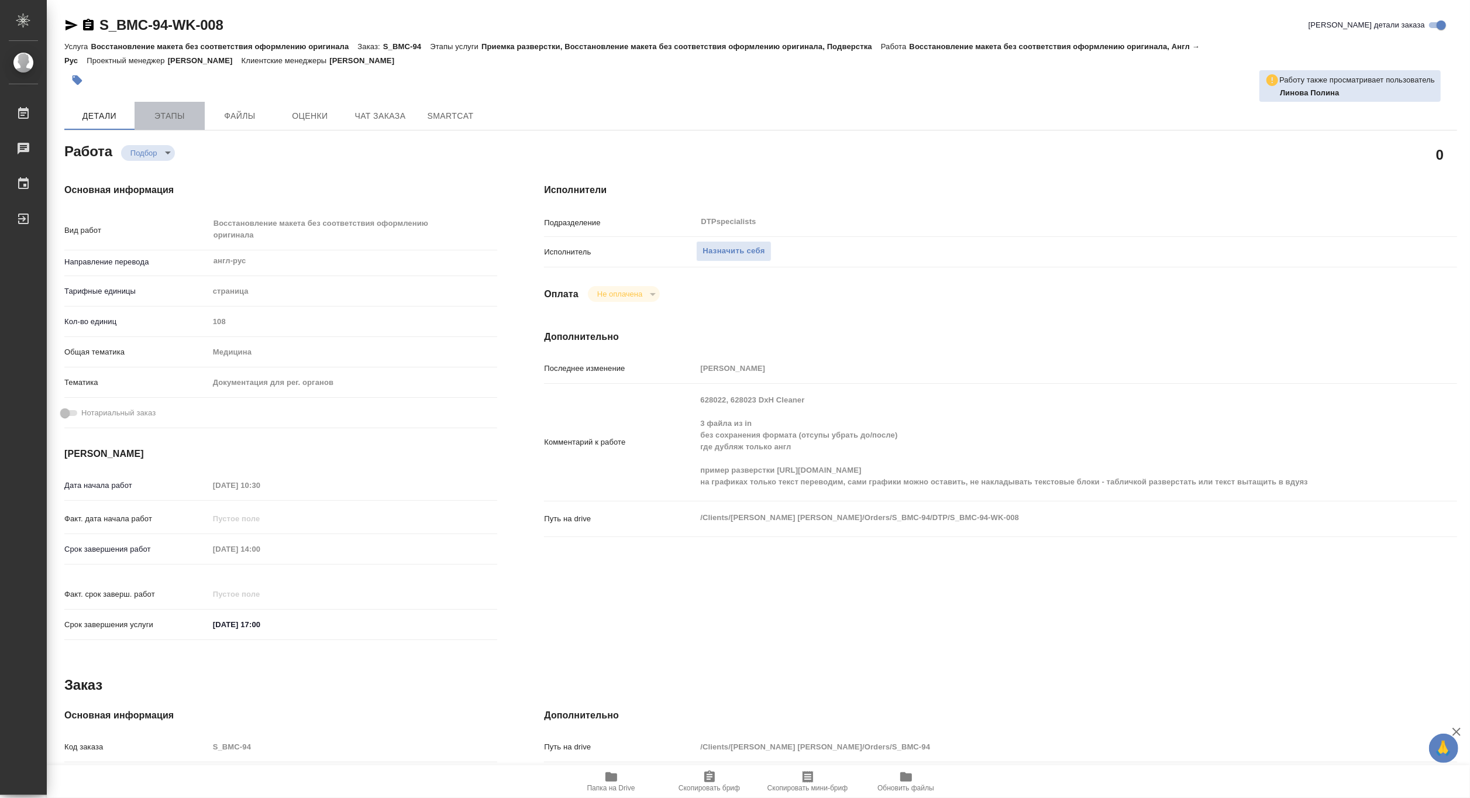
click at [167, 117] on span "Этапы" at bounding box center [170, 116] width 56 height 15
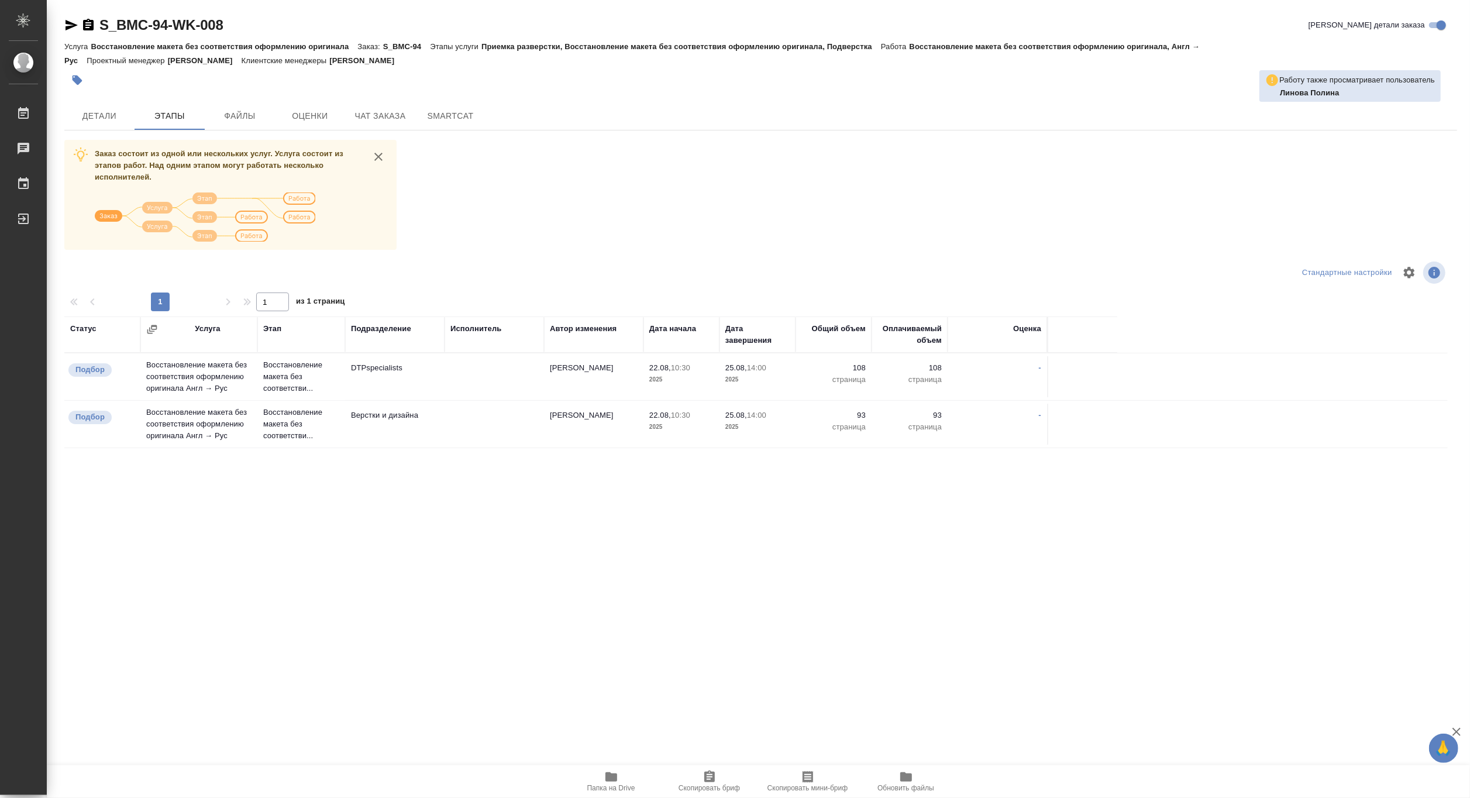
click at [1078, 119] on div "Детали Этапы Файлы Оценки Чат заказа SmartCat" at bounding box center [760, 116] width 1392 height 28
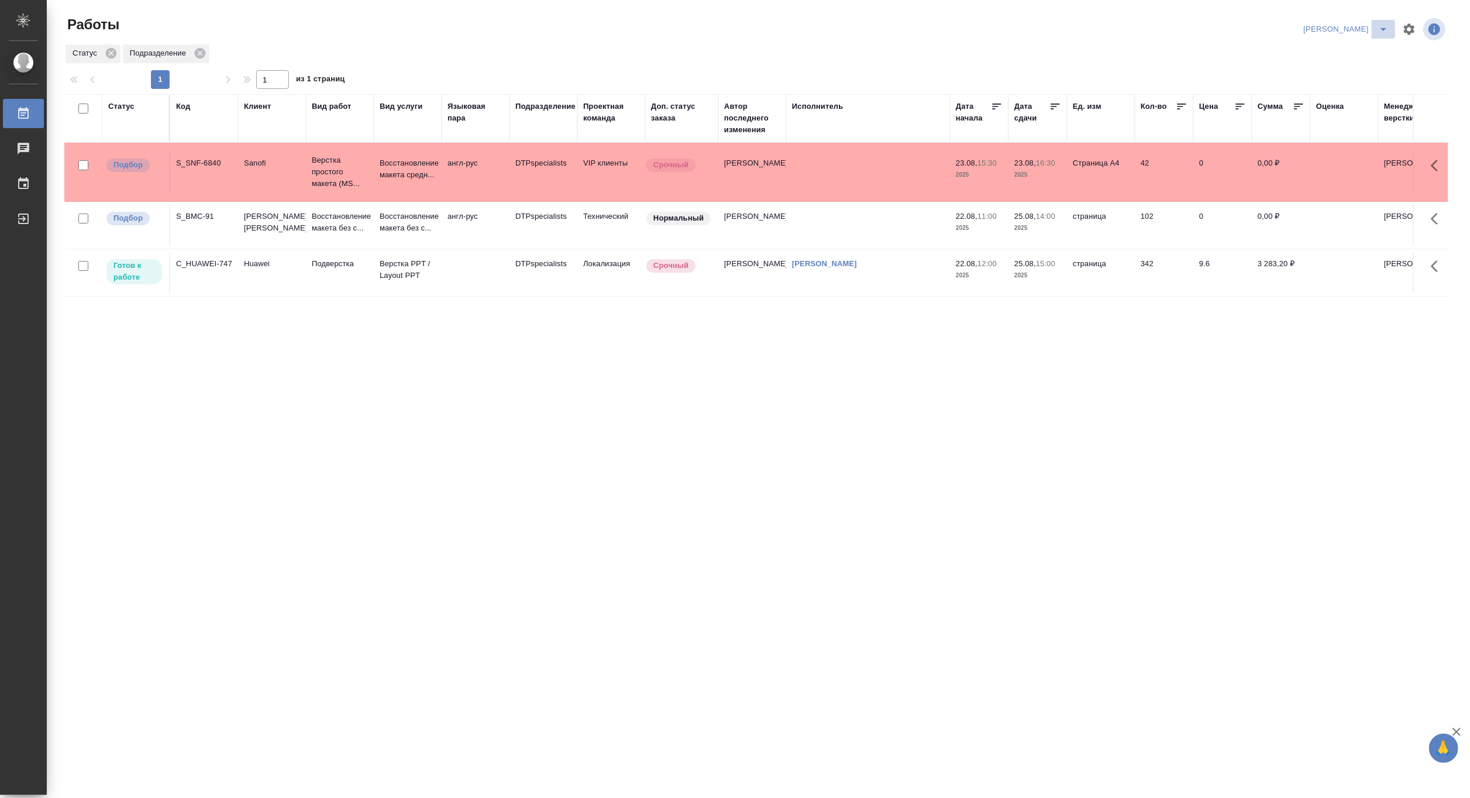
click at [1388, 25] on icon "split button" at bounding box center [1383, 29] width 14 height 14
click at [1336, 125] on li "DTPLight" at bounding box center [1338, 127] width 112 height 19
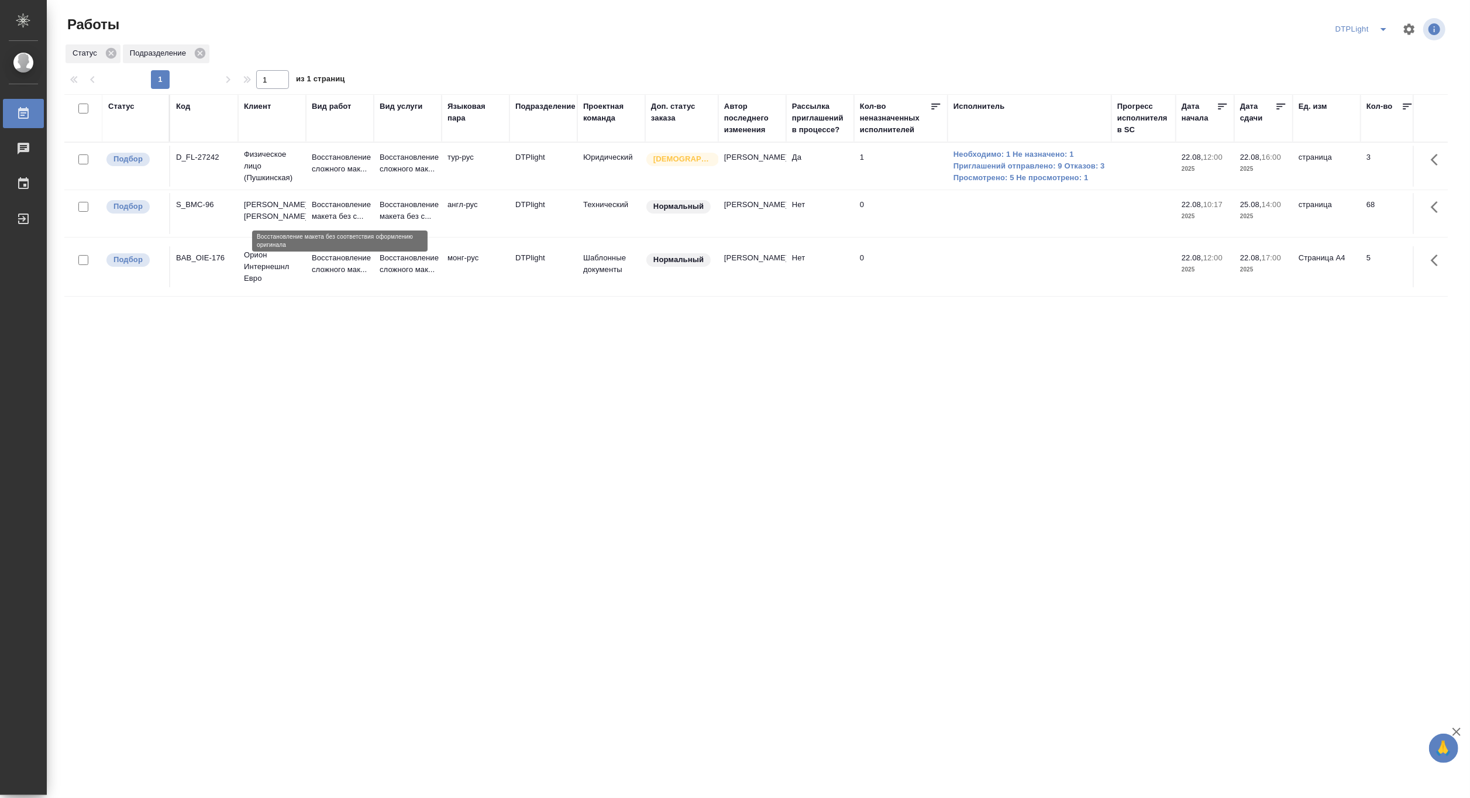
click at [340, 211] on p "Восстановление макета без с..." at bounding box center [340, 210] width 56 height 23
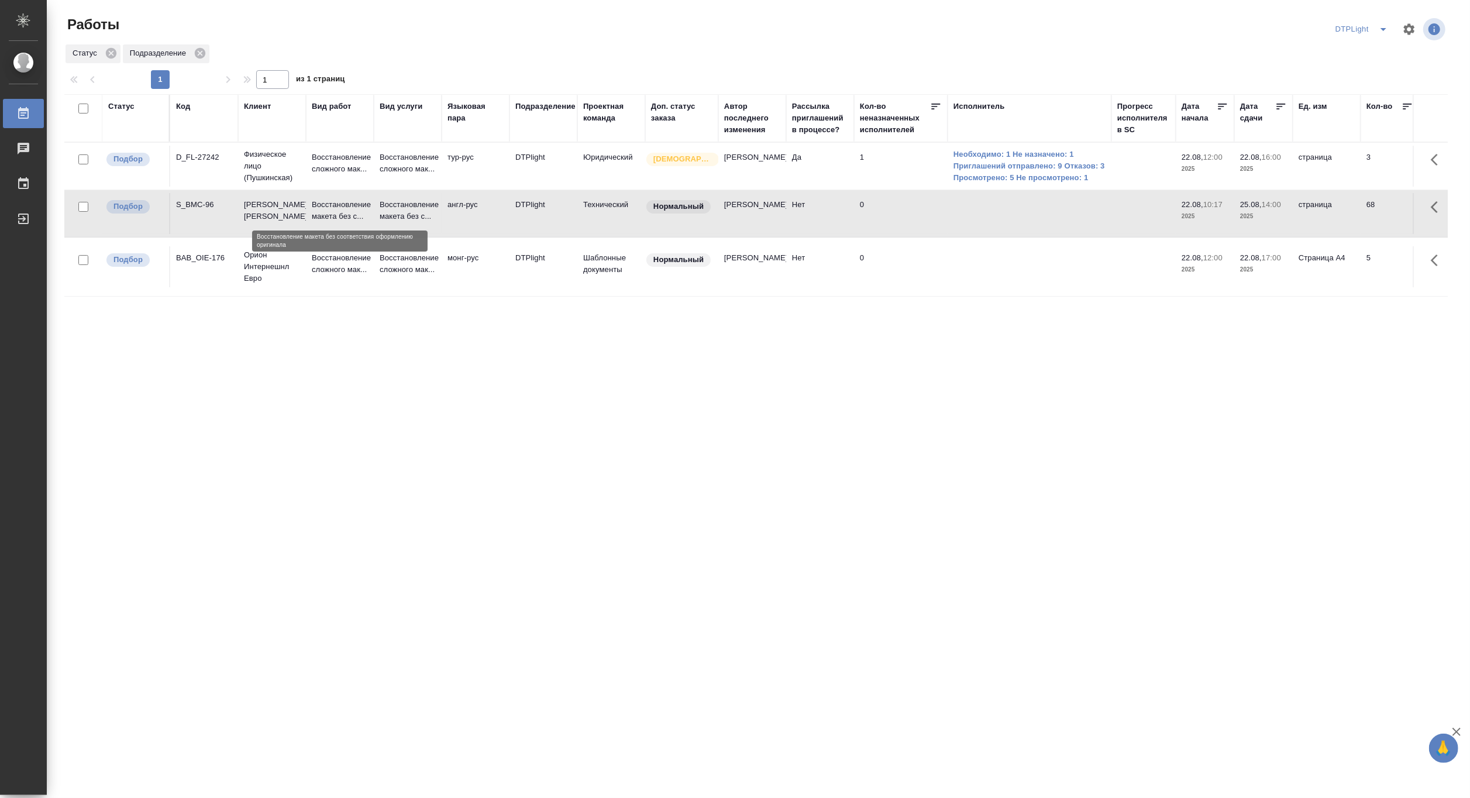
click at [340, 211] on p "Восстановление макета без с..." at bounding box center [340, 210] width 56 height 23
click at [1382, 27] on icon "split button" at bounding box center [1383, 29] width 14 height 14
click at [1359, 91] on li "[PERSON_NAME]" at bounding box center [1369, 90] width 112 height 19
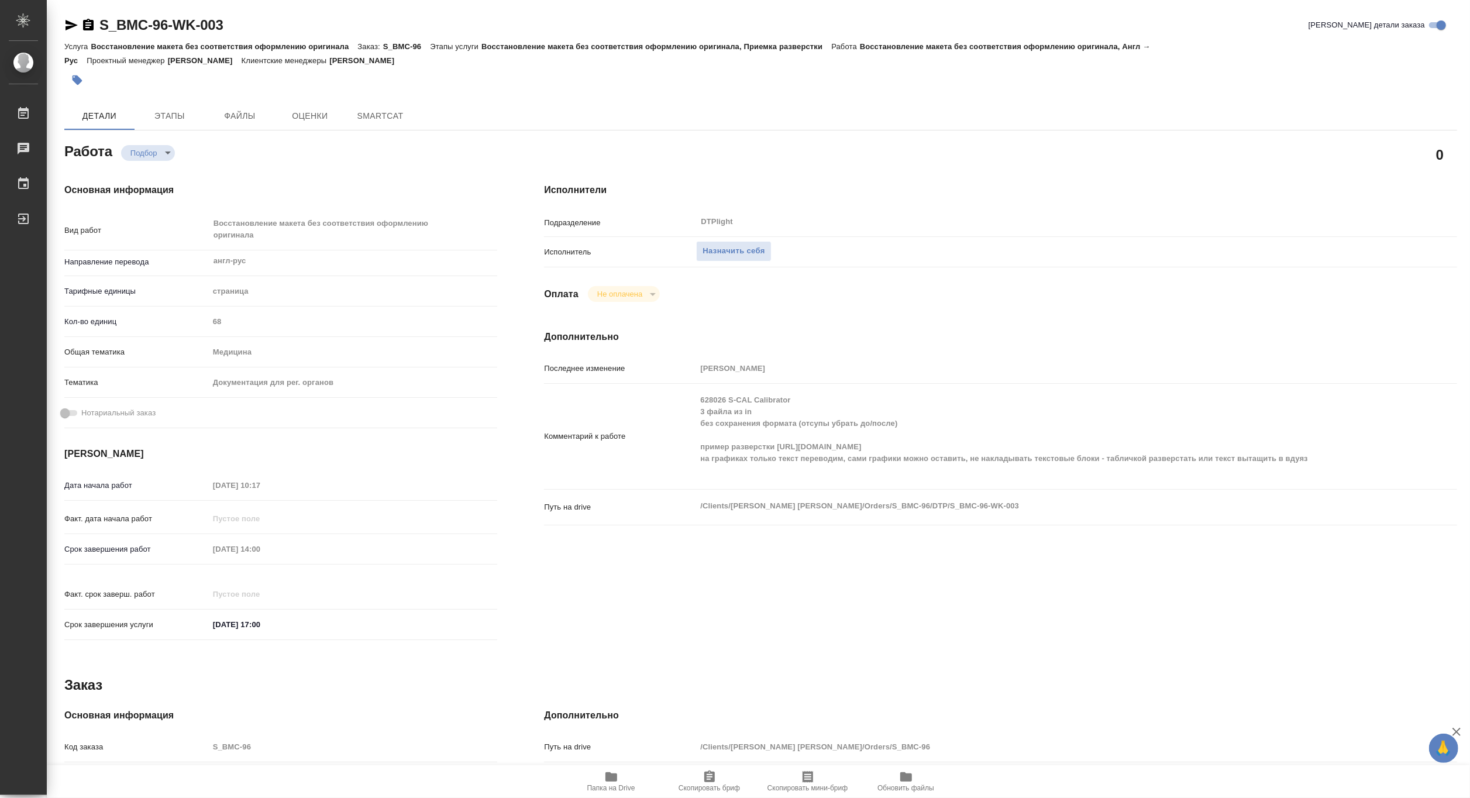
type textarea "x"
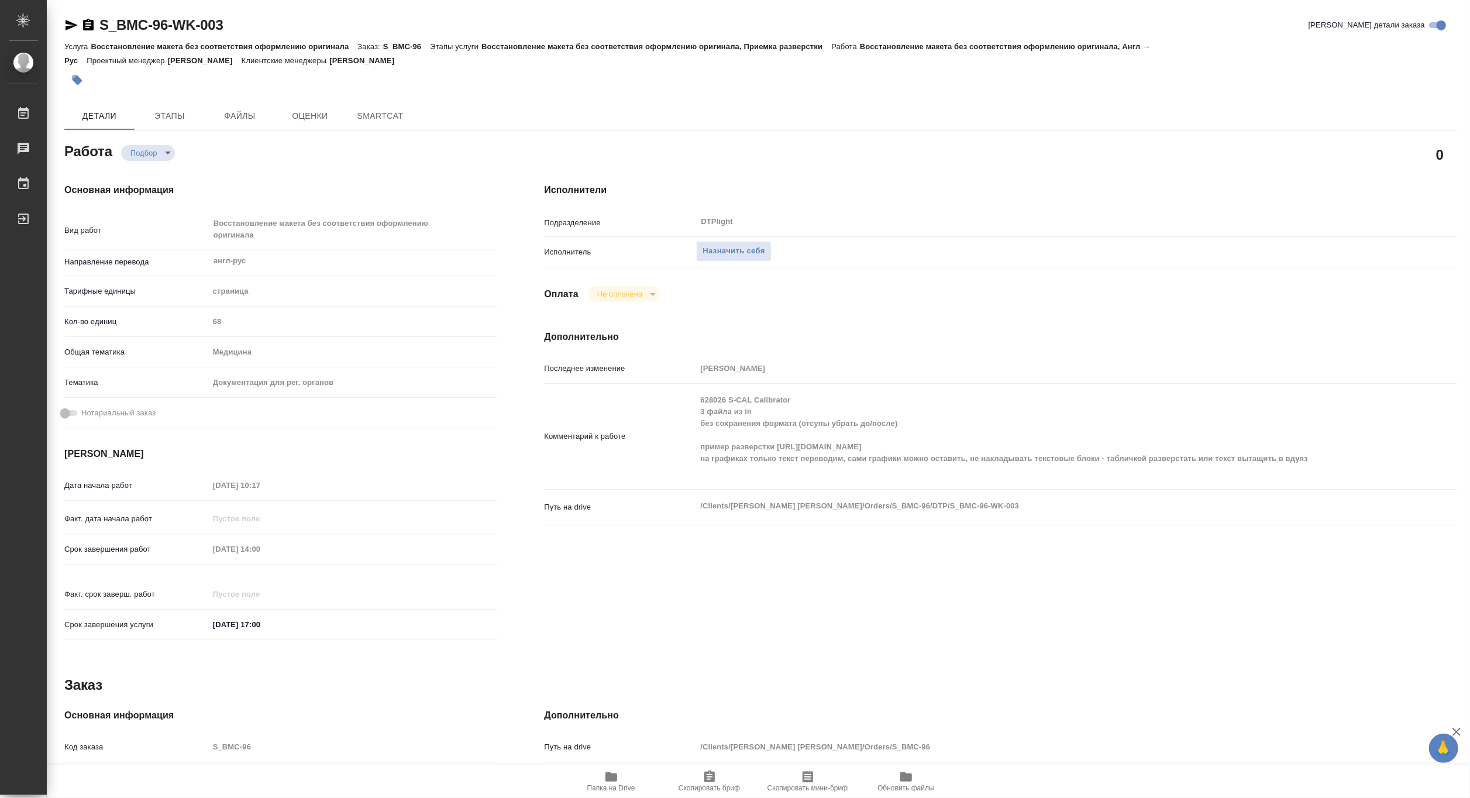
type textarea "x"
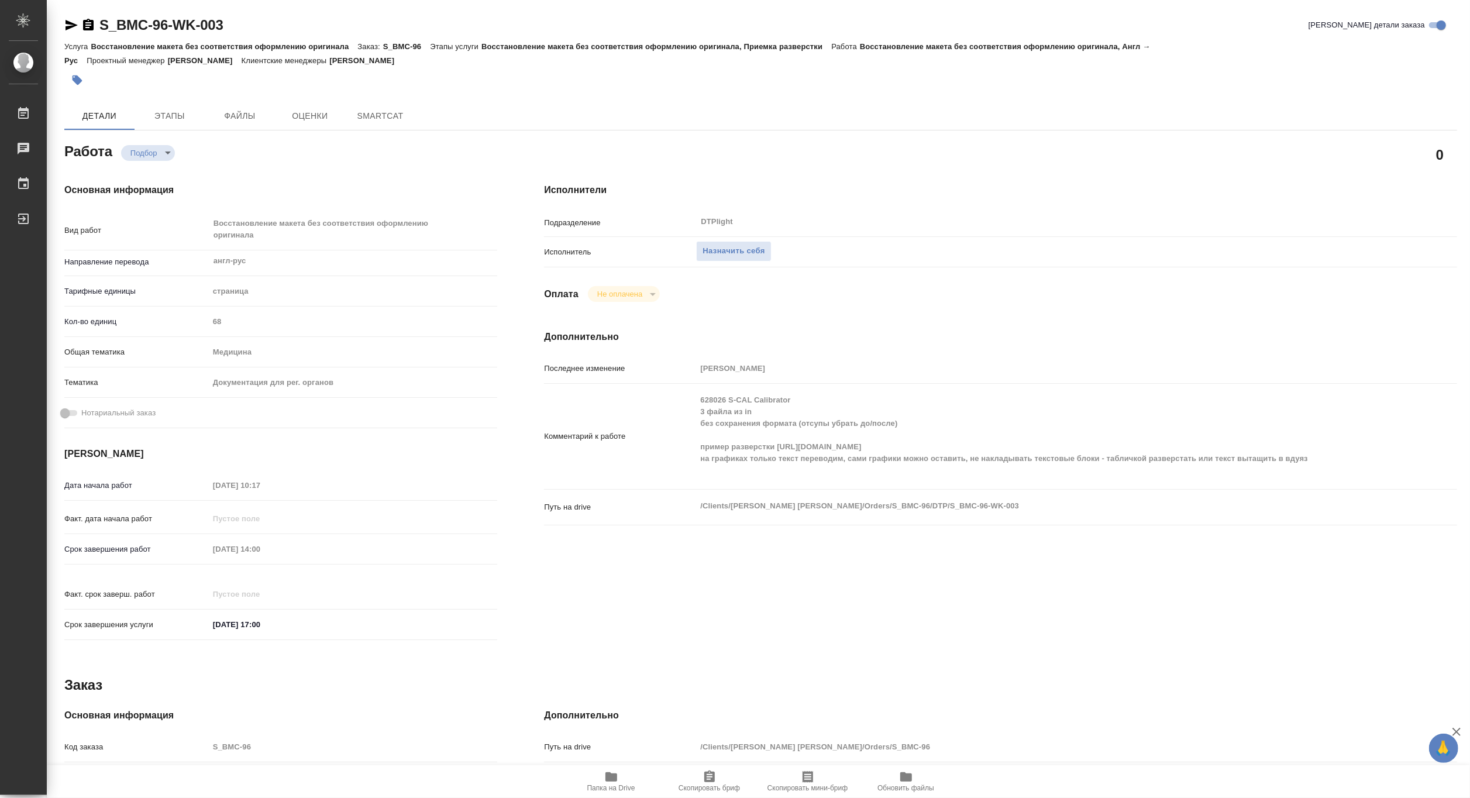
type textarea "x"
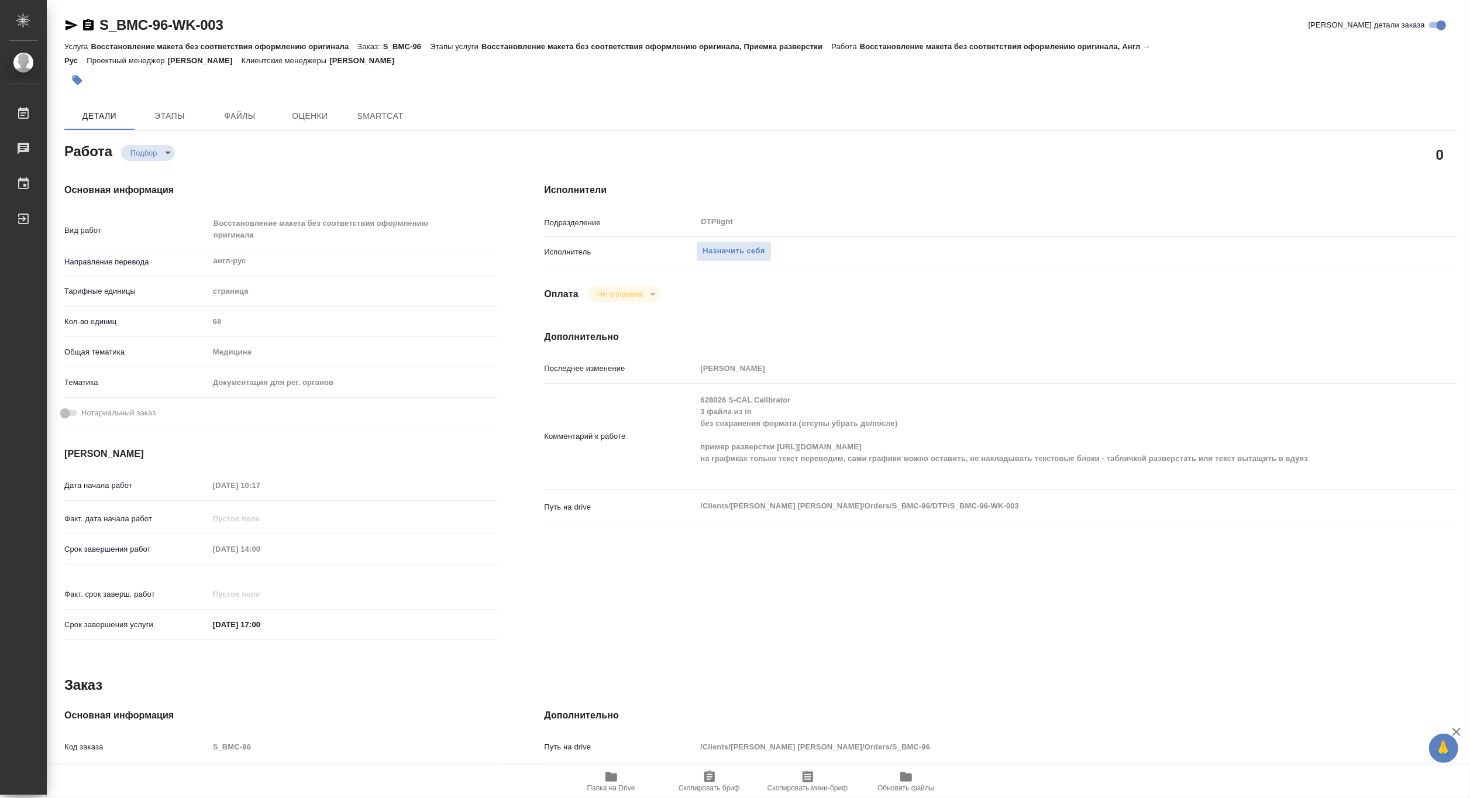
type textarea "x"
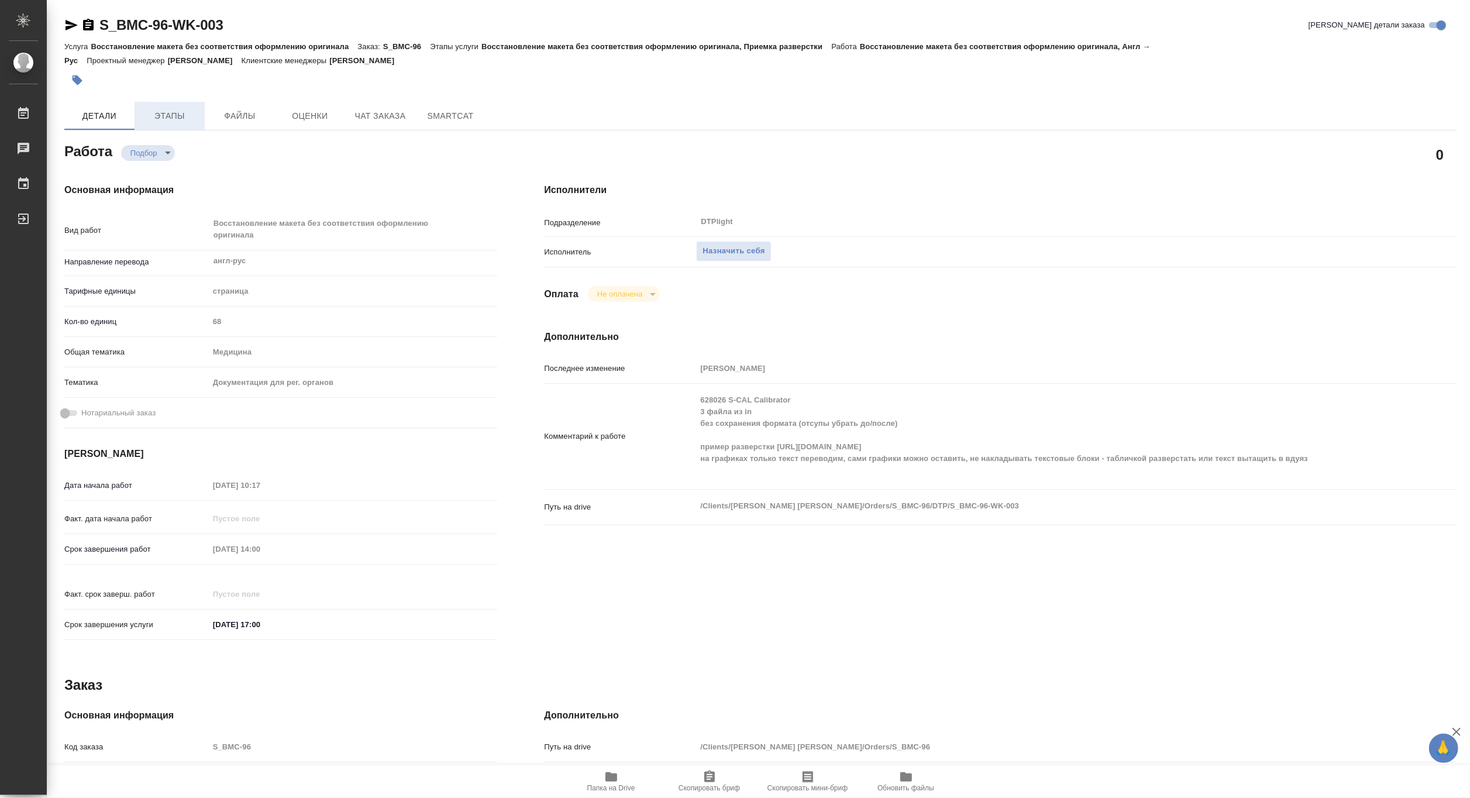
type textarea "x"
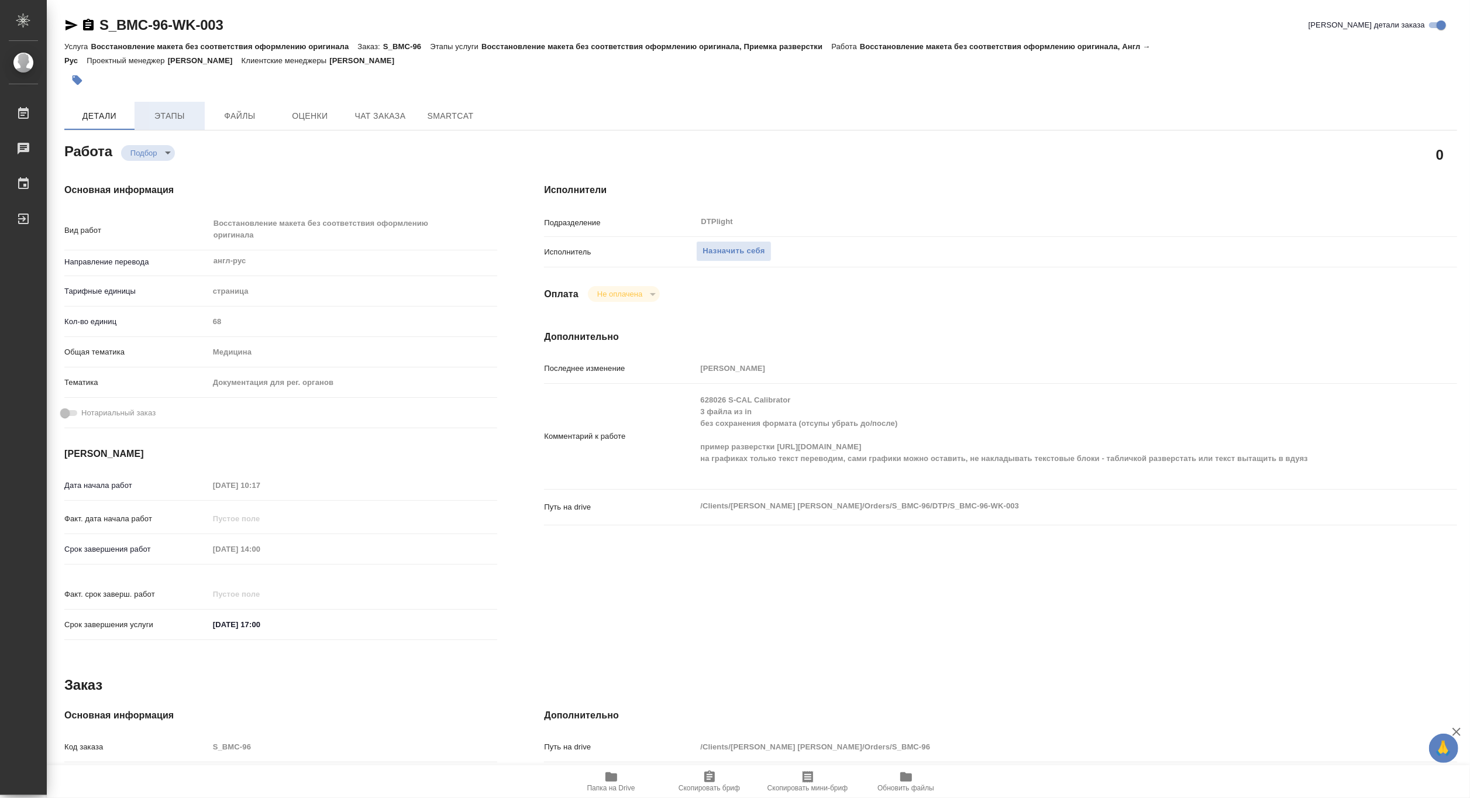
click at [158, 120] on span "Этапы" at bounding box center [170, 116] width 56 height 15
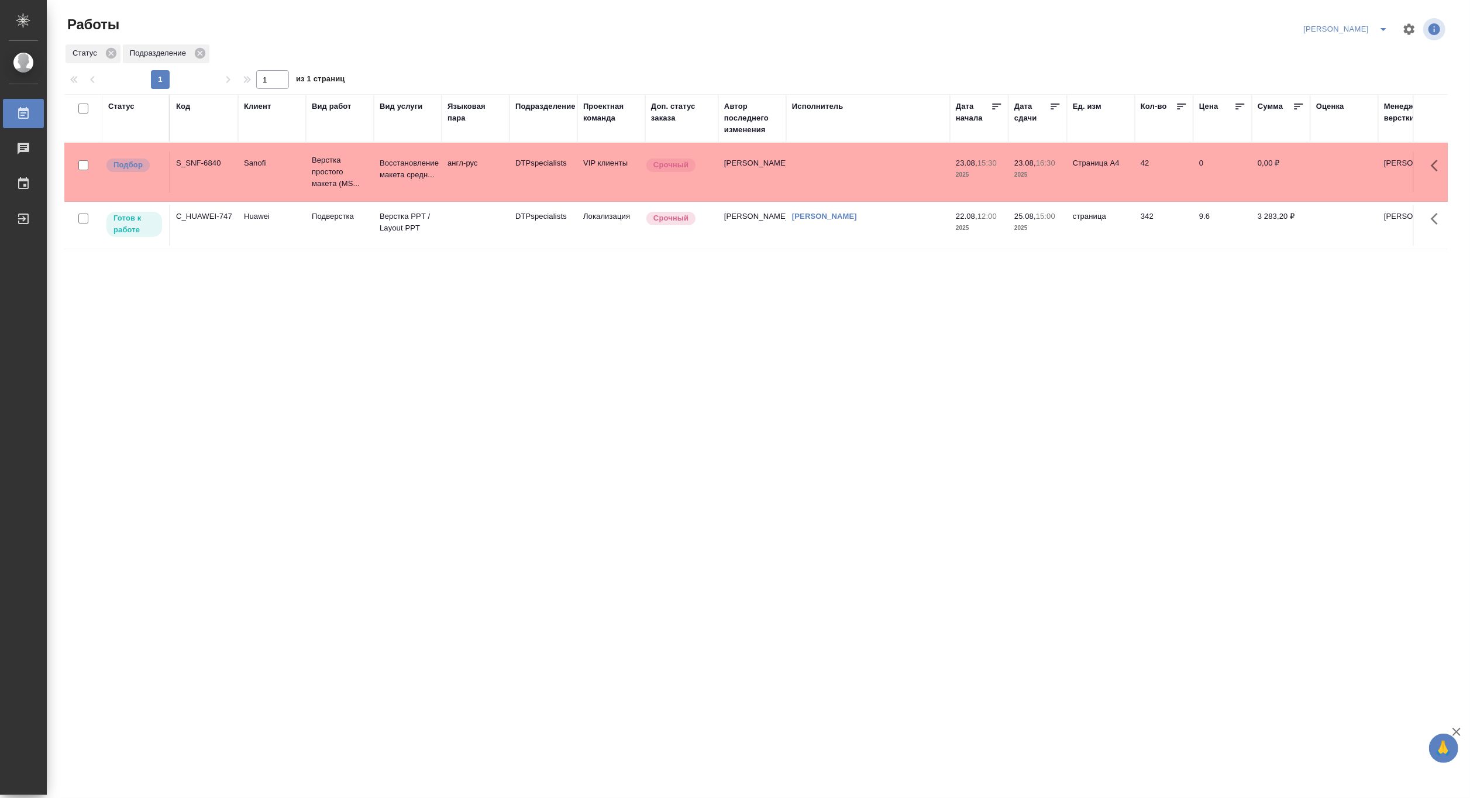
click at [1384, 26] on icon "split button" at bounding box center [1383, 29] width 14 height 14
click at [1335, 53] on li "[PERSON_NAME] работе" at bounding box center [1338, 52] width 112 height 19
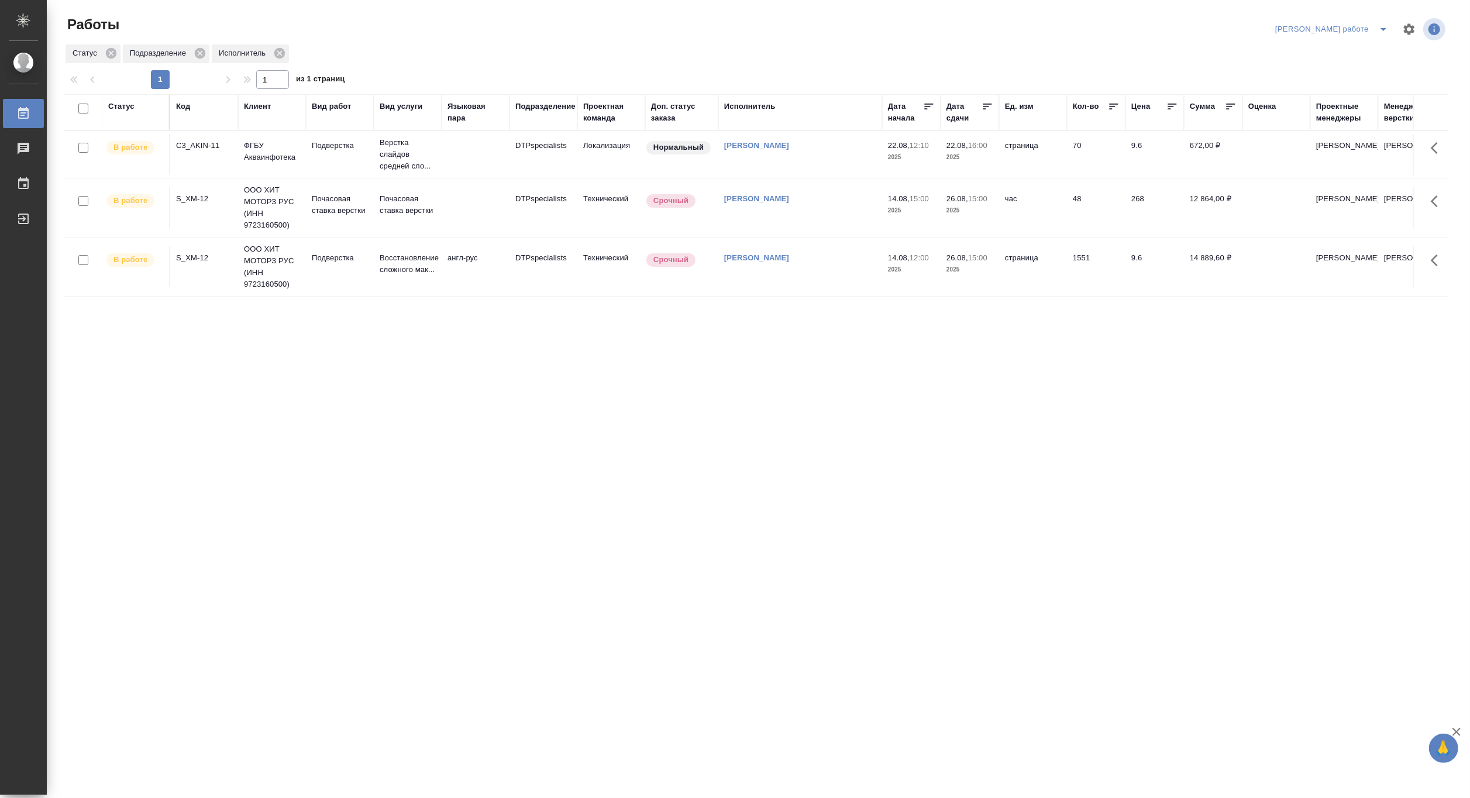
click at [372, 160] on td "Подверстка" at bounding box center [340, 154] width 68 height 41
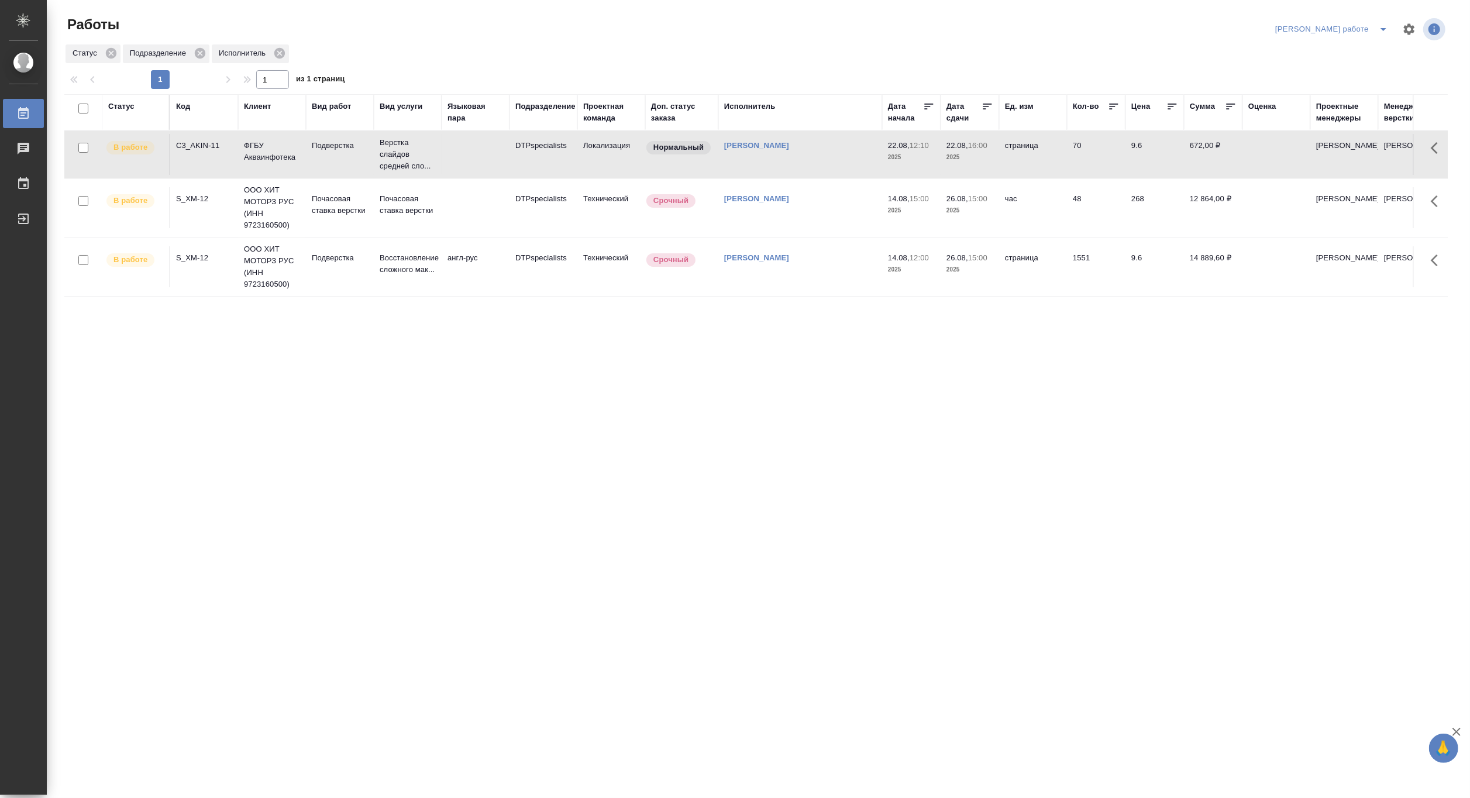
click at [372, 160] on td "Подверстка" at bounding box center [340, 154] width 68 height 41
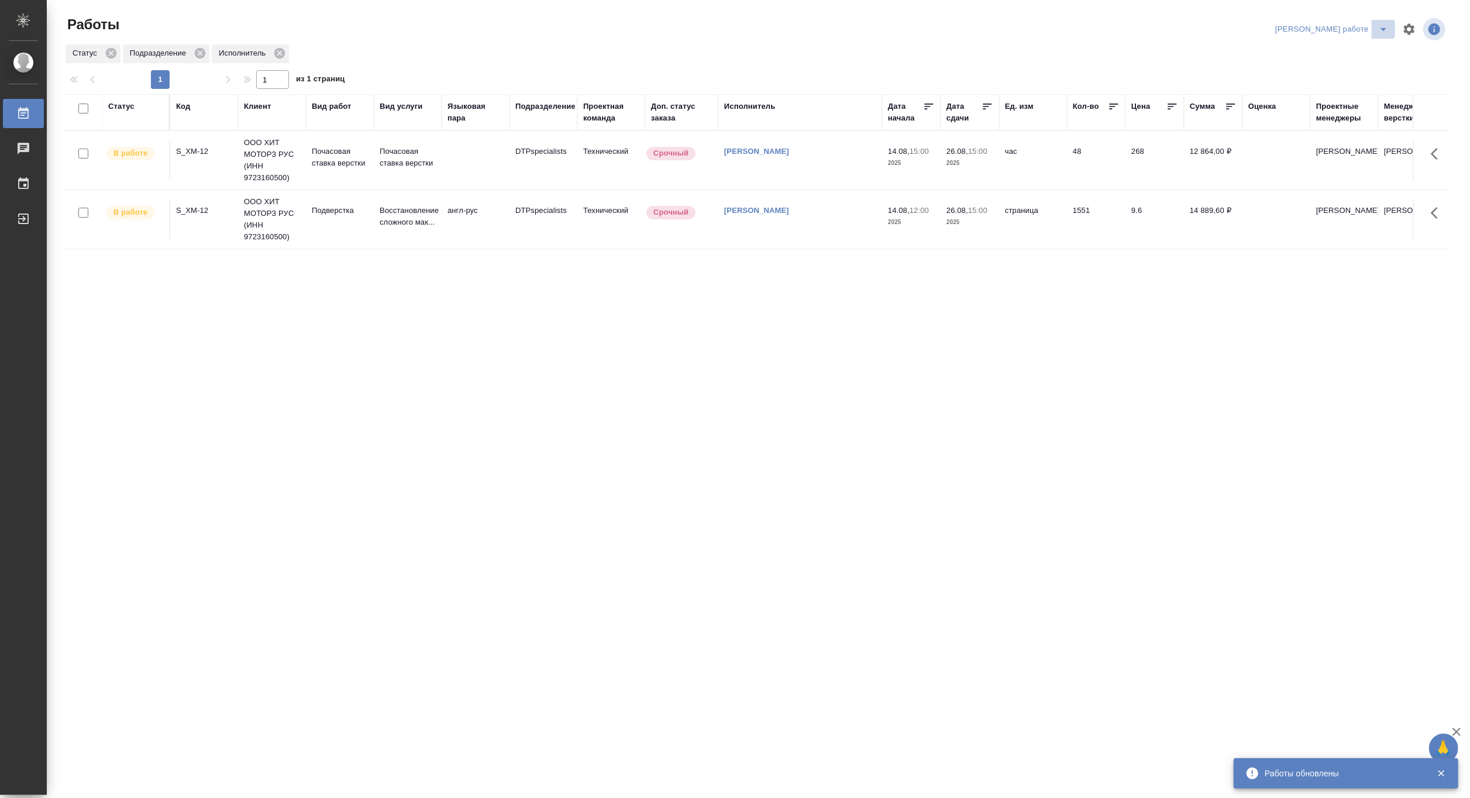
click at [1380, 26] on icon "split button" at bounding box center [1383, 29] width 14 height 14
click at [1359, 65] on li "[PERSON_NAME]" at bounding box center [1341, 71] width 106 height 19
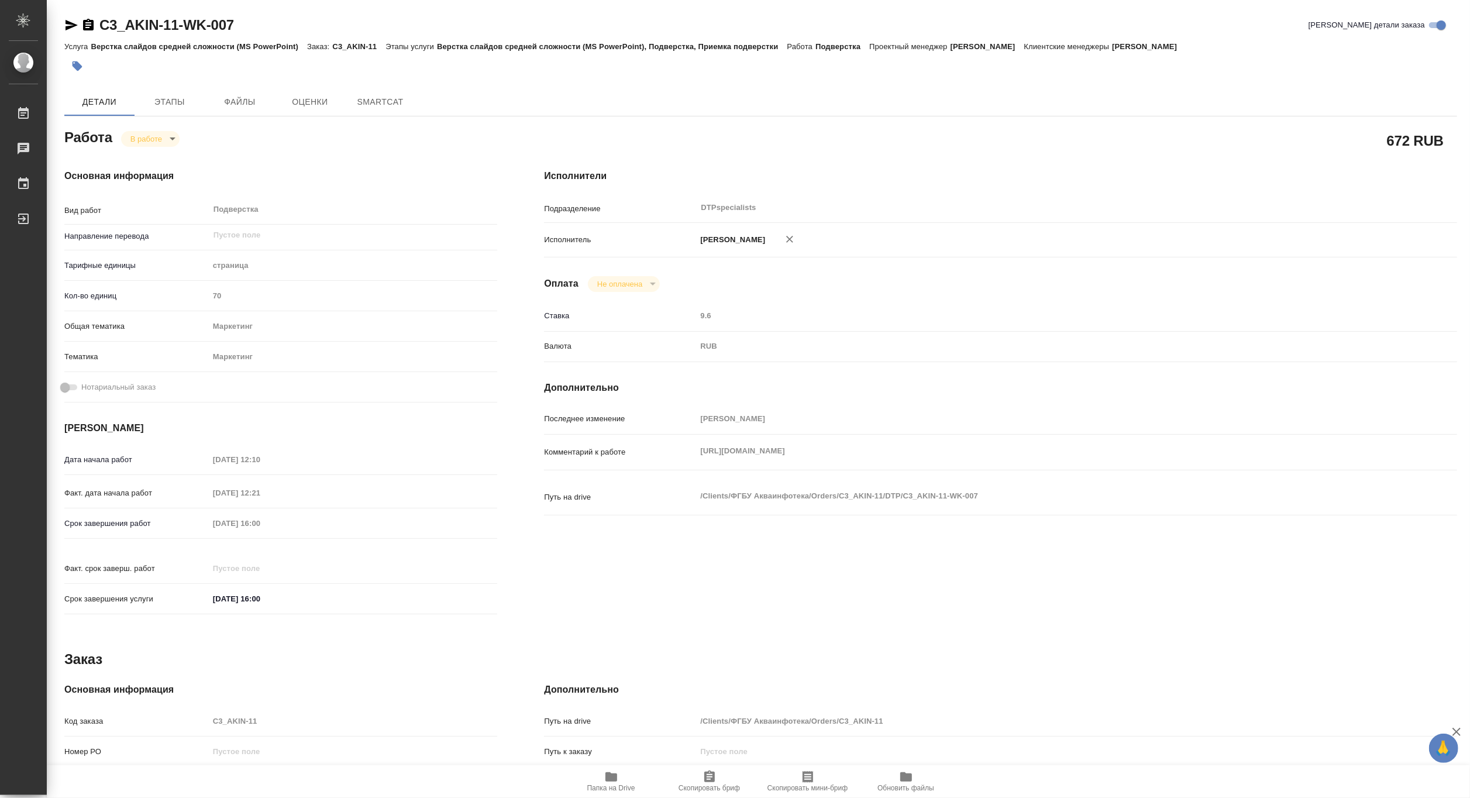
type textarea "x"
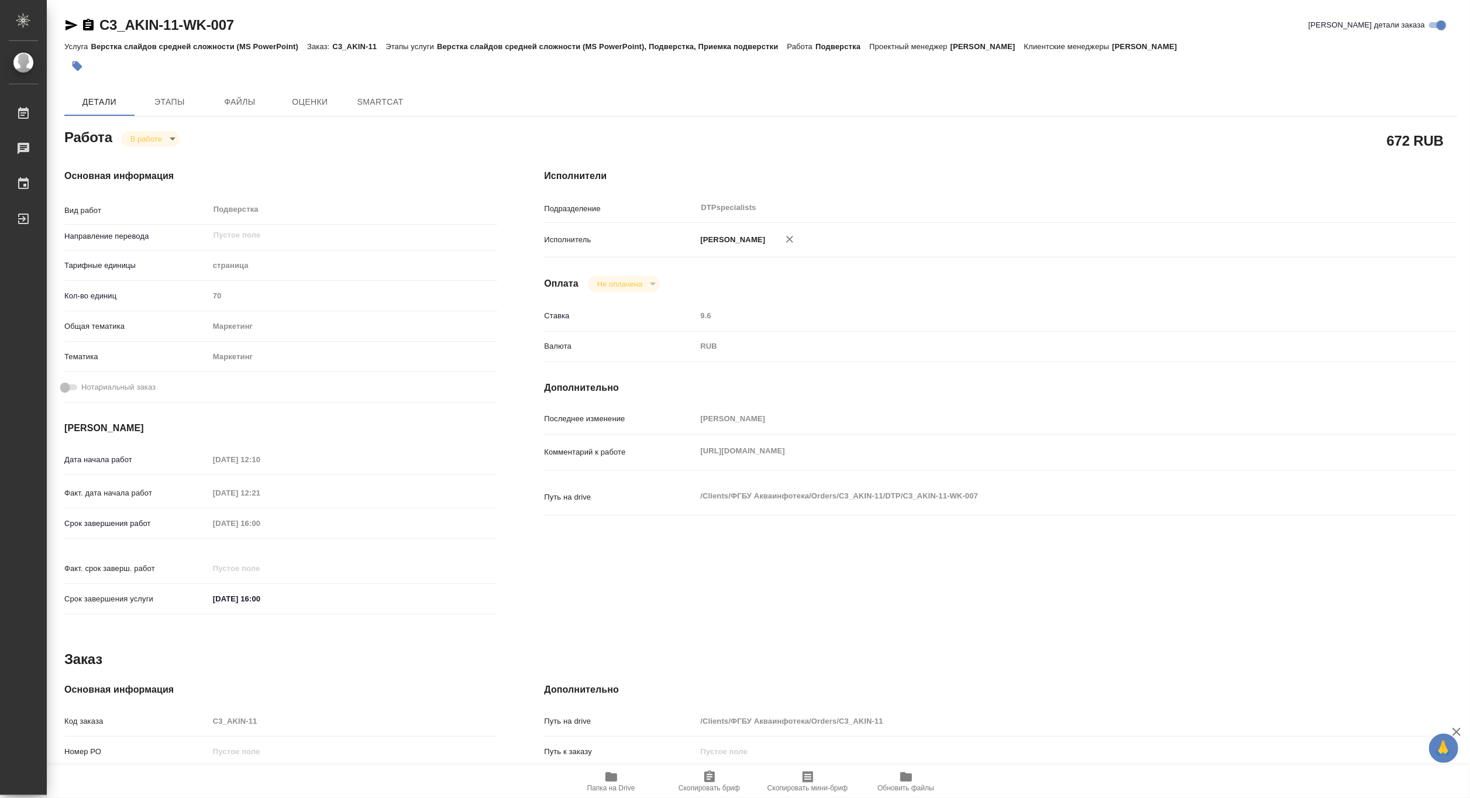
type textarea "x"
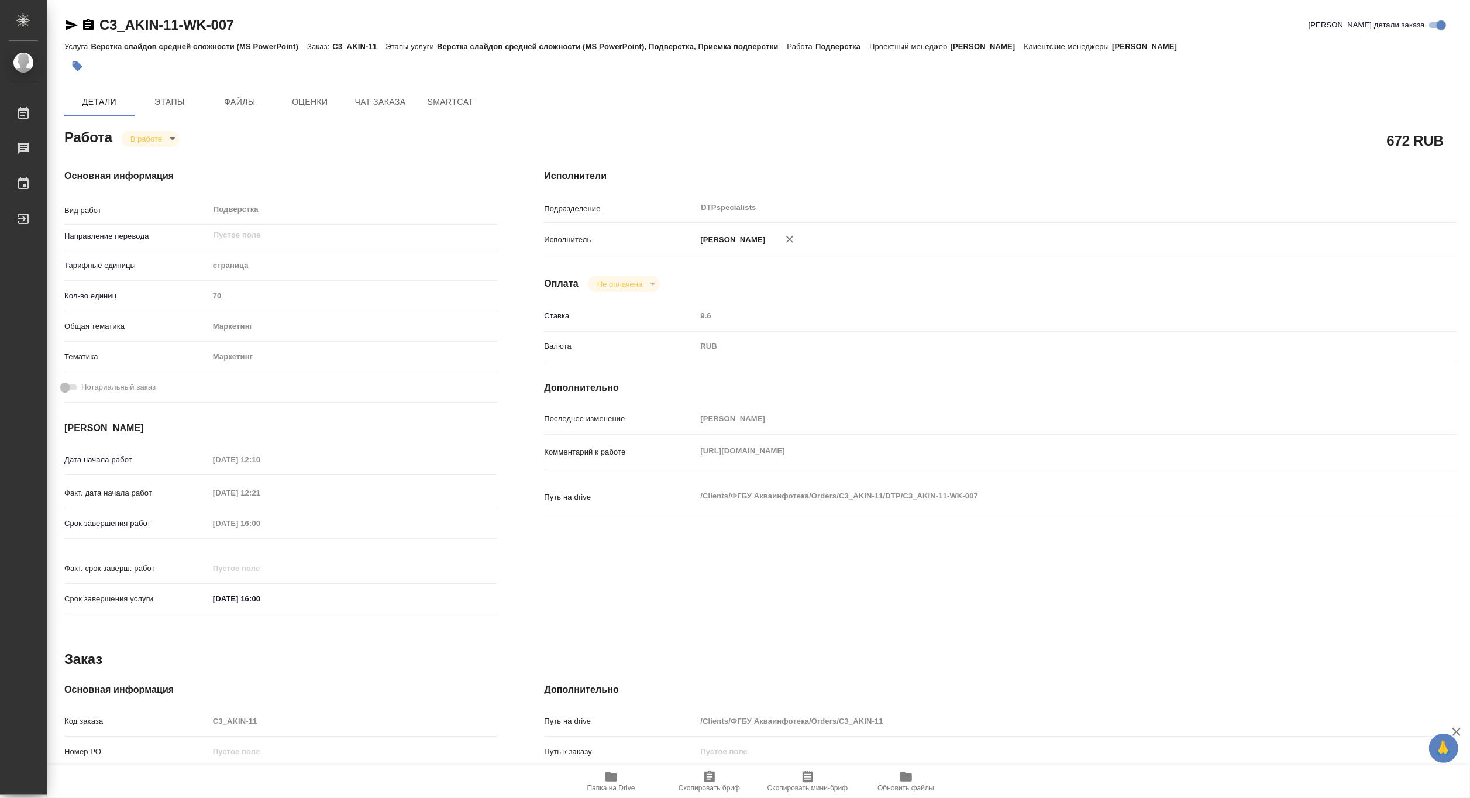
type textarea "x"
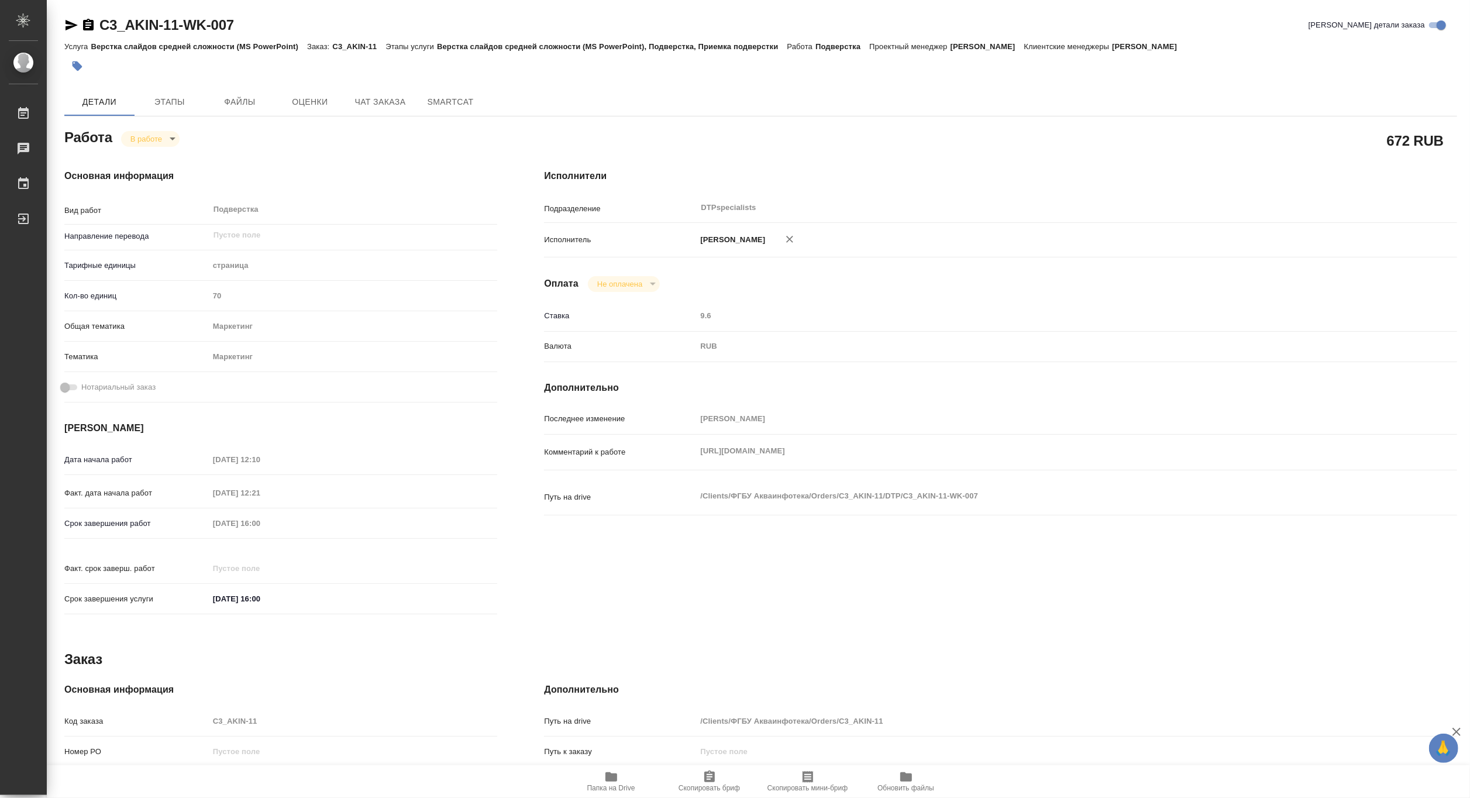
type textarea "x"
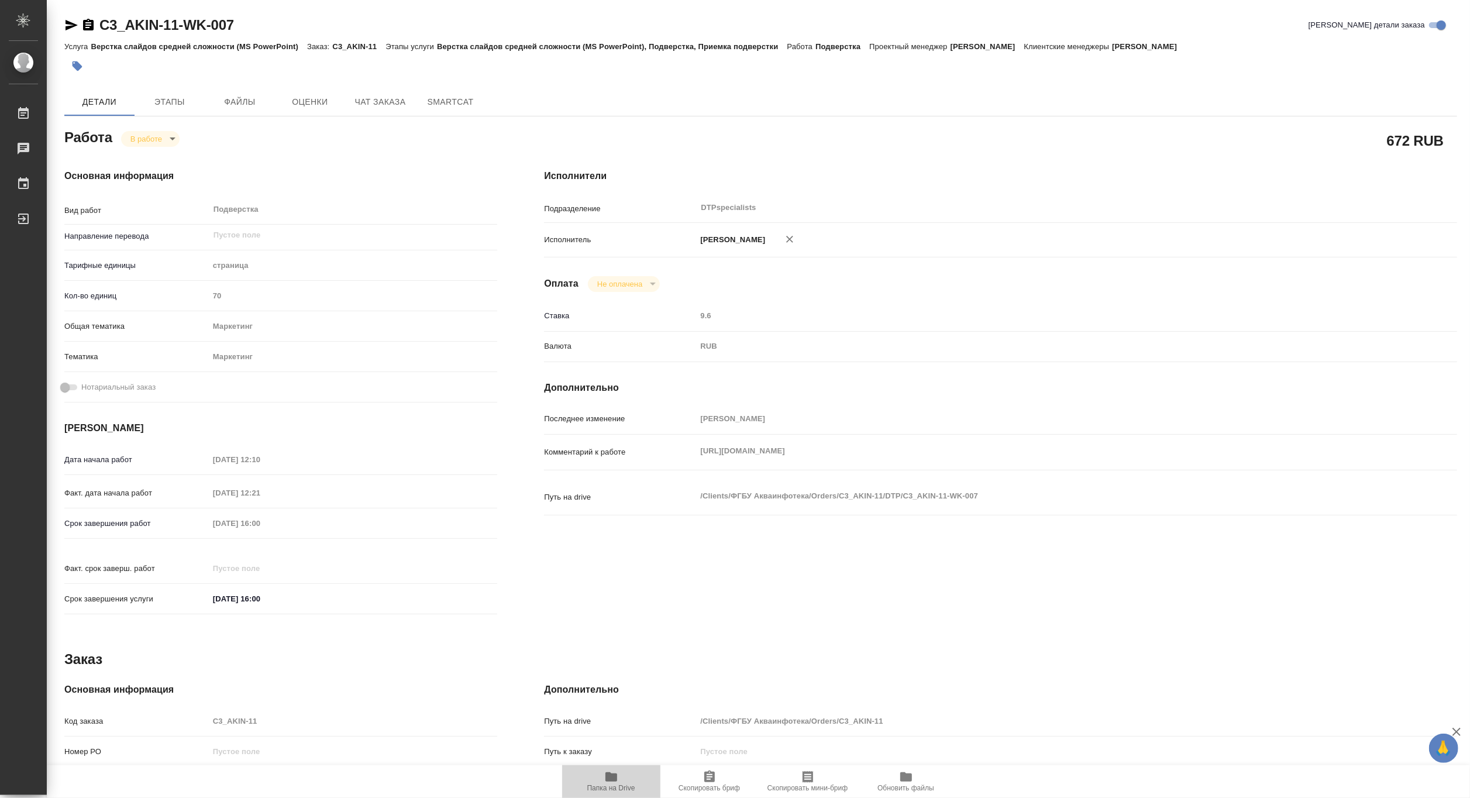
click at [616, 770] on icon "button" at bounding box center [611, 777] width 14 height 14
click at [139, 132] on body "🙏 .cls-1 fill:#fff; AWATERA [PERSON_NAME] 0 Чаты График Выйти C3_AKIN-11-WK-007…" at bounding box center [735, 399] width 1470 height 798
click at [138, 150] on li "Выполнен" at bounding box center [158, 159] width 77 height 20
type textarea "x"
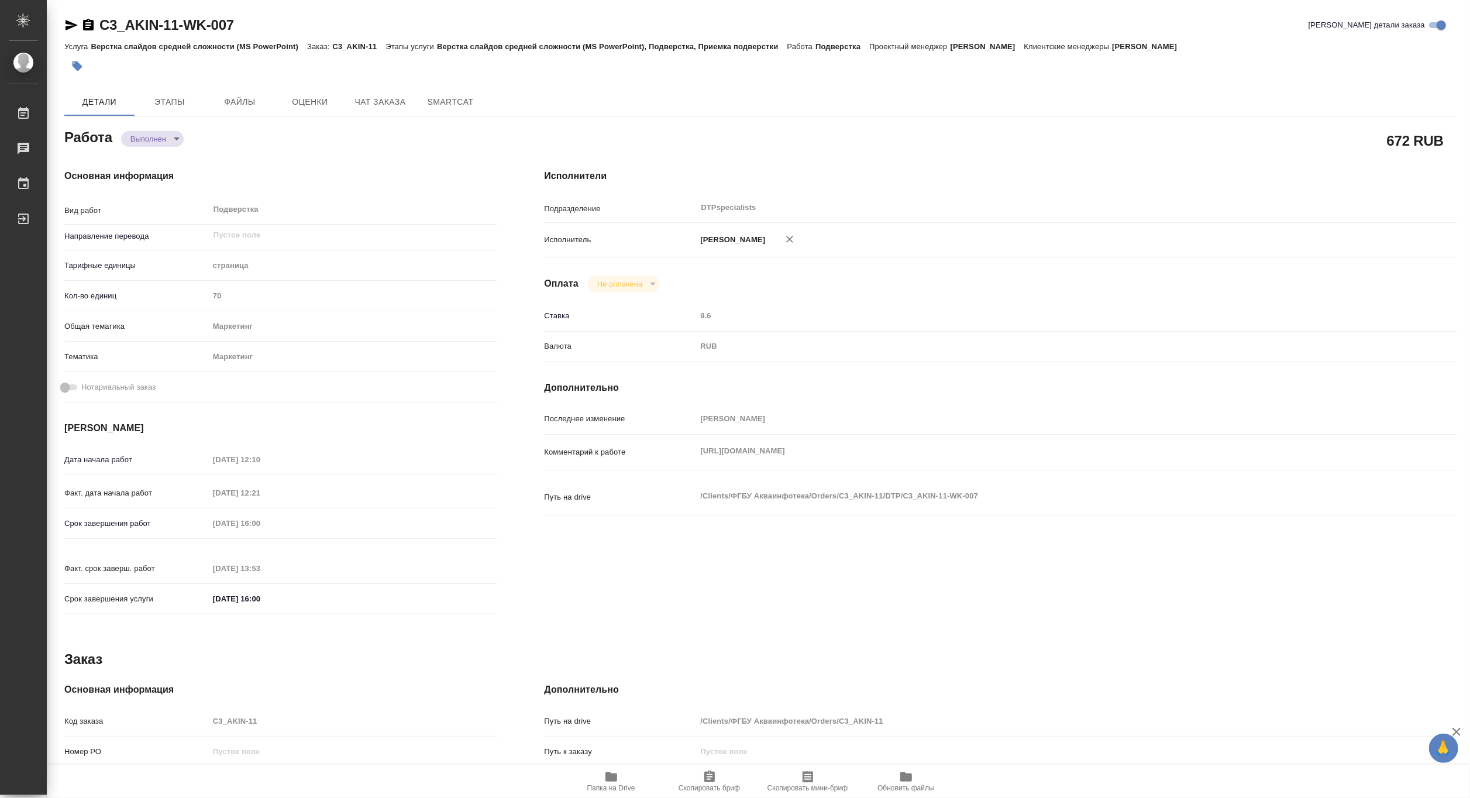
type textarea "x"
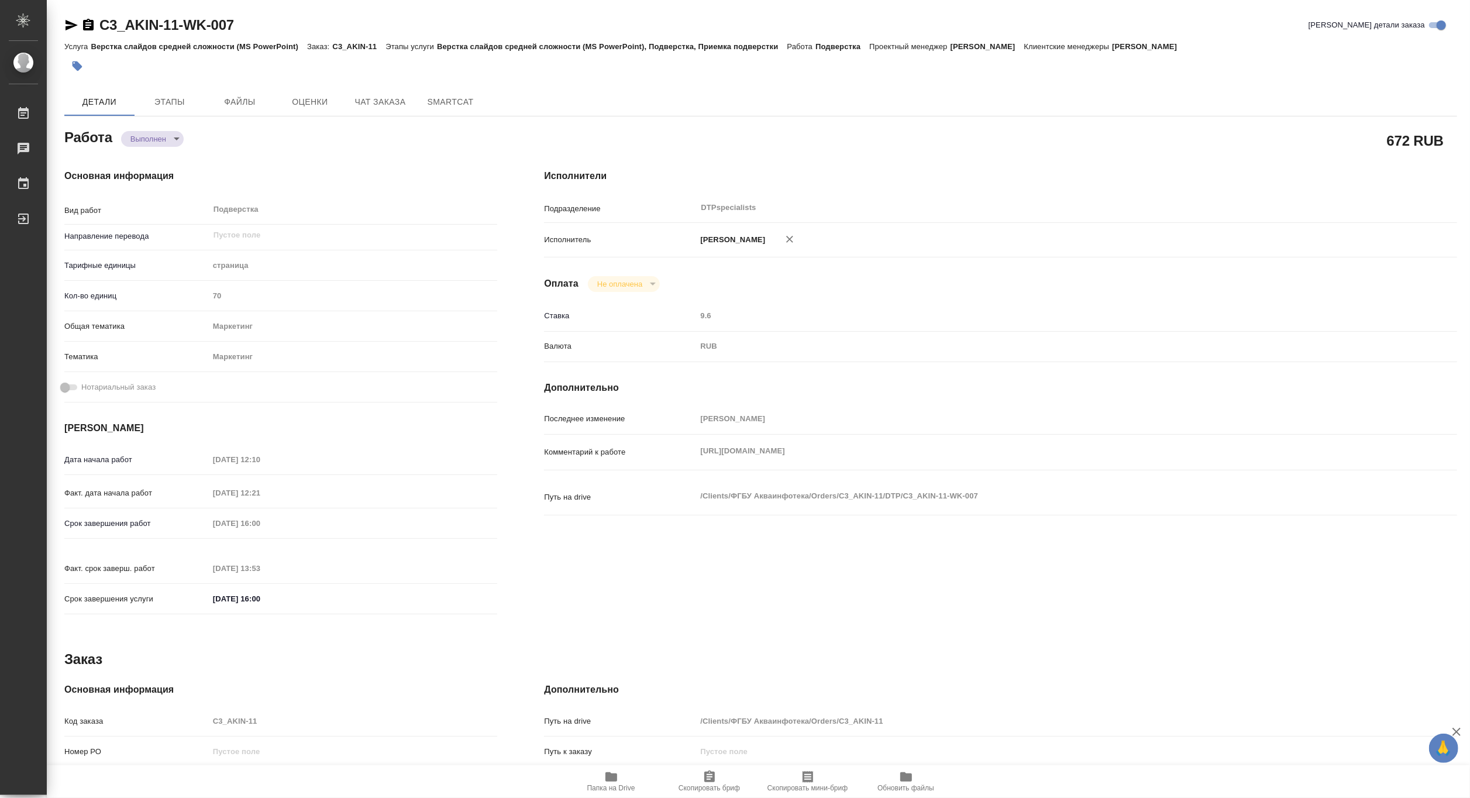
type textarea "x"
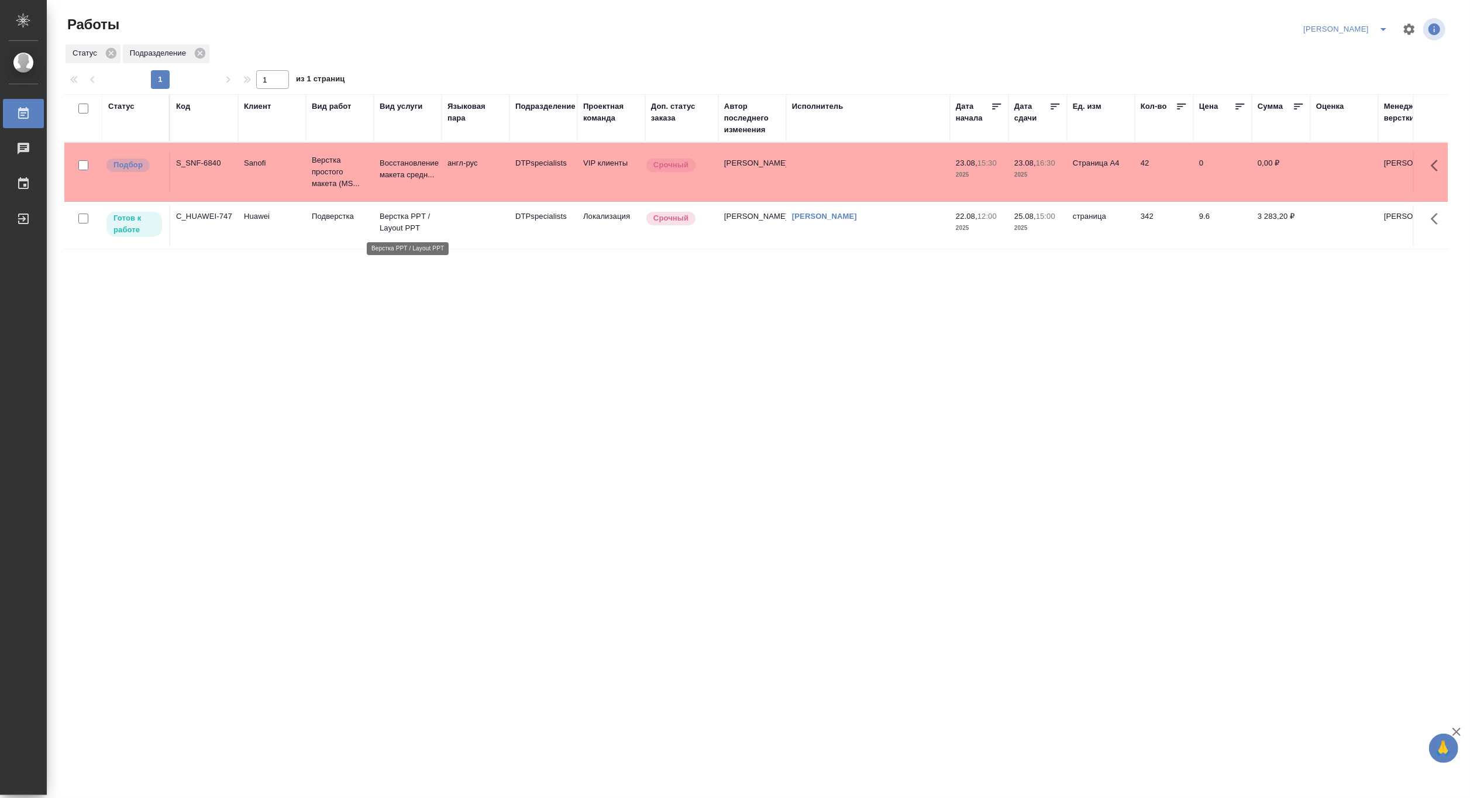
click at [419, 212] on p "Верстка PPT / Layout PPT" at bounding box center [408, 222] width 56 height 23
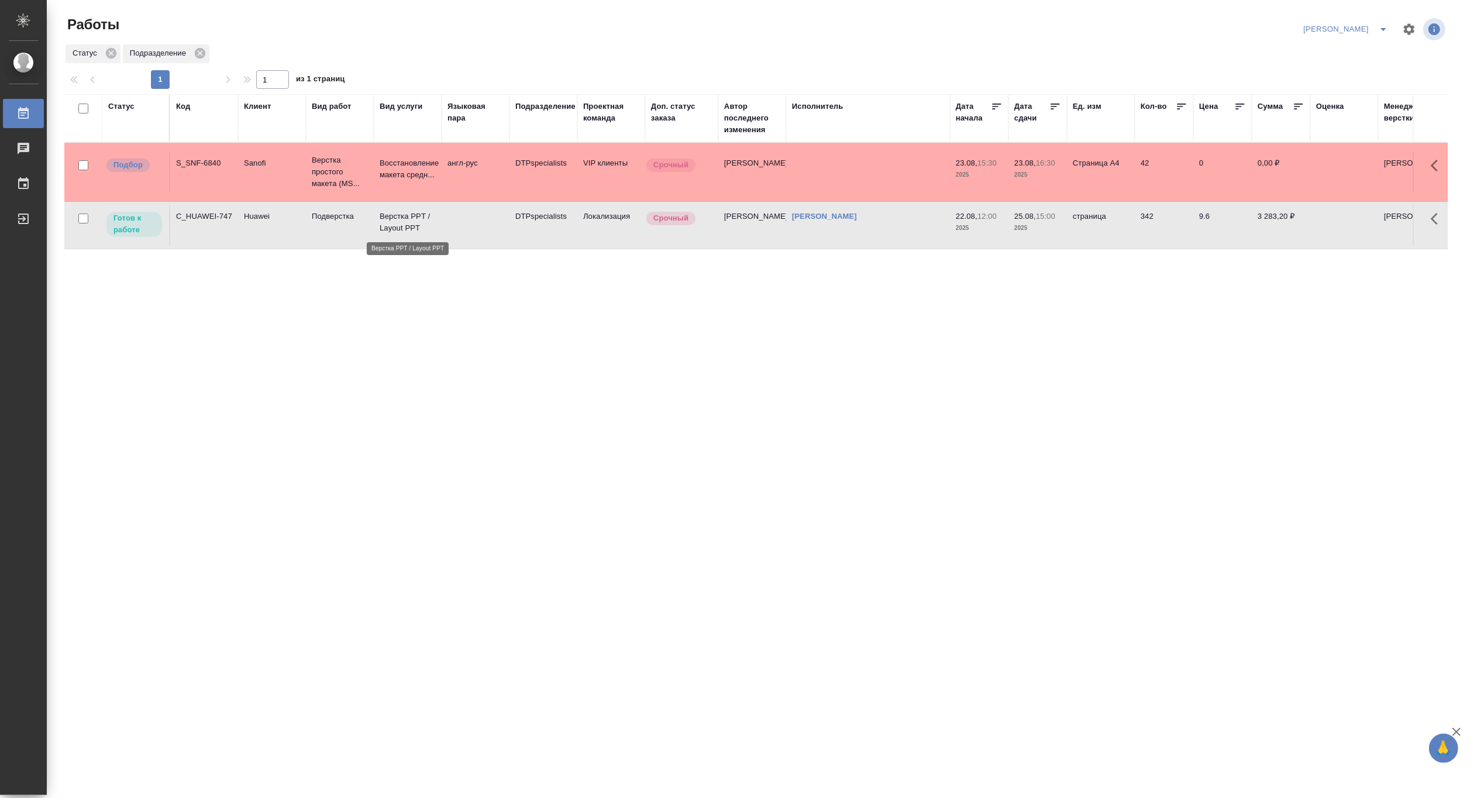
click at [419, 212] on p "Верстка PPT / Layout PPT" at bounding box center [408, 222] width 56 height 23
click at [375, 192] on td "Верстка PPT / Layout PPT" at bounding box center [408, 171] width 68 height 41
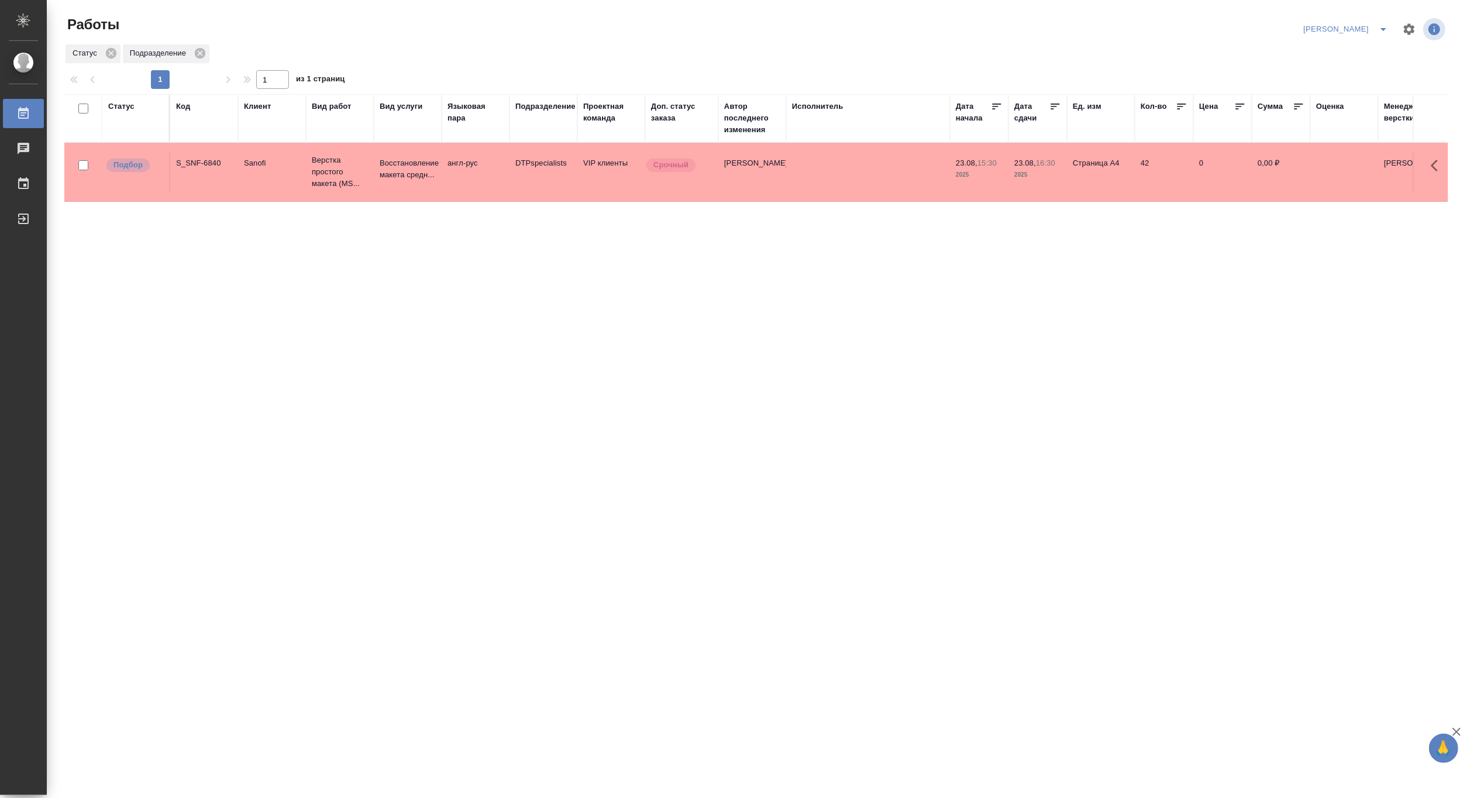
click at [1384, 21] on button "split button" at bounding box center [1382, 29] width 23 height 19
click at [1360, 106] on li "Верстка и Дизайн" at bounding box center [1338, 108] width 112 height 19
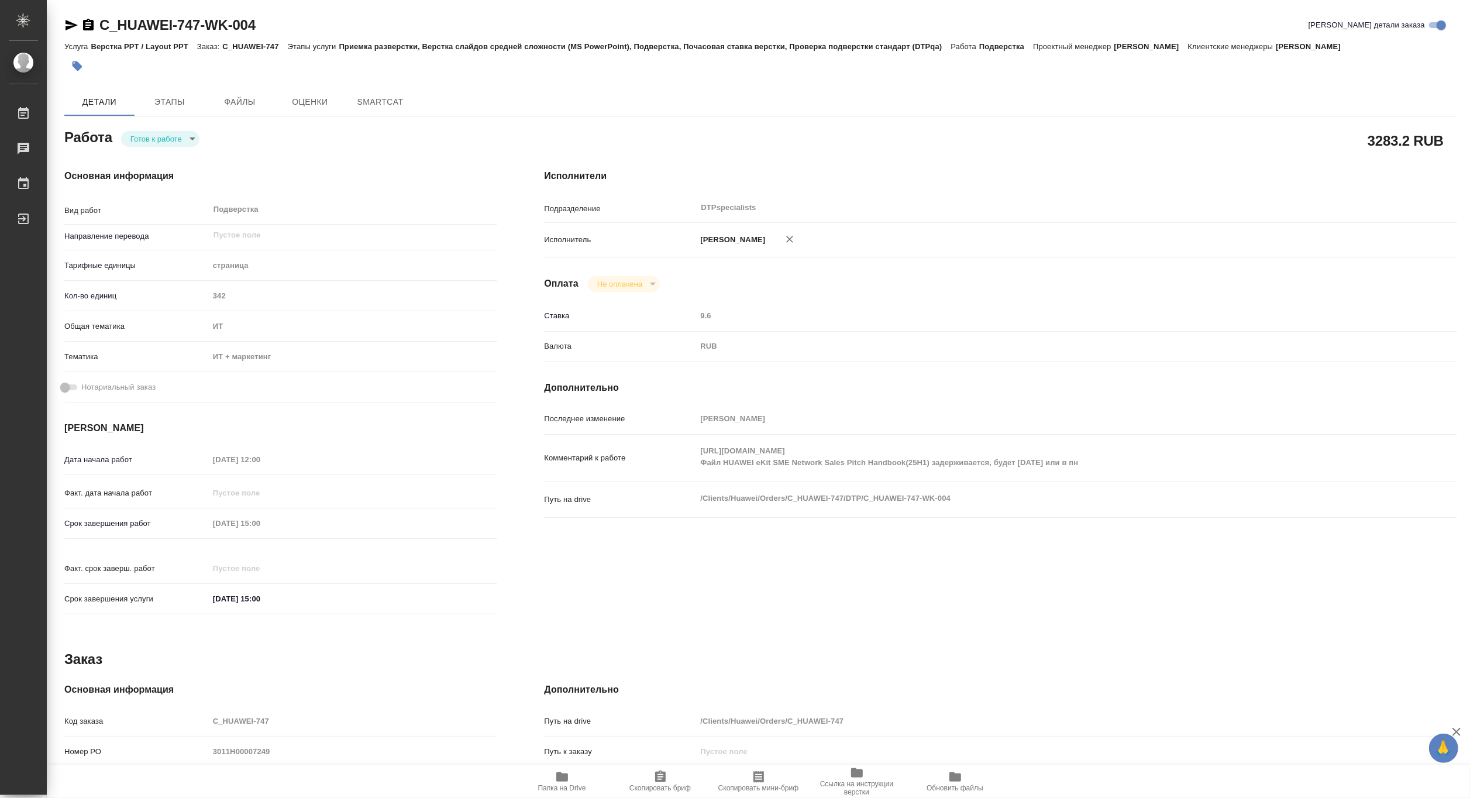
type textarea "x"
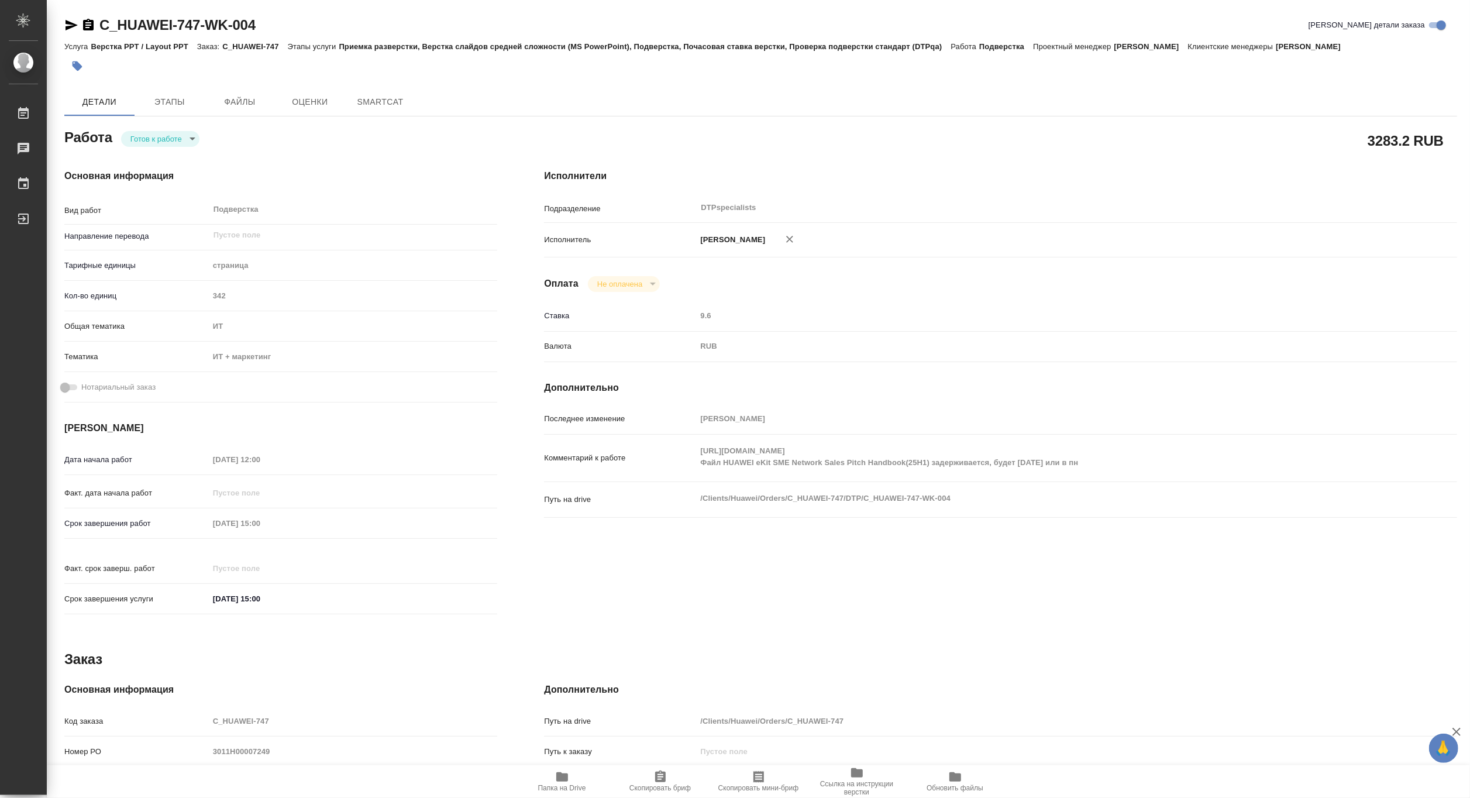
type textarea "x"
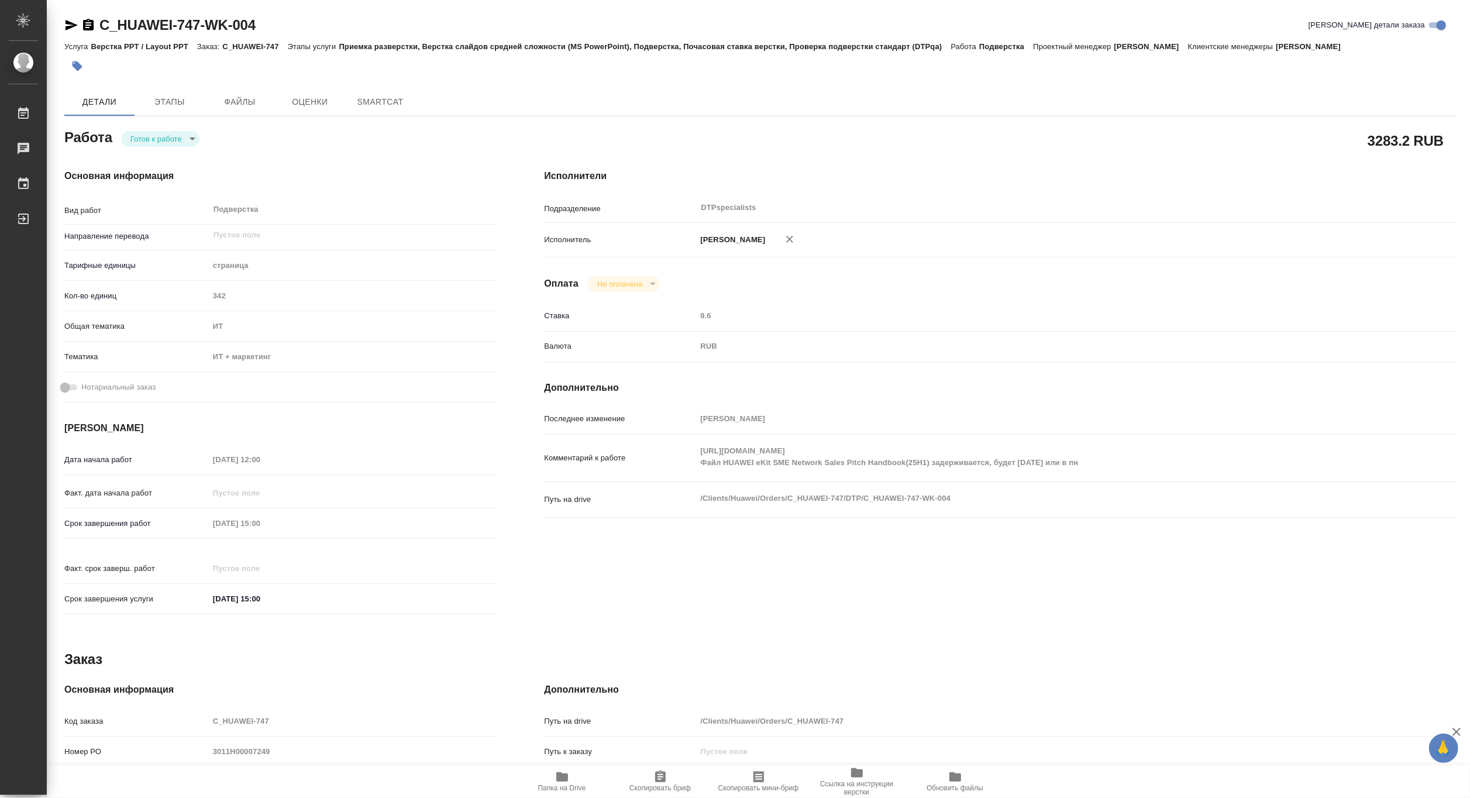
type textarea "x"
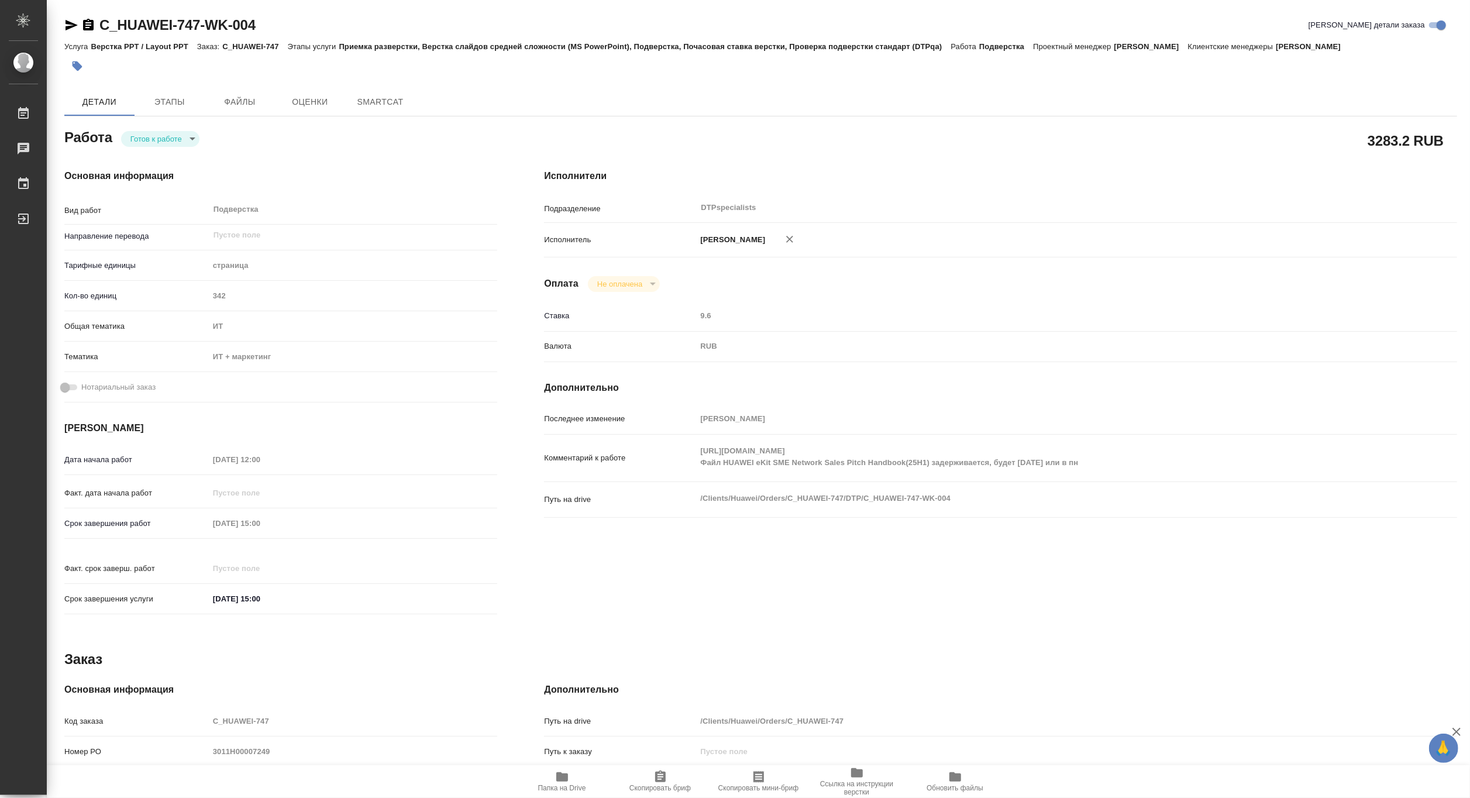
type textarea "x"
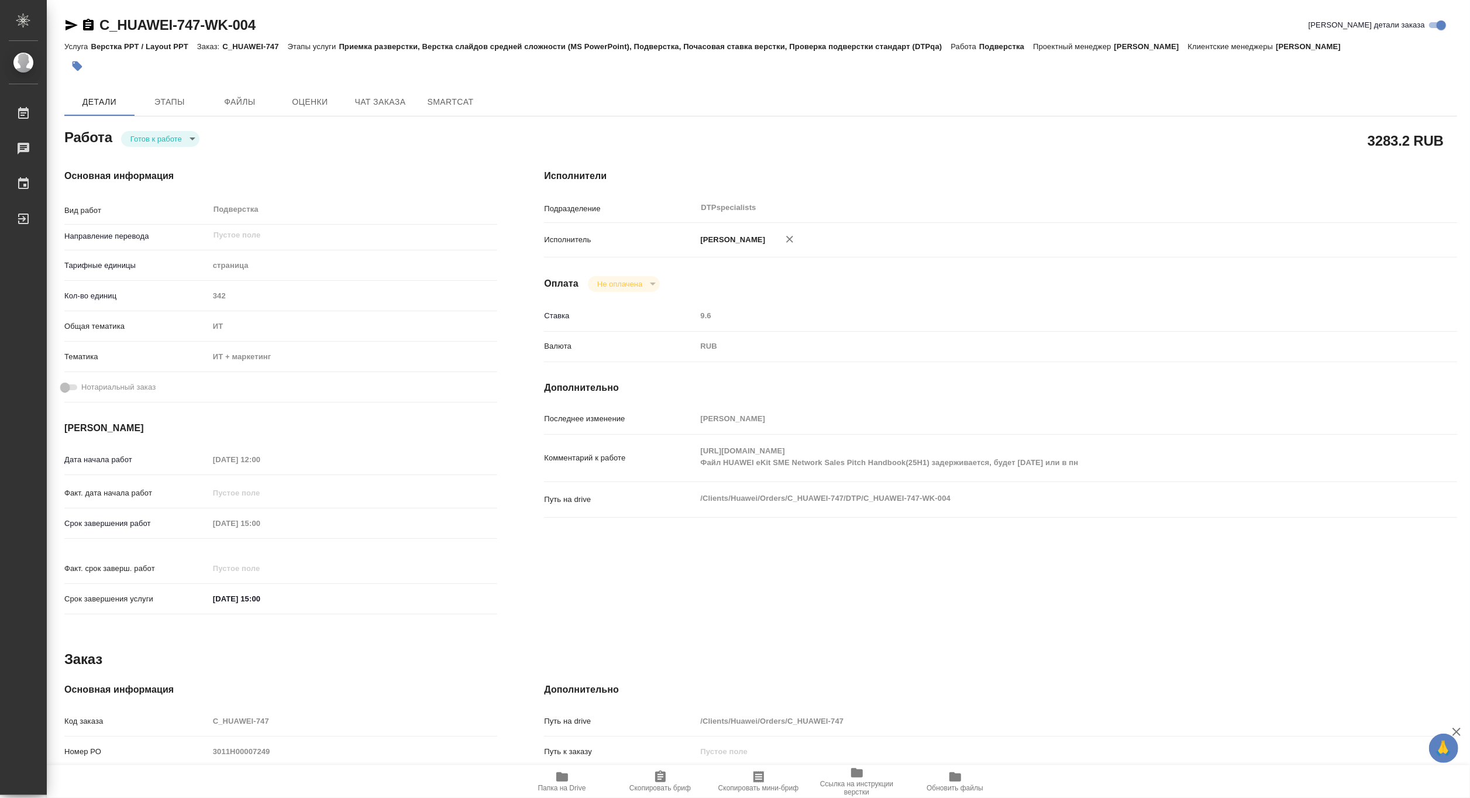
type textarea "x"
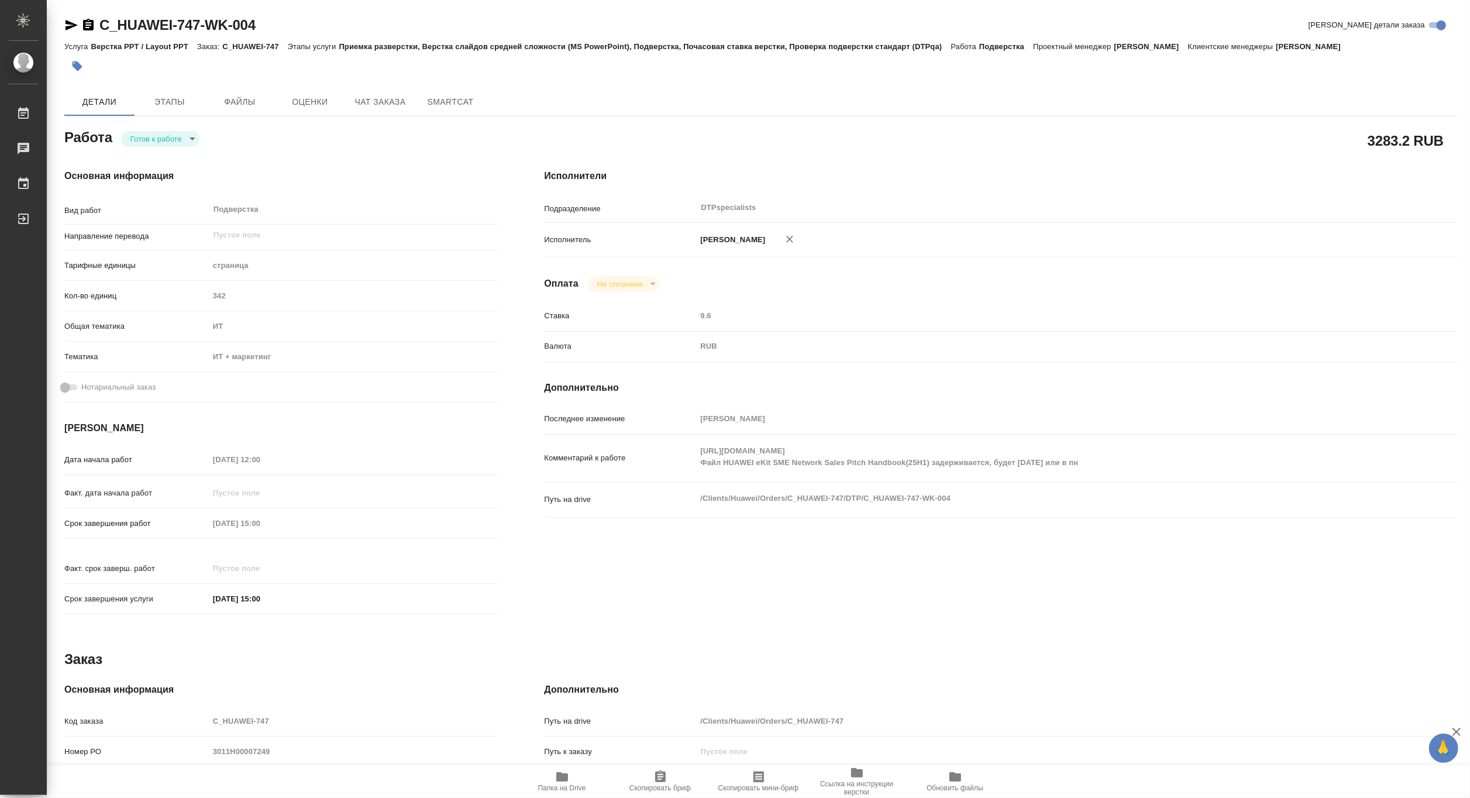
type textarea "x"
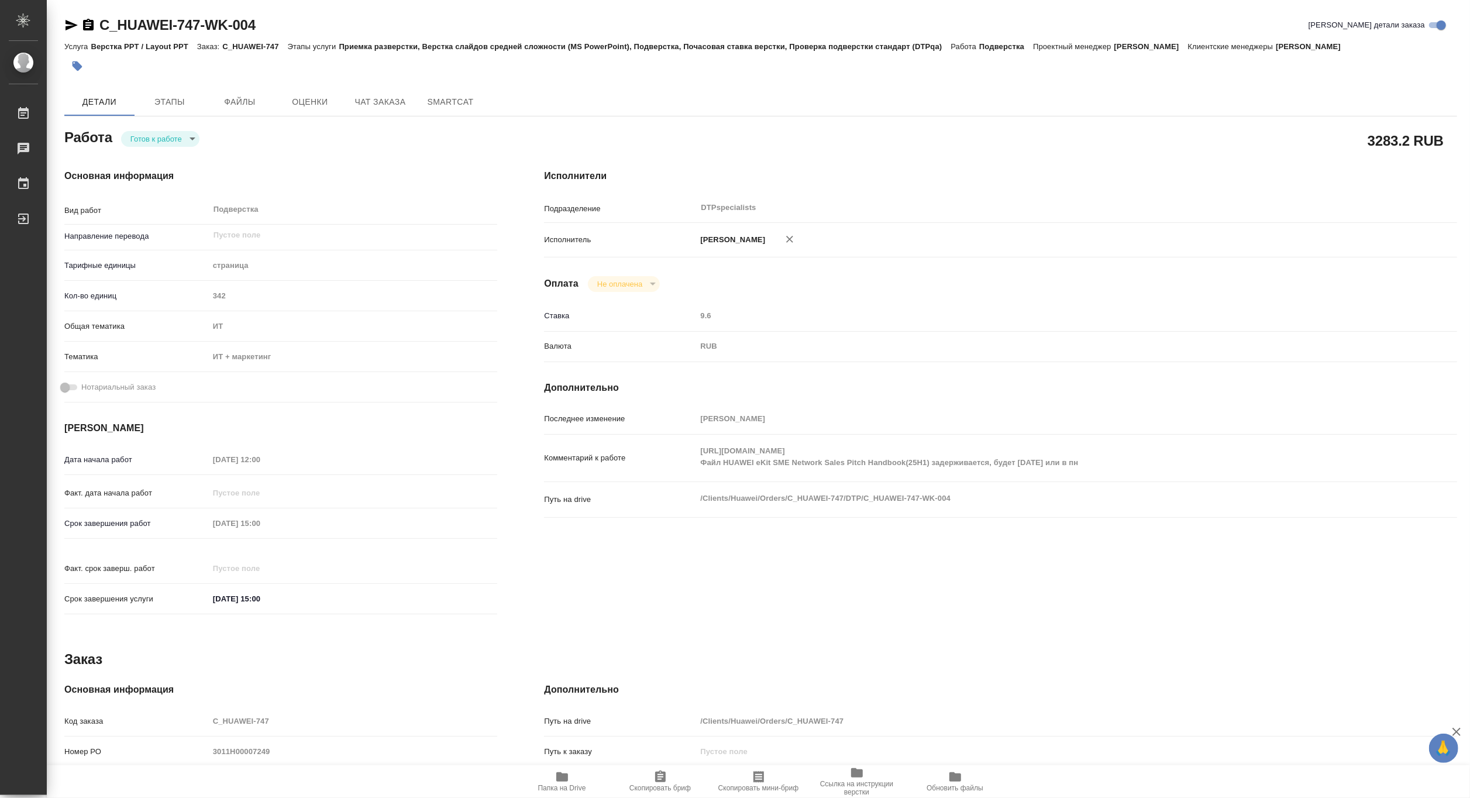
click at [690, 461] on div "Комментарий к работе https://drive.awatera.com/s/eqKTmLqdkTc3psP Файл HUAWEI eK…" at bounding box center [1000, 457] width 913 height 37
type textarea "x"
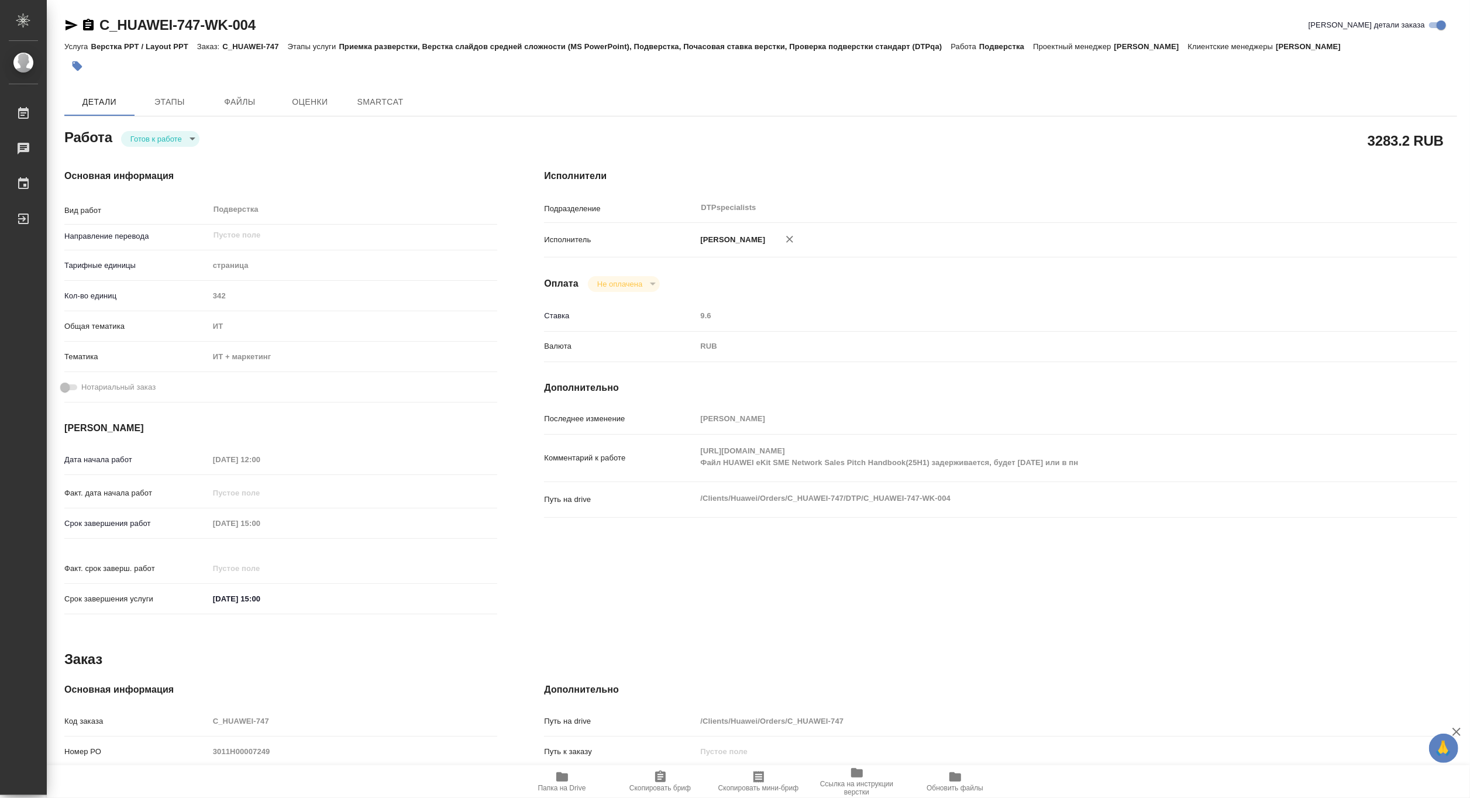
type textarea "x"
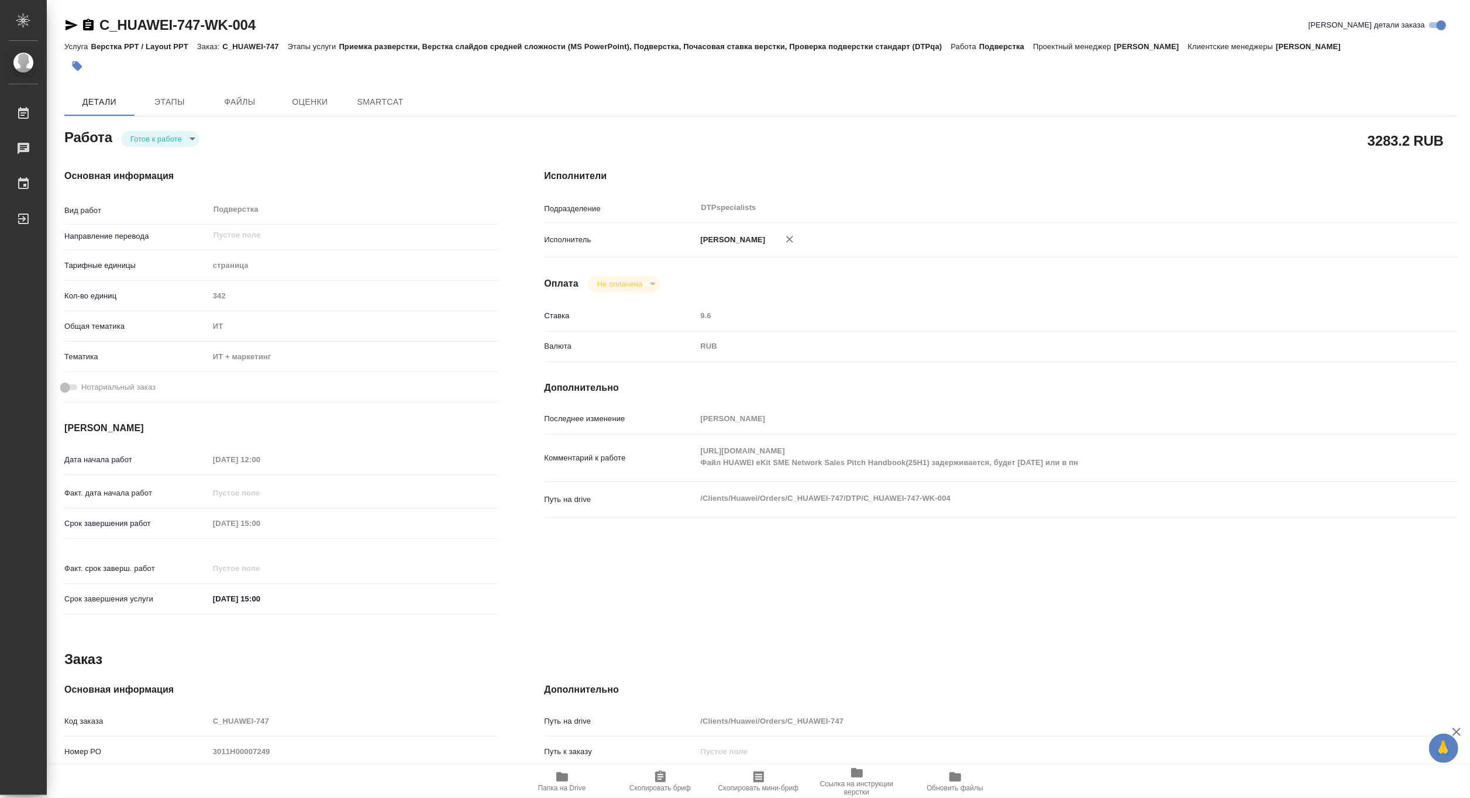
type textarea "x"
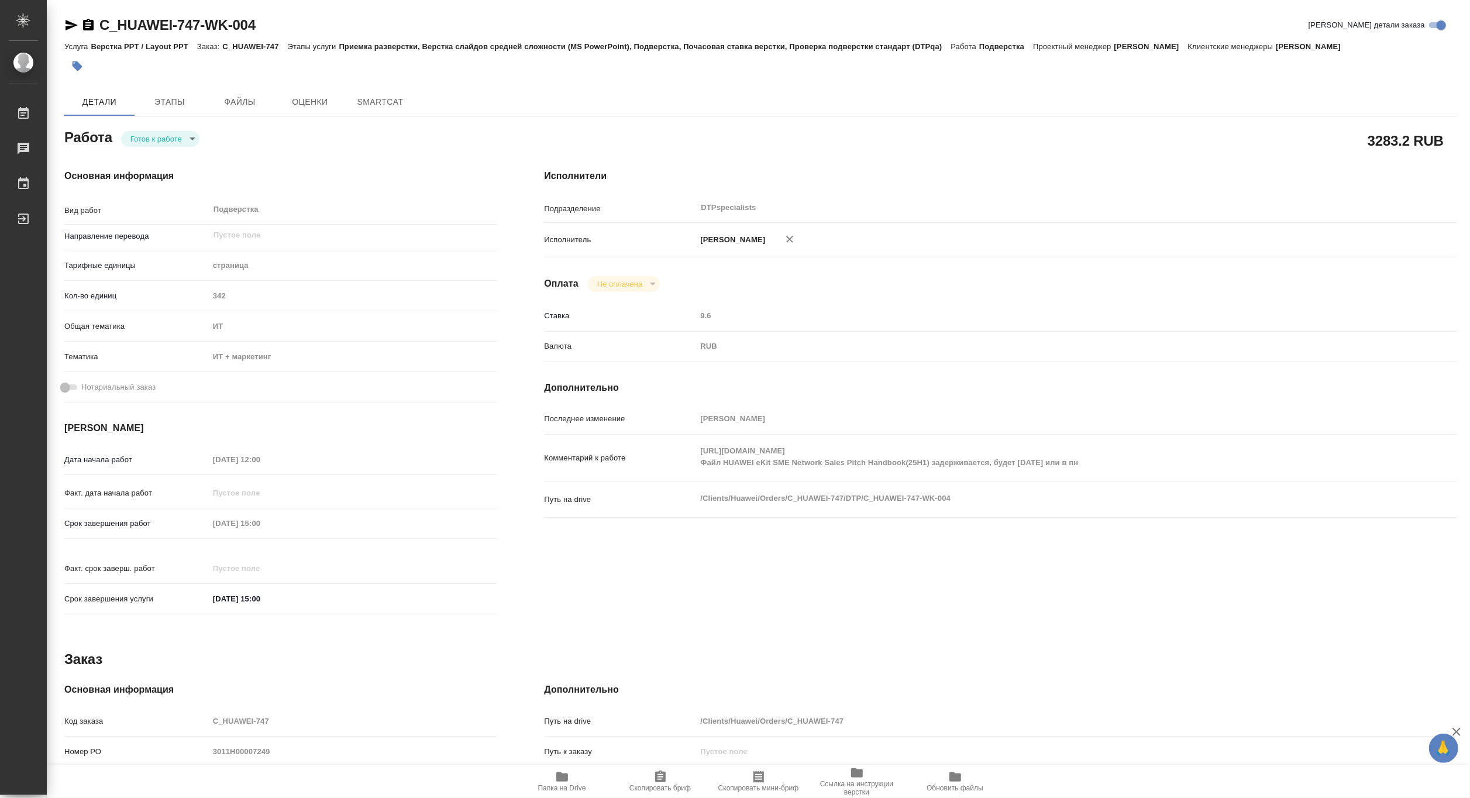
type textarea "x"
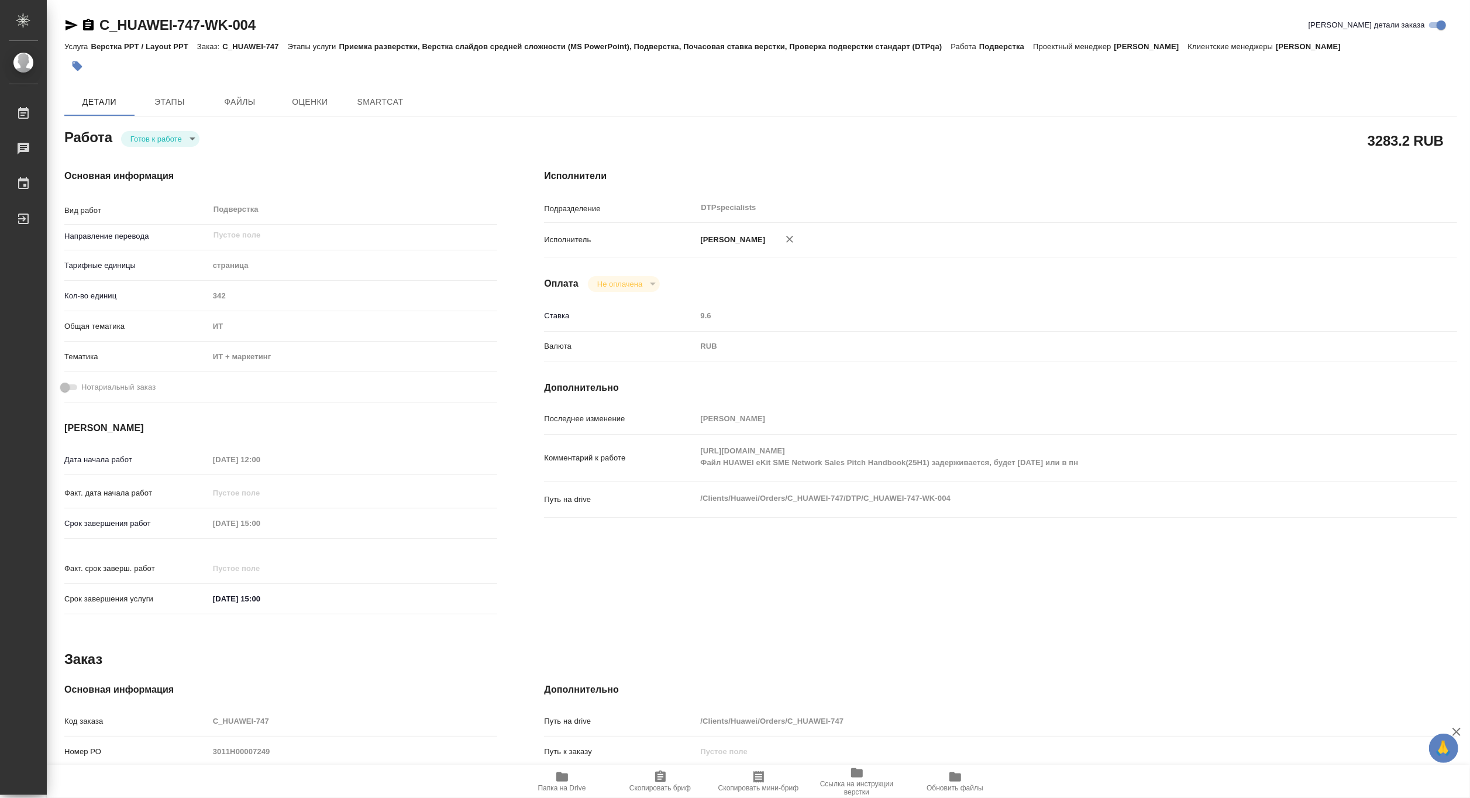
type textarea "x"
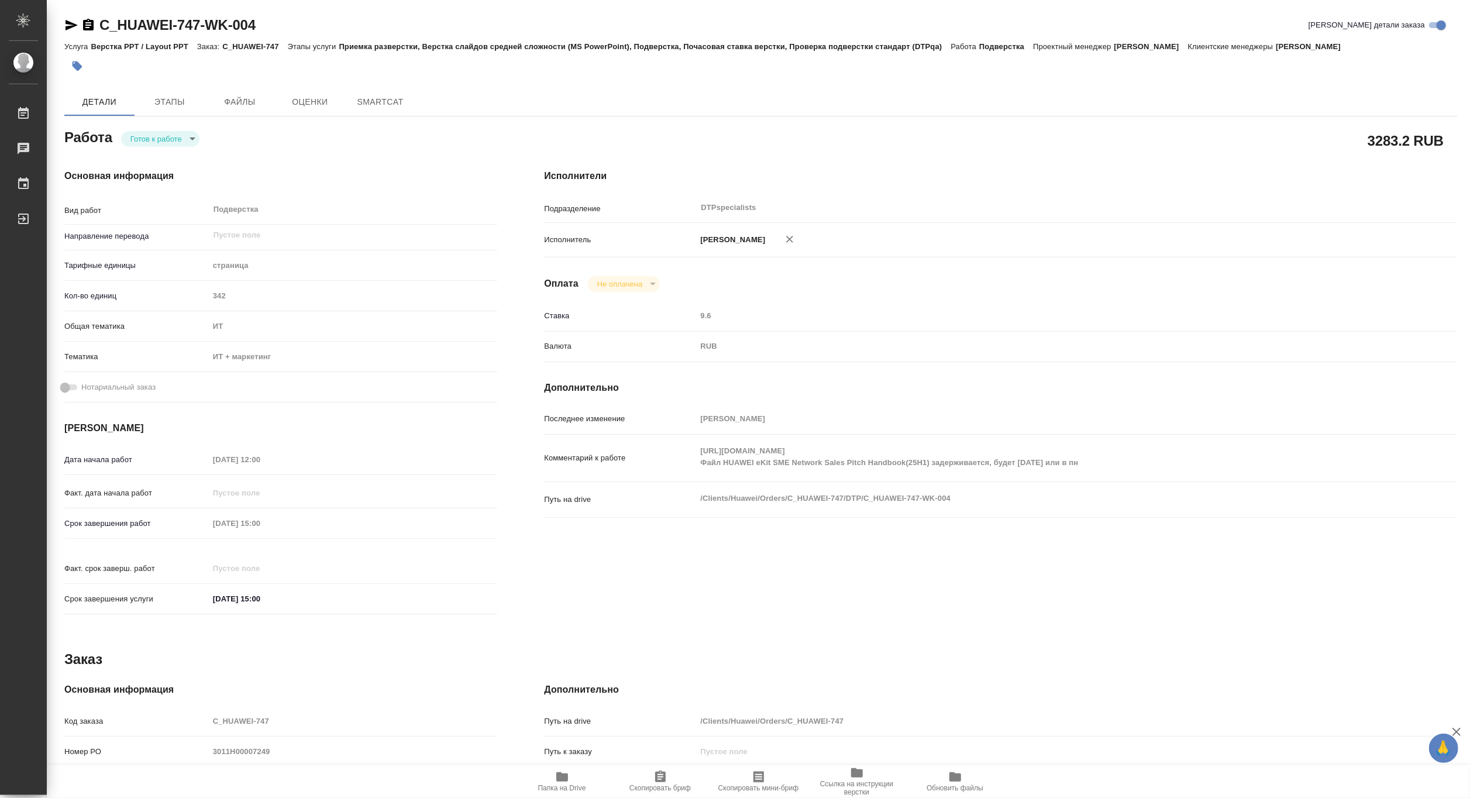
type textarea "x"
click at [142, 136] on body "🙏 .cls-1 fill:#fff; AWATERA Matveeva Maria Работы Чаты График Выйти C_HUAWEI-74…" at bounding box center [735, 399] width 1470 height 798
type textarea "x"
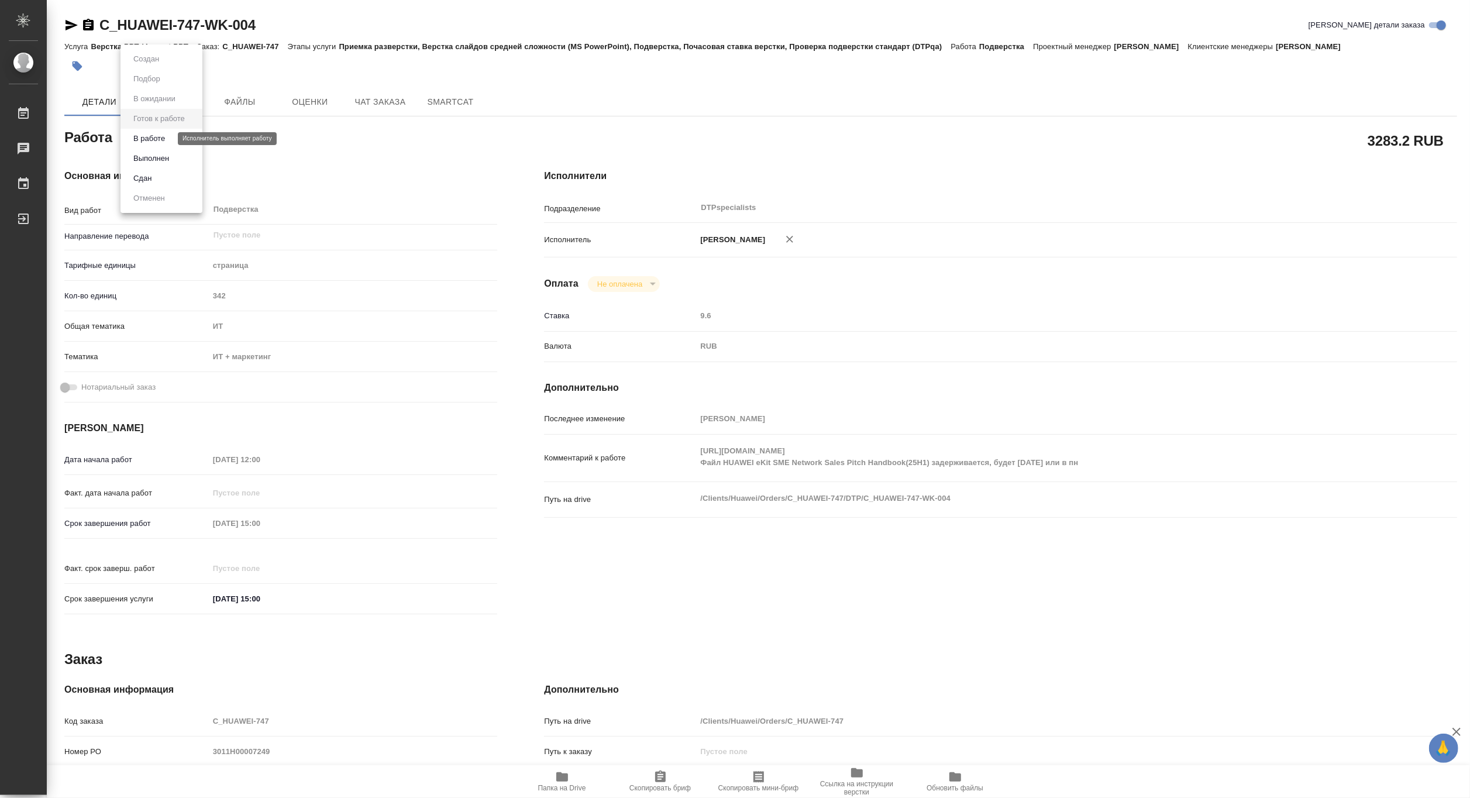
type textarea "x"
click at [141, 137] on button "В работе" at bounding box center [149, 138] width 39 height 13
type textarea "x"
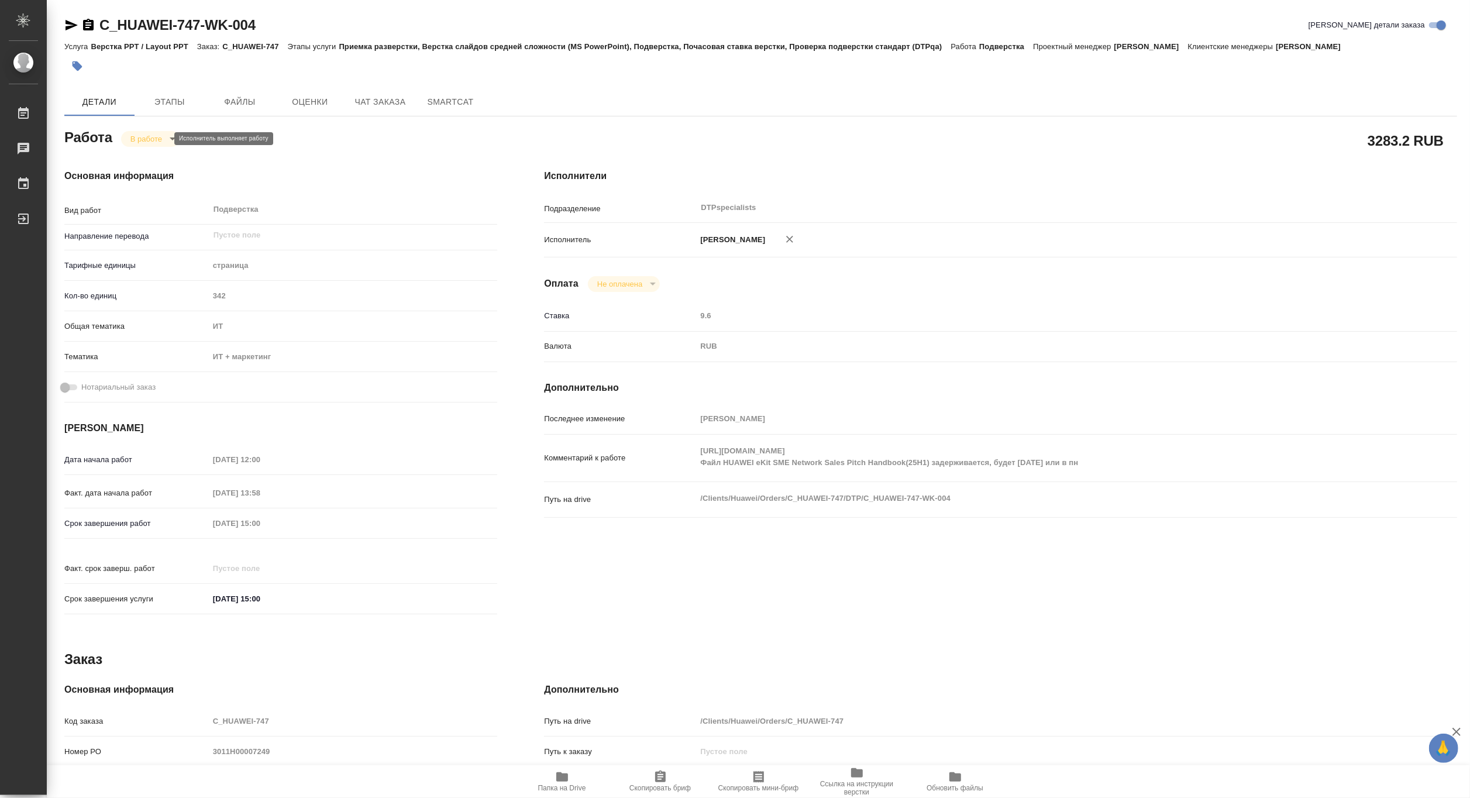
type textarea "x"
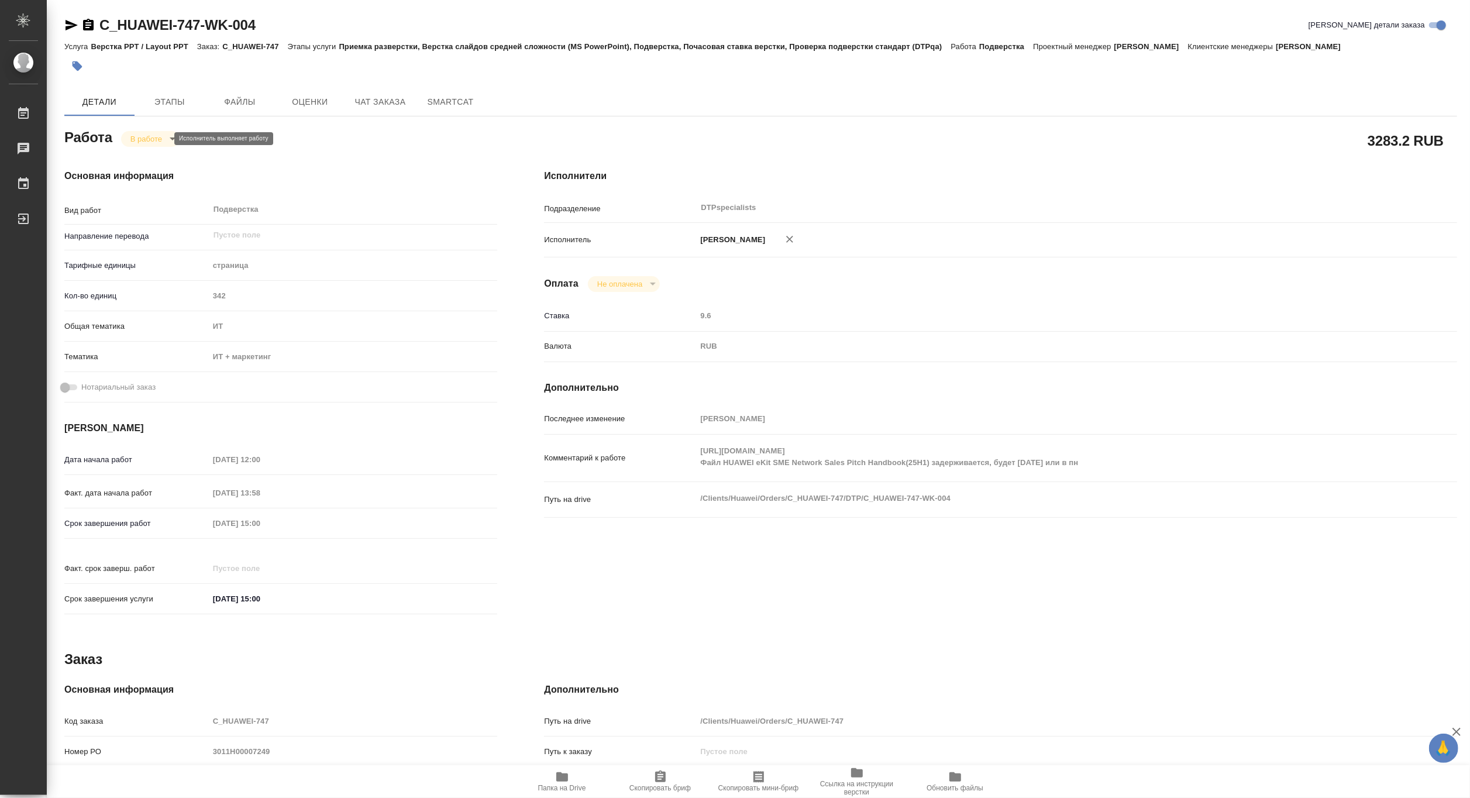
type textarea "x"
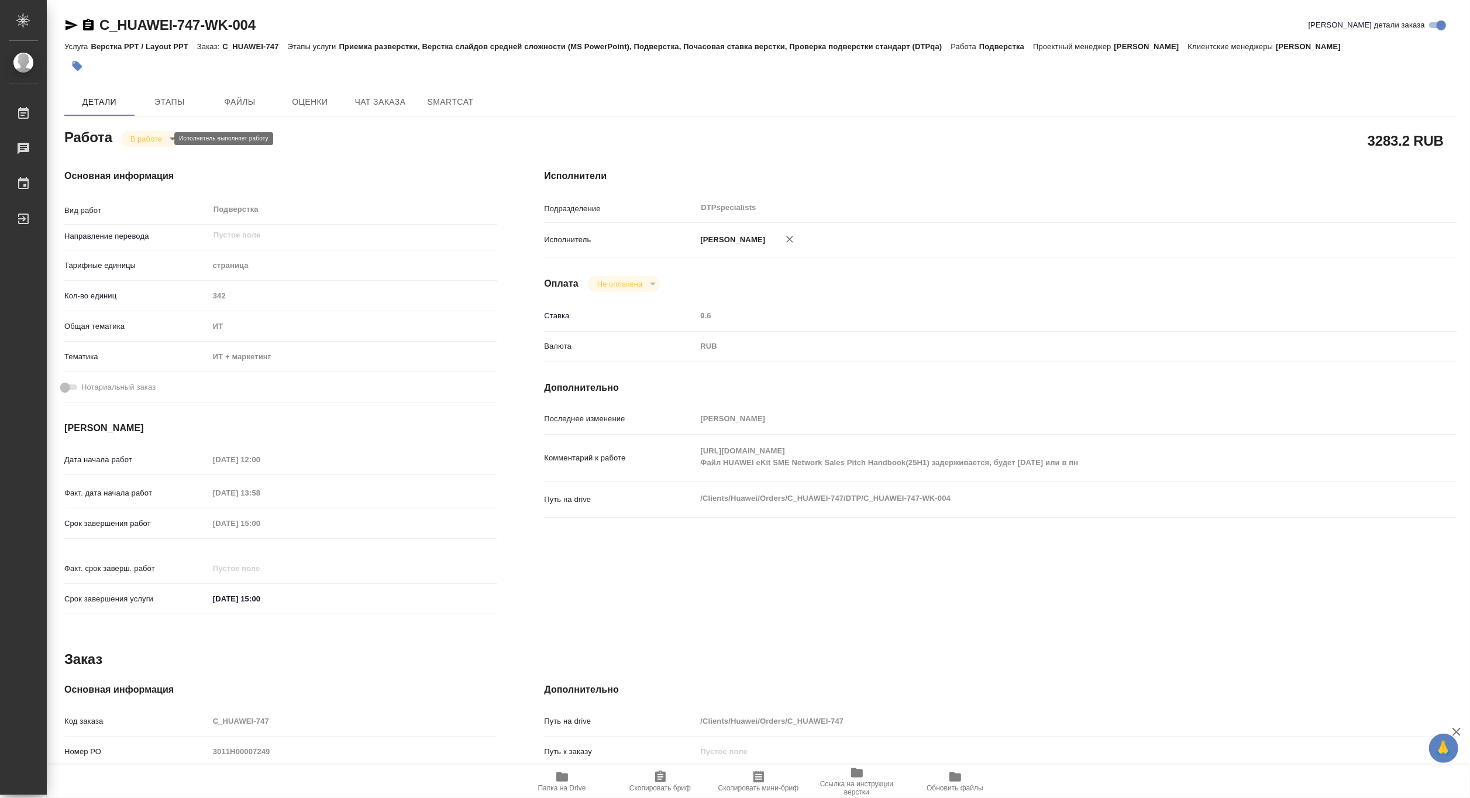
type textarea "x"
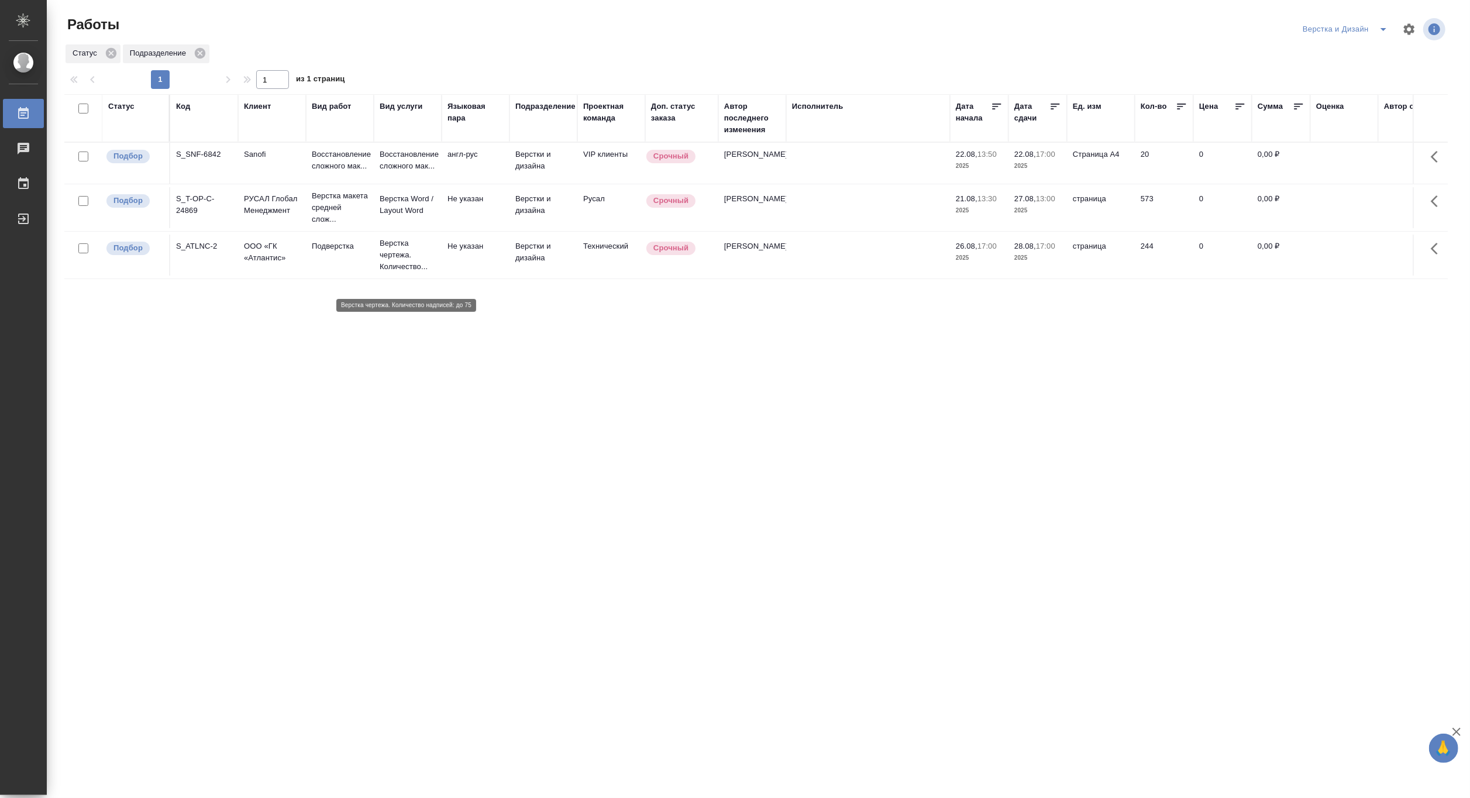
click at [395, 272] on p "Верстка чертежа. Количество..." at bounding box center [408, 254] width 56 height 35
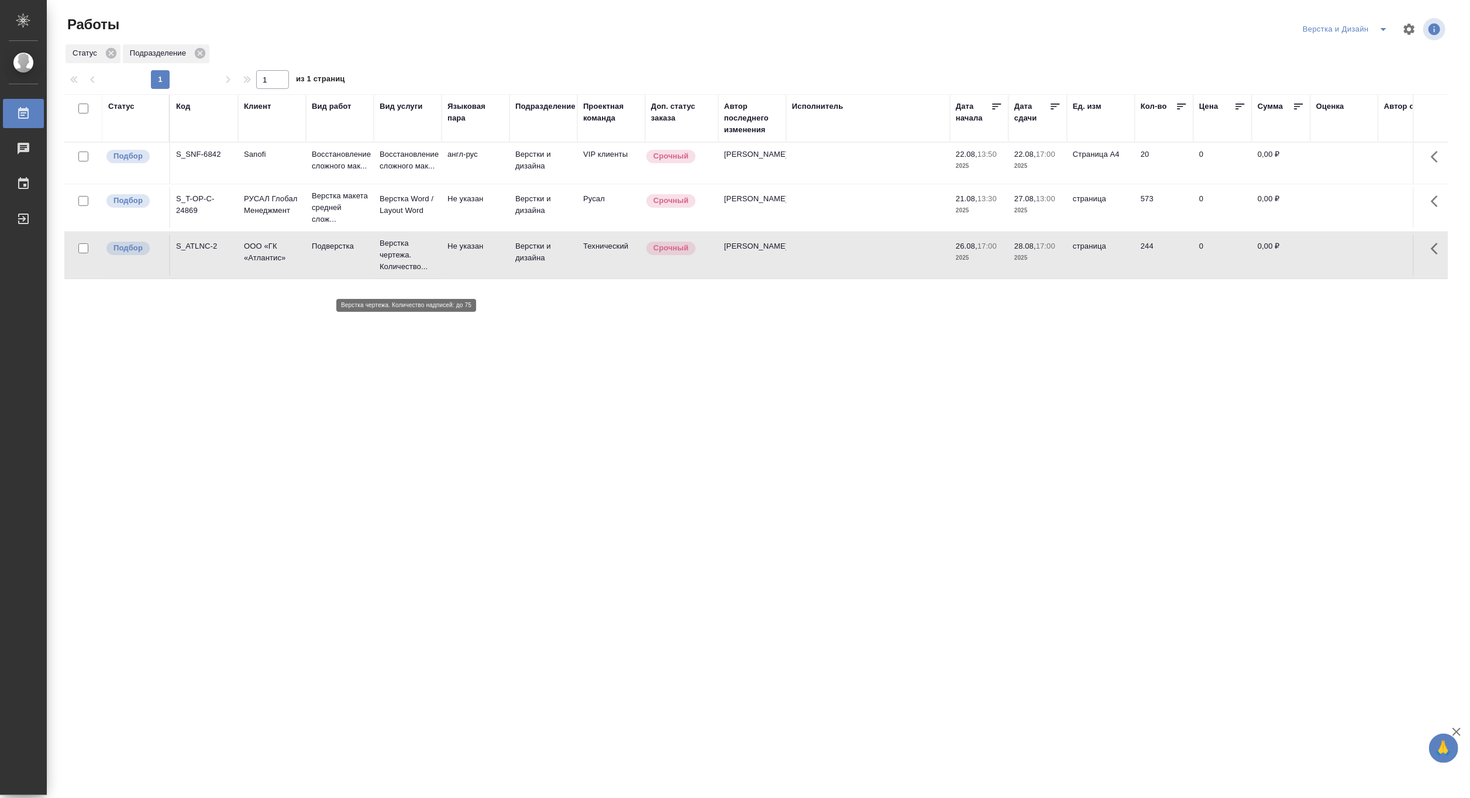
click at [395, 272] on p "Верстка чертежа. Количество..." at bounding box center [408, 254] width 56 height 35
click at [329, 219] on p "Верстка макета средней слож..." at bounding box center [340, 207] width 56 height 35
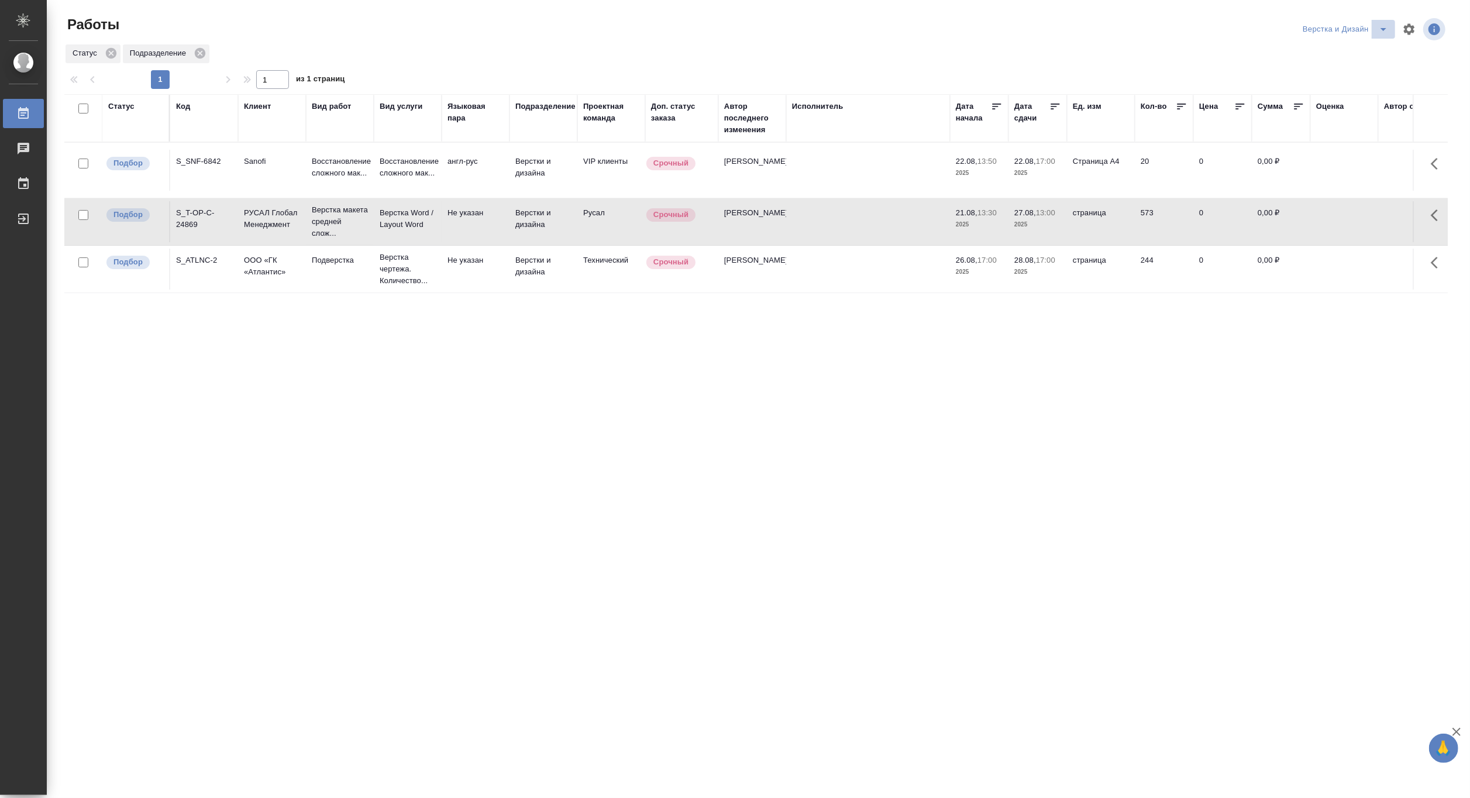
click at [1384, 21] on button "split button" at bounding box center [1382, 29] width 23 height 19
click at [1361, 87] on li "Матвеева_назначено" at bounding box center [1351, 90] width 112 height 19
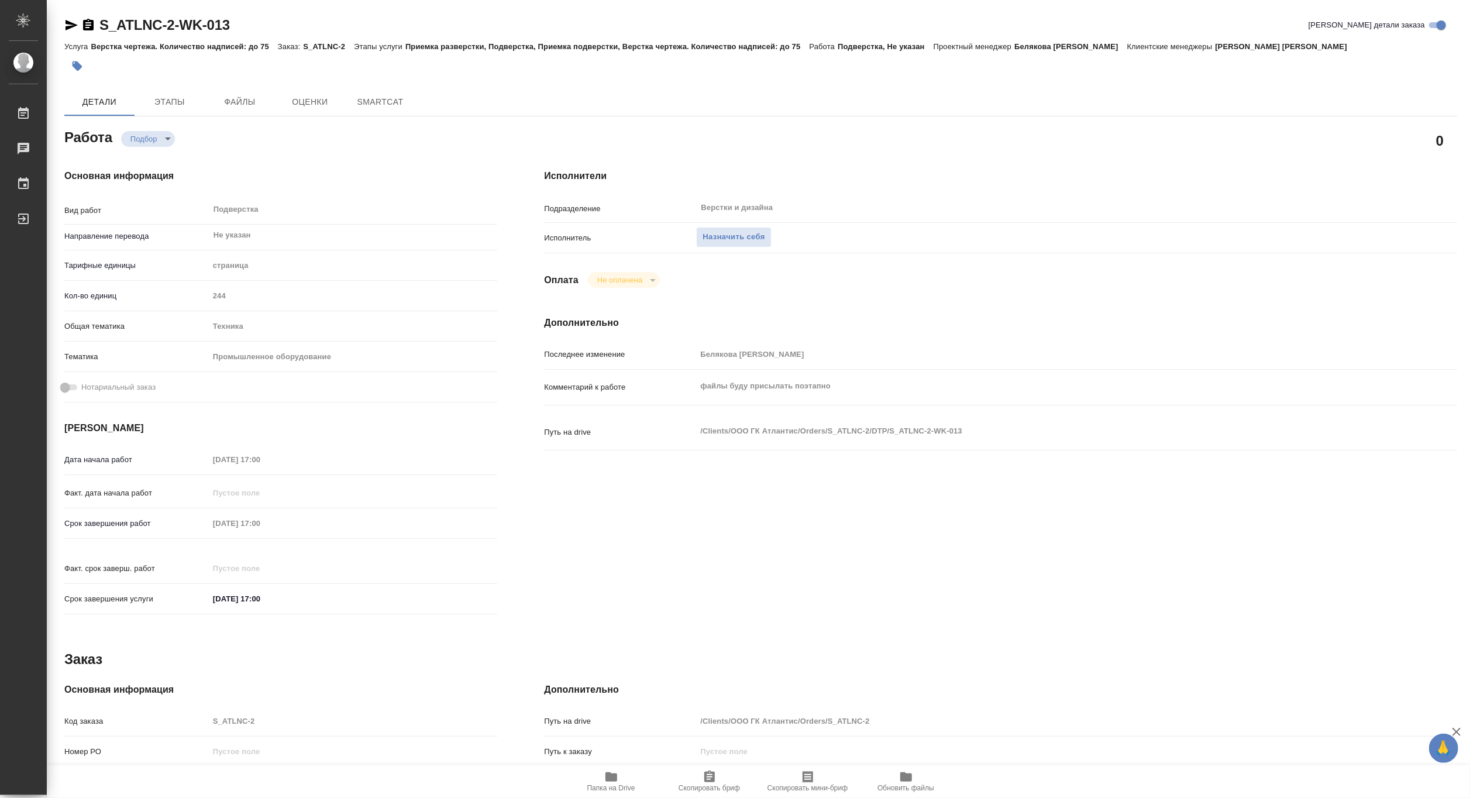
type textarea "x"
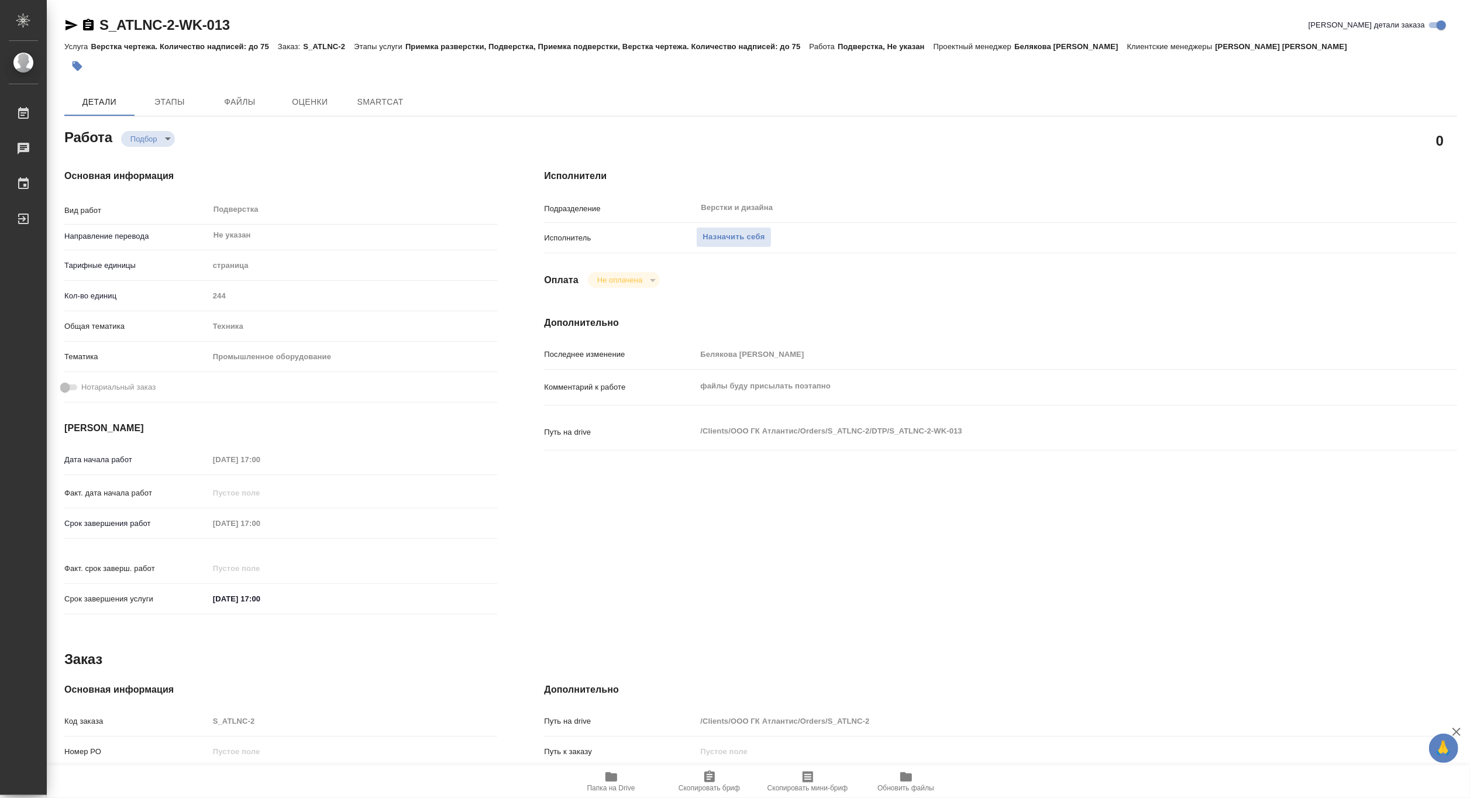
type textarea "x"
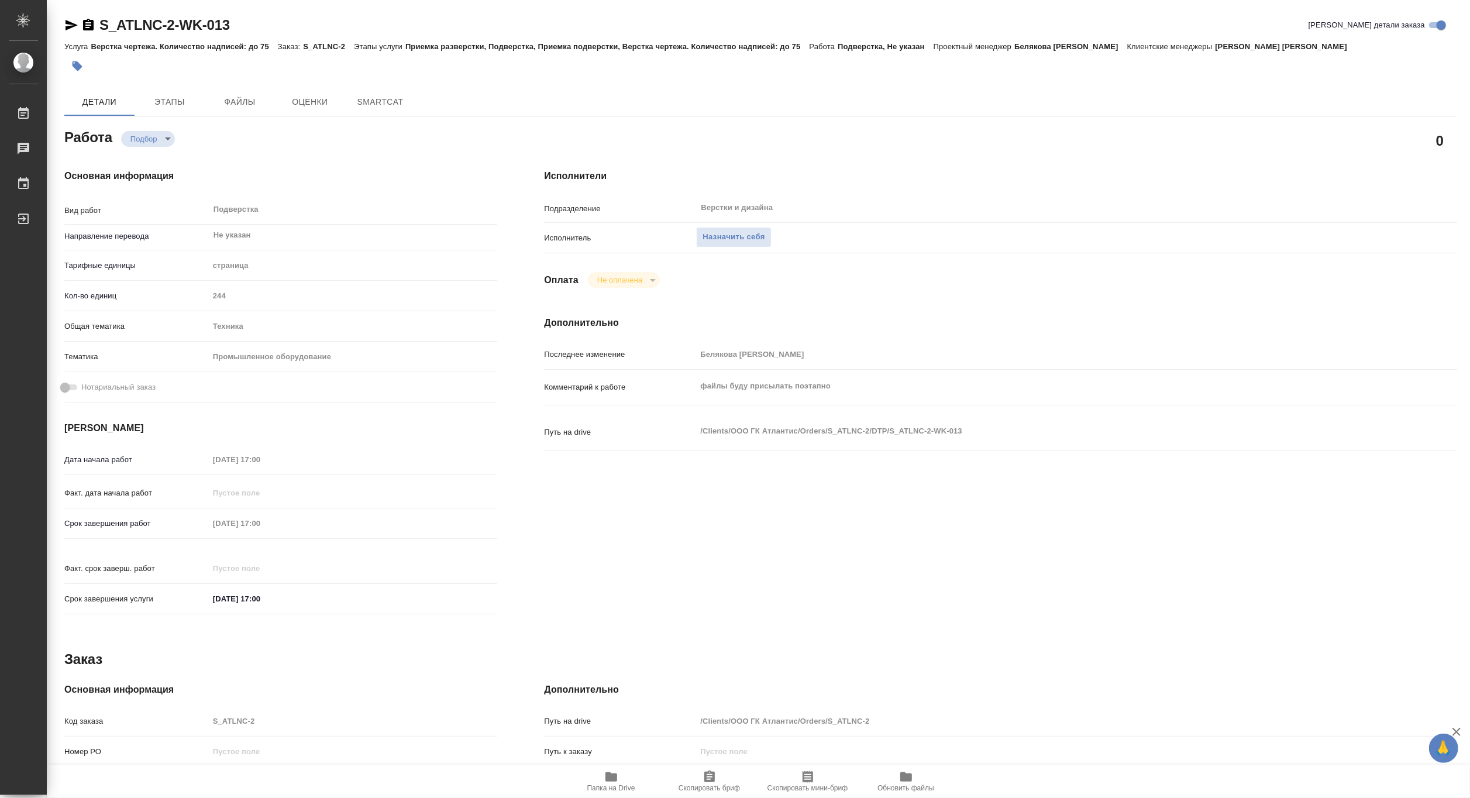
type textarea "x"
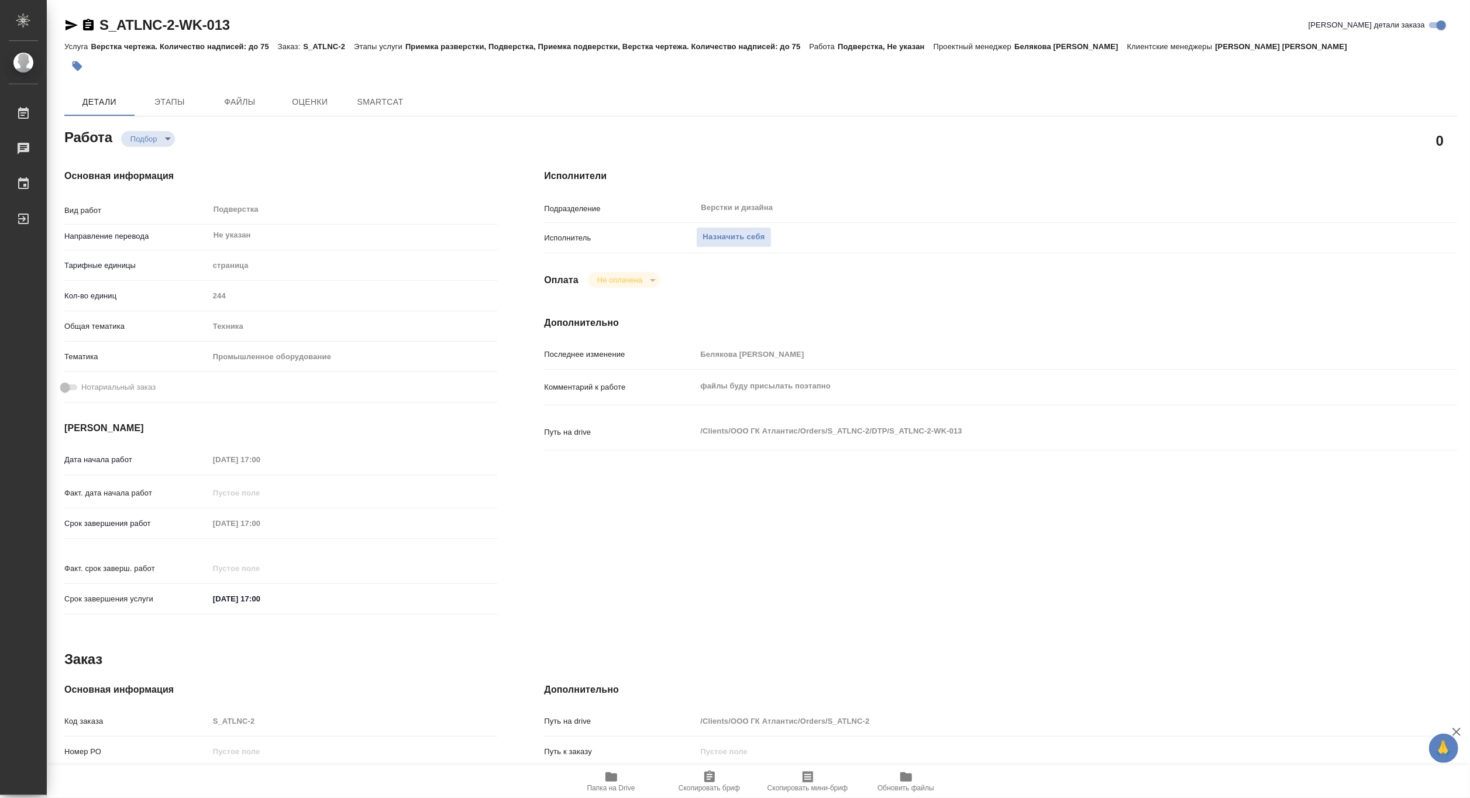
type textarea "x"
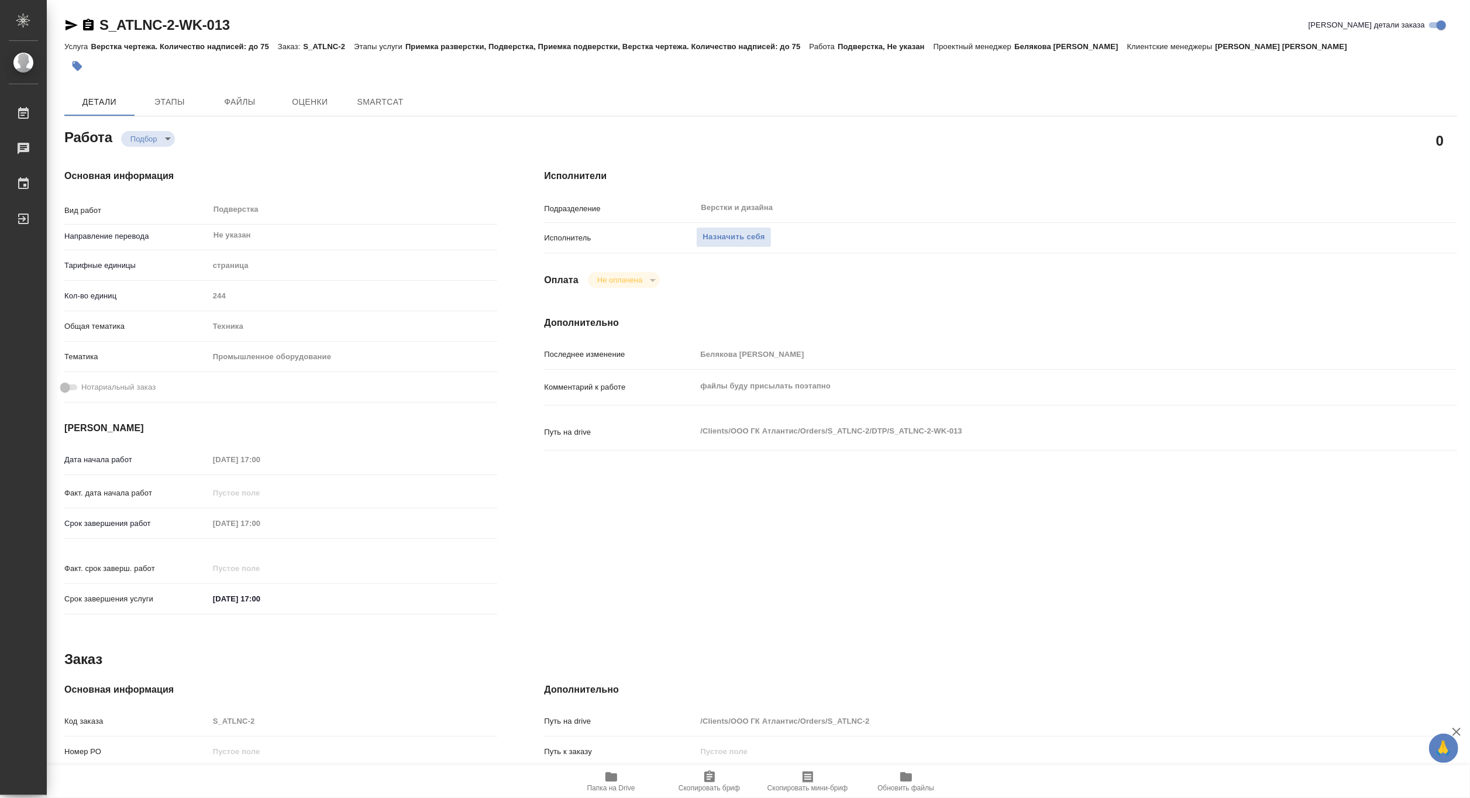
type textarea "x"
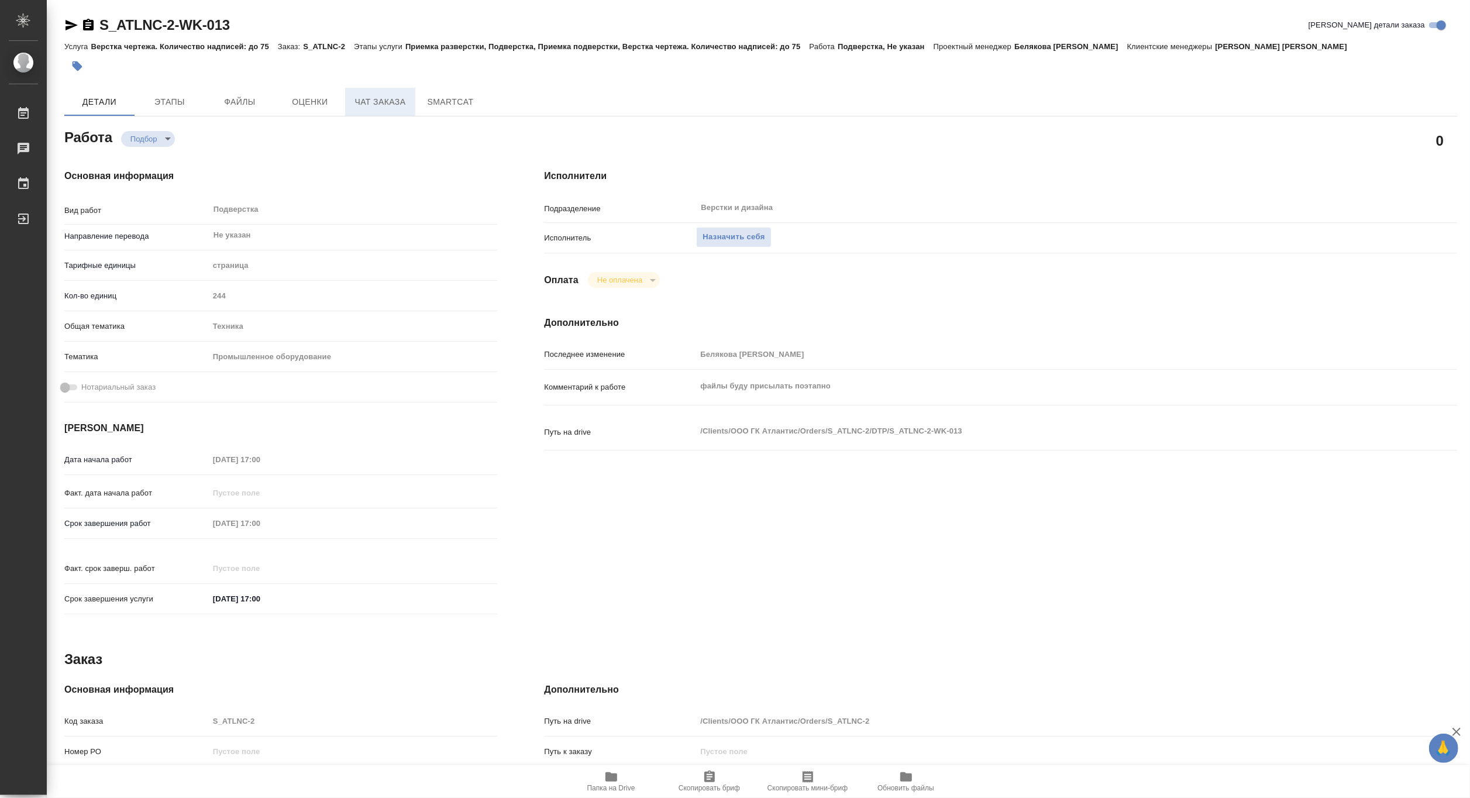
click at [360, 101] on span "Чат заказа" at bounding box center [380, 102] width 56 height 15
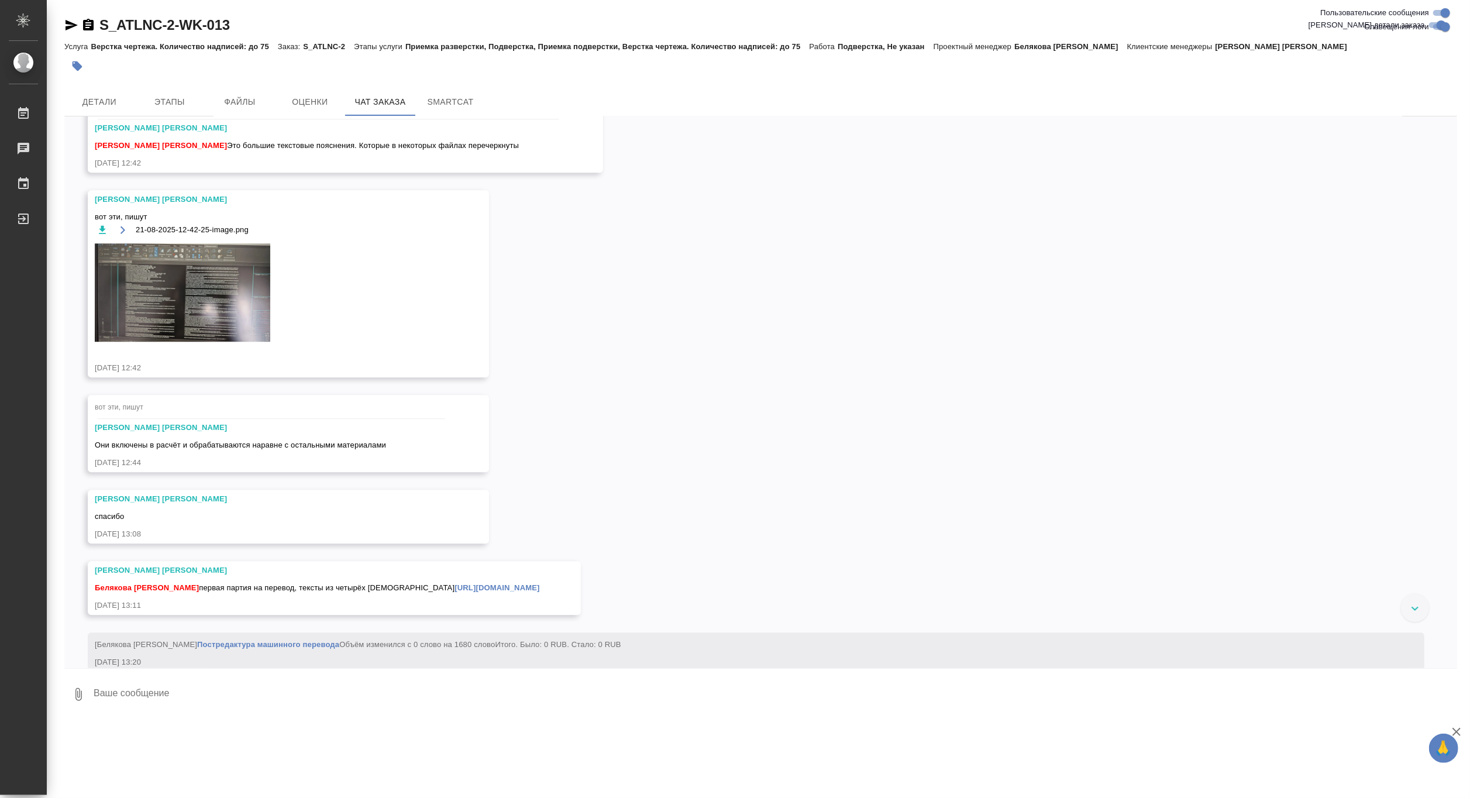
scroll to position [7604, 0]
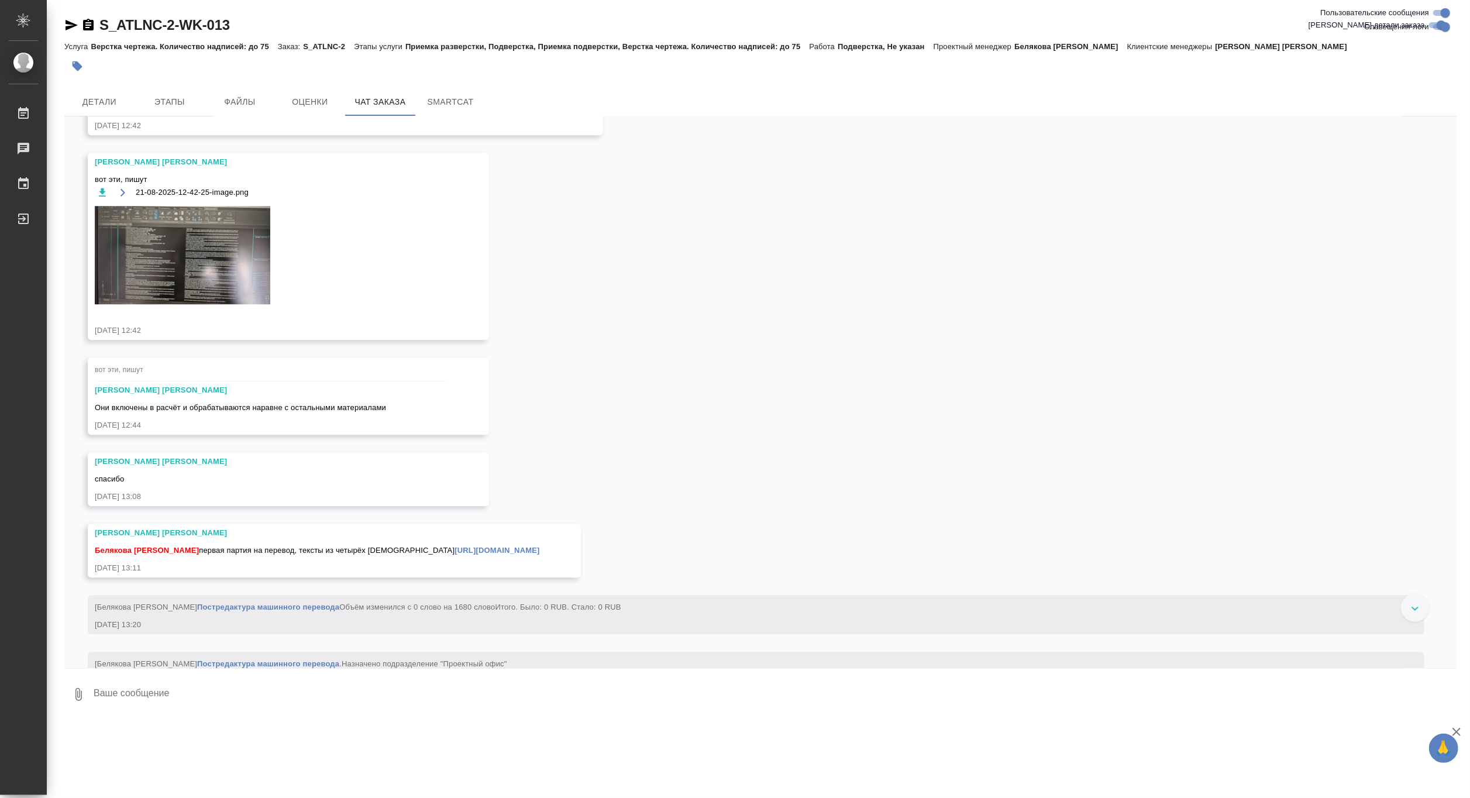
click at [205, 305] on img at bounding box center [182, 255] width 175 height 99
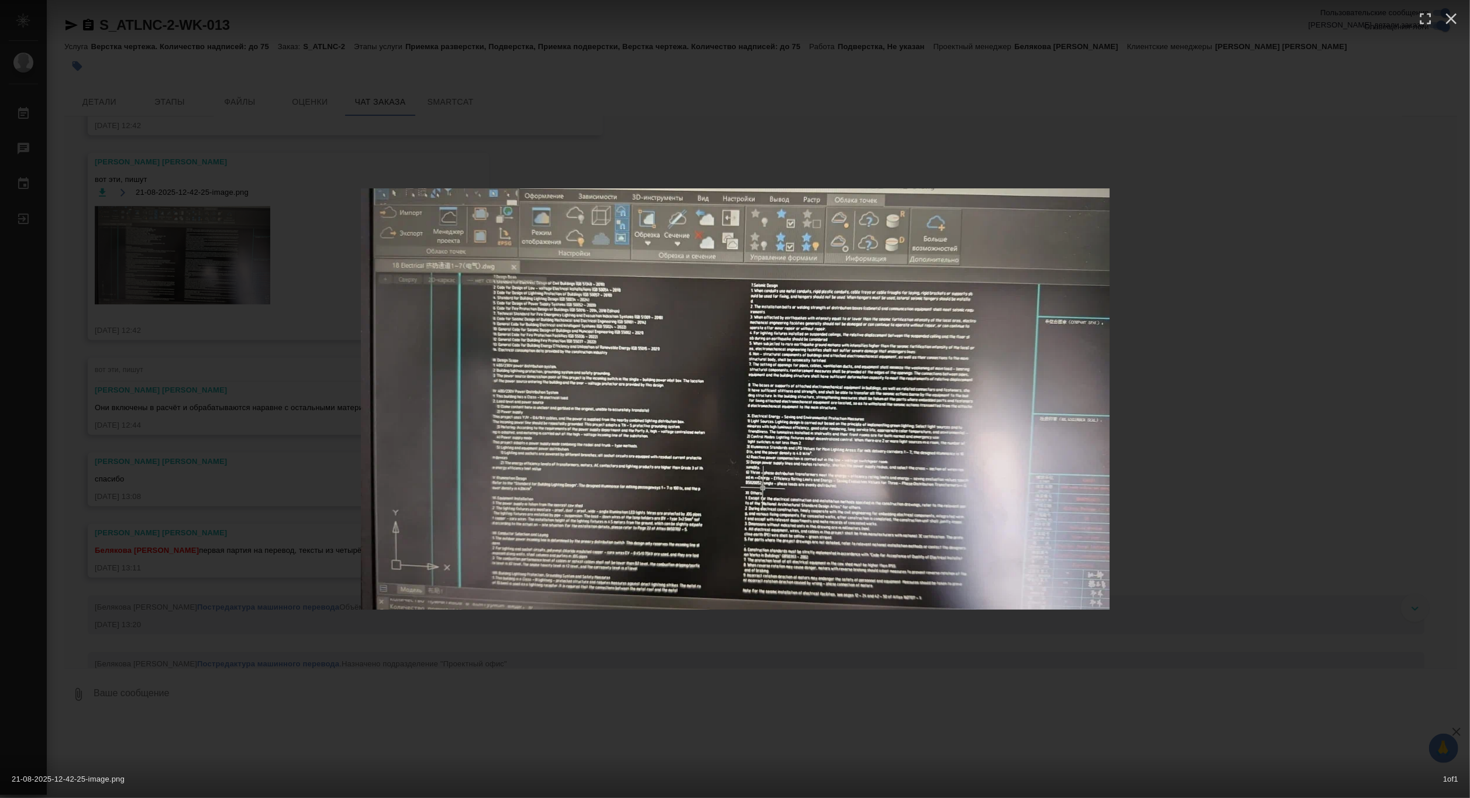
click at [250, 370] on div "21-08-2025-12-42-25-image.png 1 of 1" at bounding box center [735, 399] width 1470 height 798
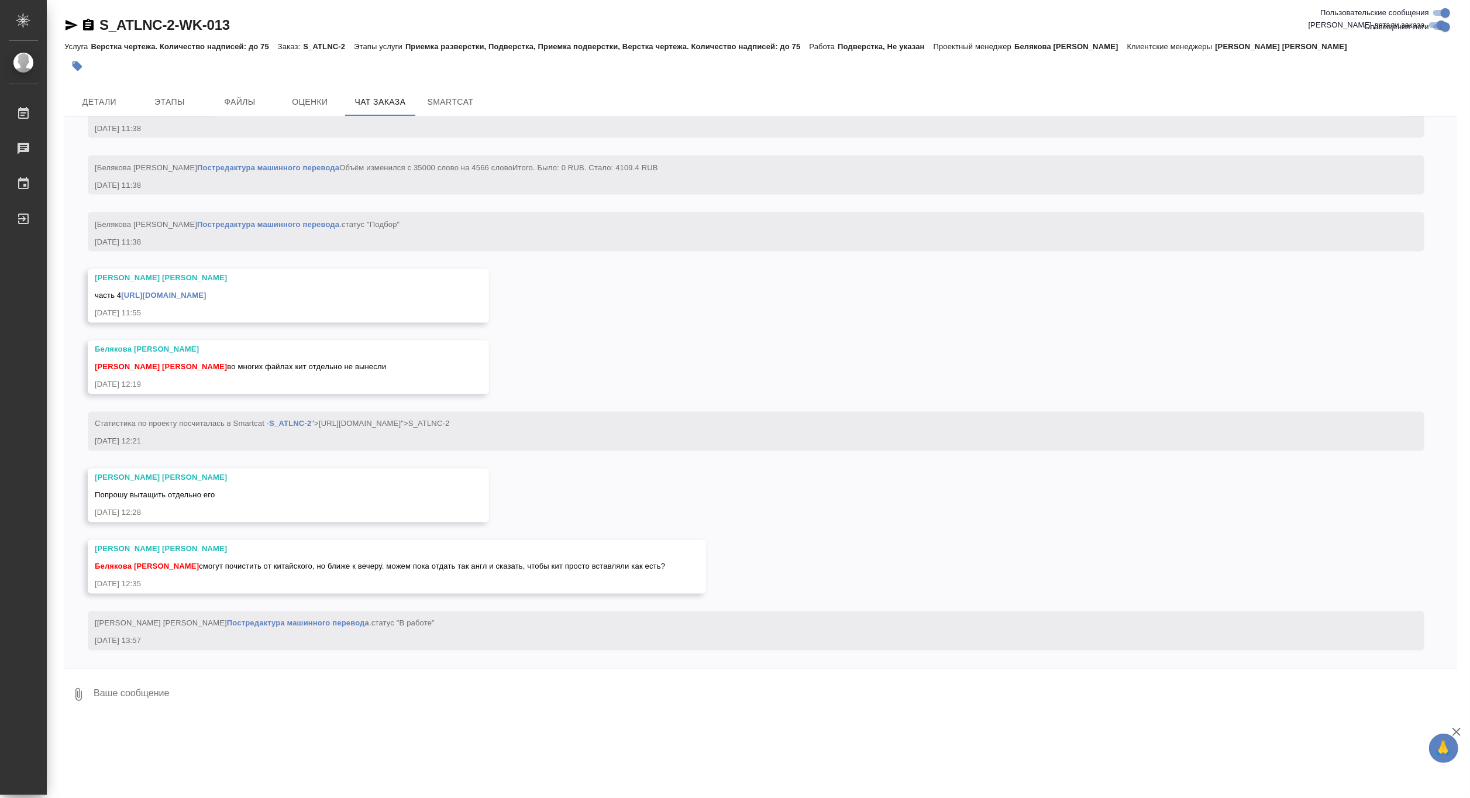
scroll to position [11049, 0]
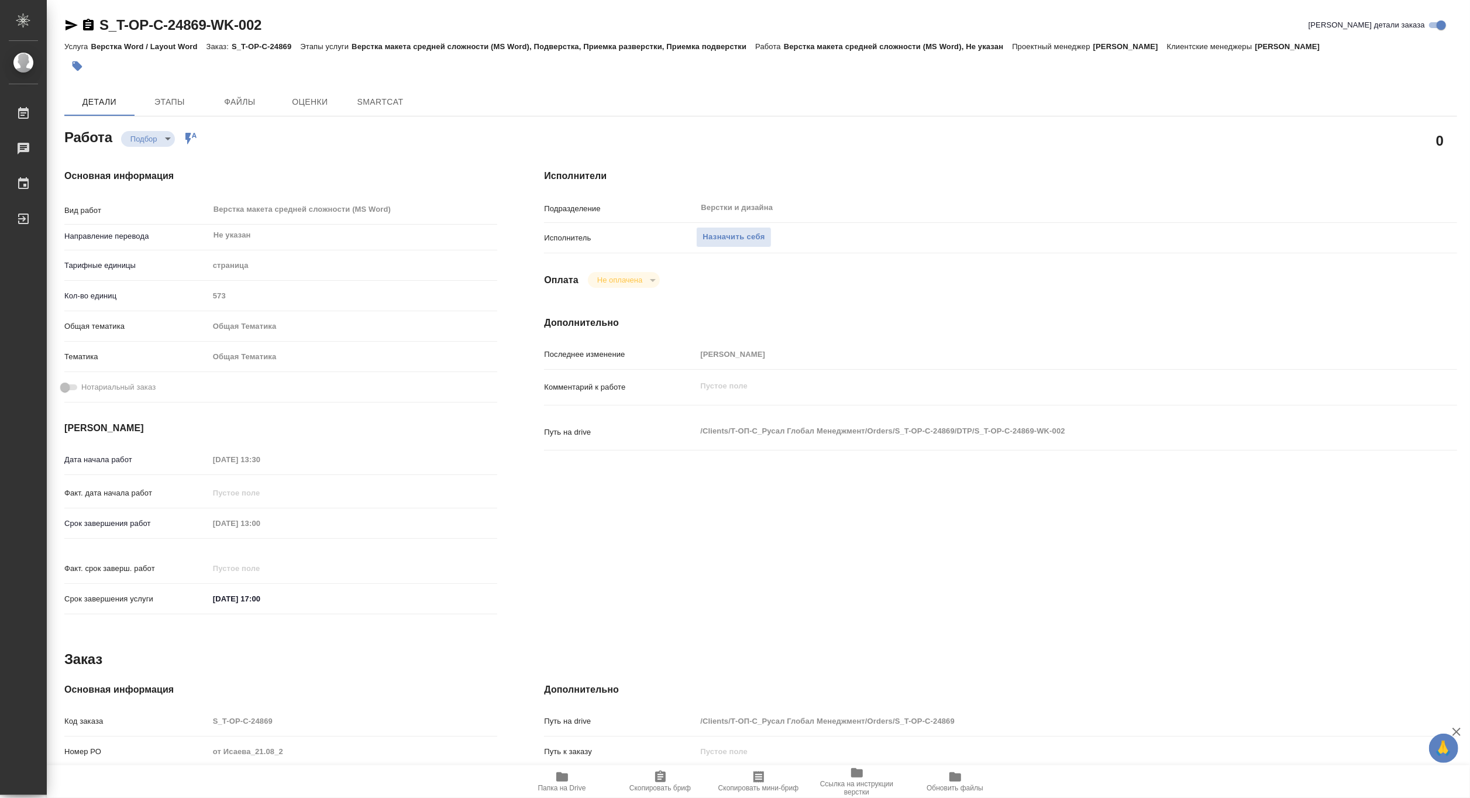
type textarea "x"
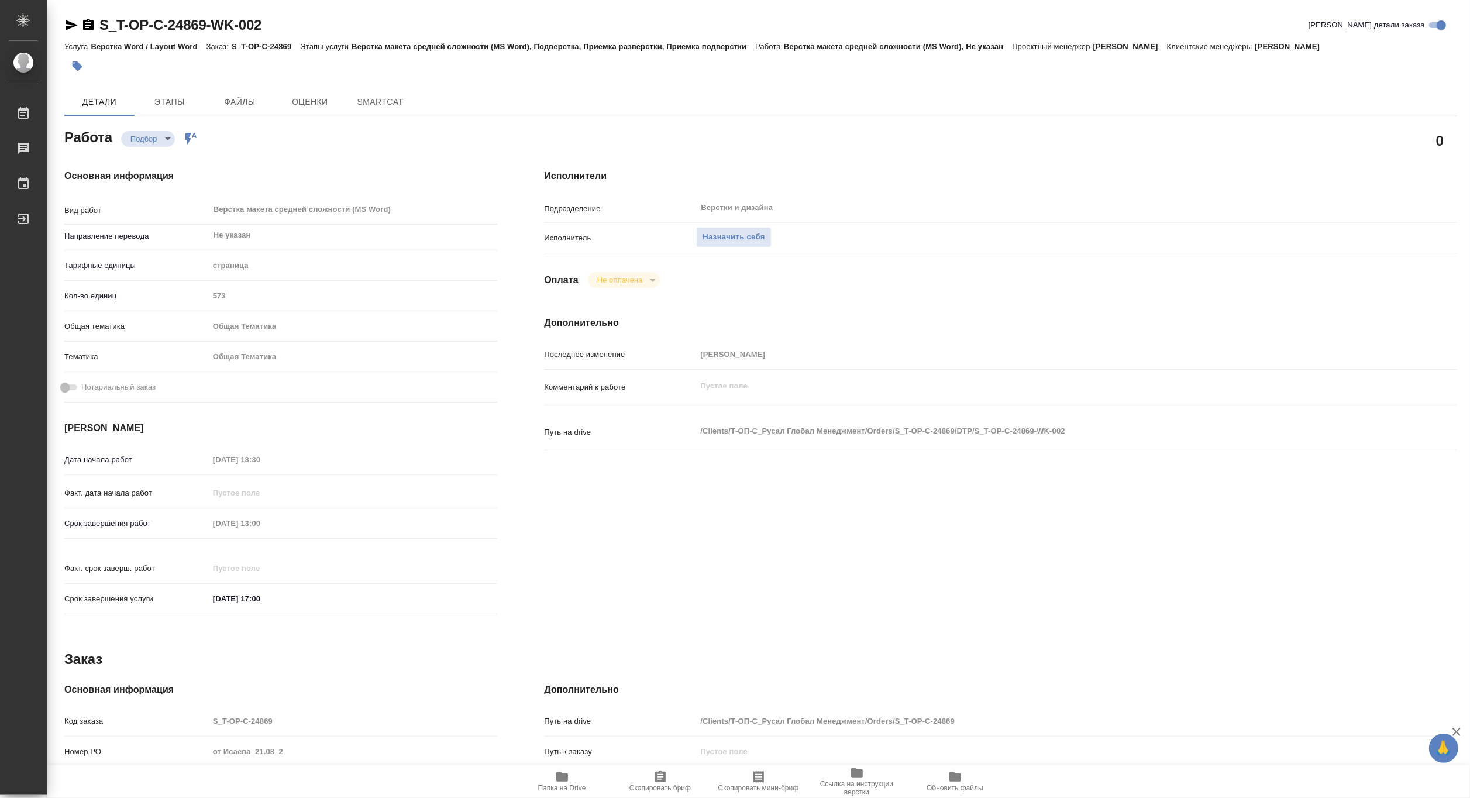
type textarea "x"
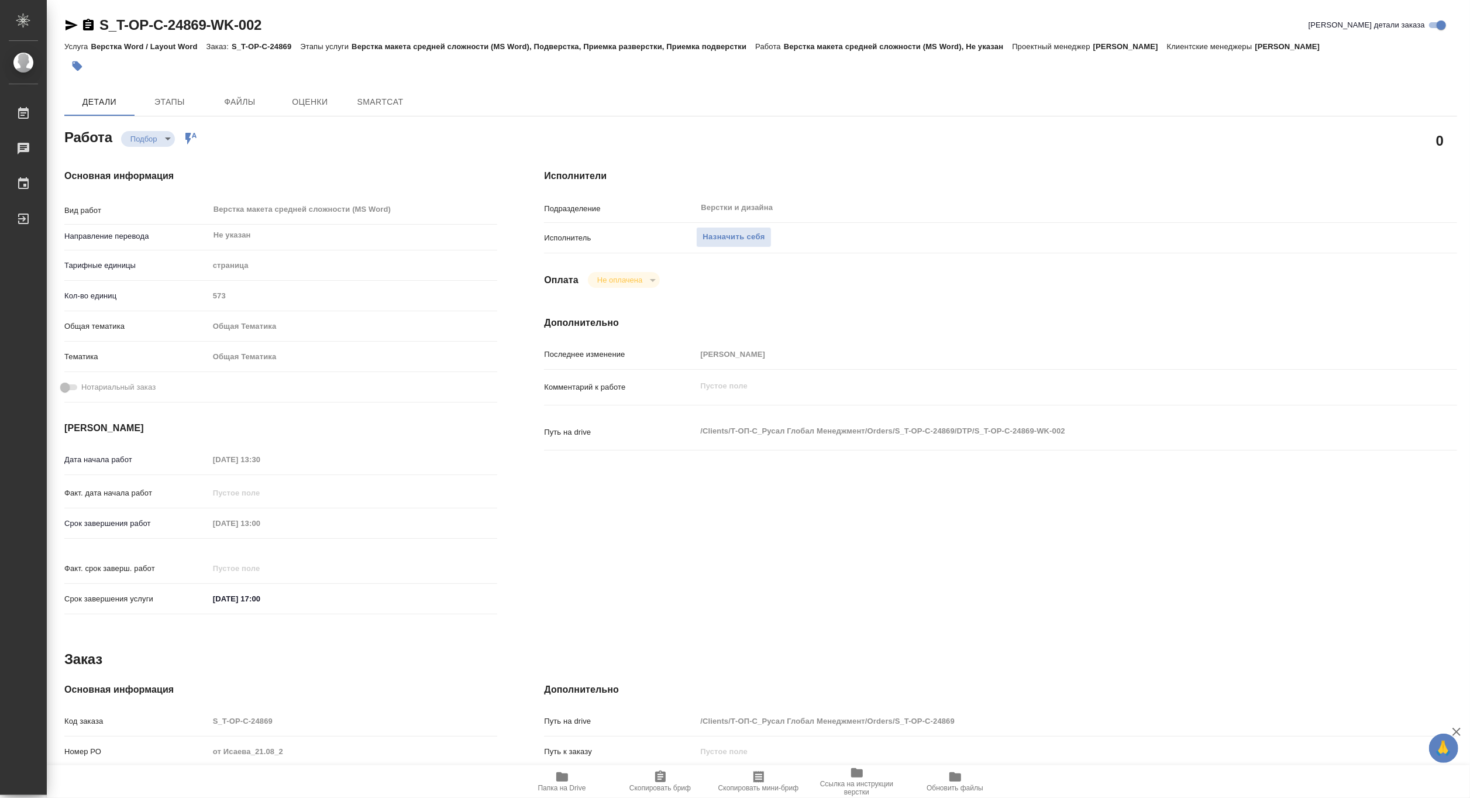
type textarea "x"
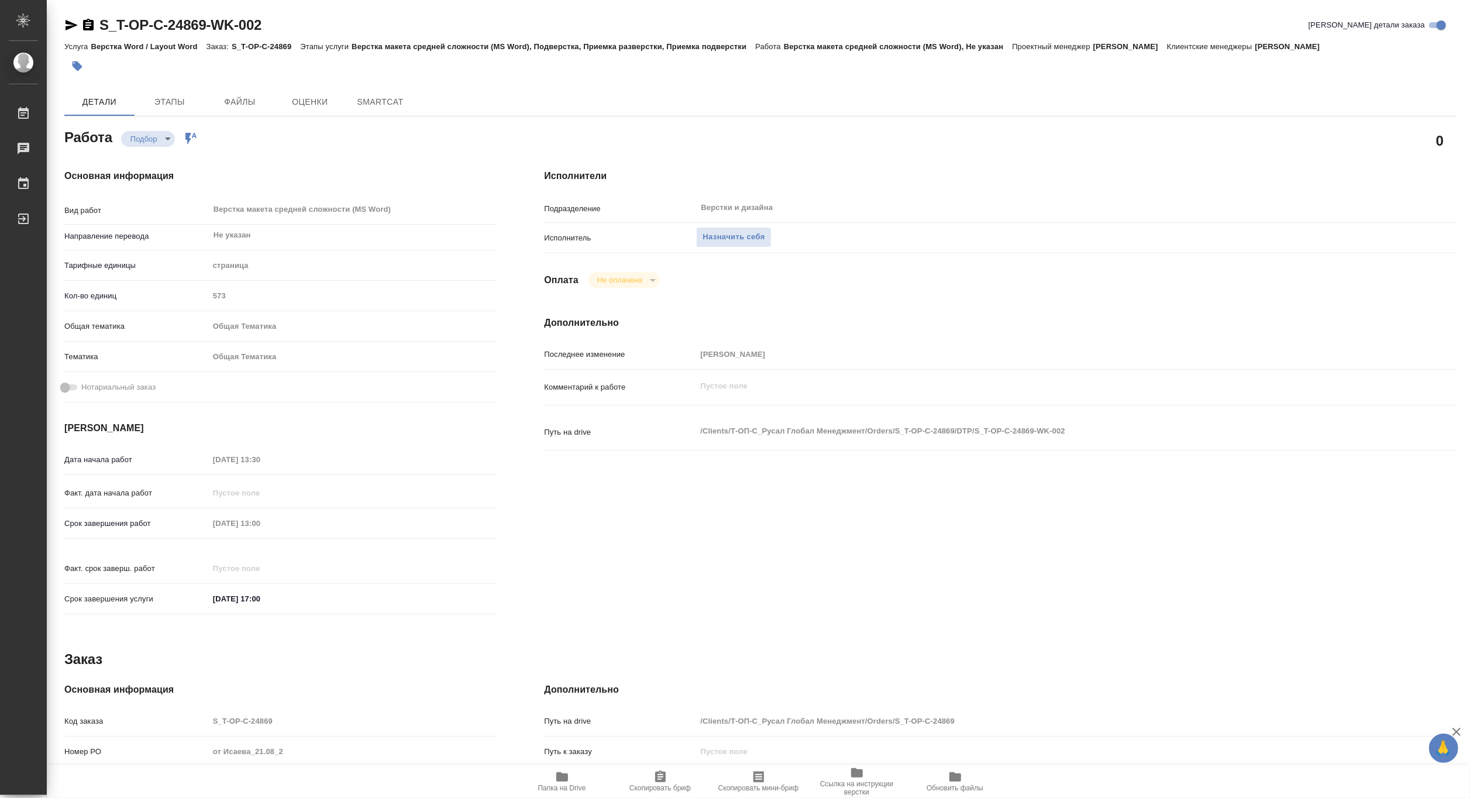
type textarea "x"
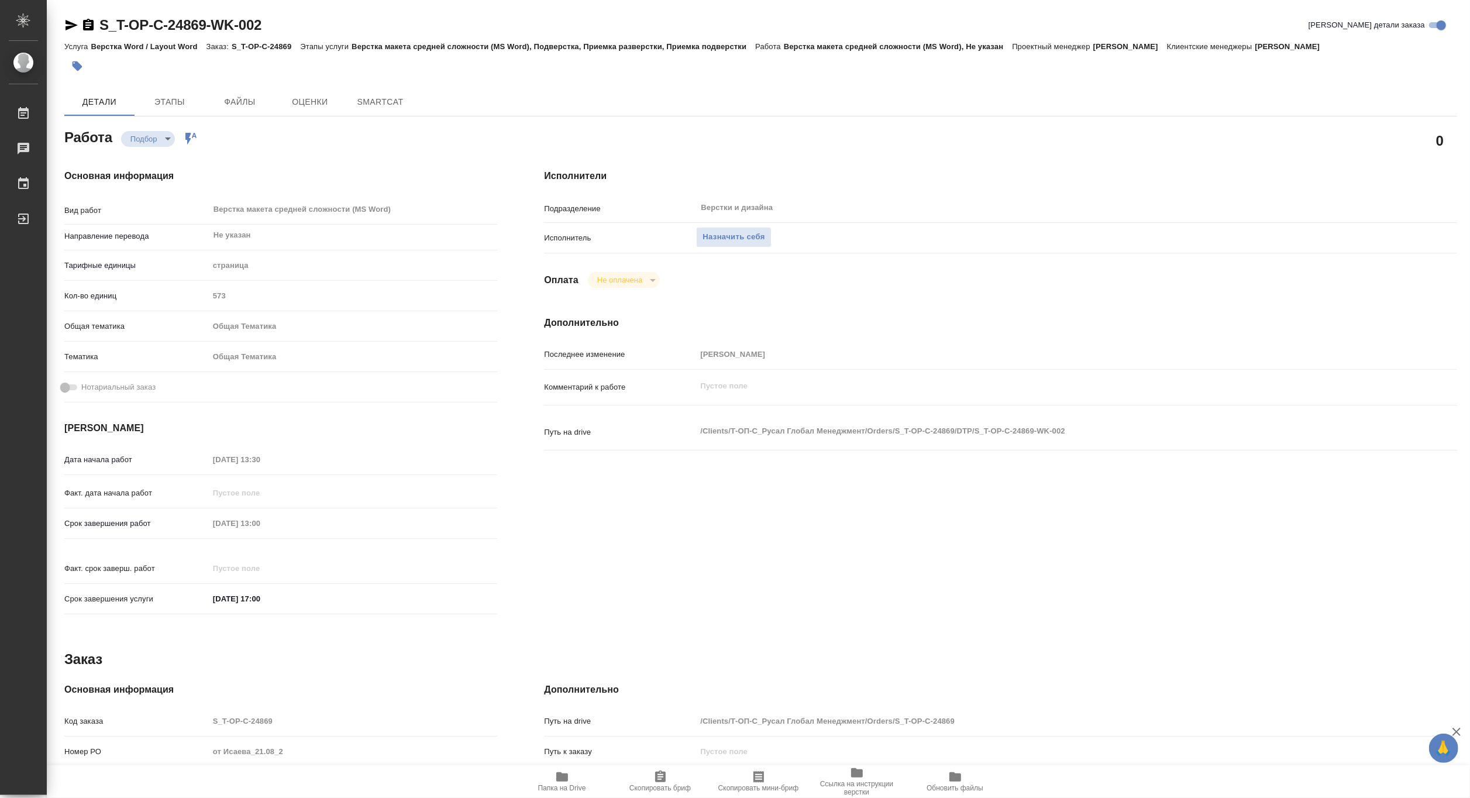
type textarea "x"
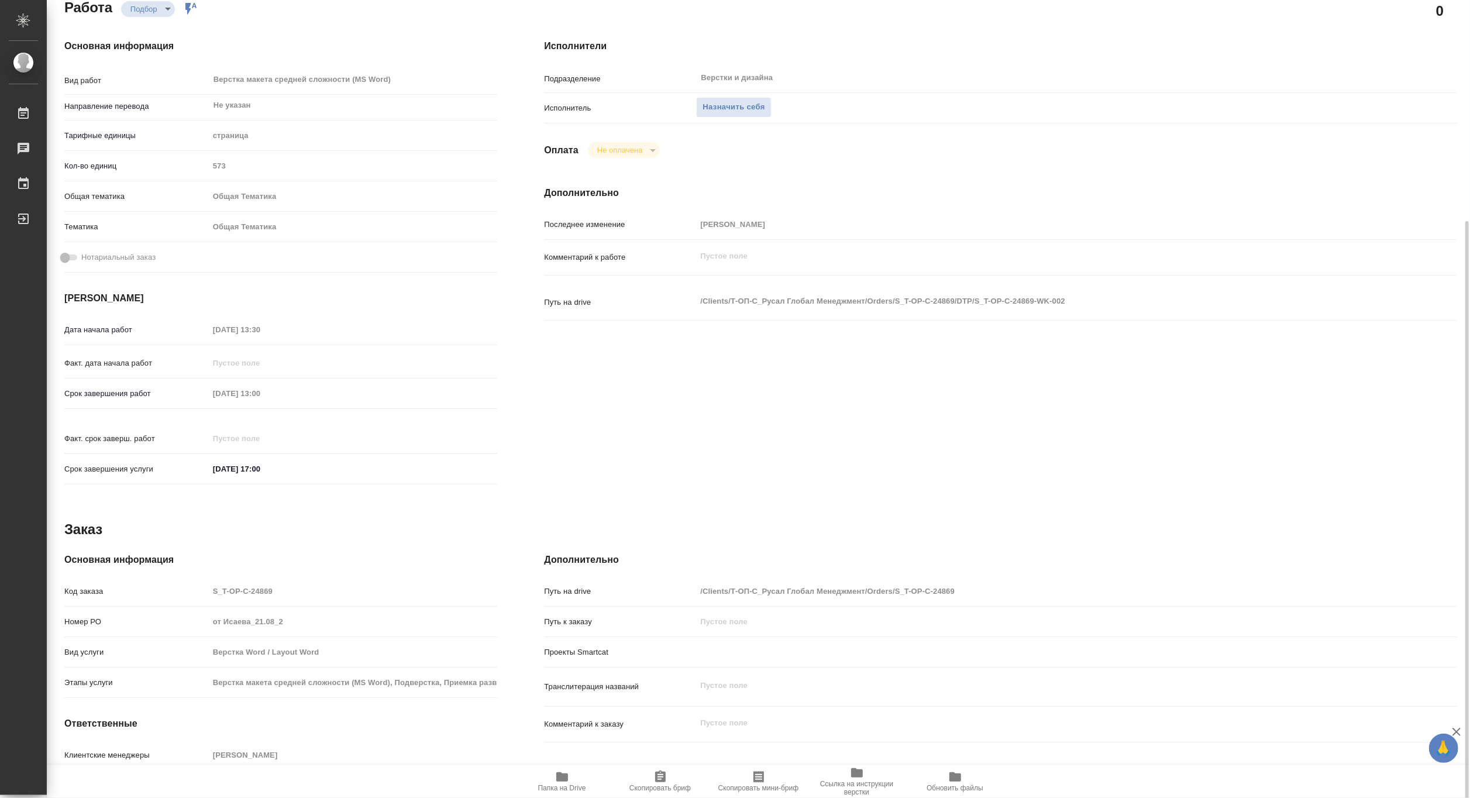
scroll to position [196, 0]
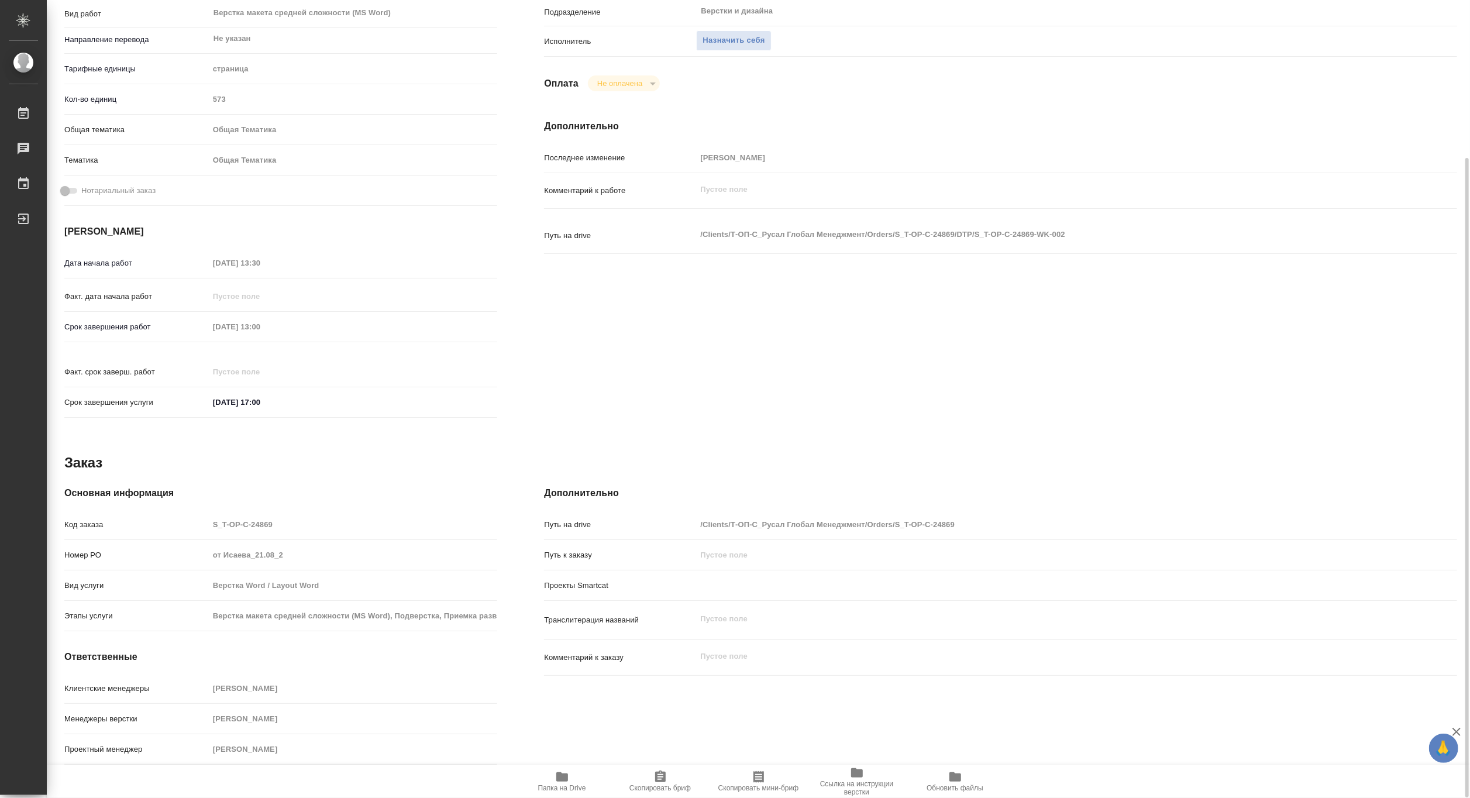
type textarea "x"
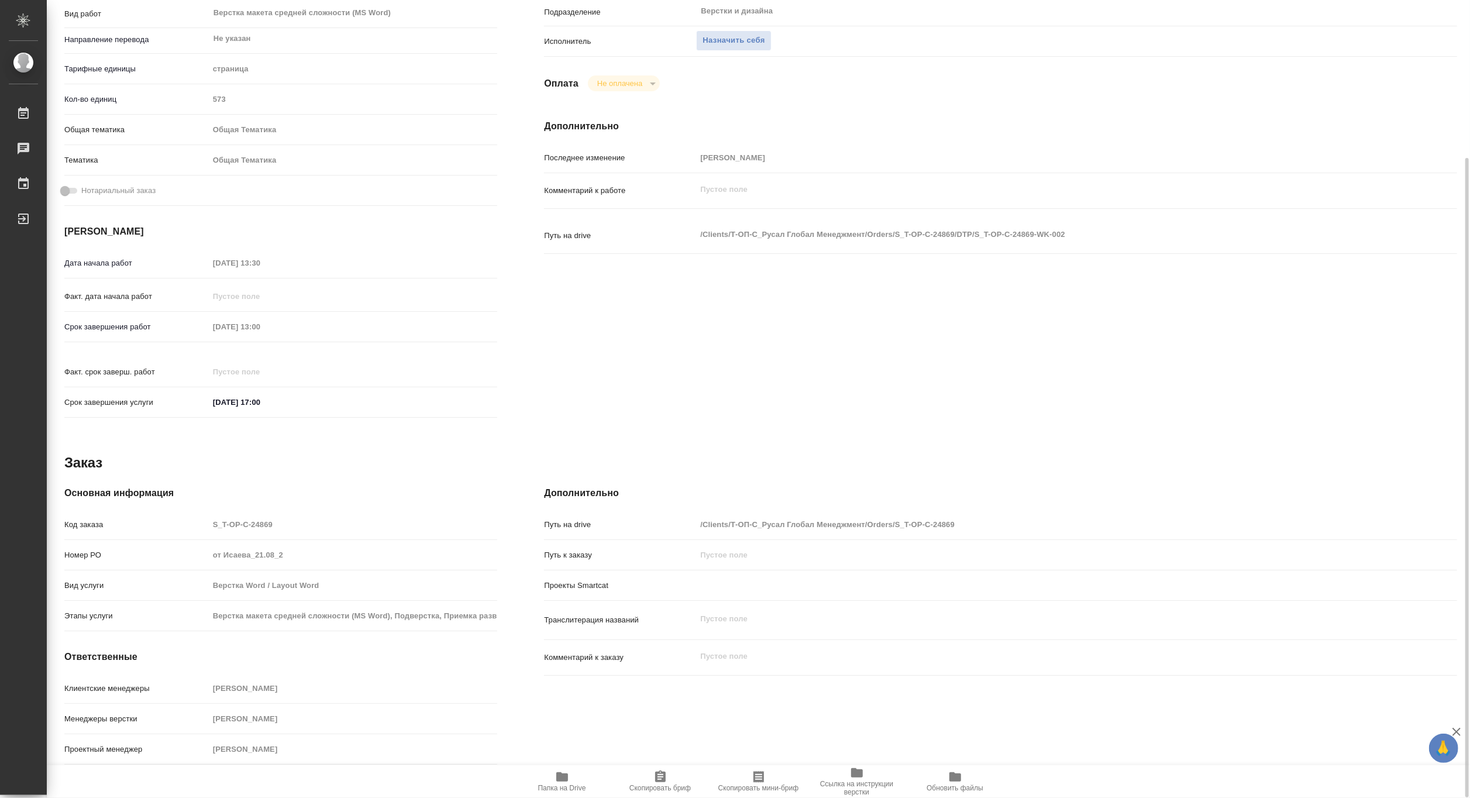
type textarea "x"
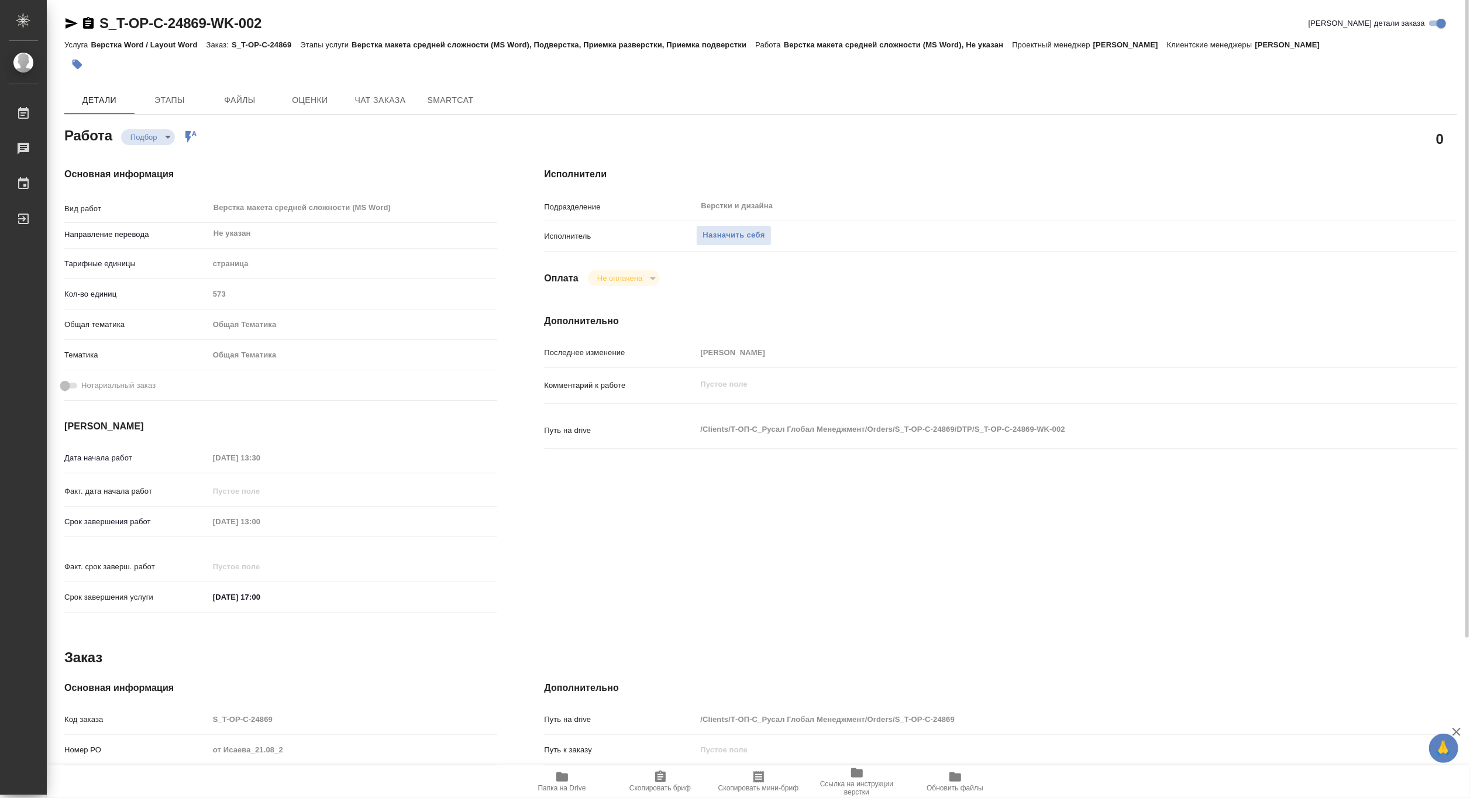
scroll to position [0, 0]
click at [558, 786] on span "Папка на Drive" at bounding box center [562, 788] width 48 height 8
